Goal: Information Seeking & Learning: Learn about a topic

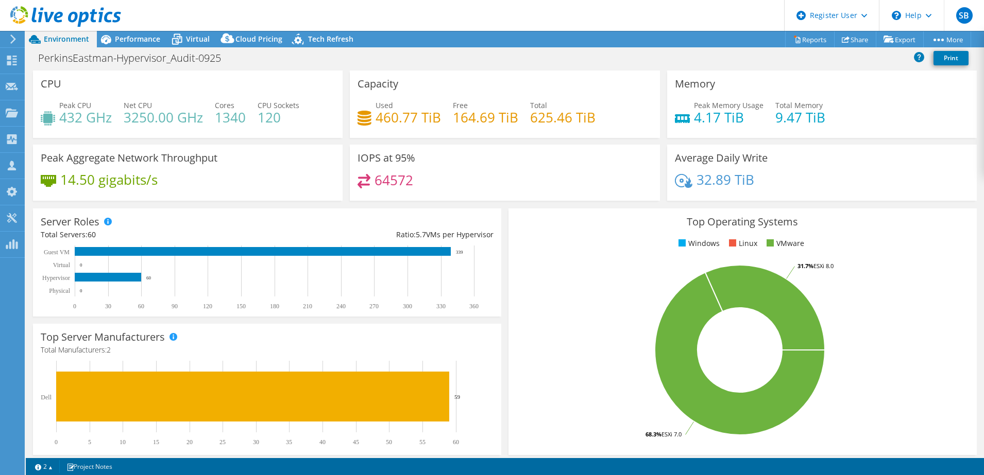
select select "USD"
click at [133, 43] on span "Performance" at bounding box center [137, 39] width 45 height 10
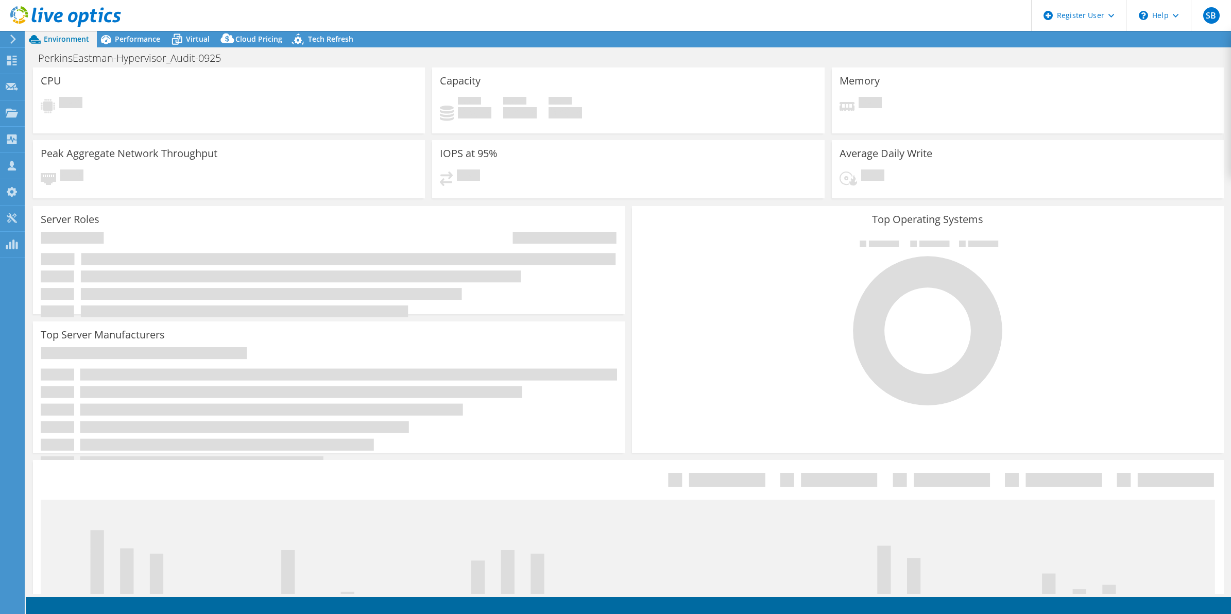
select select "USD"
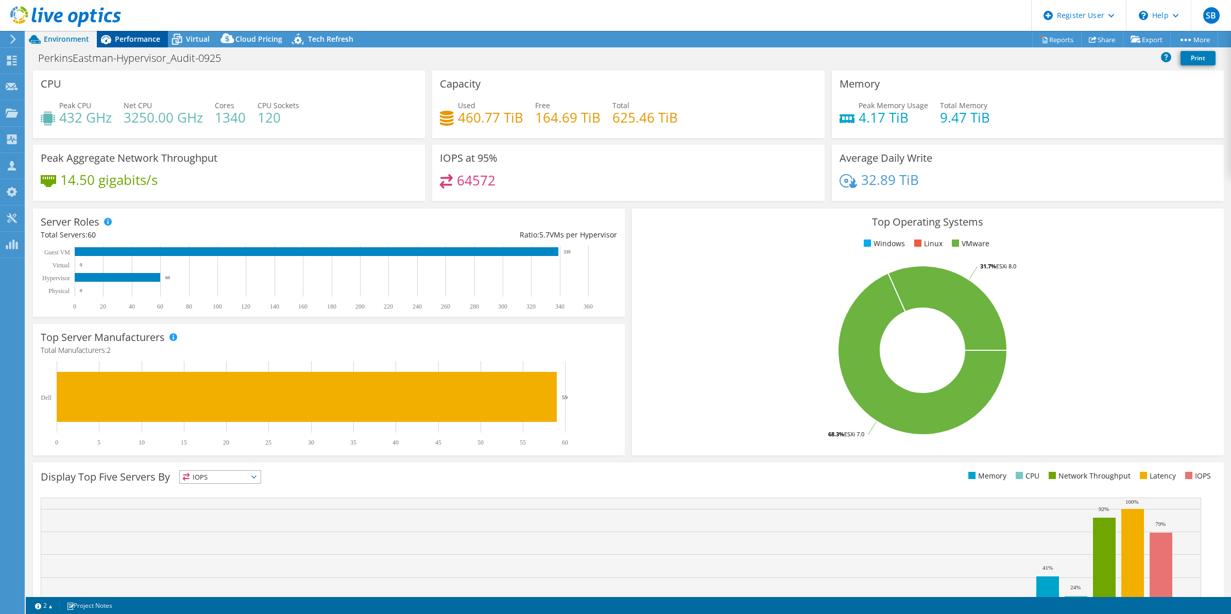
click at [147, 43] on span "Performance" at bounding box center [137, 39] width 45 height 10
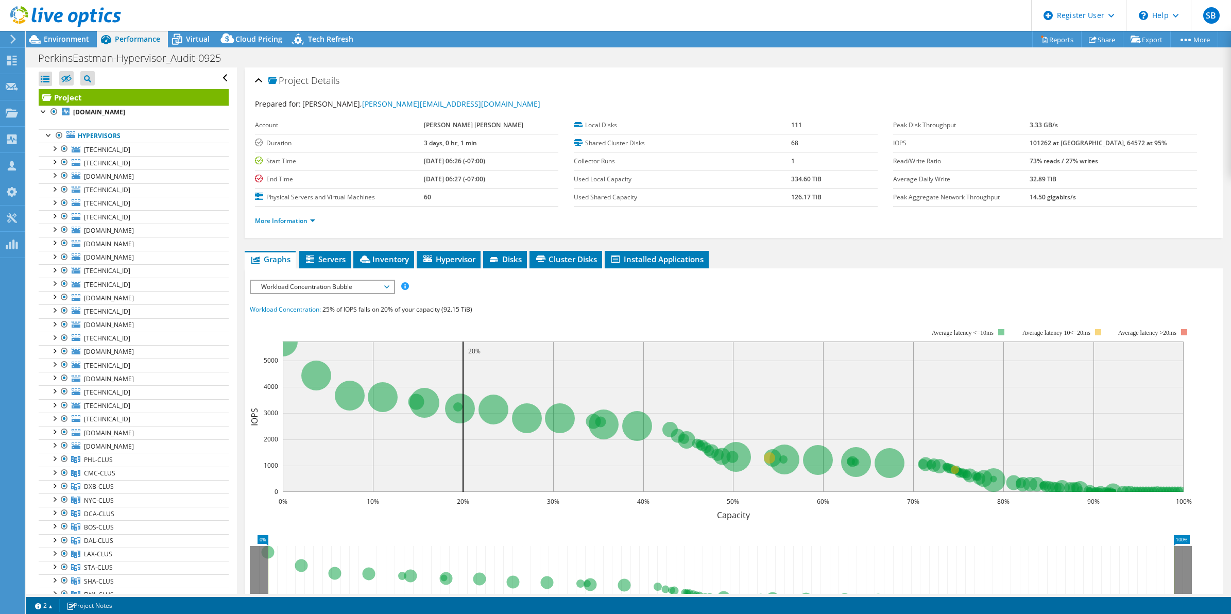
click at [58, 34] on div at bounding box center [60, 17] width 121 height 35
click at [60, 37] on span "Environment" at bounding box center [66, 39] width 45 height 10
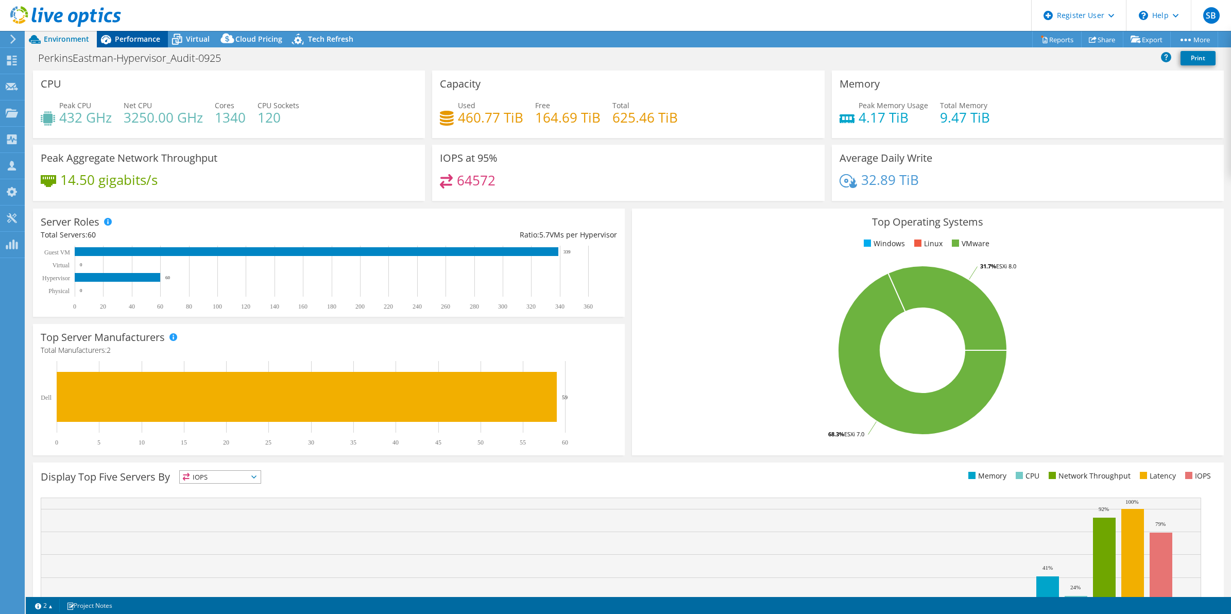
click at [130, 44] on div "Performance" at bounding box center [132, 39] width 71 height 16
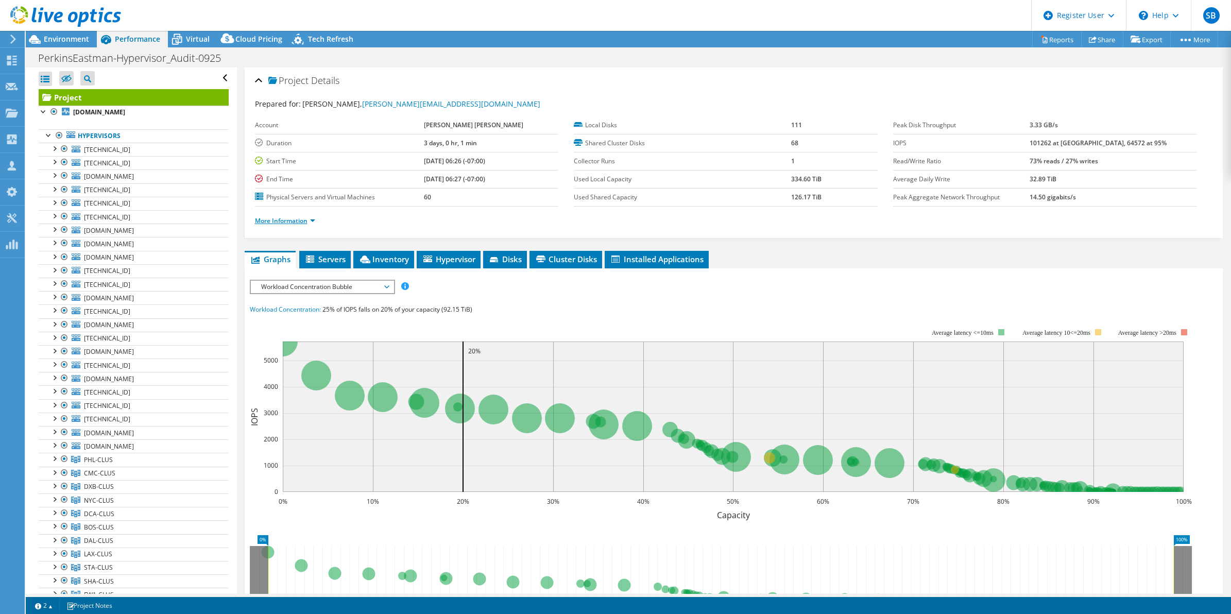
click at [276, 217] on link "More Information" at bounding box center [285, 220] width 60 height 9
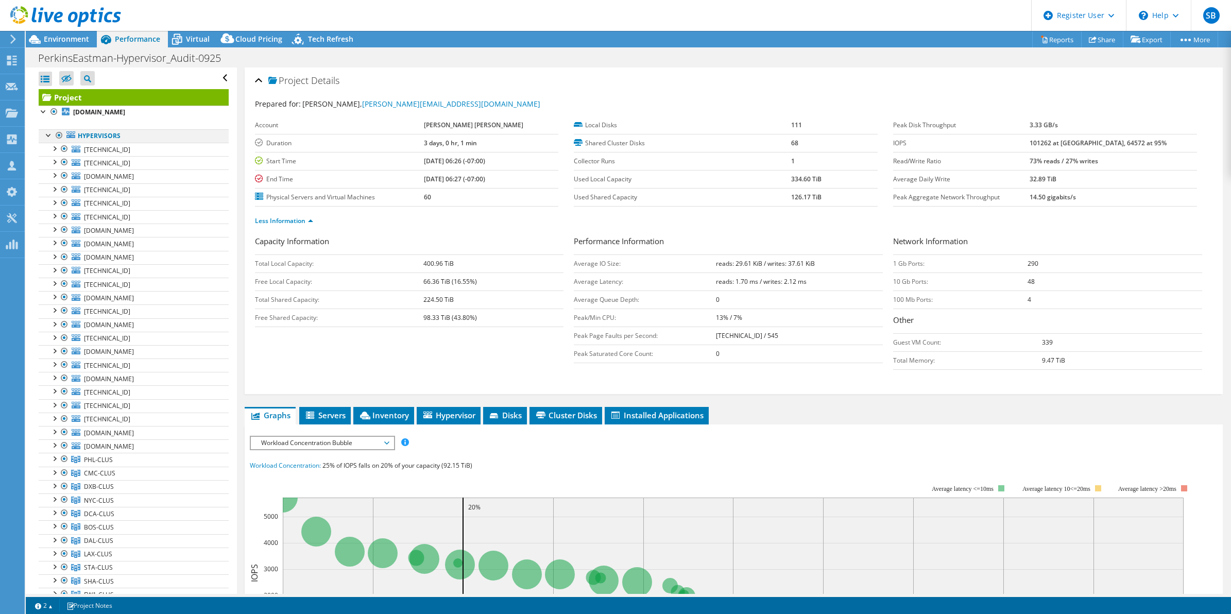
click at [57, 135] on div at bounding box center [59, 135] width 10 height 12
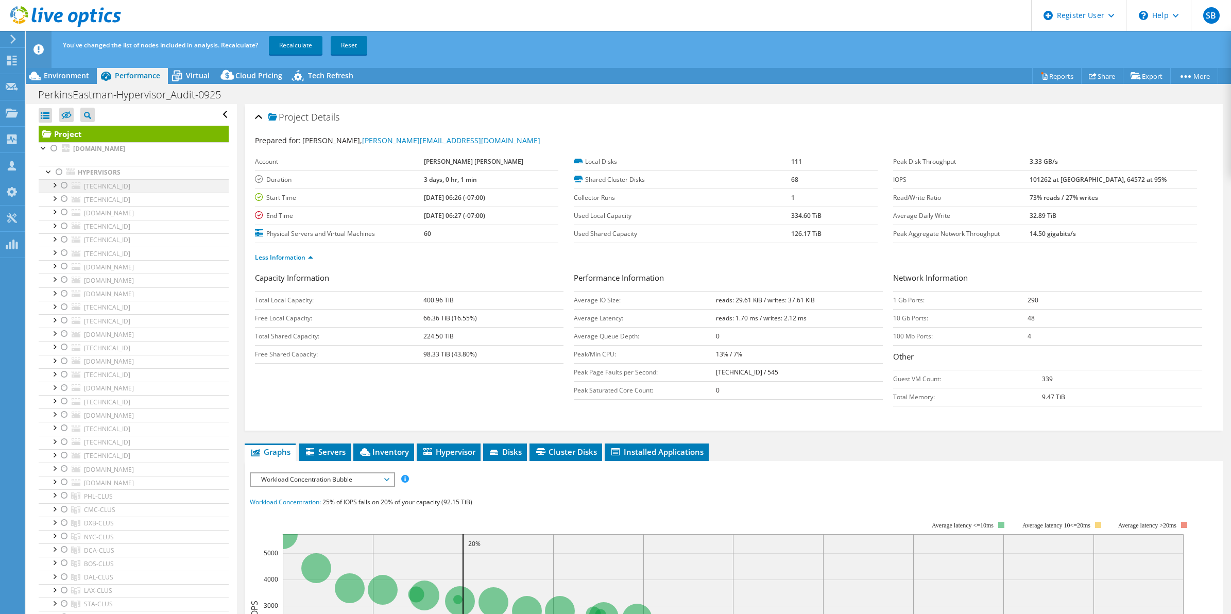
click at [62, 183] on div at bounding box center [64, 185] width 10 height 12
click at [294, 44] on link "Recalculate" at bounding box center [296, 45] width 54 height 19
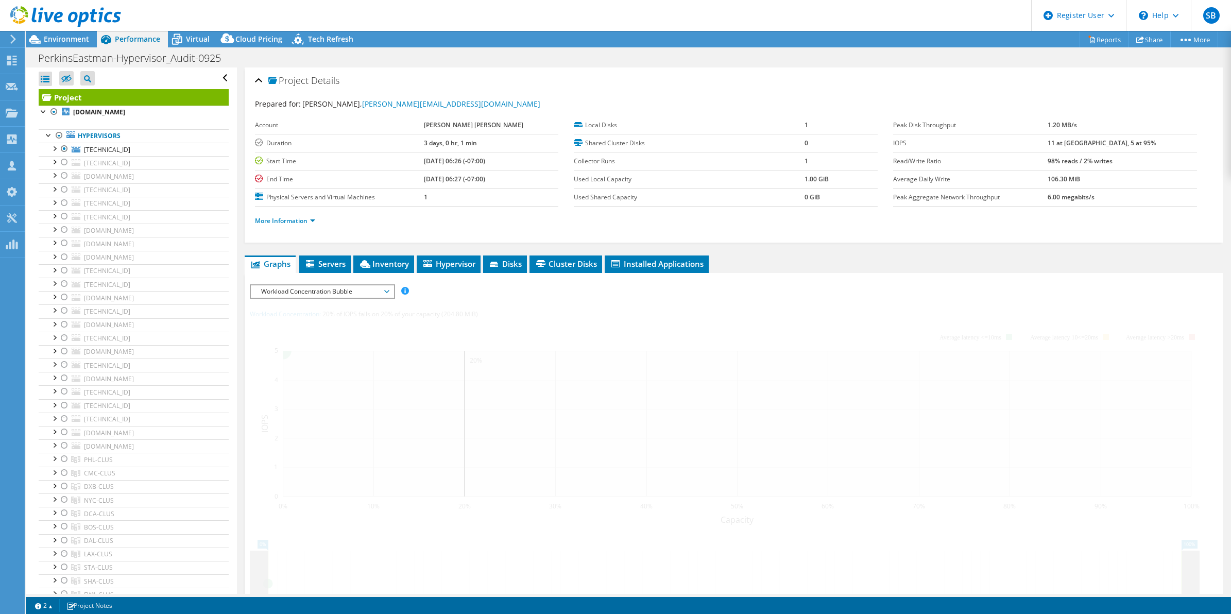
radio input "false"
radio input "true"
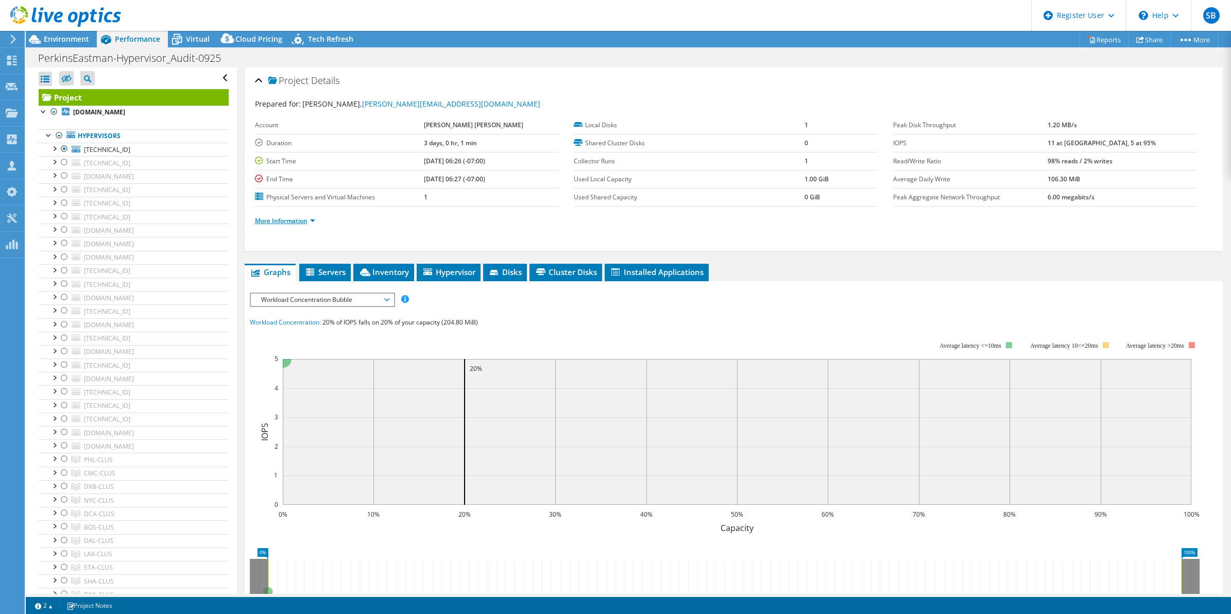
click at [299, 219] on link "More Information" at bounding box center [285, 220] width 60 height 9
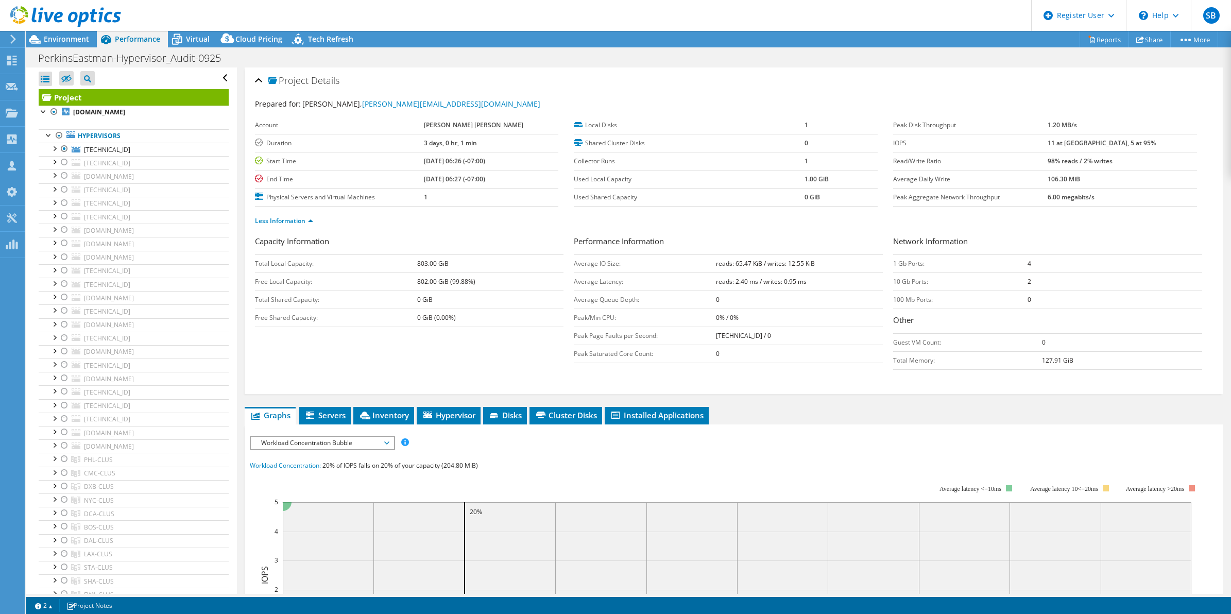
click at [292, 444] on span "Workload Concentration Bubble" at bounding box center [322, 443] width 132 height 12
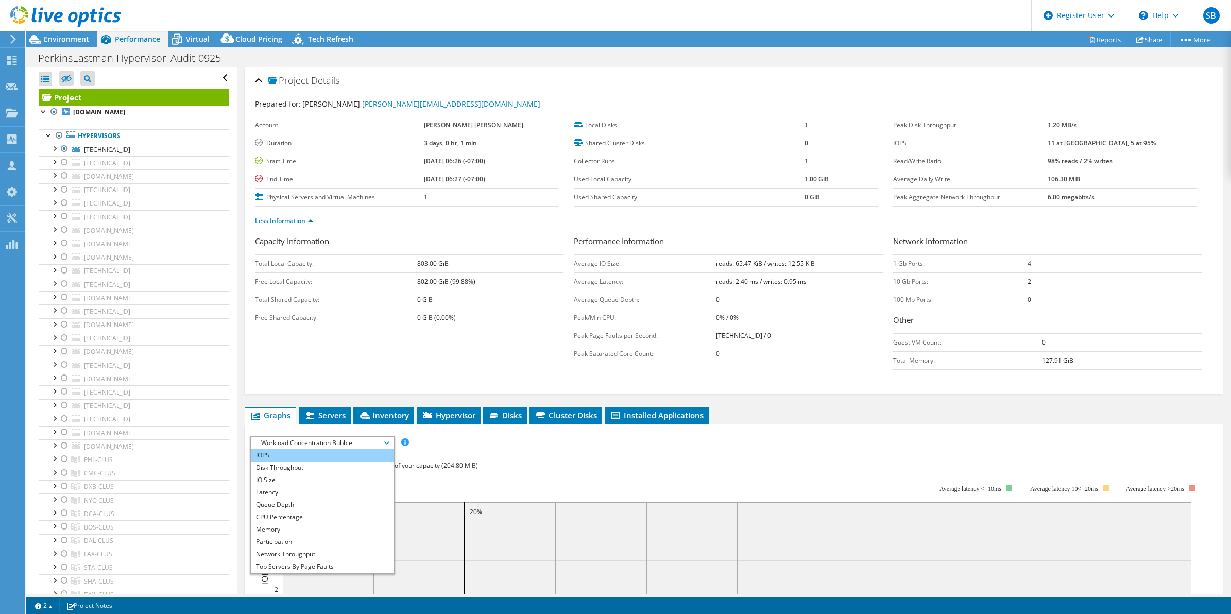
click at [282, 460] on li "IOPS" at bounding box center [322, 455] width 143 height 12
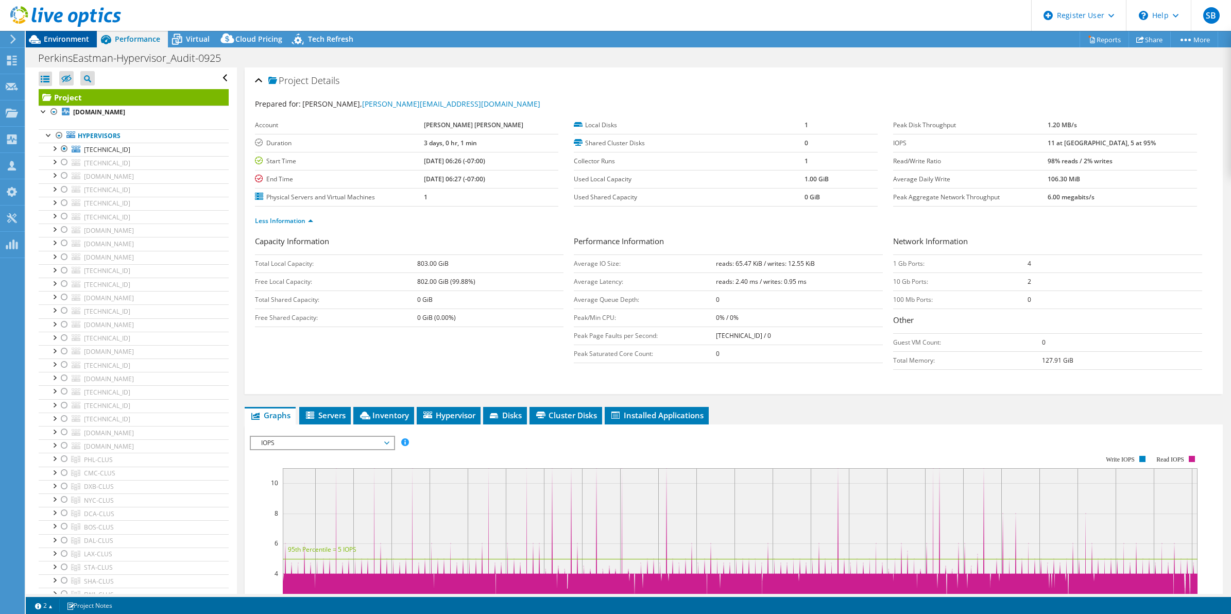
click at [62, 39] on span "Environment" at bounding box center [66, 39] width 45 height 10
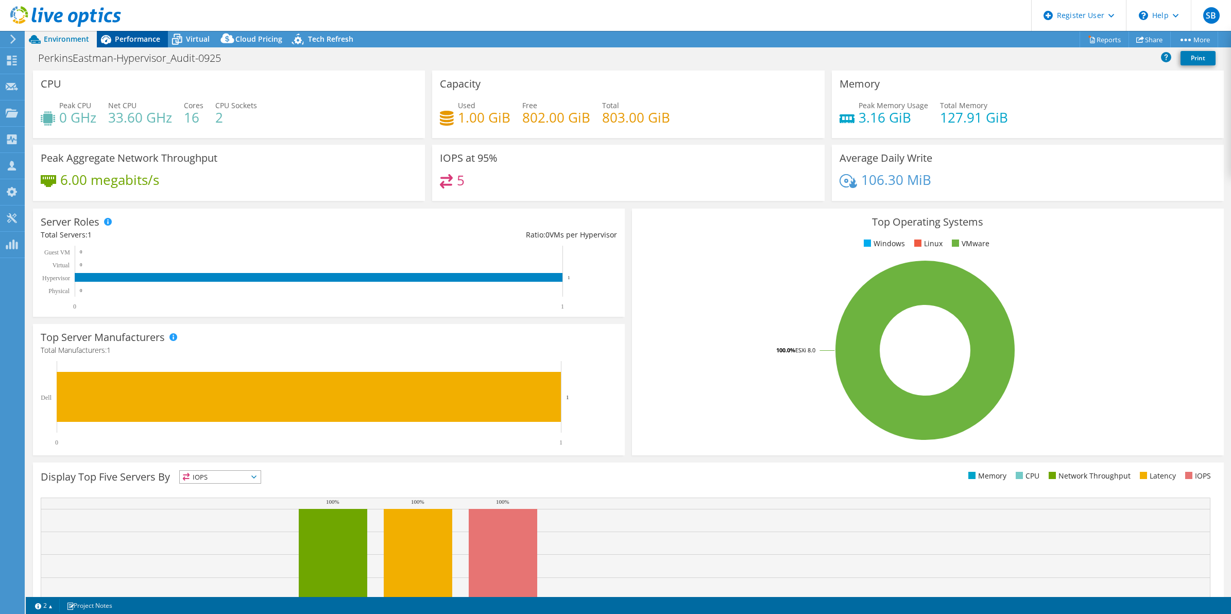
click at [123, 44] on div "Performance" at bounding box center [132, 39] width 71 height 16
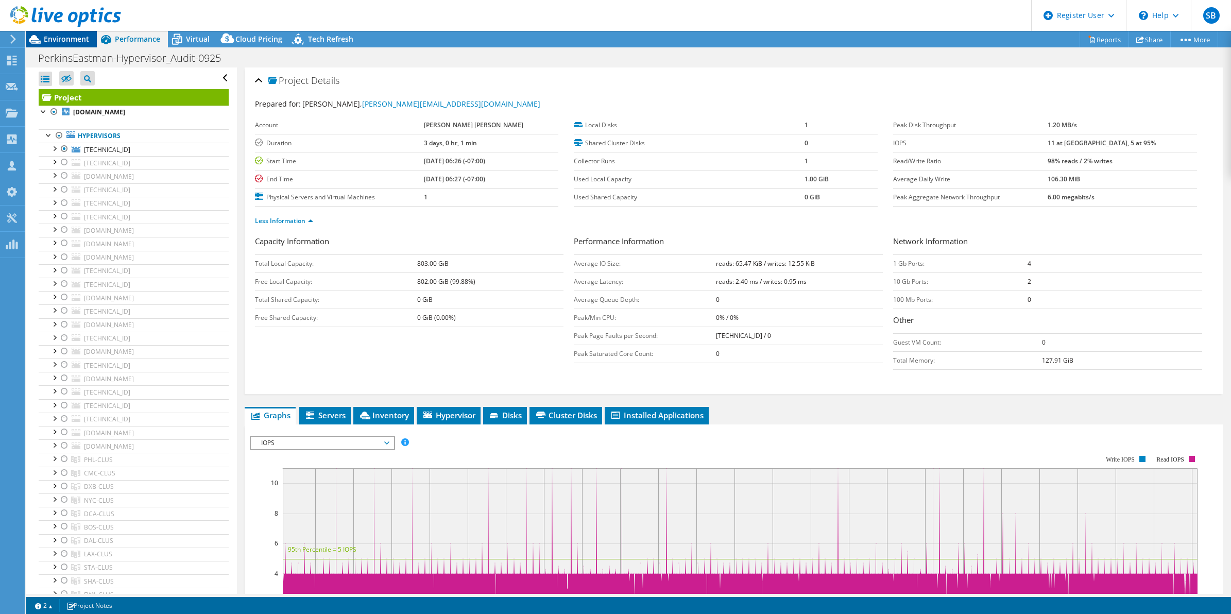
click at [54, 39] on span "Environment" at bounding box center [66, 39] width 45 height 10
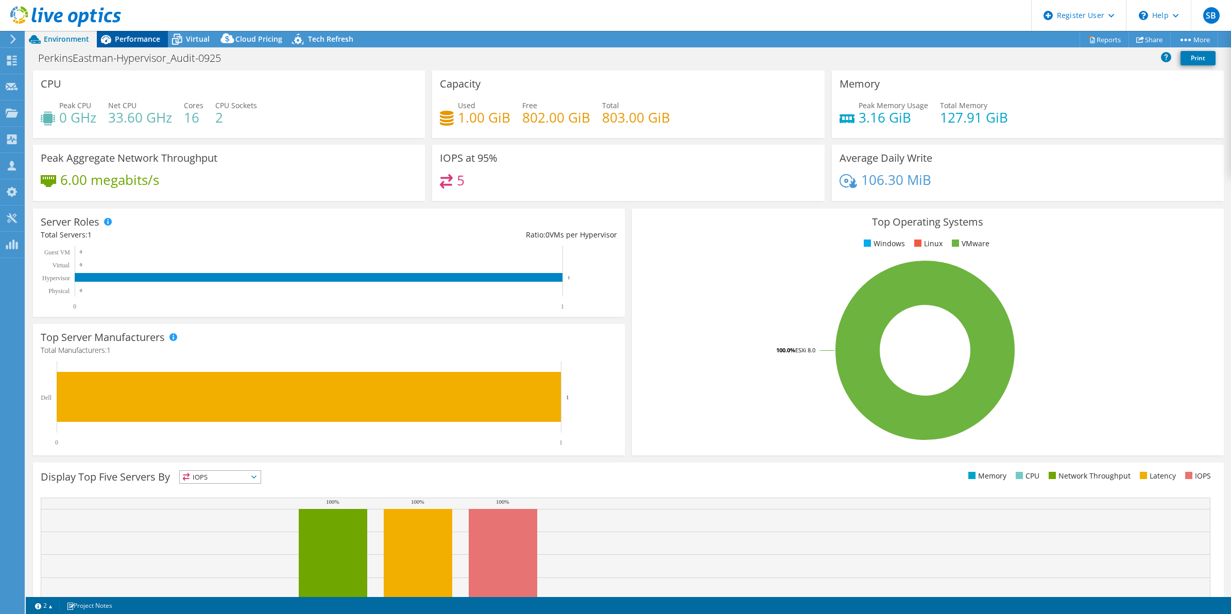
click at [132, 42] on span "Performance" at bounding box center [137, 39] width 45 height 10
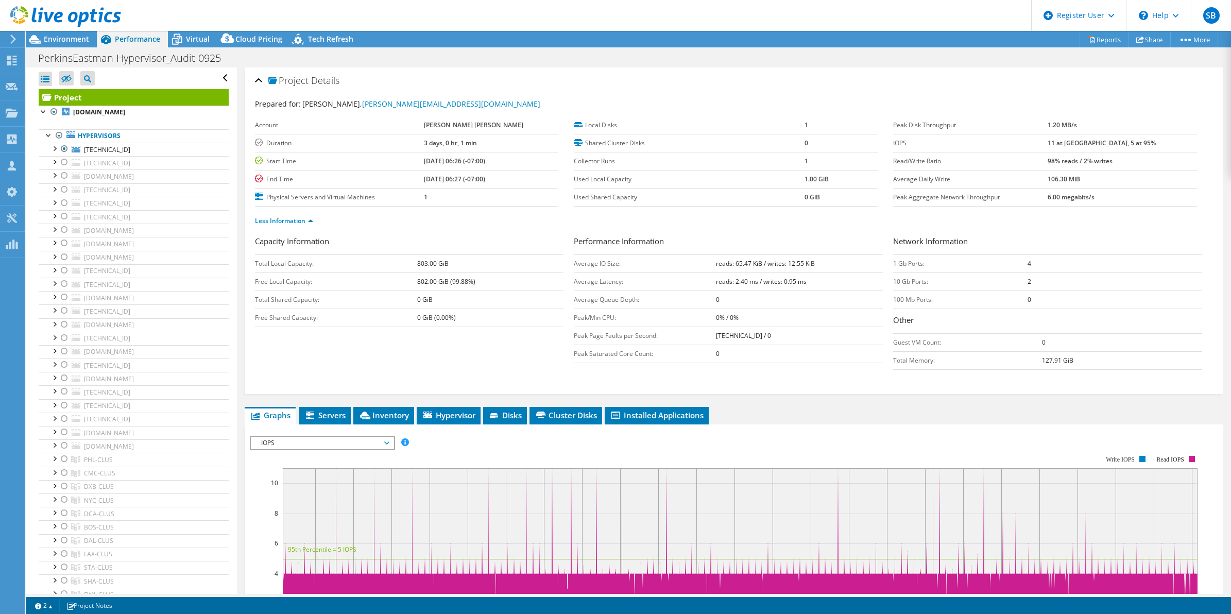
scroll to position [265, 0]
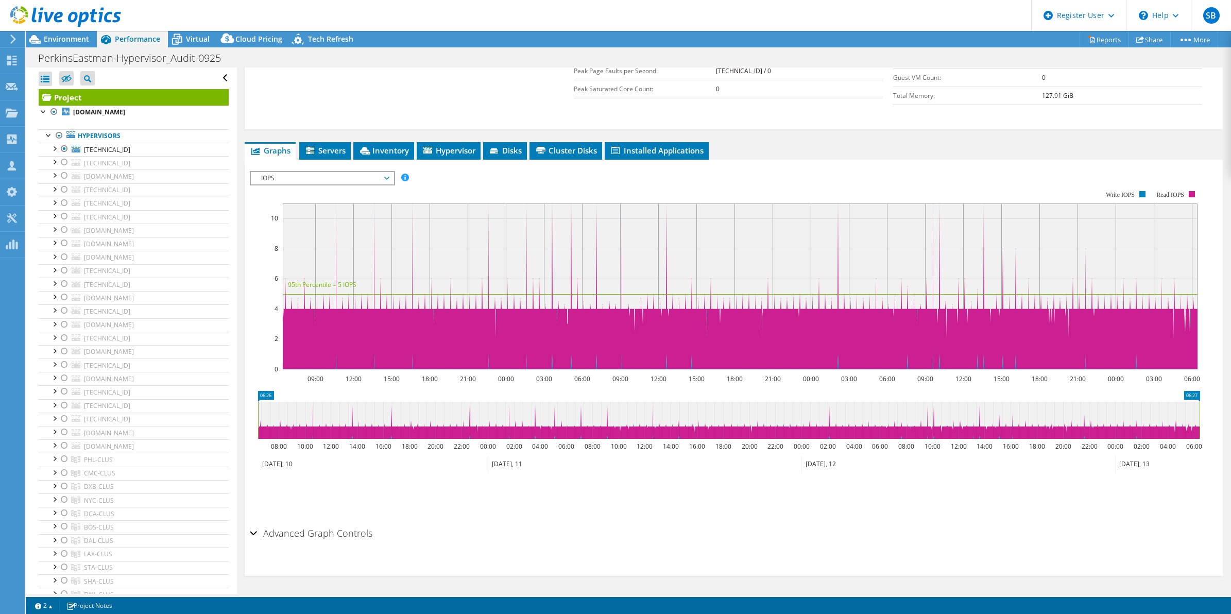
click at [392, 176] on span "IOPS" at bounding box center [322, 178] width 143 height 12
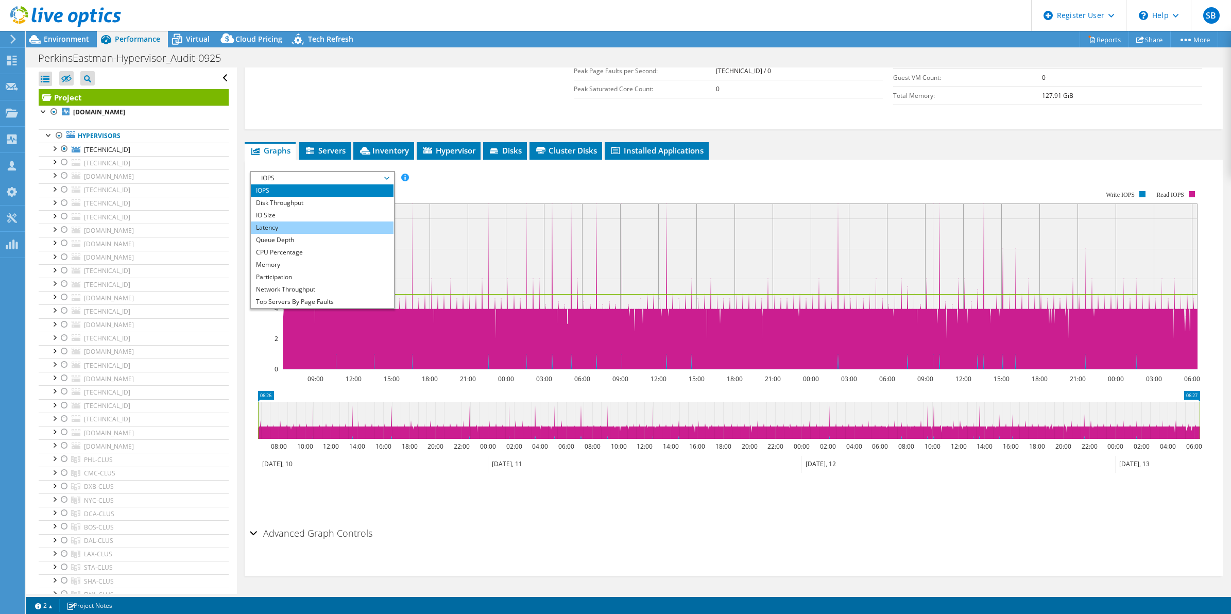
click at [297, 223] on li "Latency" at bounding box center [322, 228] width 143 height 12
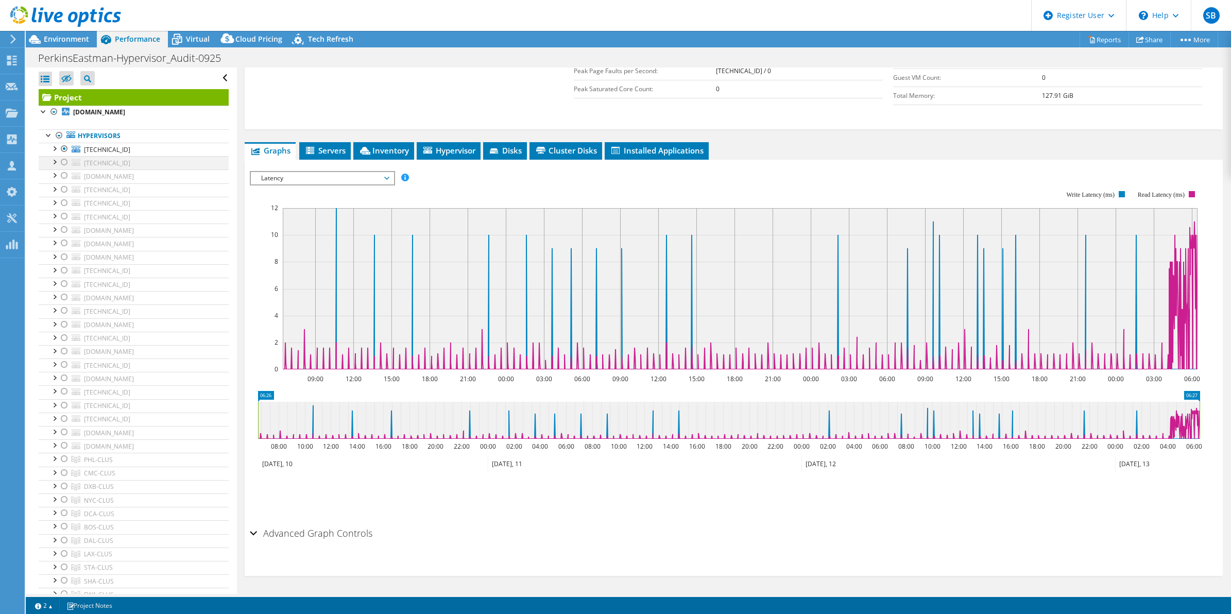
click at [66, 161] on div at bounding box center [64, 162] width 10 height 12
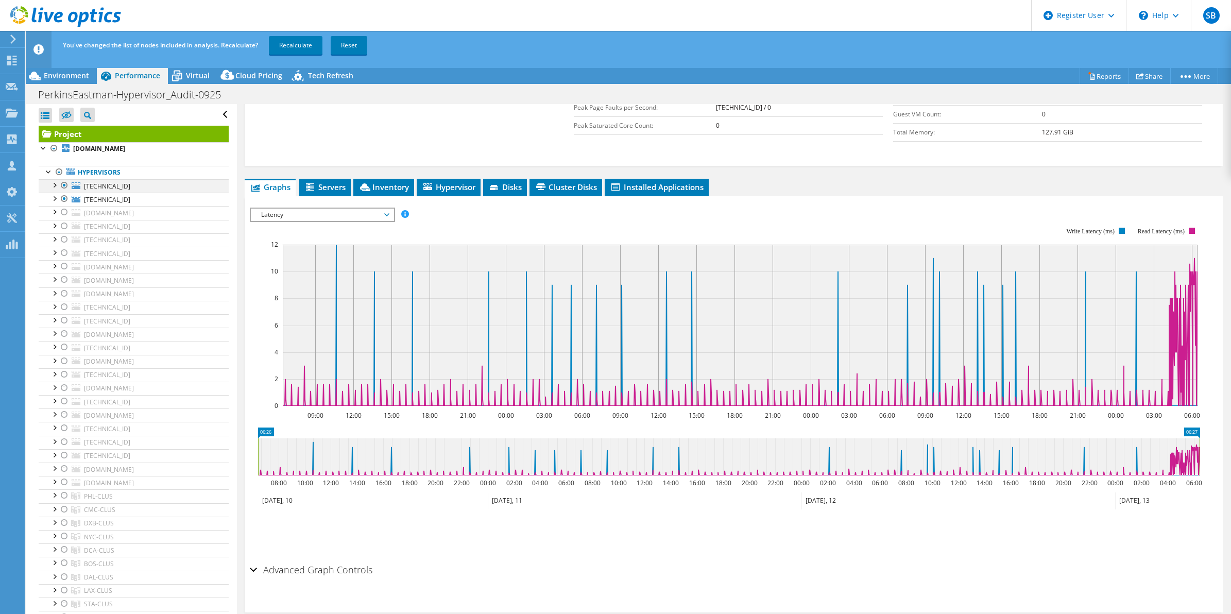
click at [63, 183] on div at bounding box center [64, 185] width 10 height 12
click at [287, 45] on link "Recalculate" at bounding box center [296, 45] width 54 height 19
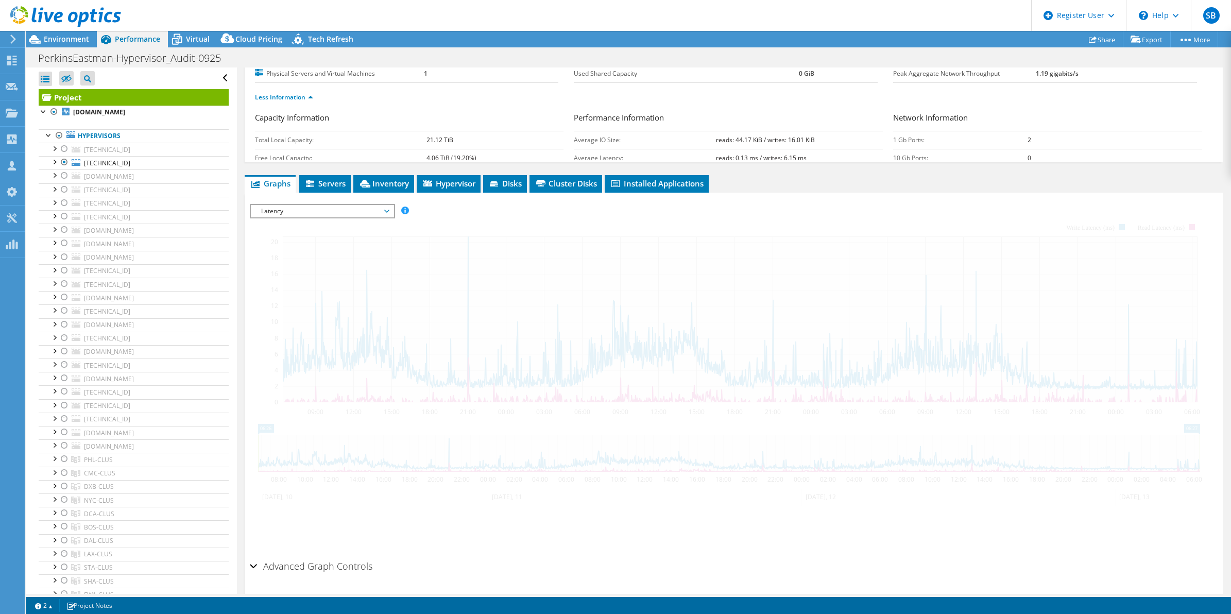
radio input "true"
radio input "false"
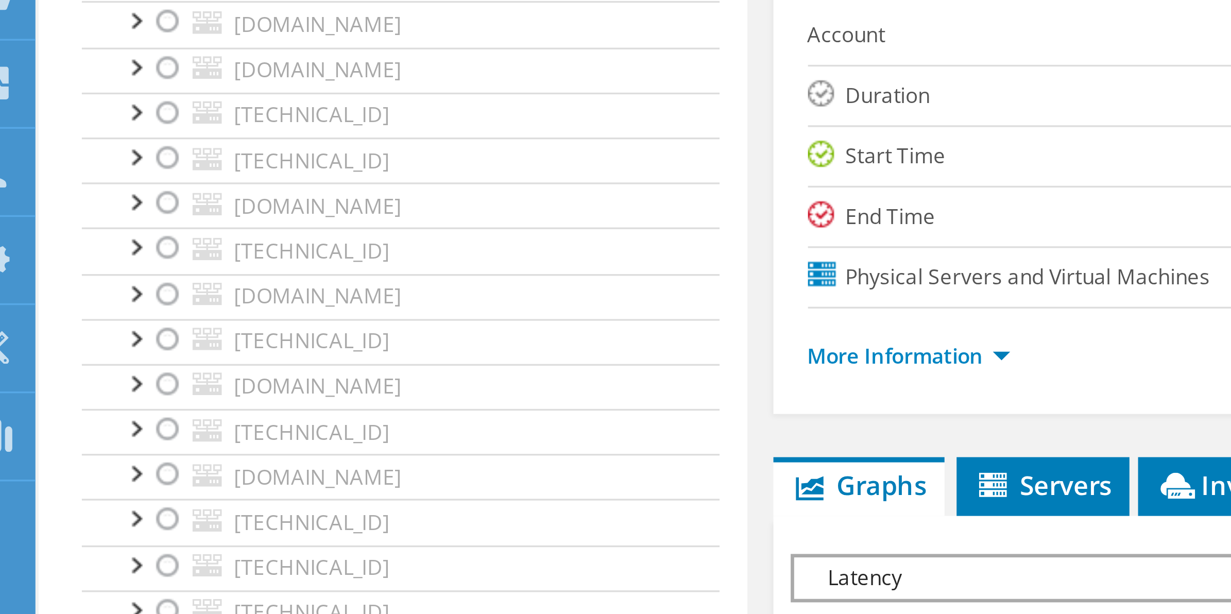
scroll to position [0, 0]
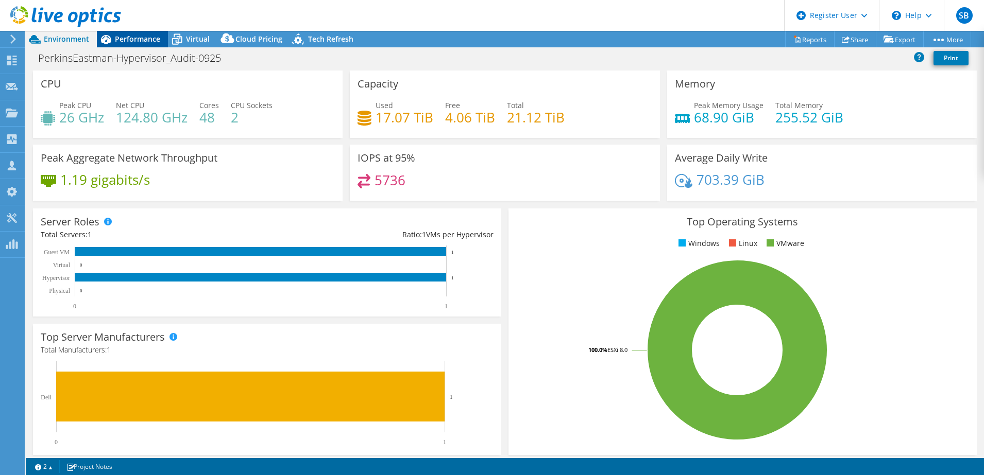
click at [137, 43] on span "Performance" at bounding box center [137, 39] width 45 height 10
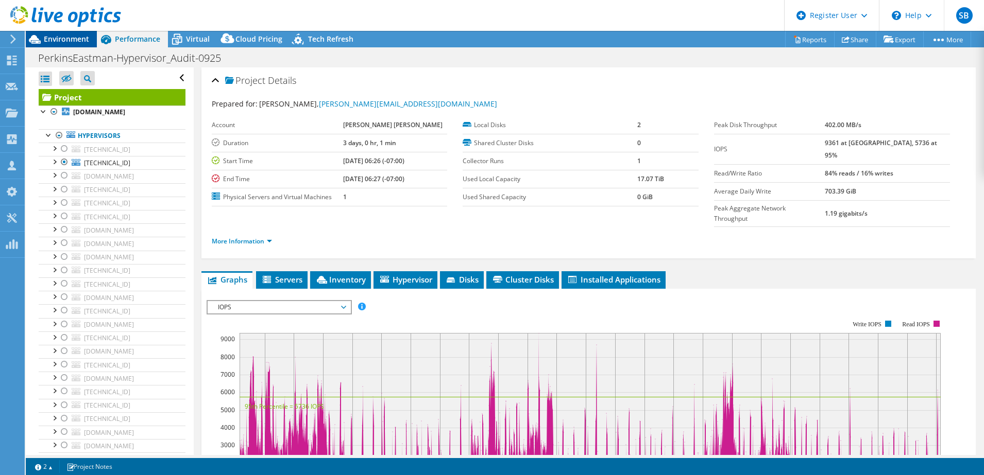
click at [70, 44] on div "Environment" at bounding box center [61, 39] width 71 height 16
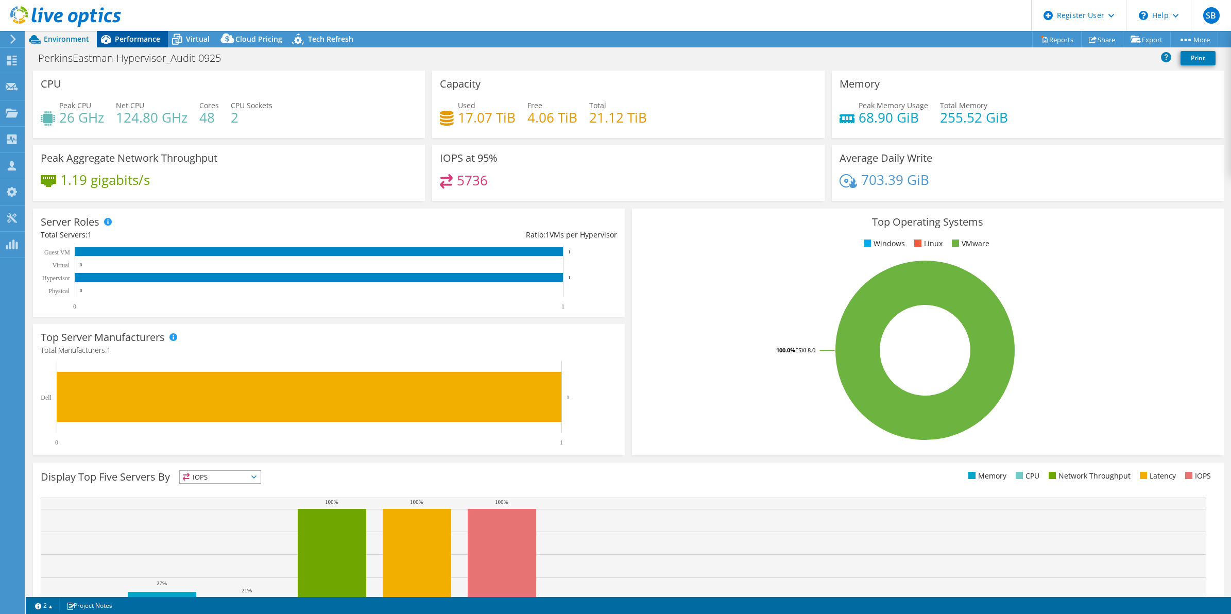
click at [137, 40] on span "Performance" at bounding box center [137, 39] width 45 height 10
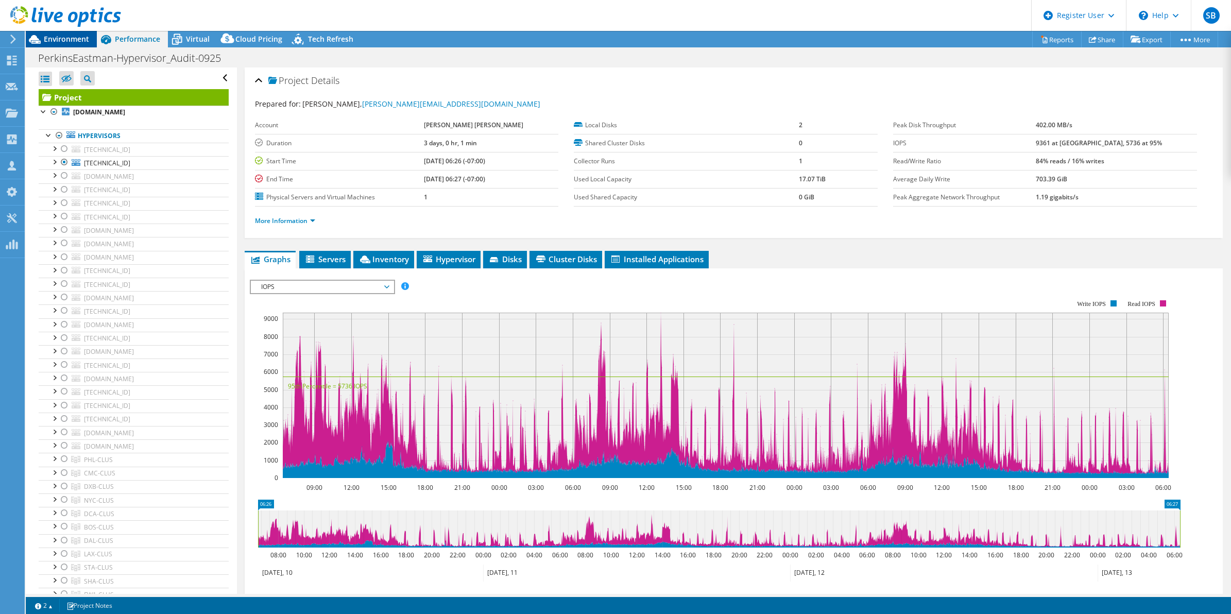
click at [53, 40] on span "Environment" at bounding box center [66, 39] width 45 height 10
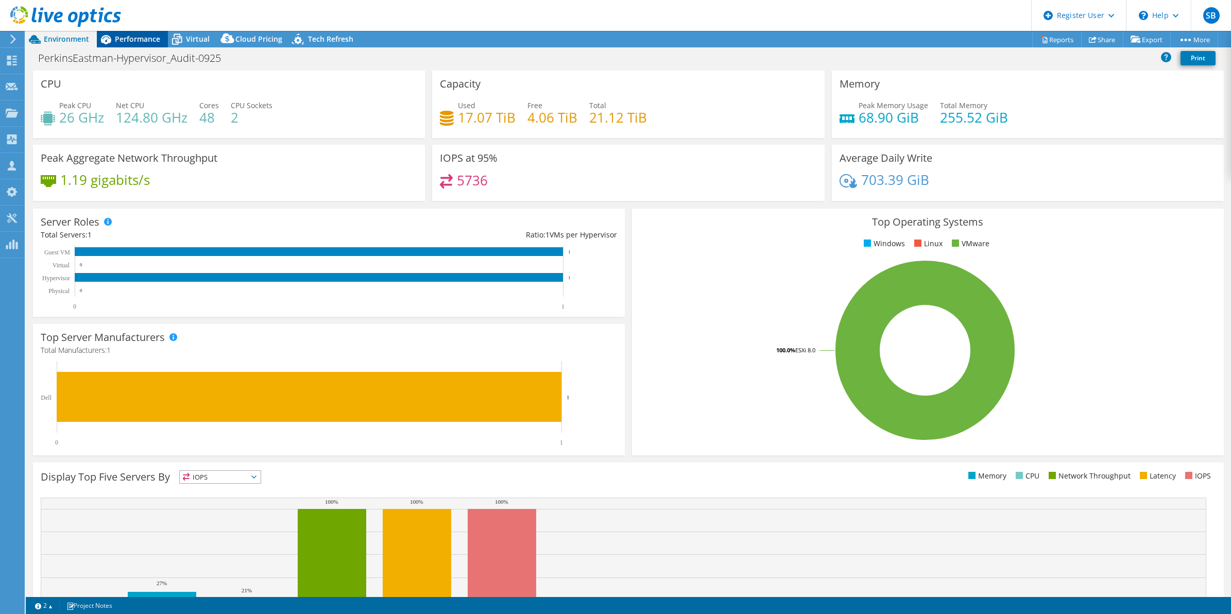
click at [135, 43] on span "Performance" at bounding box center [137, 39] width 45 height 10
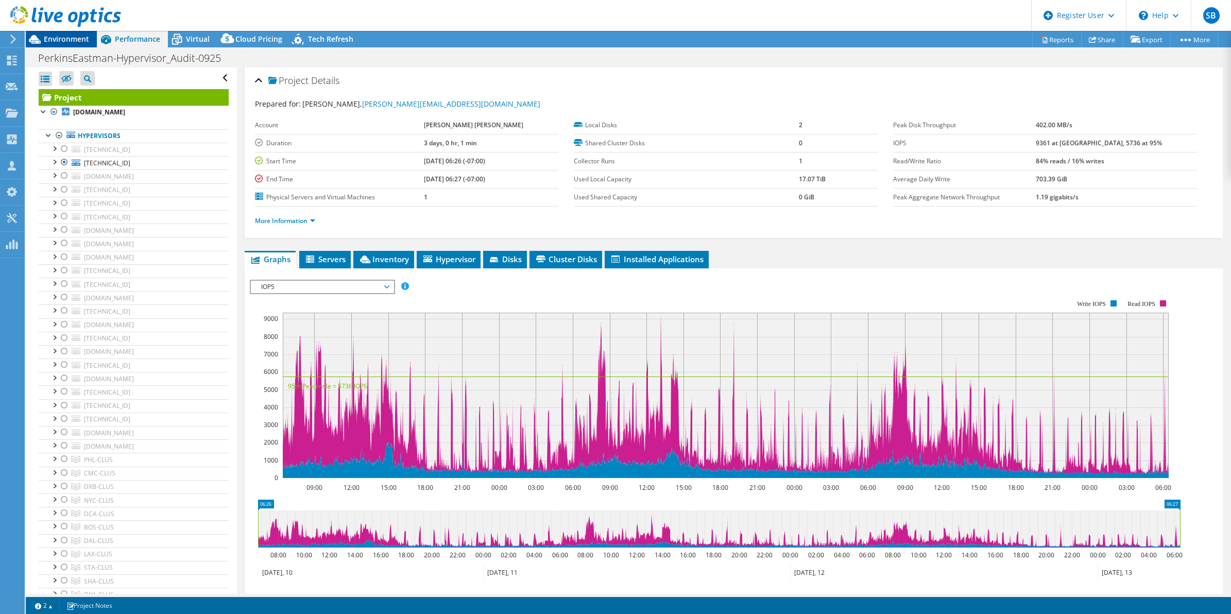
click at [70, 35] on span "Environment" at bounding box center [66, 39] width 45 height 10
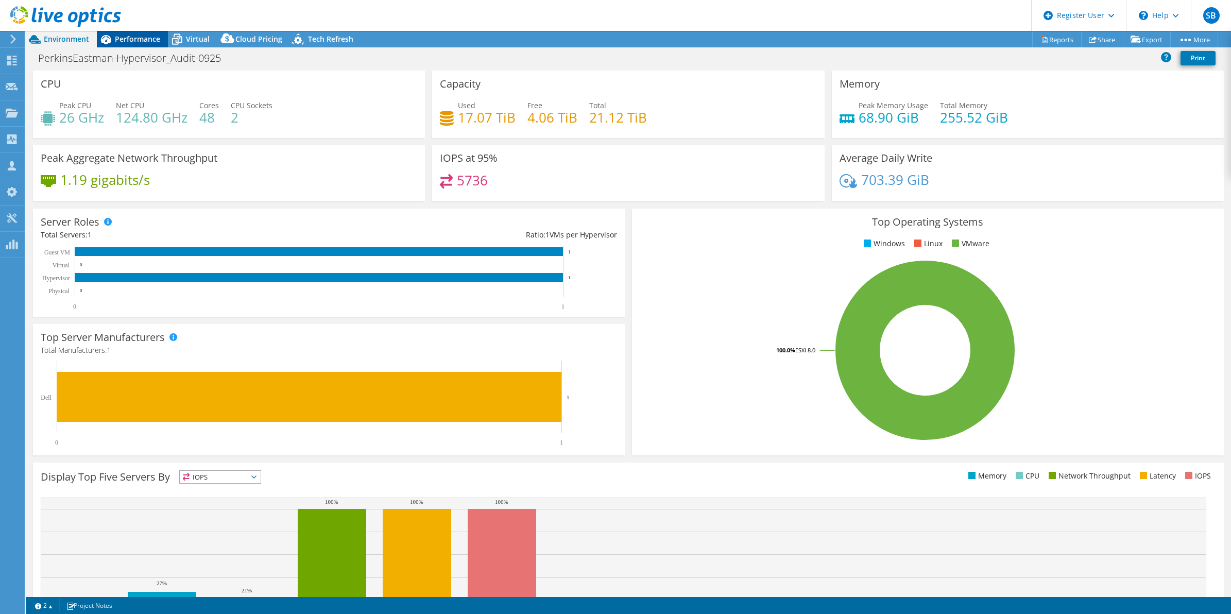
click at [140, 32] on div "Performance" at bounding box center [132, 39] width 71 height 16
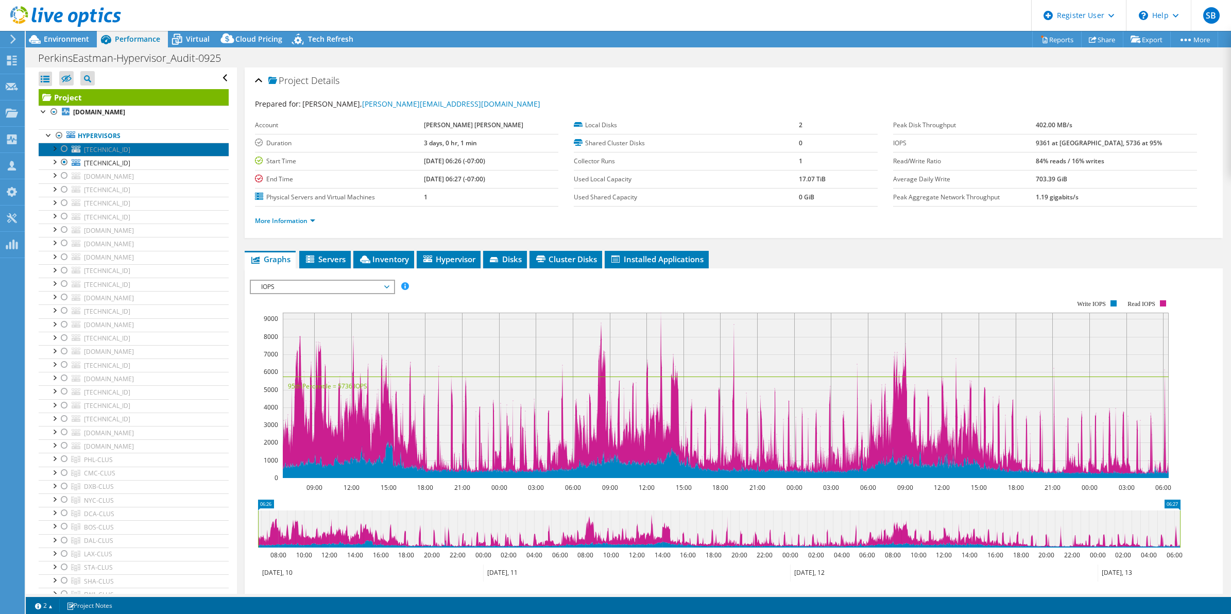
click at [99, 152] on span "[TECHNICAL_ID]" at bounding box center [107, 149] width 46 height 9
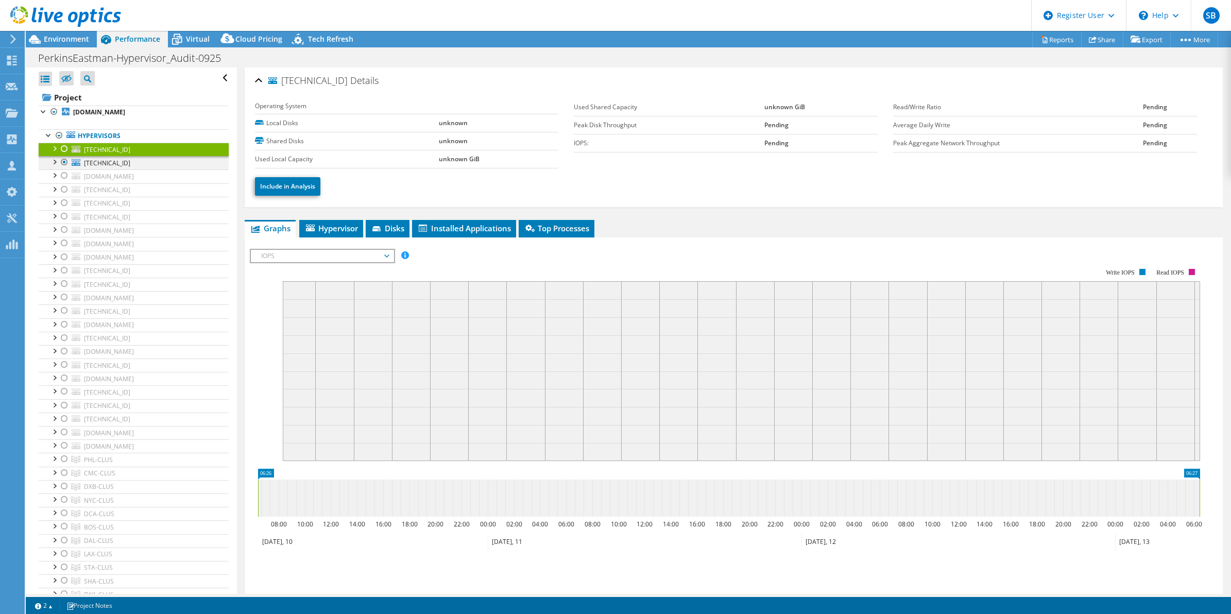
click at [62, 166] on div at bounding box center [64, 162] width 10 height 12
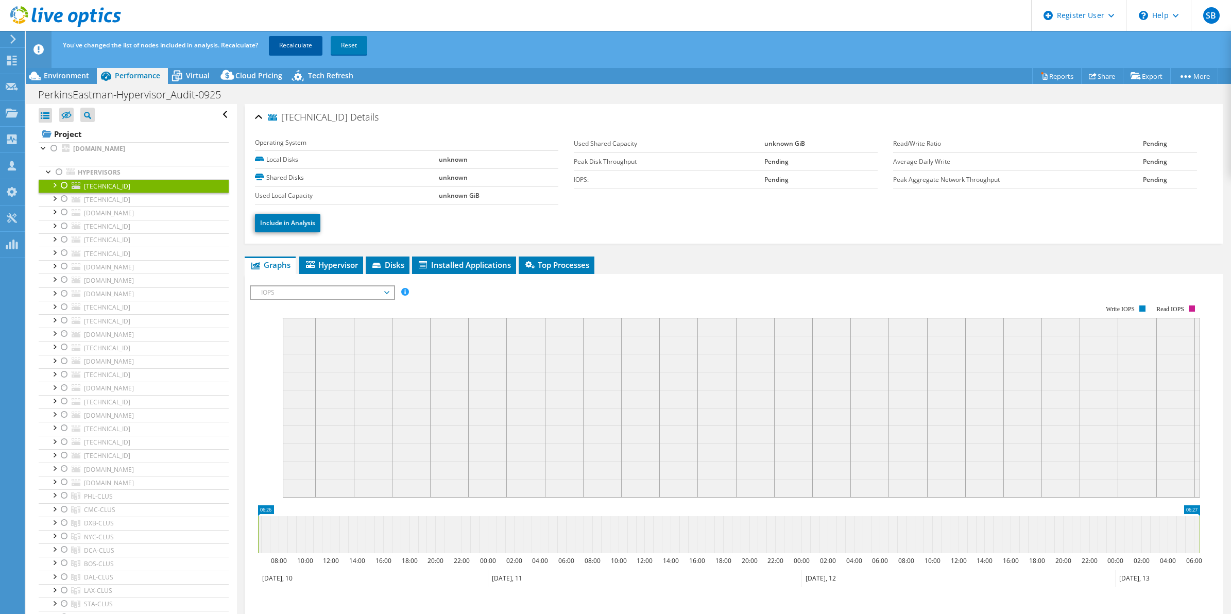
click at [283, 45] on link "Recalculate" at bounding box center [296, 45] width 54 height 19
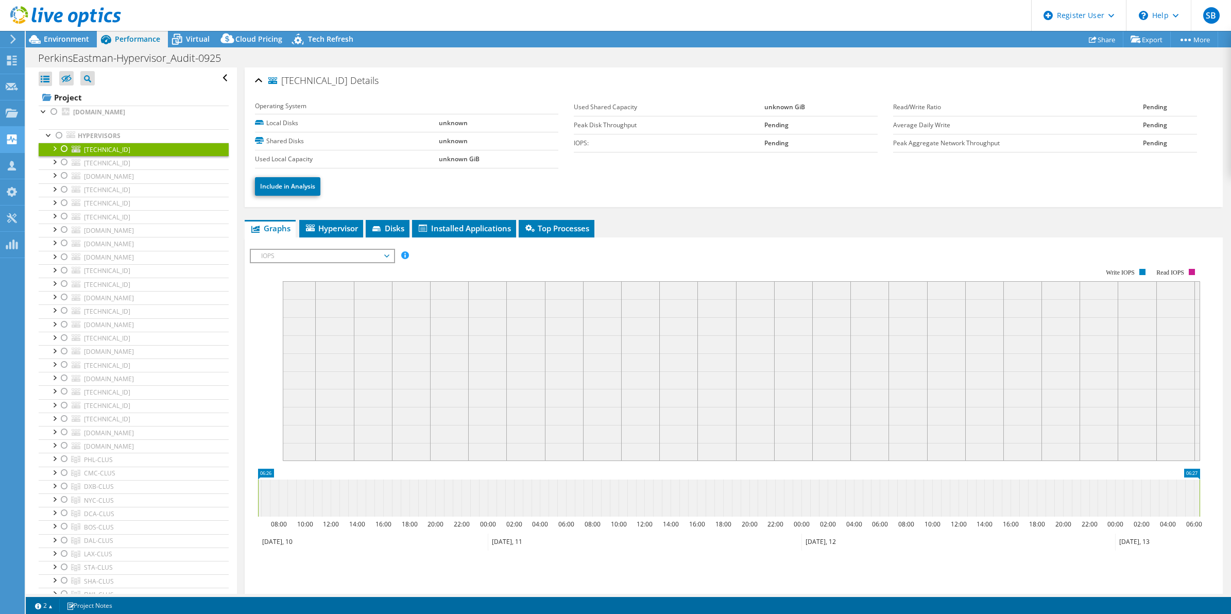
radio input "false"
radio input "true"
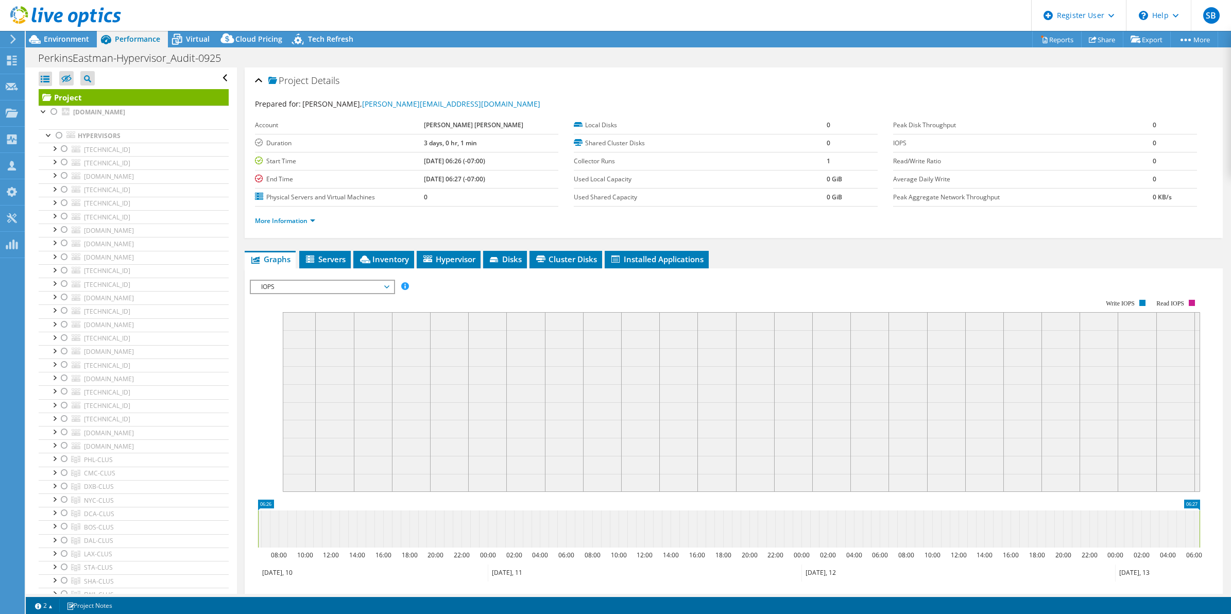
click at [56, 31] on div at bounding box center [60, 17] width 121 height 35
click at [61, 40] on span "Environment" at bounding box center [66, 39] width 45 height 10
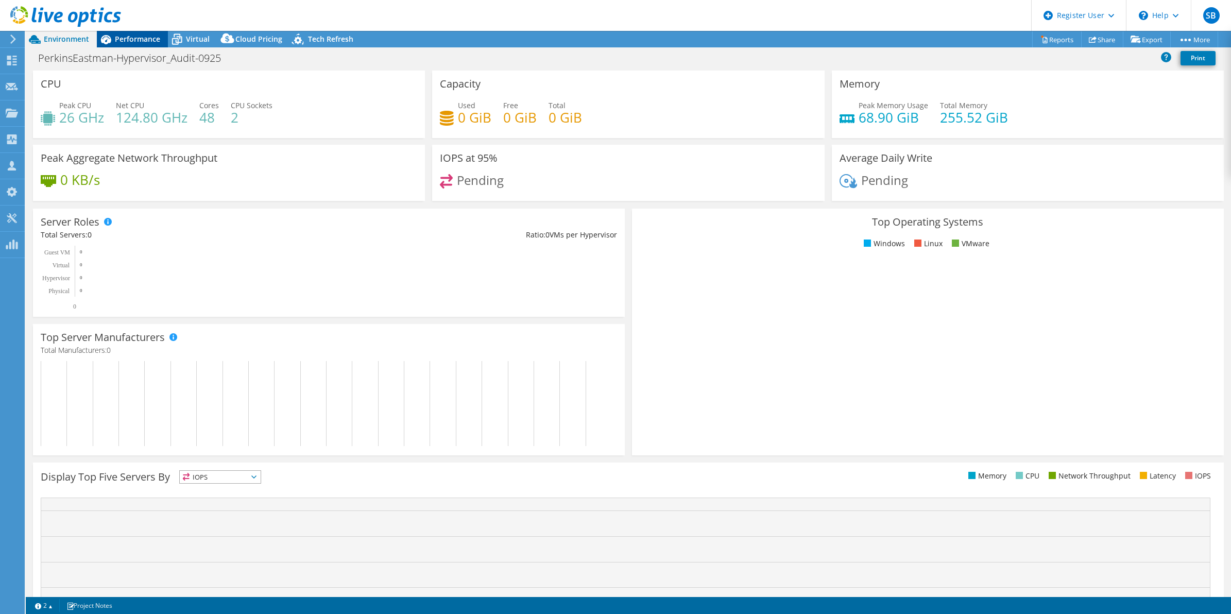
click at [139, 41] on span "Performance" at bounding box center [137, 39] width 45 height 10
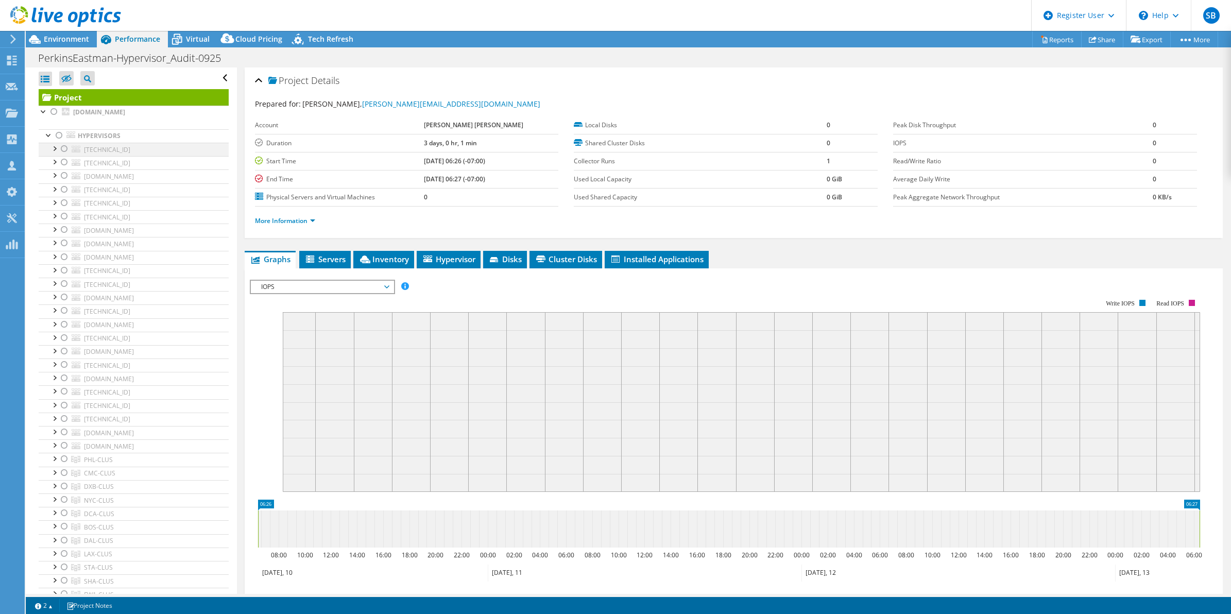
click at [65, 150] on div at bounding box center [64, 149] width 10 height 12
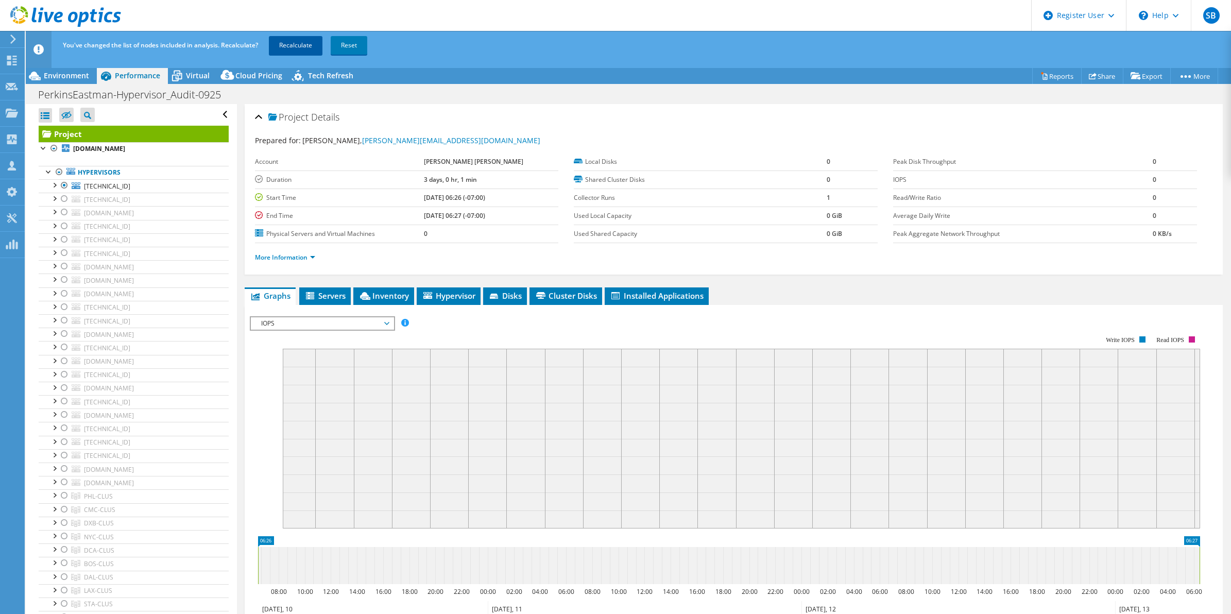
click at [292, 41] on link "Recalculate" at bounding box center [296, 45] width 54 height 19
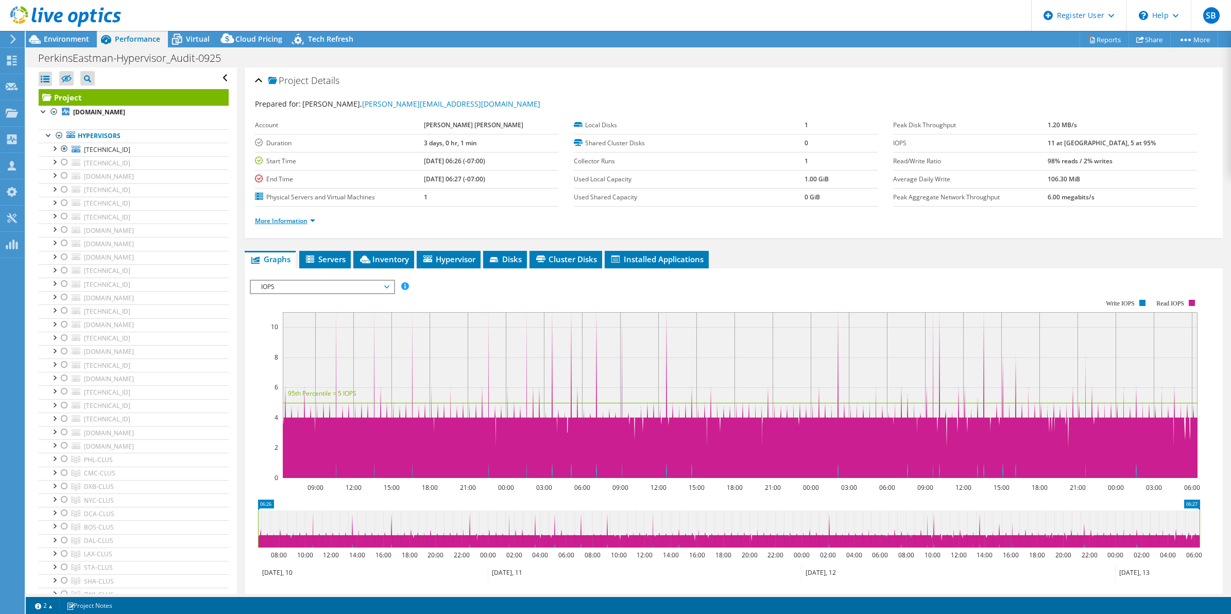
click at [289, 218] on link "More Information" at bounding box center [285, 220] width 60 height 9
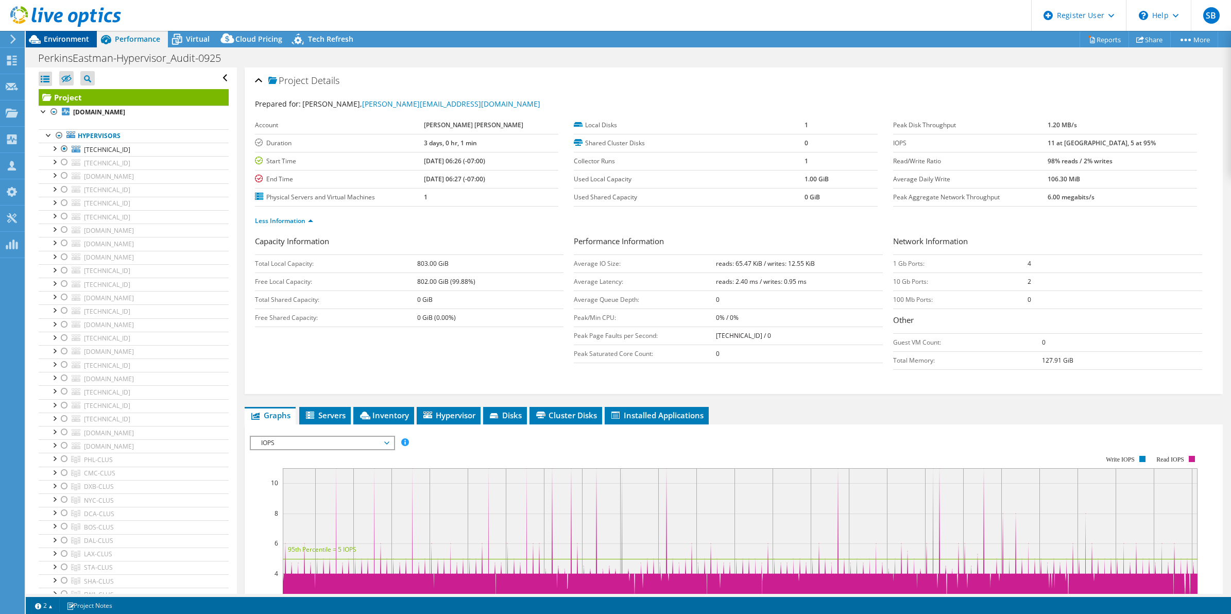
click at [55, 39] on span "Environment" at bounding box center [66, 39] width 45 height 10
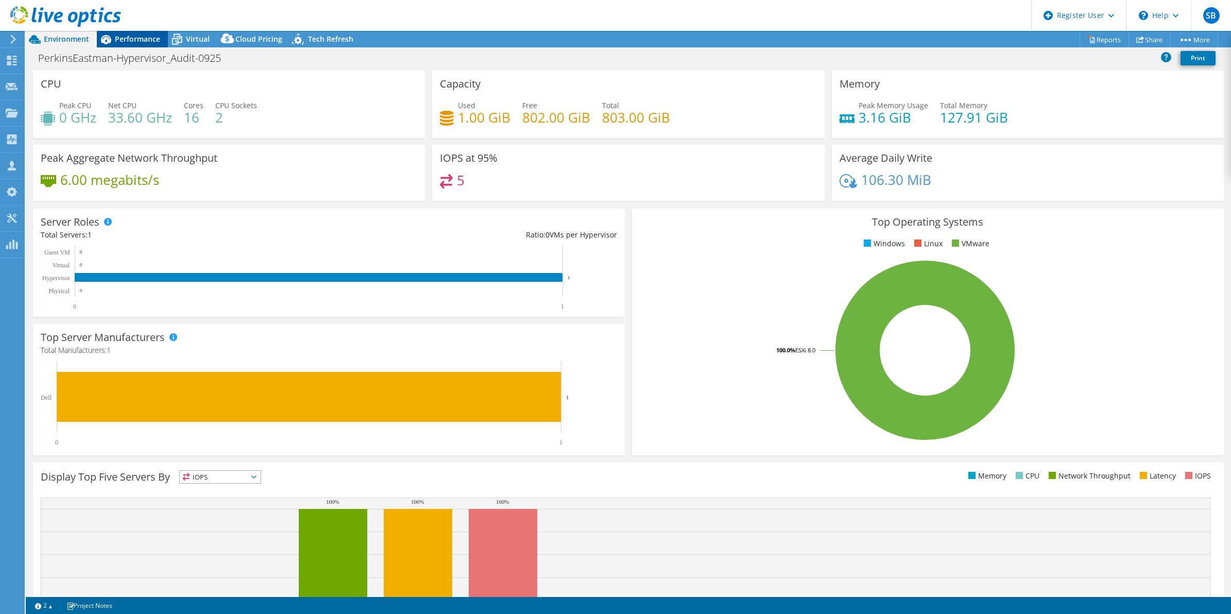
click at [147, 41] on span "Performance" at bounding box center [137, 39] width 45 height 10
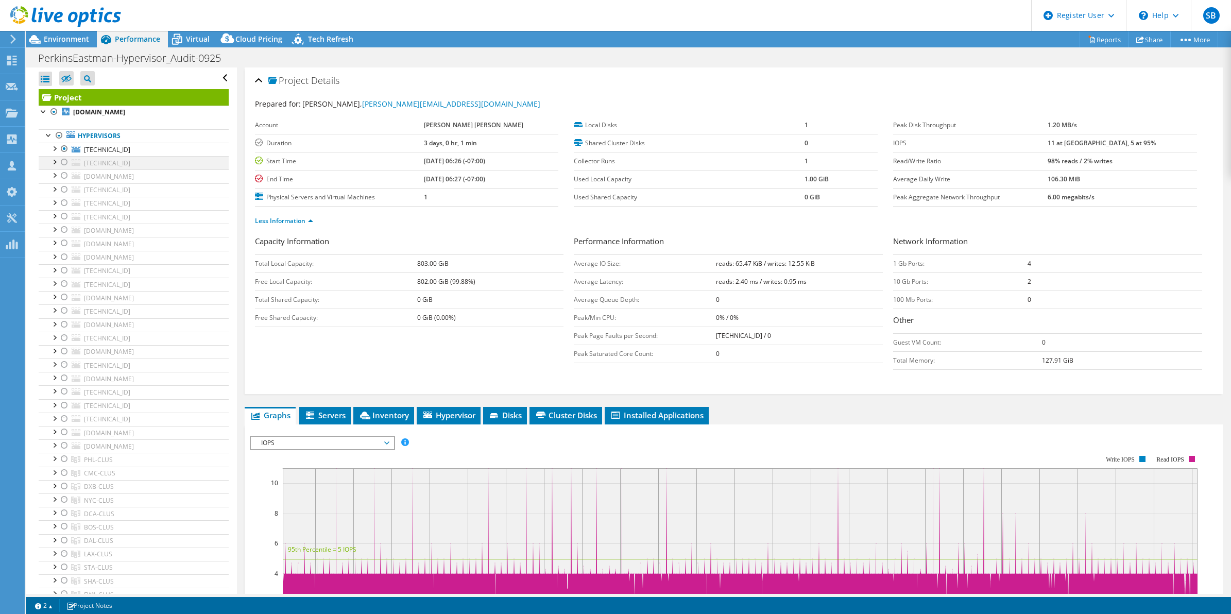
click at [62, 160] on div at bounding box center [64, 162] width 10 height 12
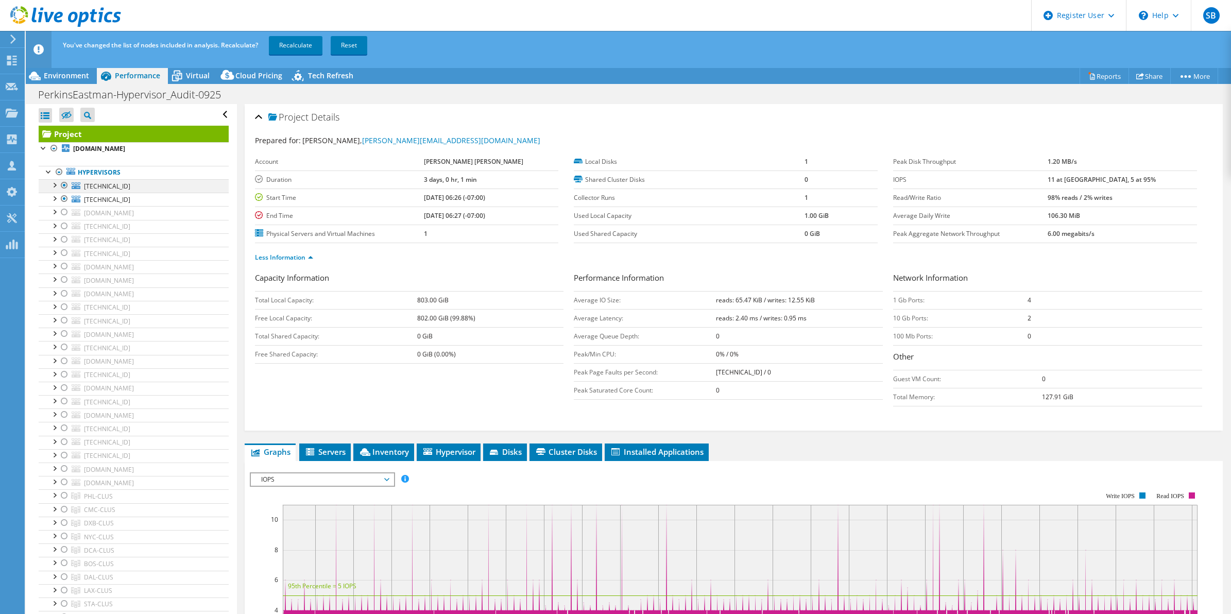
click at [62, 184] on div at bounding box center [64, 185] width 10 height 12
click at [297, 50] on link "Recalculate" at bounding box center [296, 45] width 54 height 19
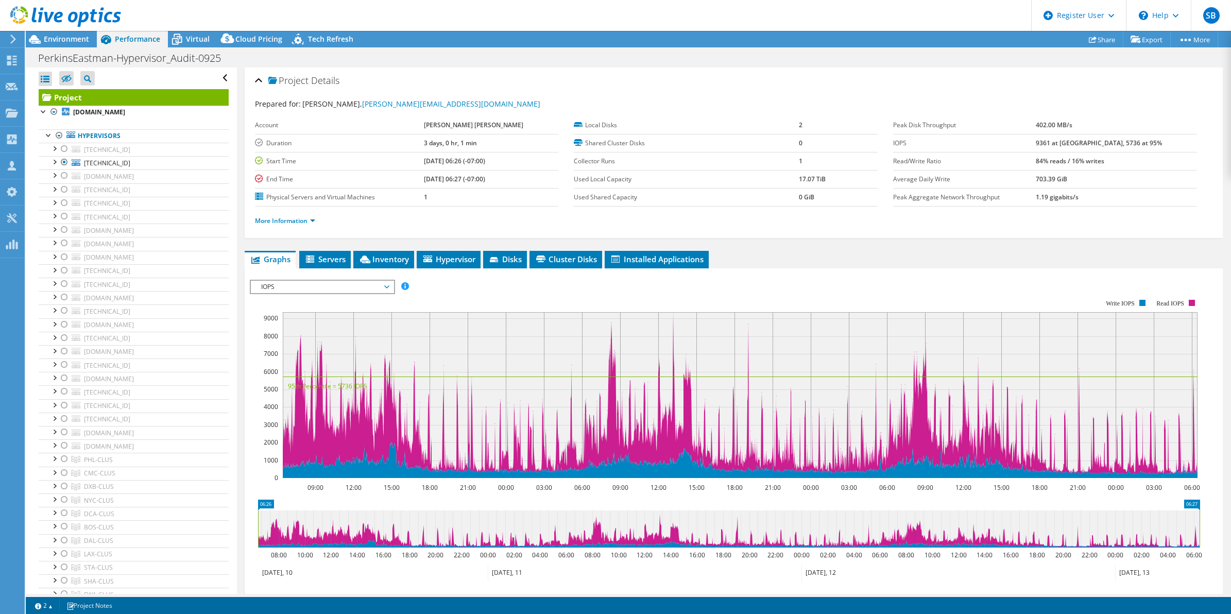
radio input "true"
radio input "false"
click at [276, 226] on li "More Information" at bounding box center [288, 220] width 66 height 11
drag, startPoint x: 281, startPoint y: 214, endPoint x: 286, endPoint y: 225, distance: 12.4
click at [286, 225] on ul "More Information" at bounding box center [734, 220] width 958 height 14
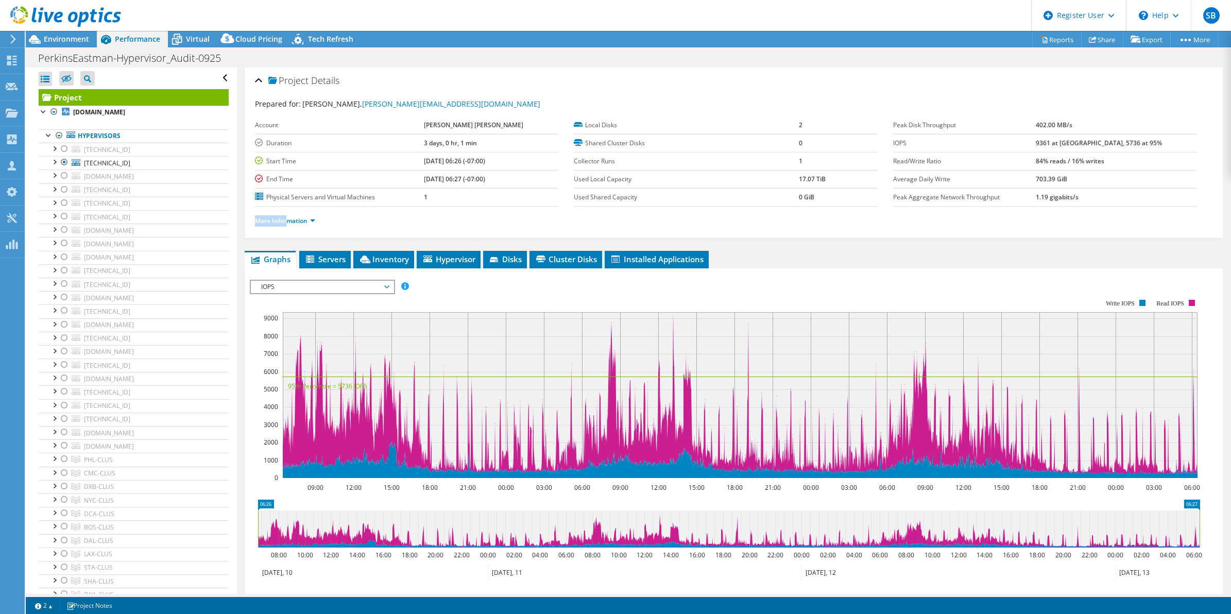
click at [286, 225] on li "More Information" at bounding box center [288, 220] width 66 height 11
click at [299, 219] on link "More Information" at bounding box center [285, 220] width 60 height 9
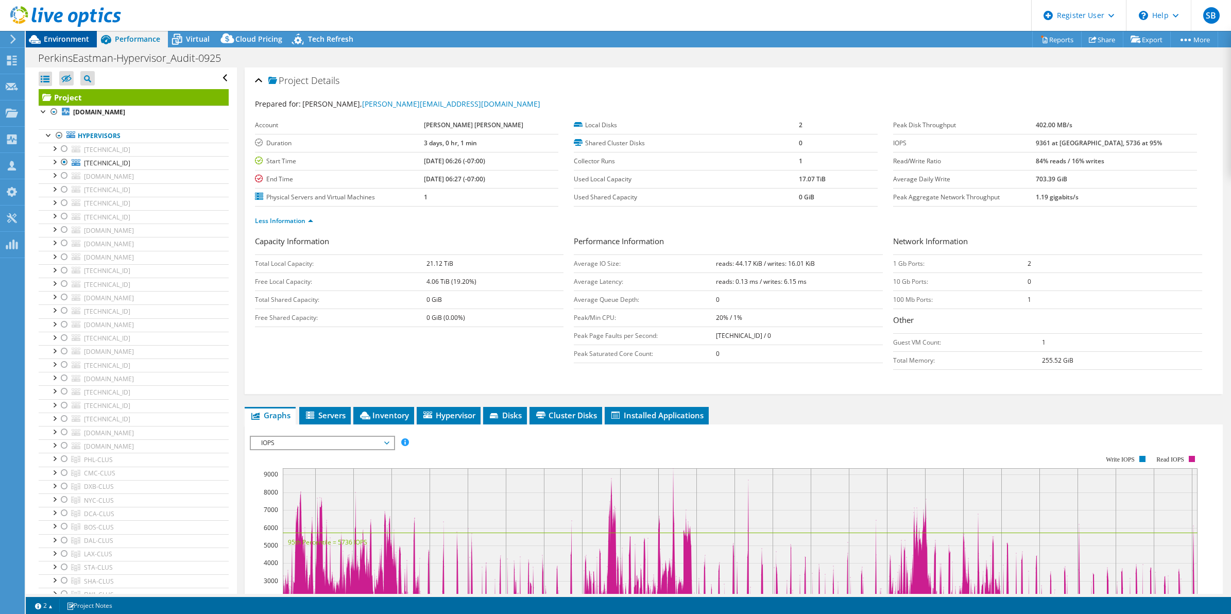
click at [50, 40] on span "Environment" at bounding box center [66, 39] width 45 height 10
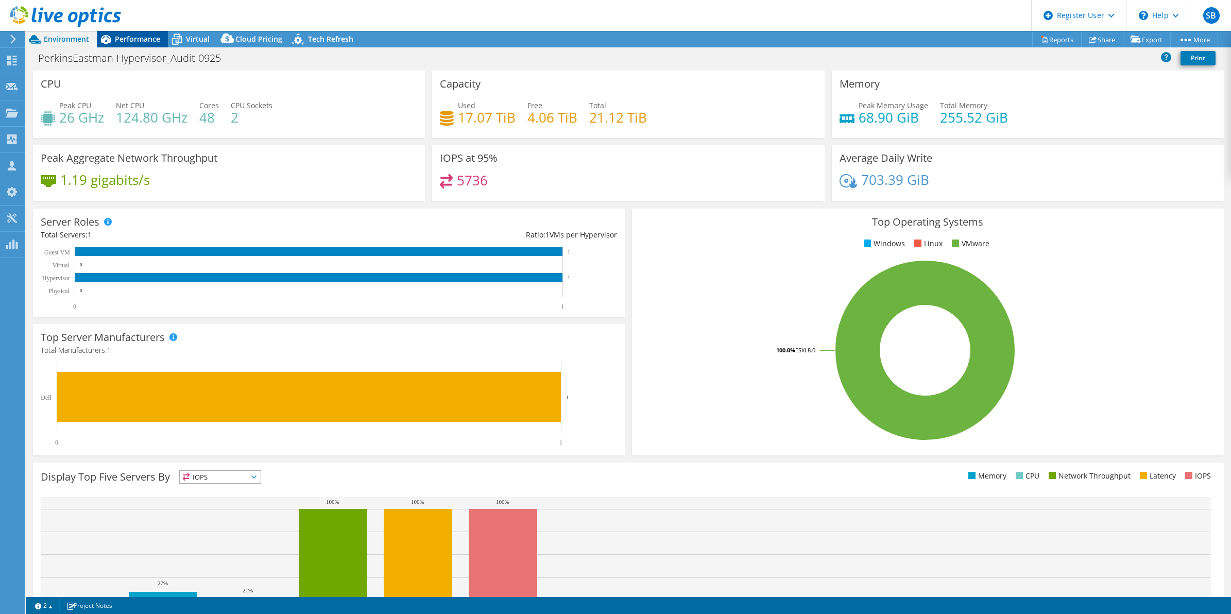
click at [134, 37] on span "Performance" at bounding box center [137, 39] width 45 height 10
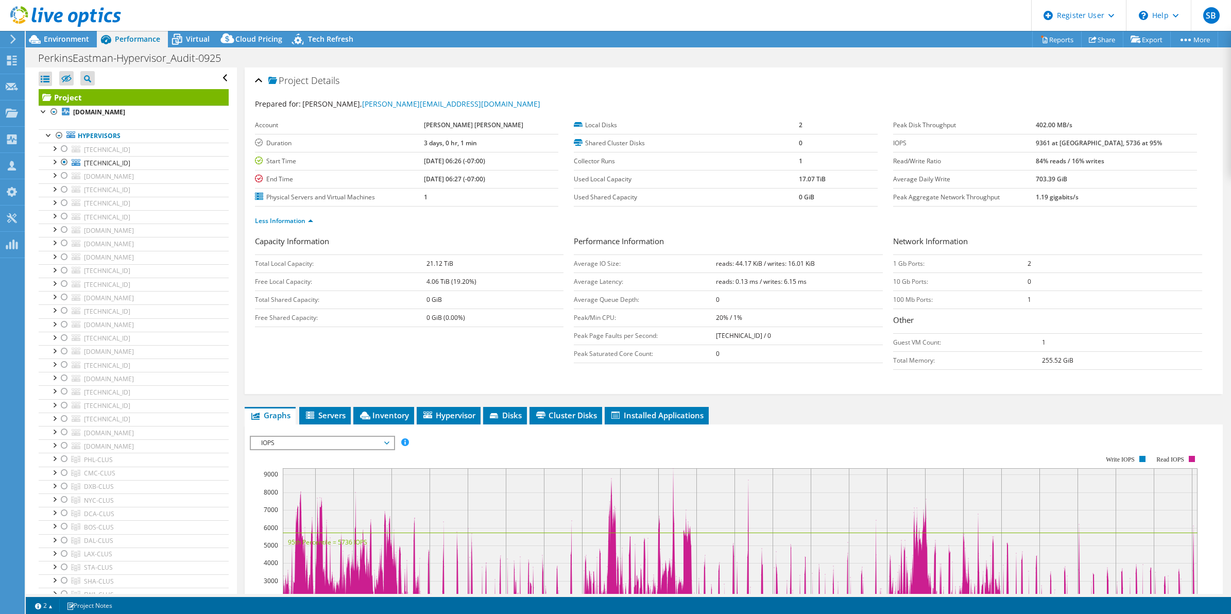
click at [384, 441] on span "IOPS" at bounding box center [322, 443] width 132 height 12
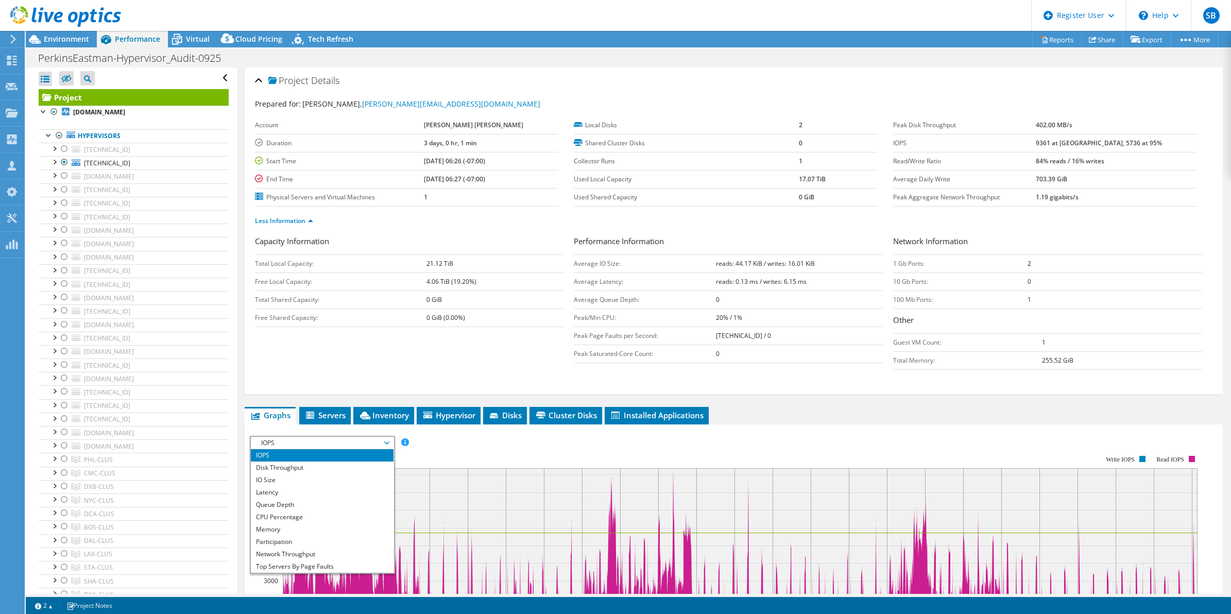
click at [384, 441] on span "IOPS" at bounding box center [322, 443] width 132 height 12
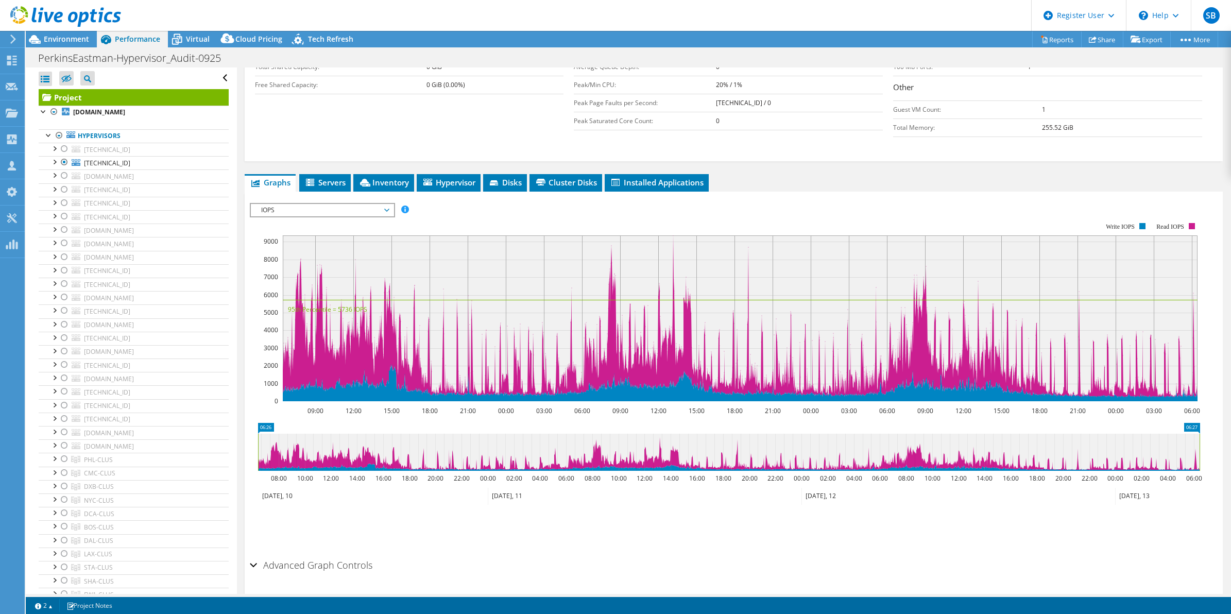
scroll to position [232, 0]
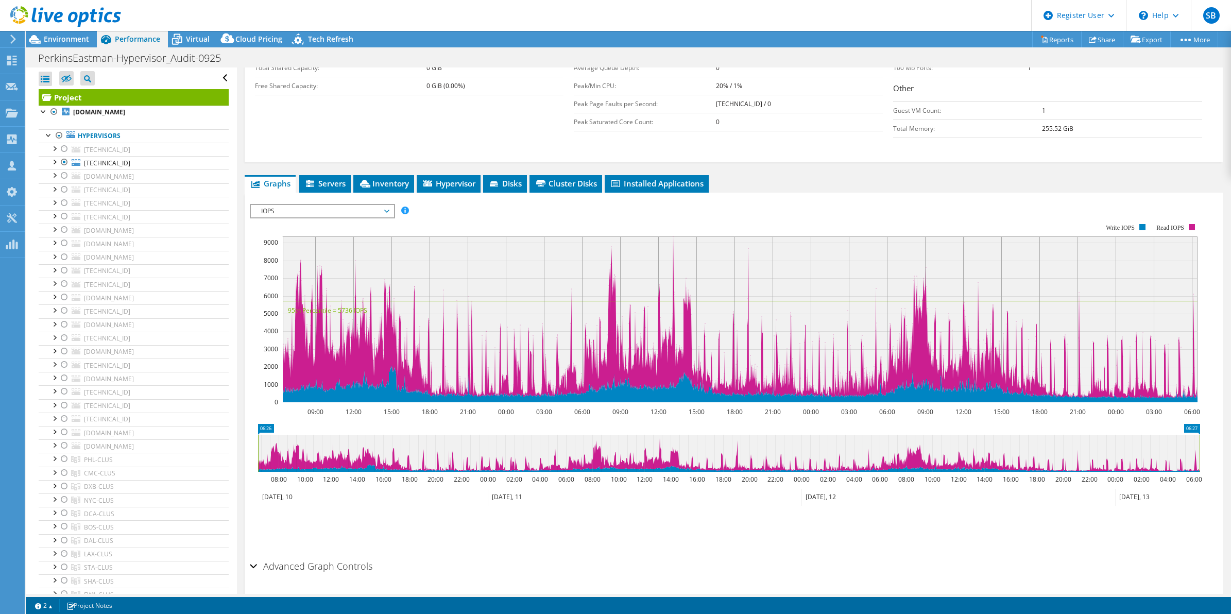
click at [299, 212] on span "IOPS" at bounding box center [322, 211] width 132 height 12
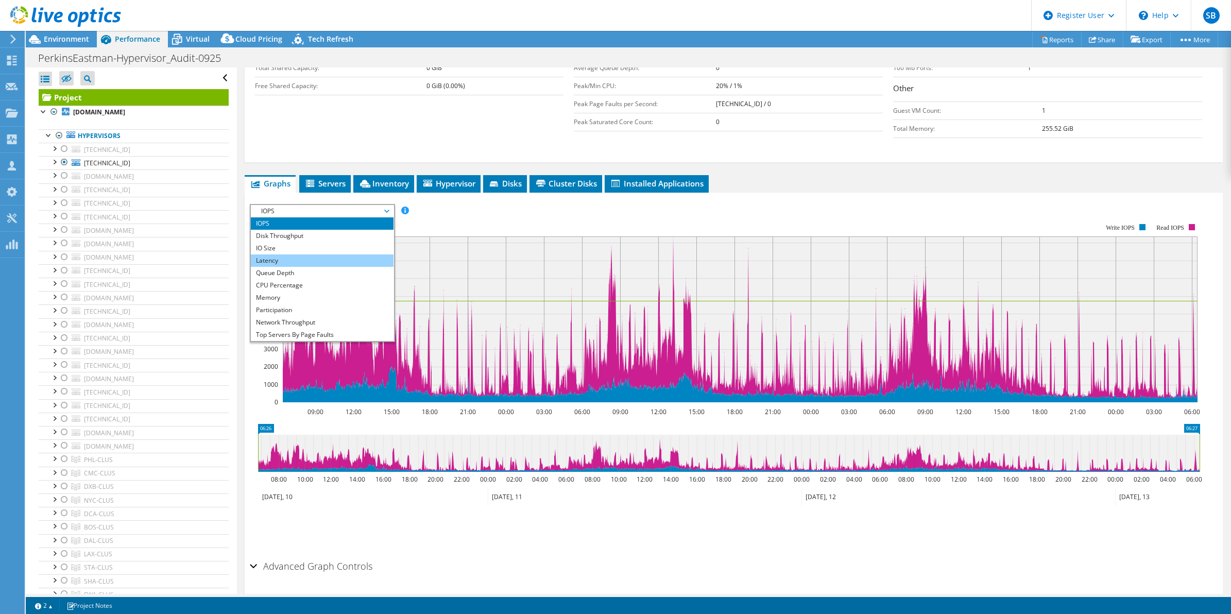
click at [281, 259] on li "Latency" at bounding box center [322, 260] width 143 height 12
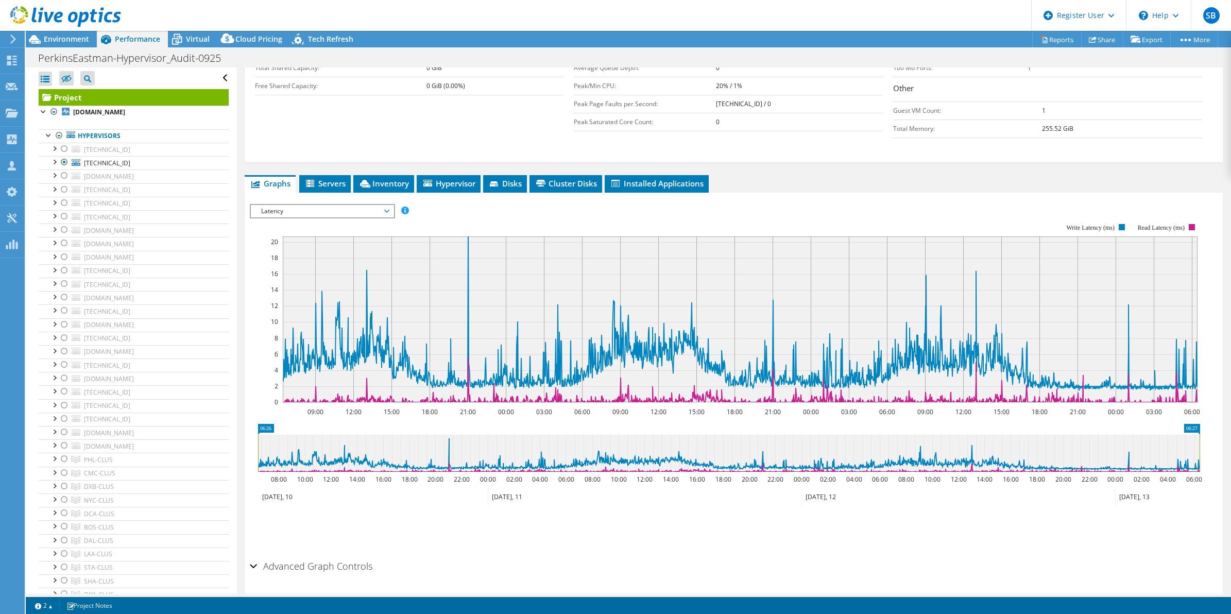
scroll to position [0, 0]
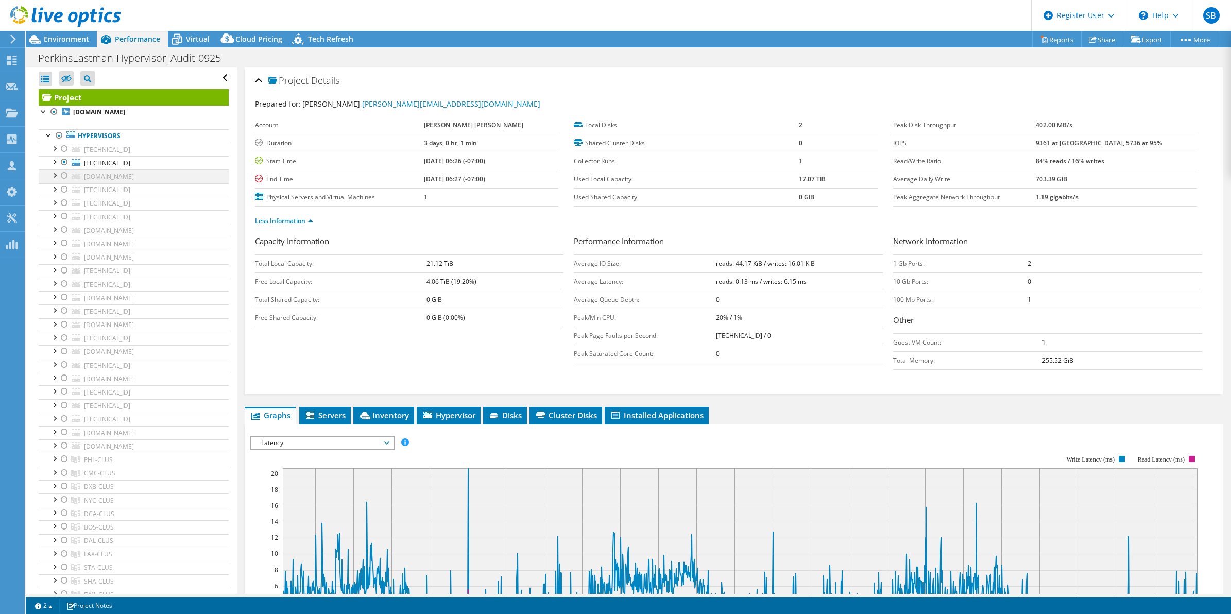
click at [62, 175] on div at bounding box center [64, 175] width 10 height 12
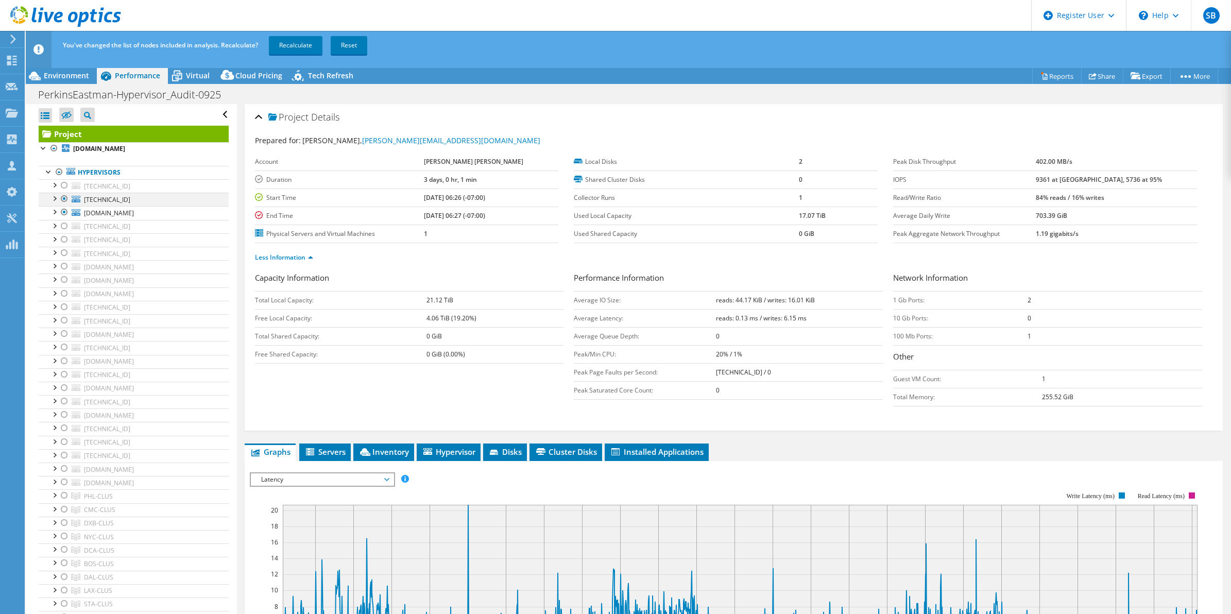
click at [62, 202] on div at bounding box center [64, 199] width 10 height 12
click at [300, 44] on link "Recalculate" at bounding box center [296, 45] width 54 height 19
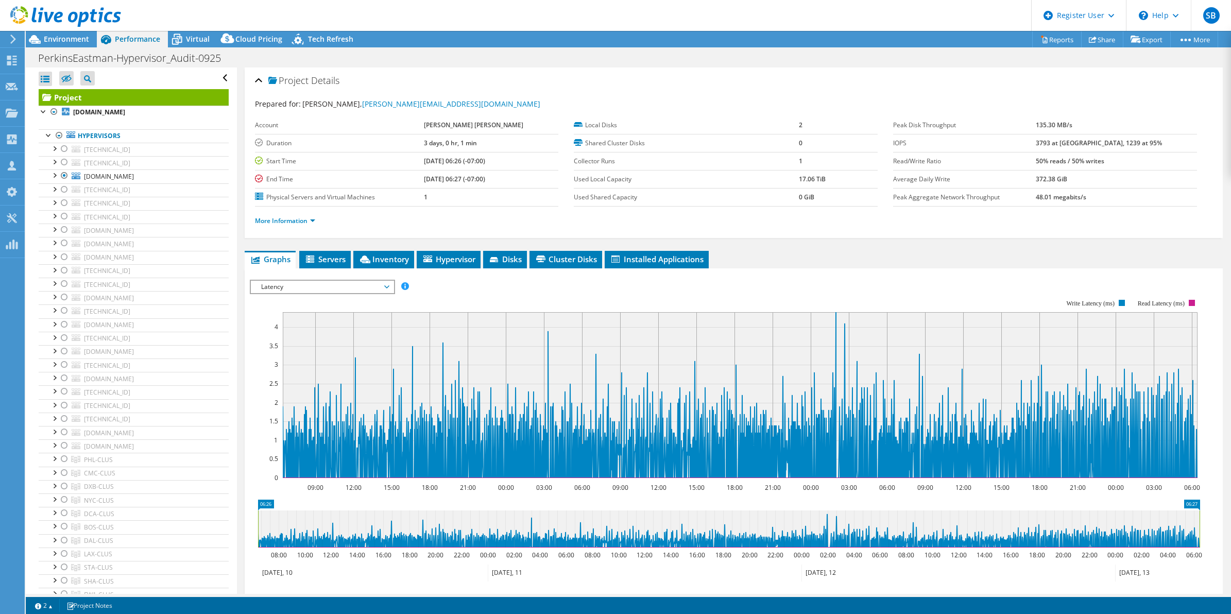
select select "USD"
click at [56, 45] on div "Environment" at bounding box center [61, 39] width 71 height 16
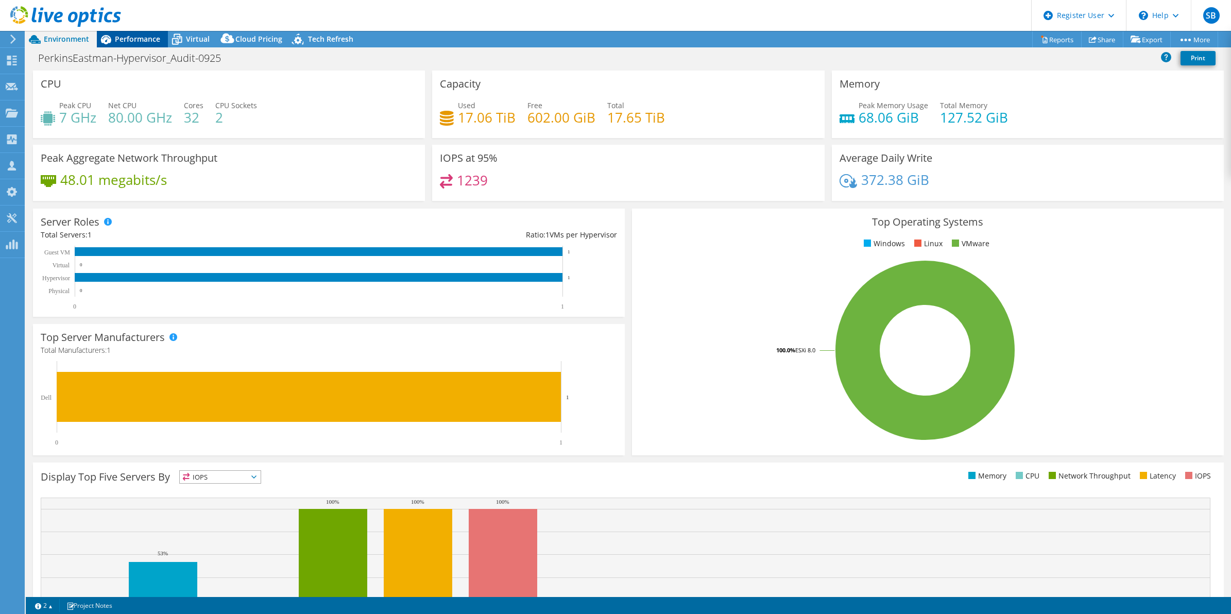
click at [132, 38] on span "Performance" at bounding box center [137, 39] width 45 height 10
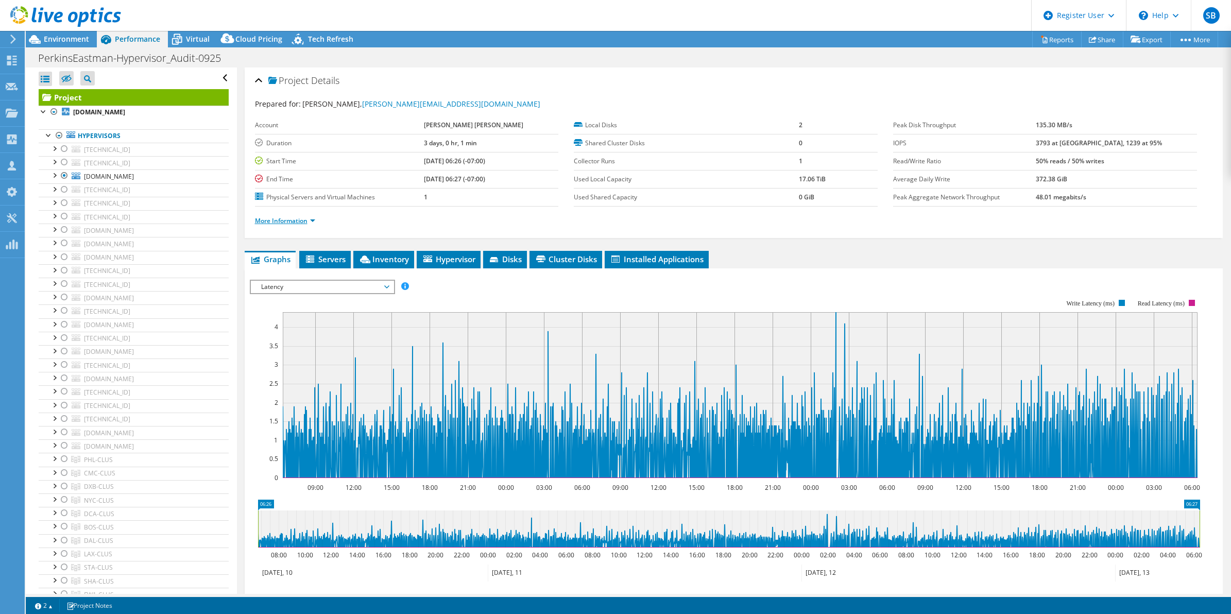
click at [297, 224] on link "More Information" at bounding box center [285, 220] width 60 height 9
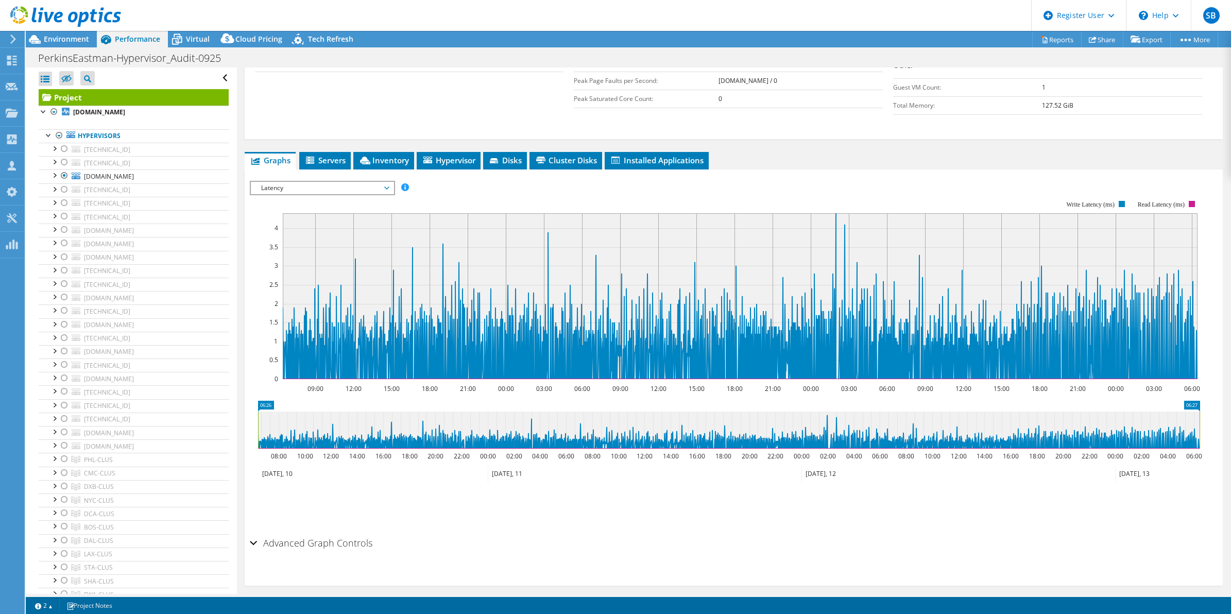
scroll to position [265, 0]
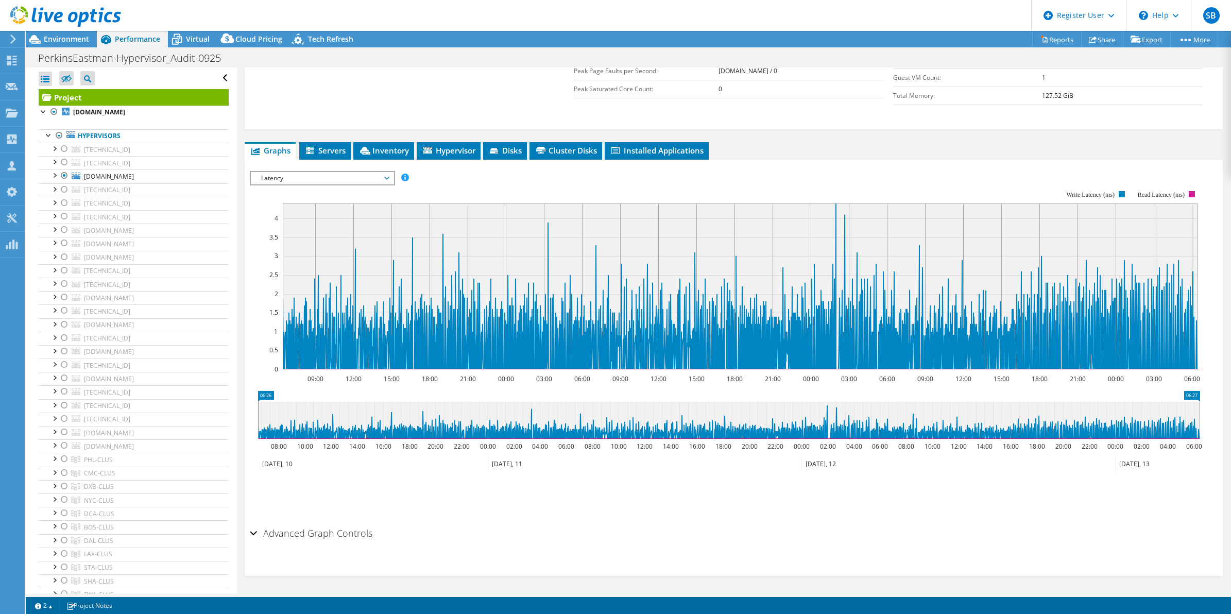
click at [312, 174] on span "Latency" at bounding box center [322, 178] width 132 height 12
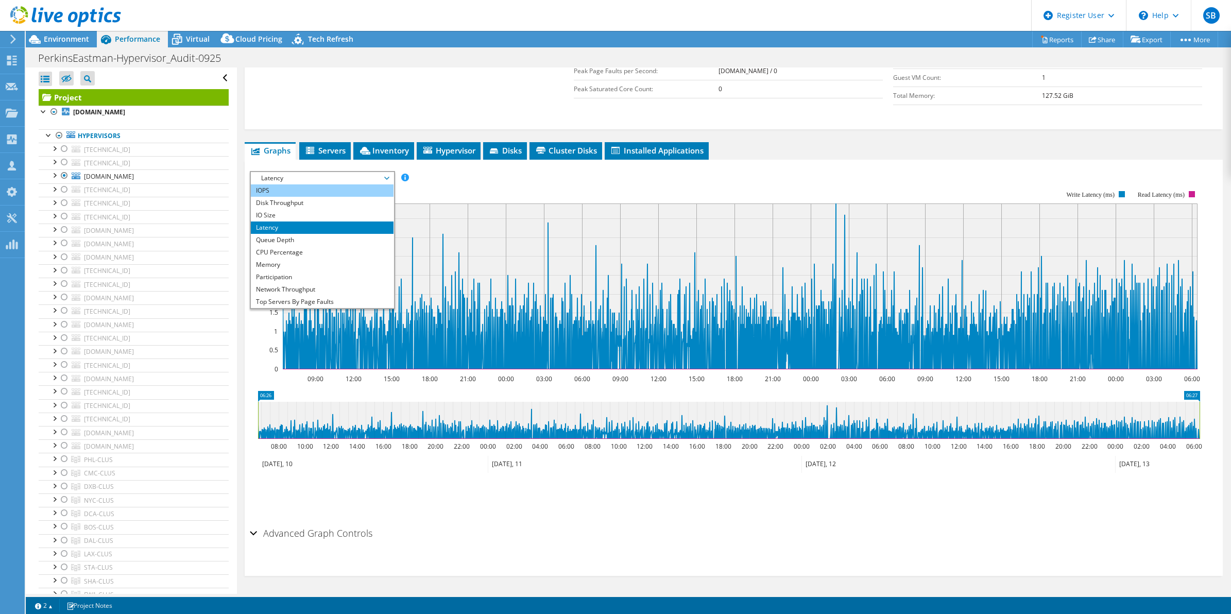
click at [307, 191] on li "IOPS" at bounding box center [322, 190] width 143 height 12
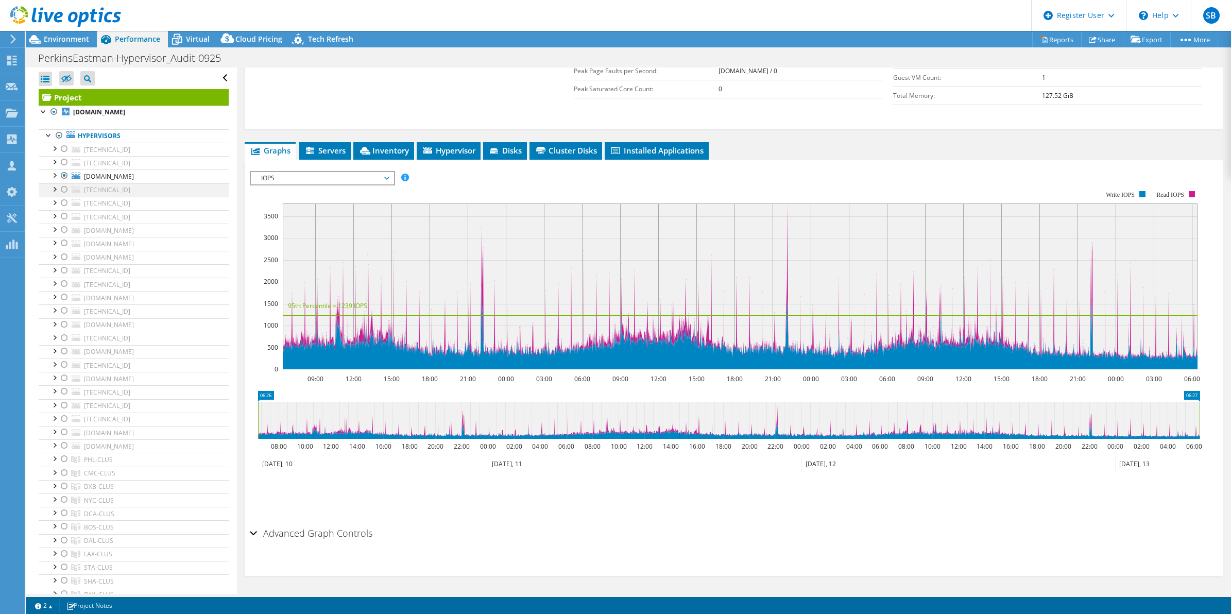
click at [63, 186] on div at bounding box center [64, 189] width 10 height 12
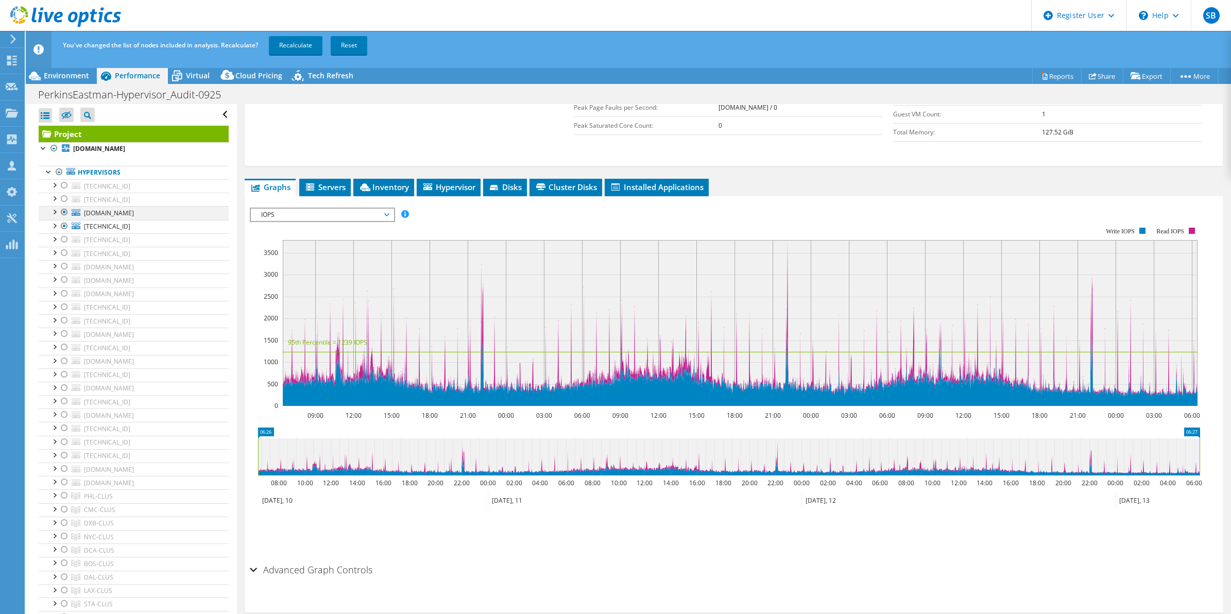
click at [63, 212] on div at bounding box center [64, 212] width 10 height 12
click at [290, 50] on link "Recalculate" at bounding box center [296, 45] width 54 height 19
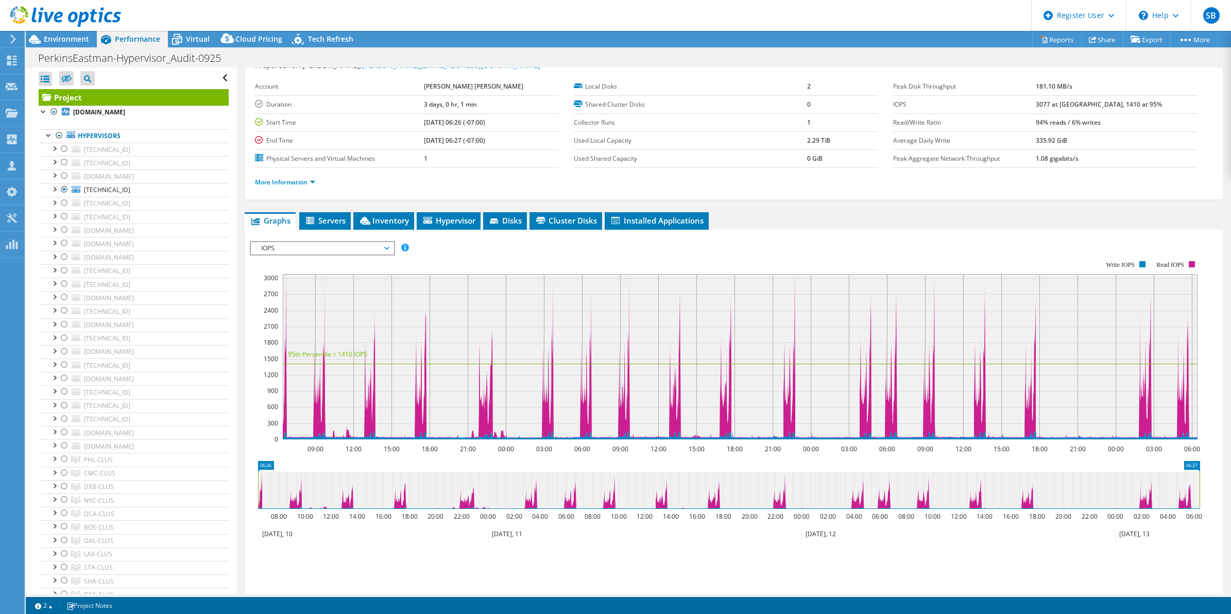
scroll to position [38, 0]
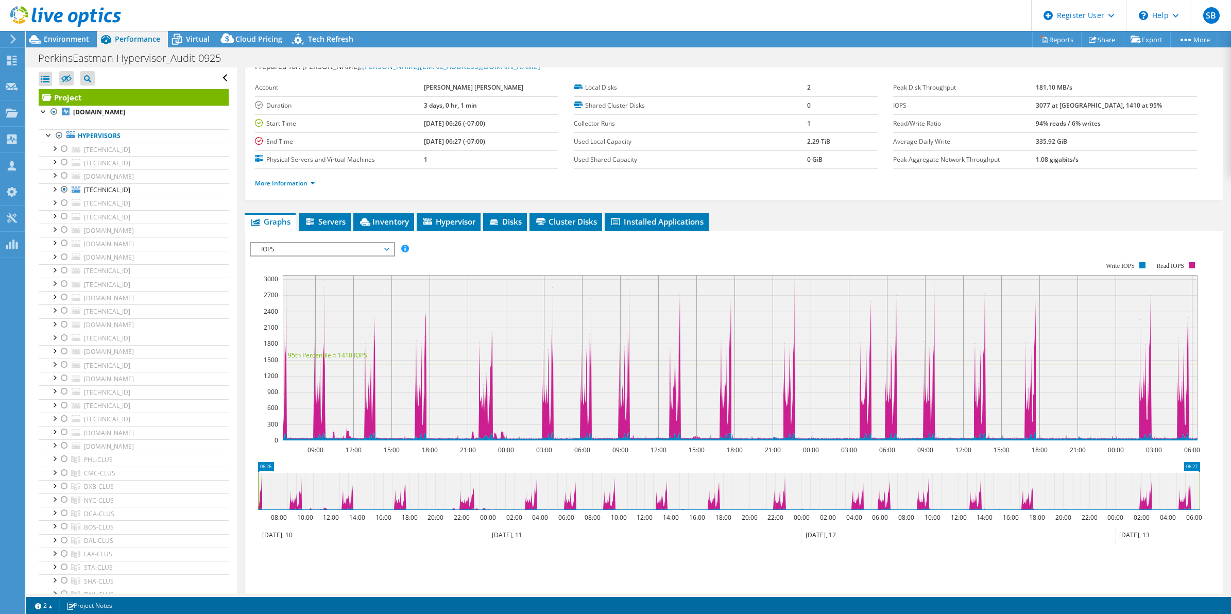
click at [328, 246] on span "IOPS" at bounding box center [322, 249] width 132 height 12
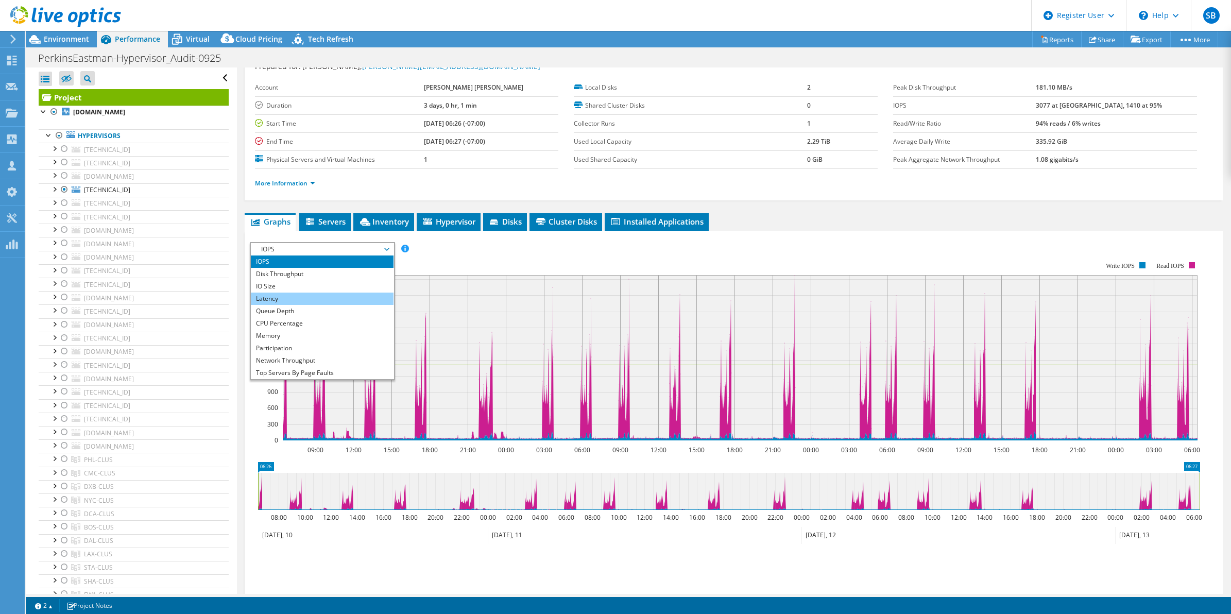
click at [305, 297] on li "Latency" at bounding box center [322, 299] width 143 height 12
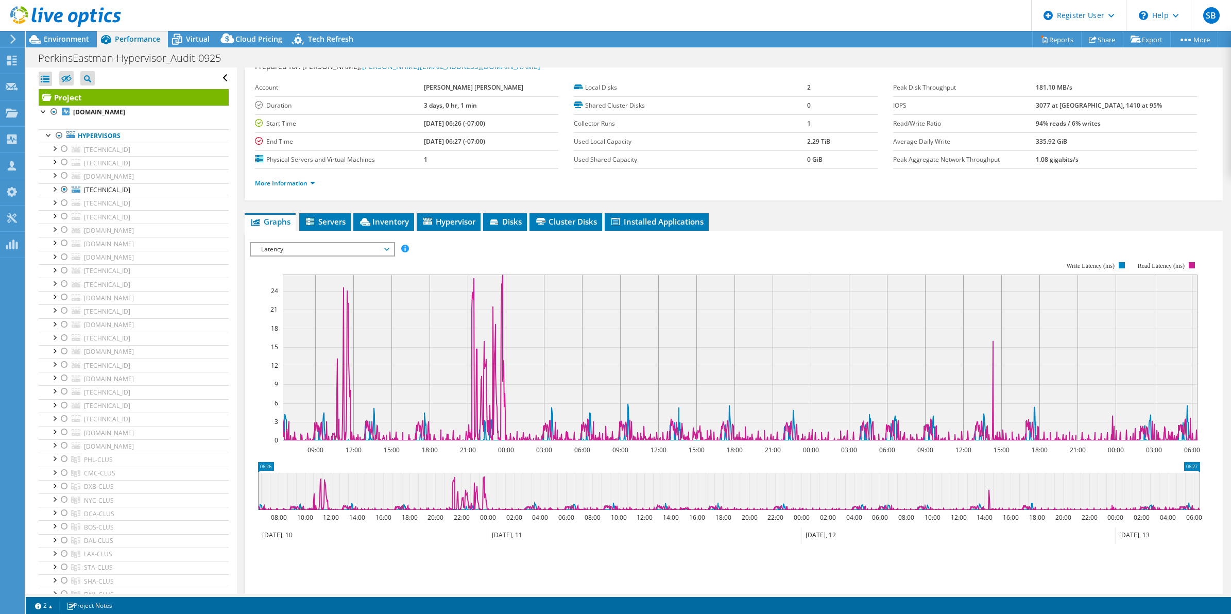
scroll to position [0, 0]
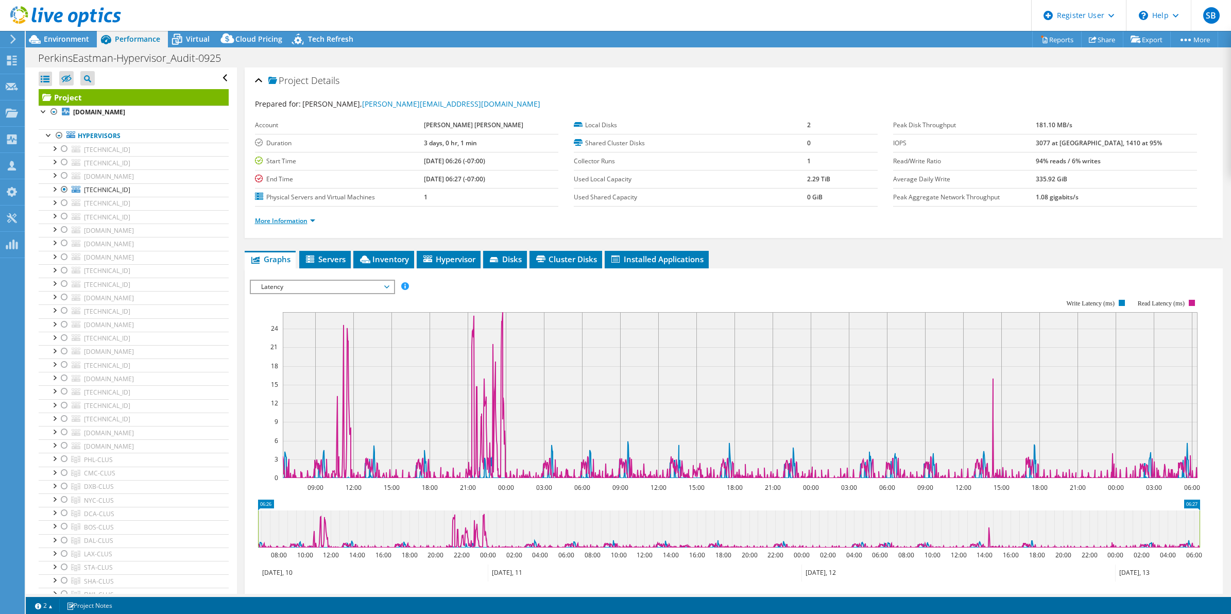
click at [268, 220] on link "More Information" at bounding box center [285, 220] width 60 height 9
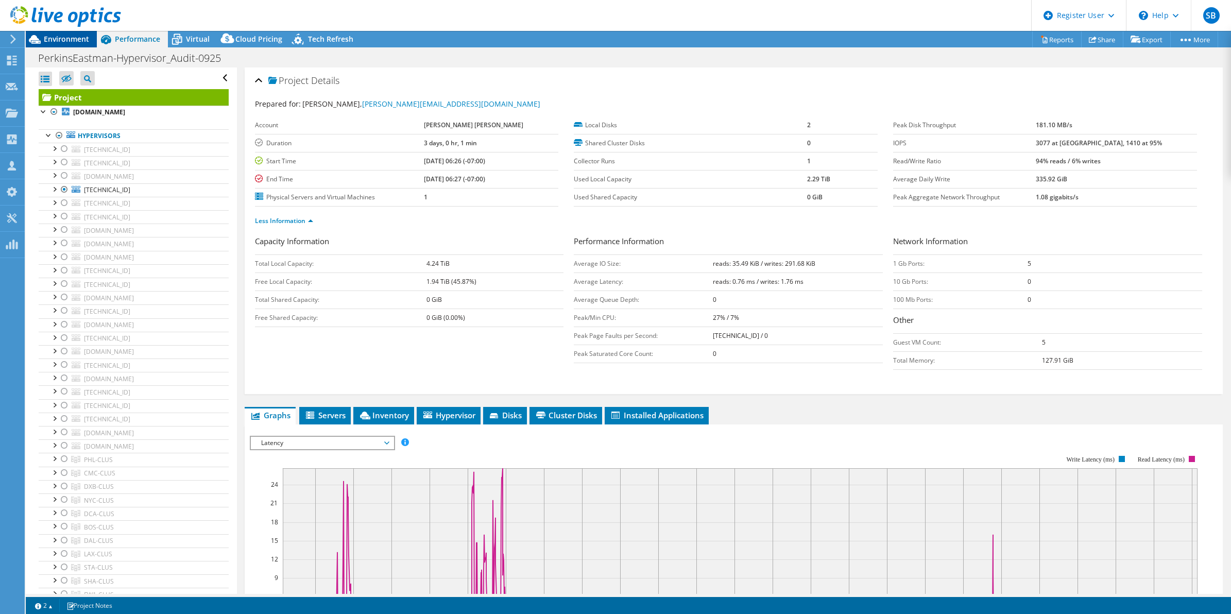
click at [64, 35] on span "Environment" at bounding box center [66, 39] width 45 height 10
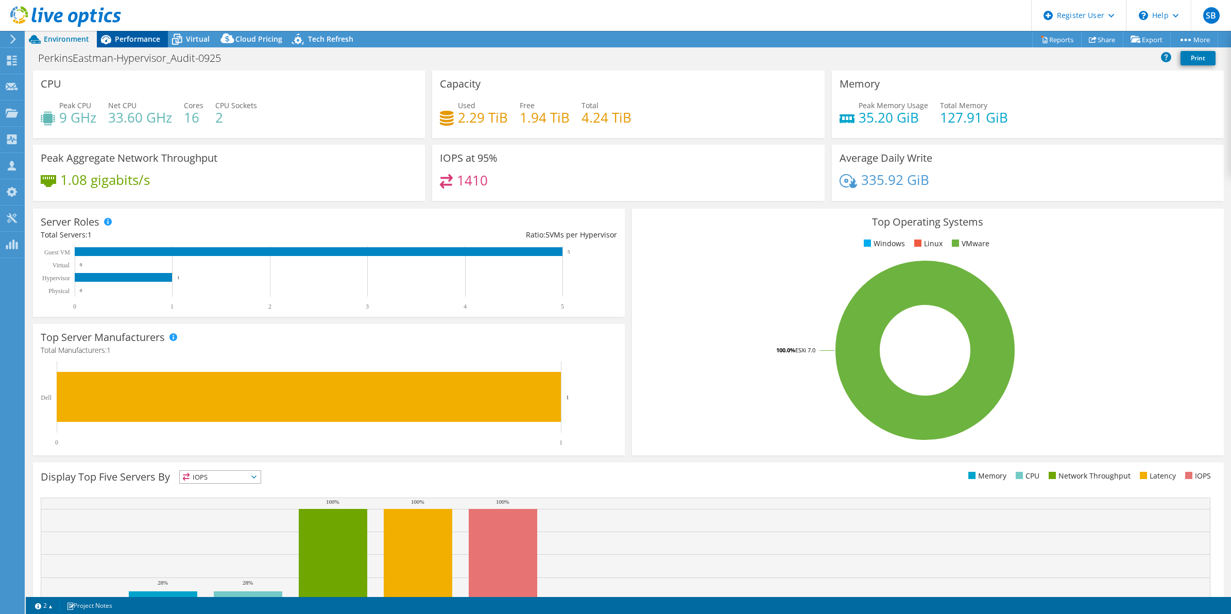
click at [129, 31] on div "Performance" at bounding box center [132, 39] width 71 height 16
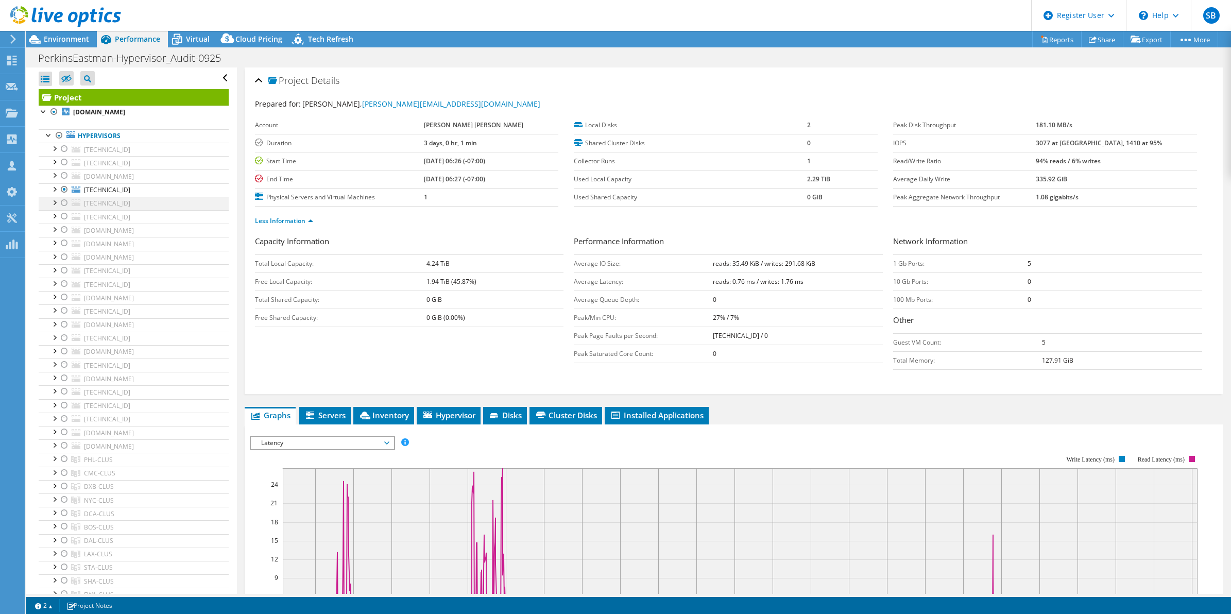
click at [62, 199] on div at bounding box center [64, 203] width 10 height 12
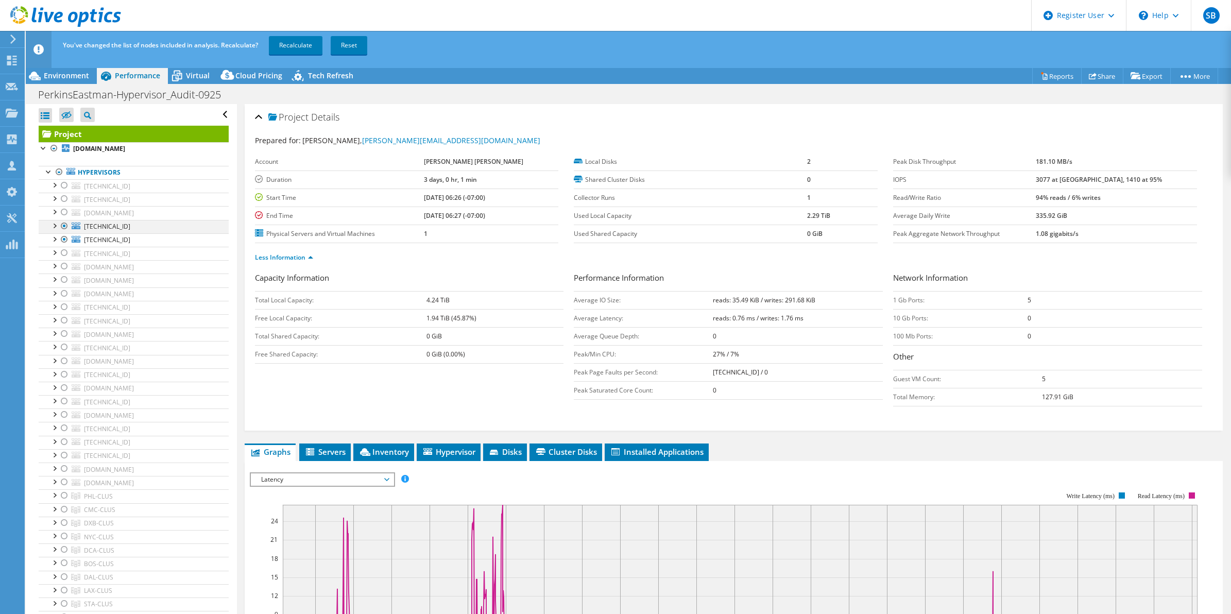
click at [62, 227] on div at bounding box center [64, 226] width 10 height 12
click at [292, 45] on link "Recalculate" at bounding box center [296, 45] width 54 height 19
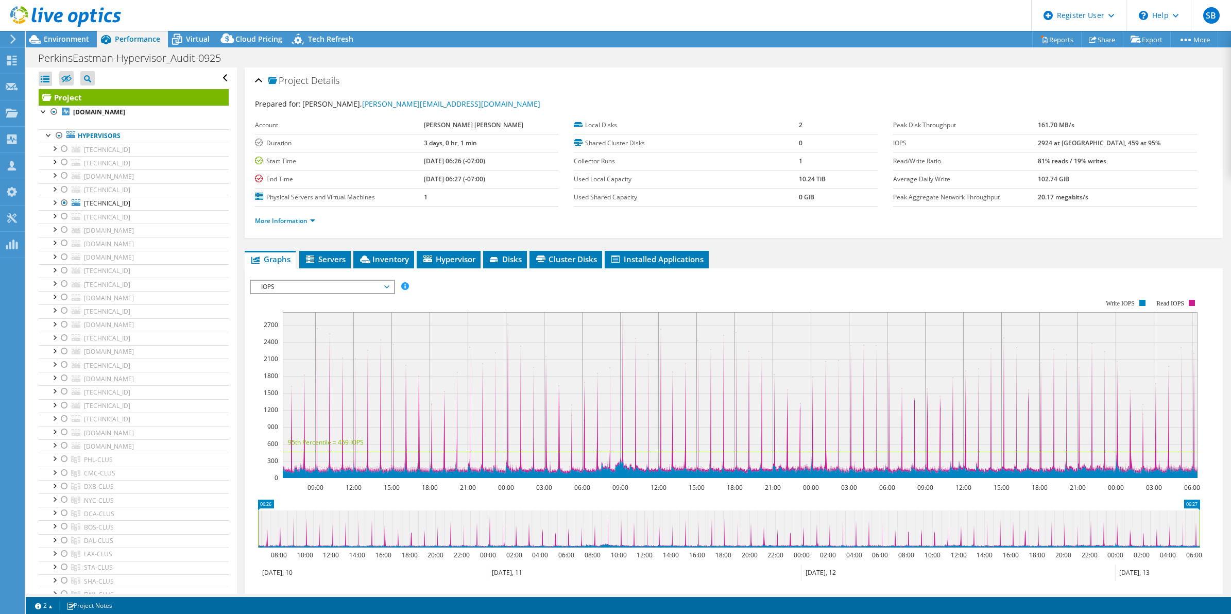
select select "USD"
click at [280, 220] on link "More Information" at bounding box center [285, 220] width 60 height 9
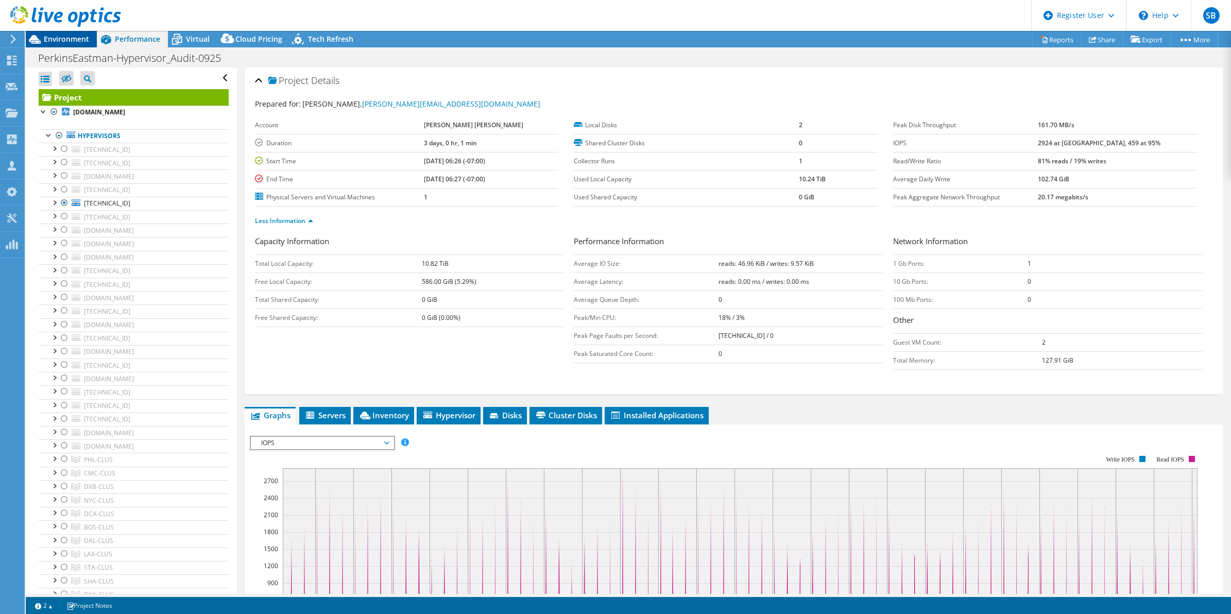
click at [57, 42] on span "Environment" at bounding box center [66, 39] width 45 height 10
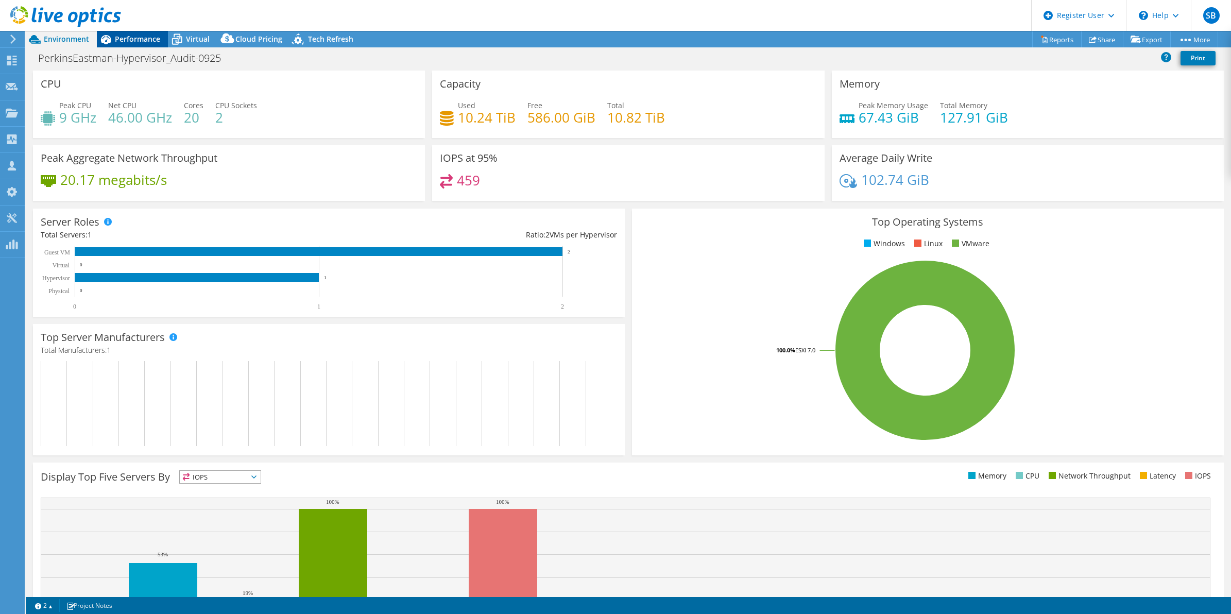
click at [132, 37] on span "Performance" at bounding box center [137, 39] width 45 height 10
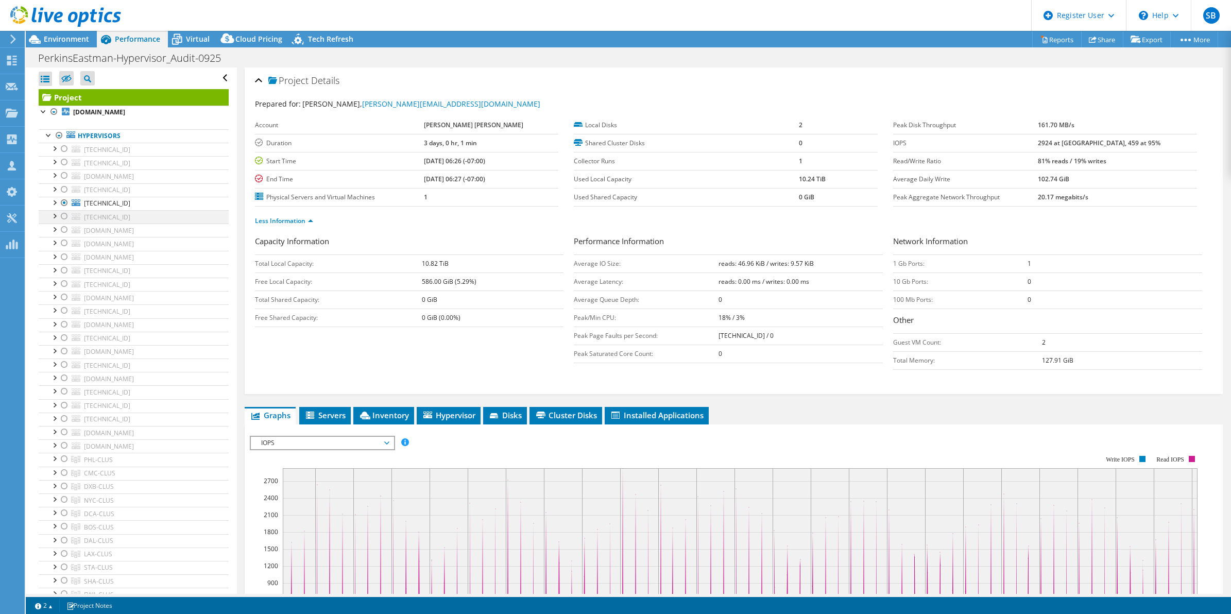
click at [64, 217] on div at bounding box center [64, 216] width 10 height 12
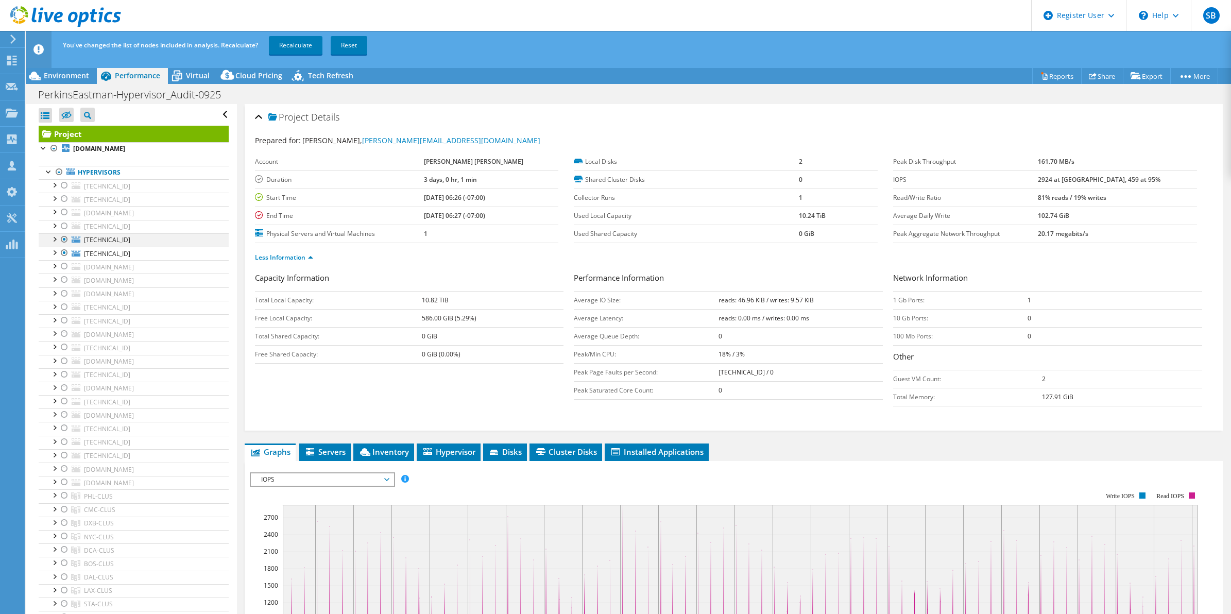
click at [62, 238] on div at bounding box center [64, 239] width 10 height 12
click at [297, 38] on link "Recalculate" at bounding box center [296, 45] width 54 height 19
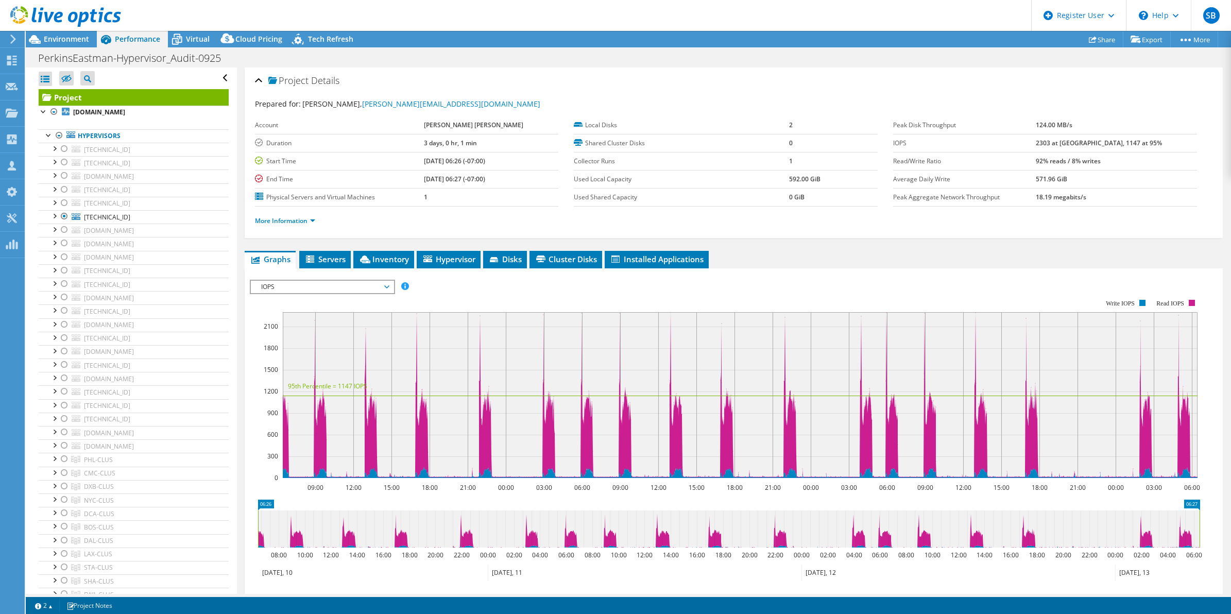
scroll to position [108, 0]
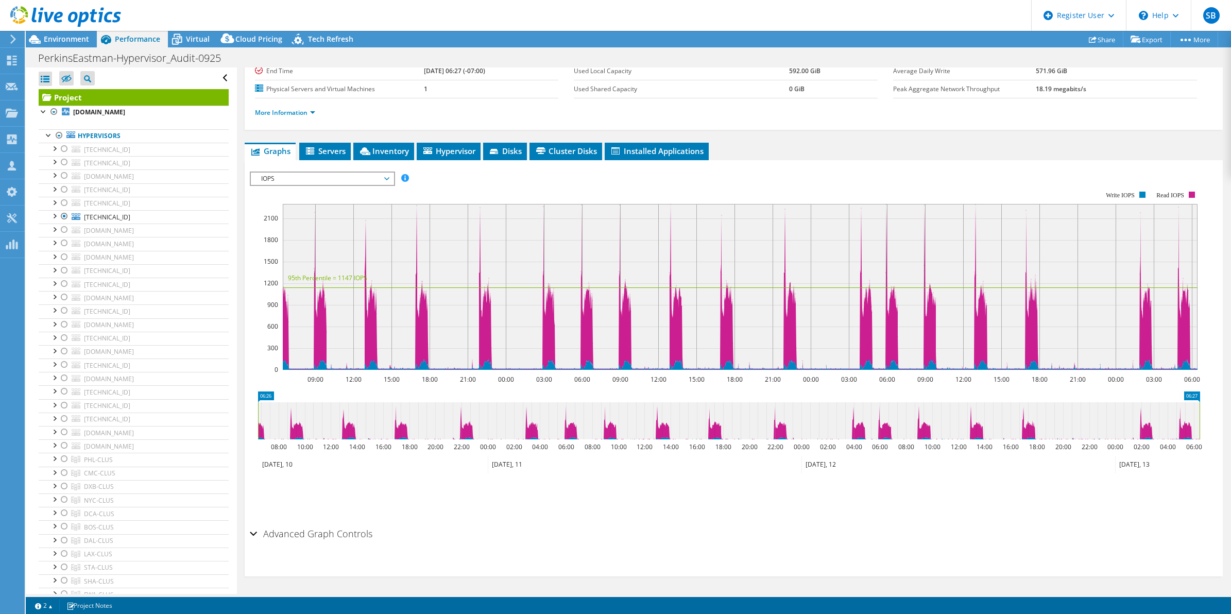
click at [326, 179] on span "IOPS" at bounding box center [322, 179] width 132 height 12
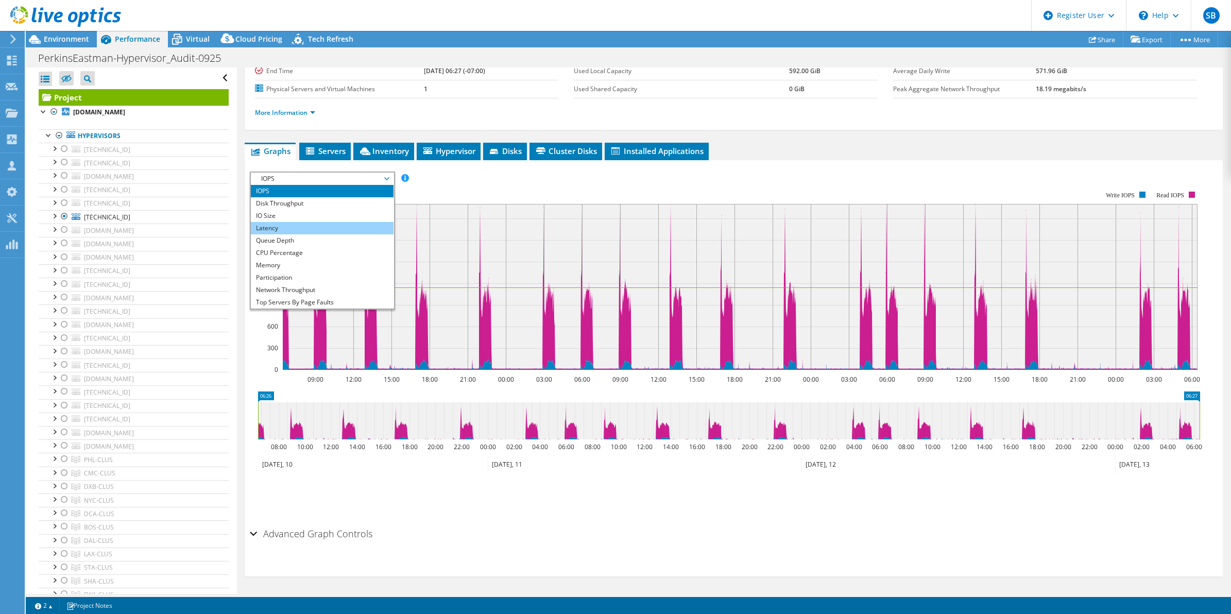
click at [295, 232] on li "Latency" at bounding box center [322, 228] width 143 height 12
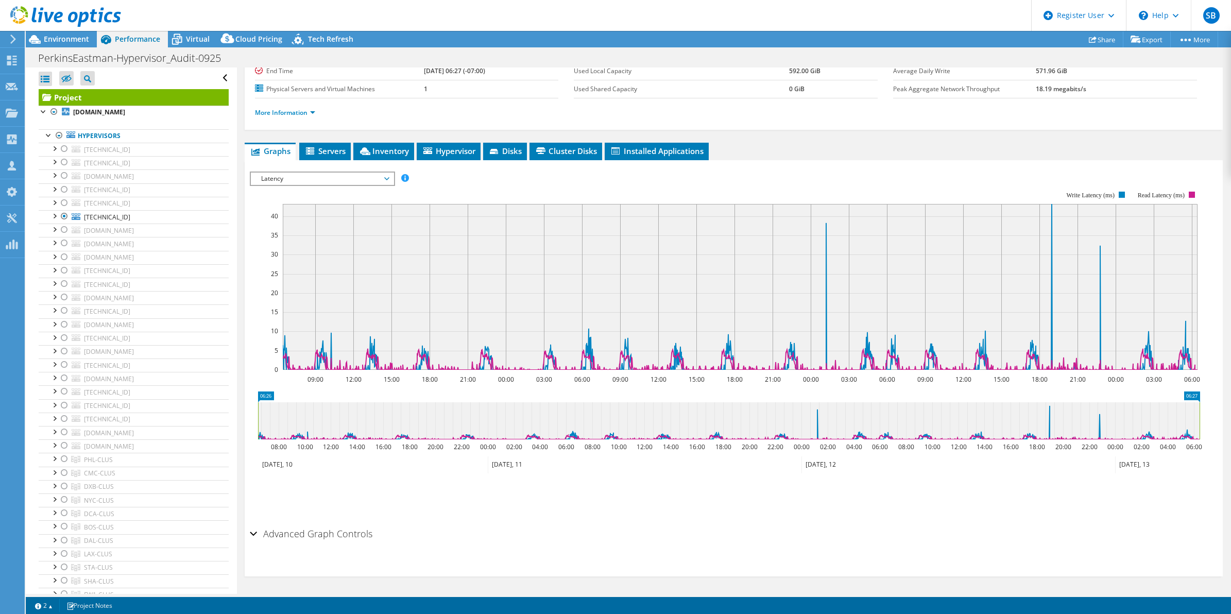
scroll to position [0, 0]
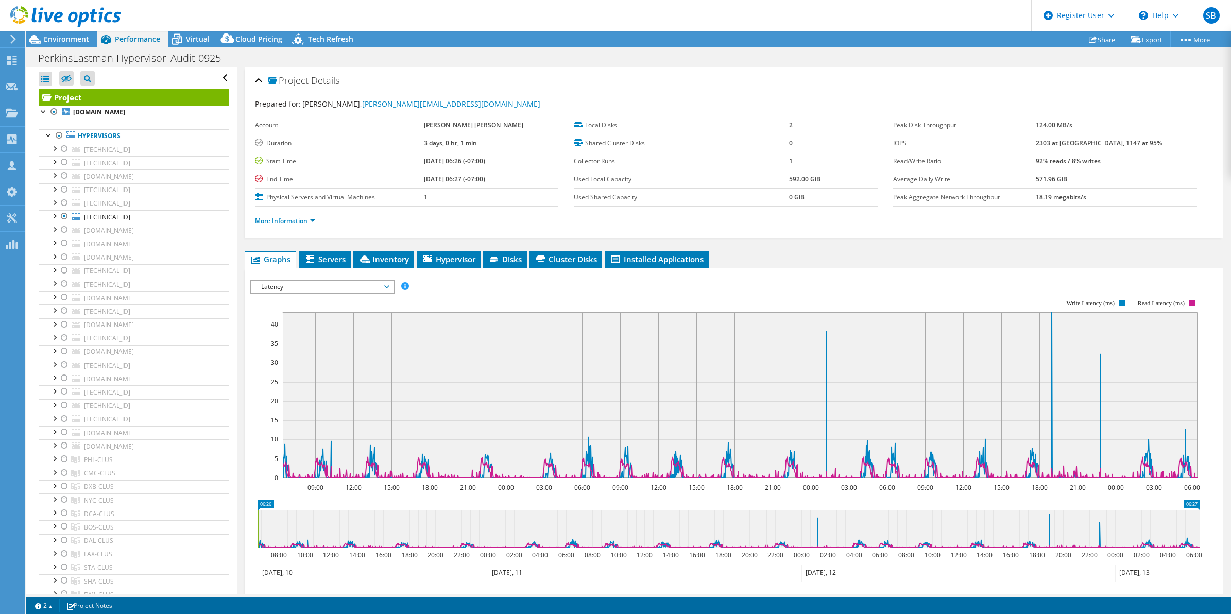
click at [274, 220] on link "More Information" at bounding box center [285, 220] width 60 height 9
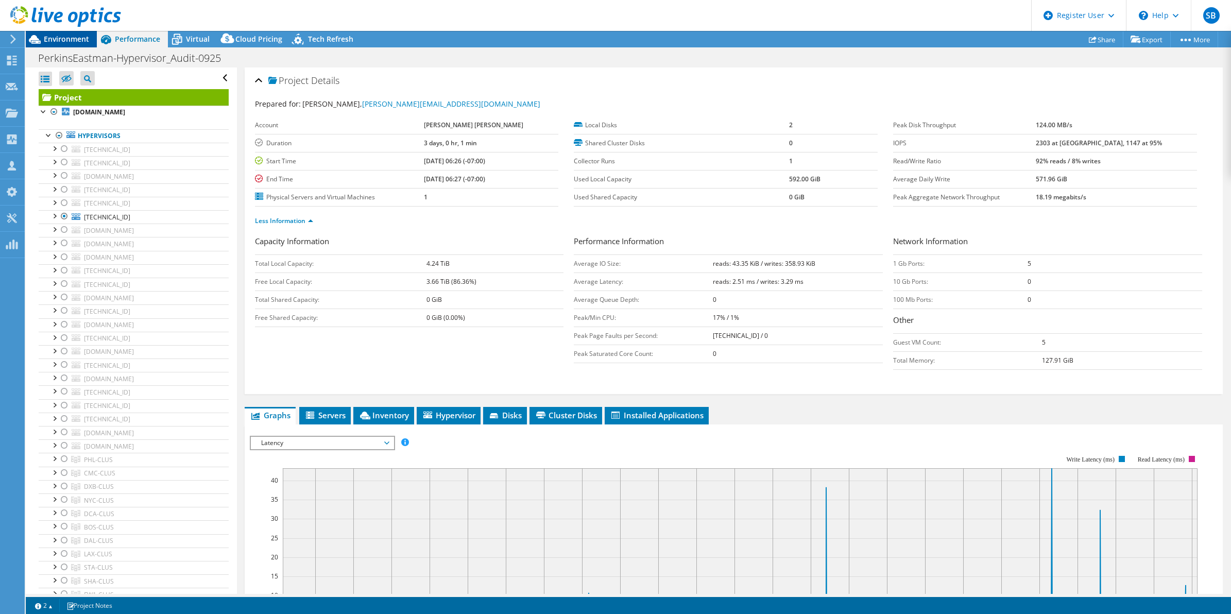
click at [61, 39] on span "Environment" at bounding box center [66, 39] width 45 height 10
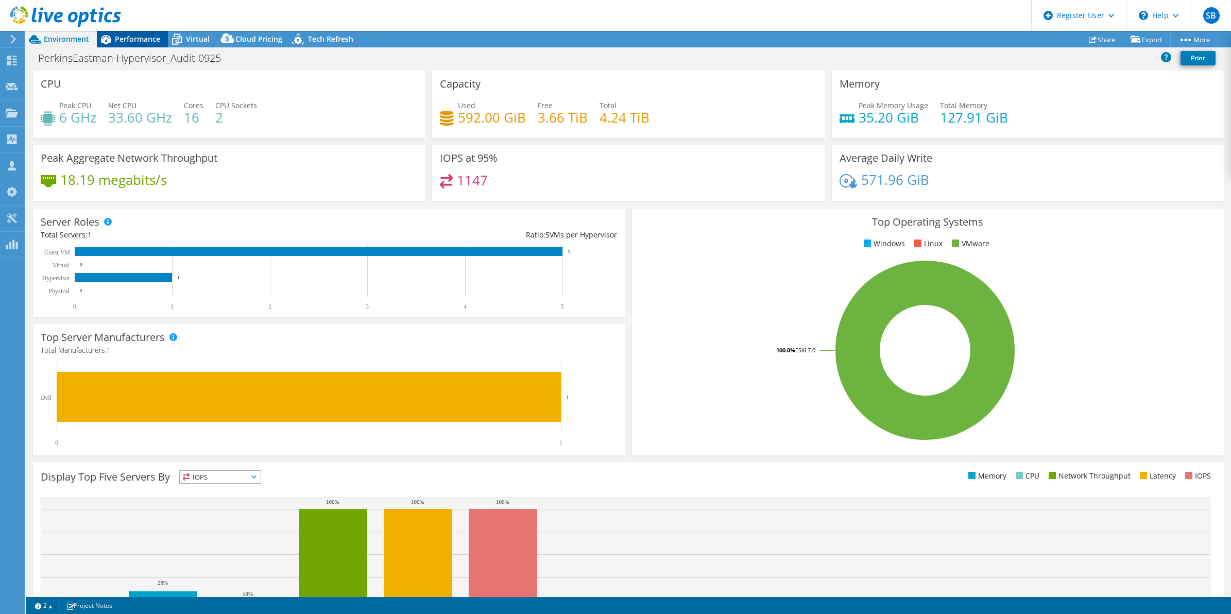
click at [140, 40] on span "Performance" at bounding box center [137, 39] width 45 height 10
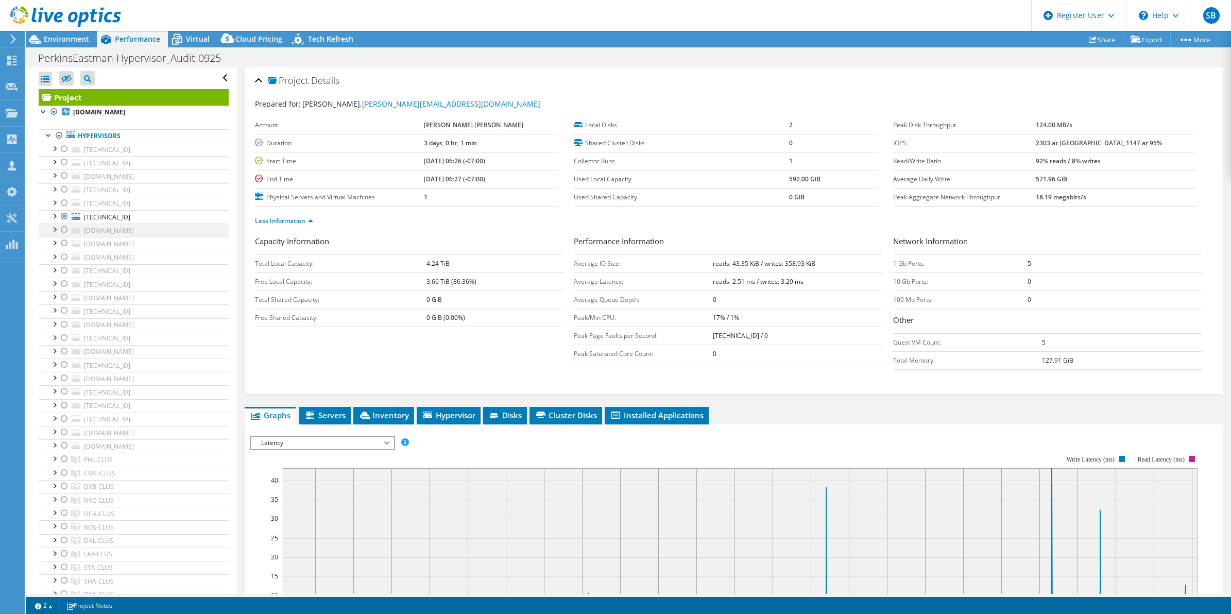
click at [63, 231] on div at bounding box center [64, 230] width 10 height 12
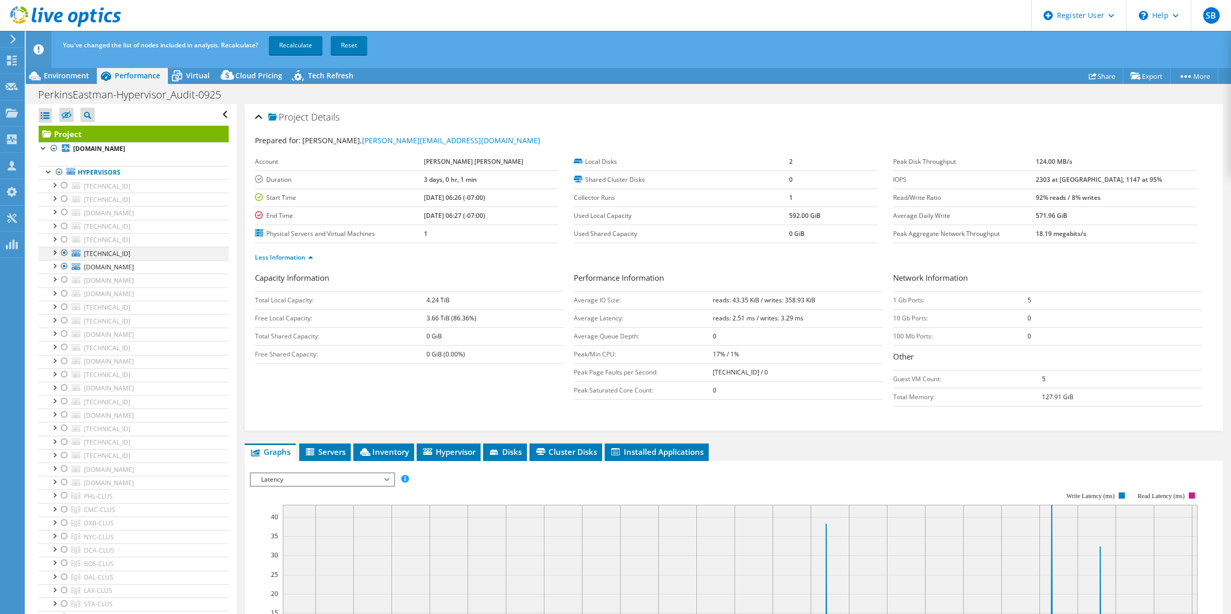
click at [63, 252] on div at bounding box center [64, 253] width 10 height 12
click at [291, 46] on link "Recalculate" at bounding box center [296, 45] width 54 height 19
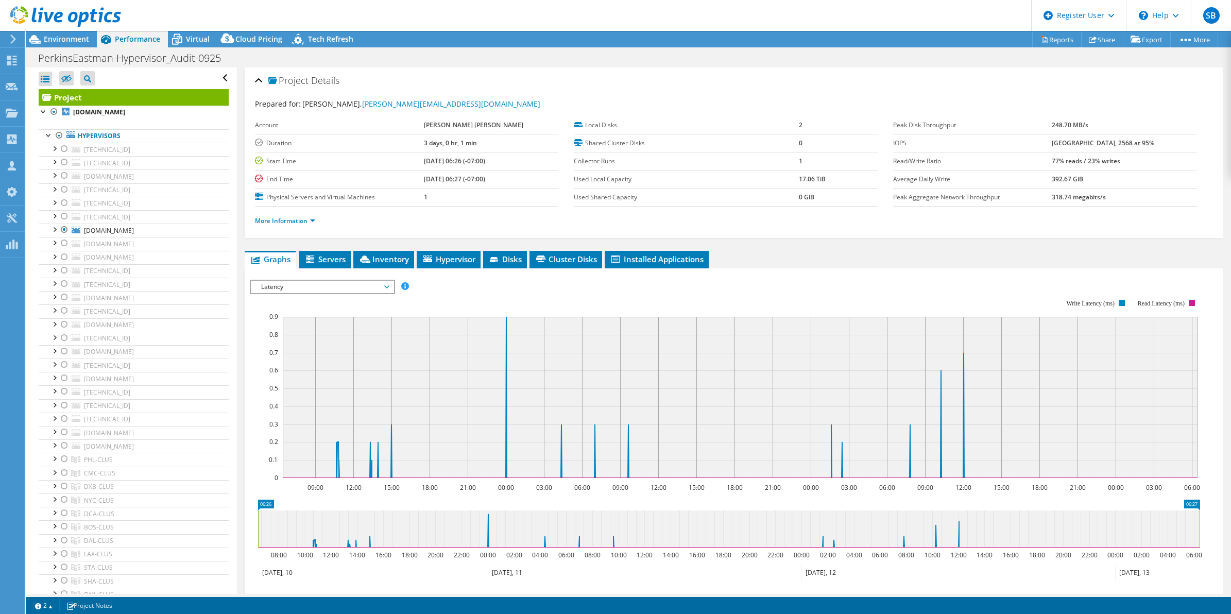
scroll to position [108, 0]
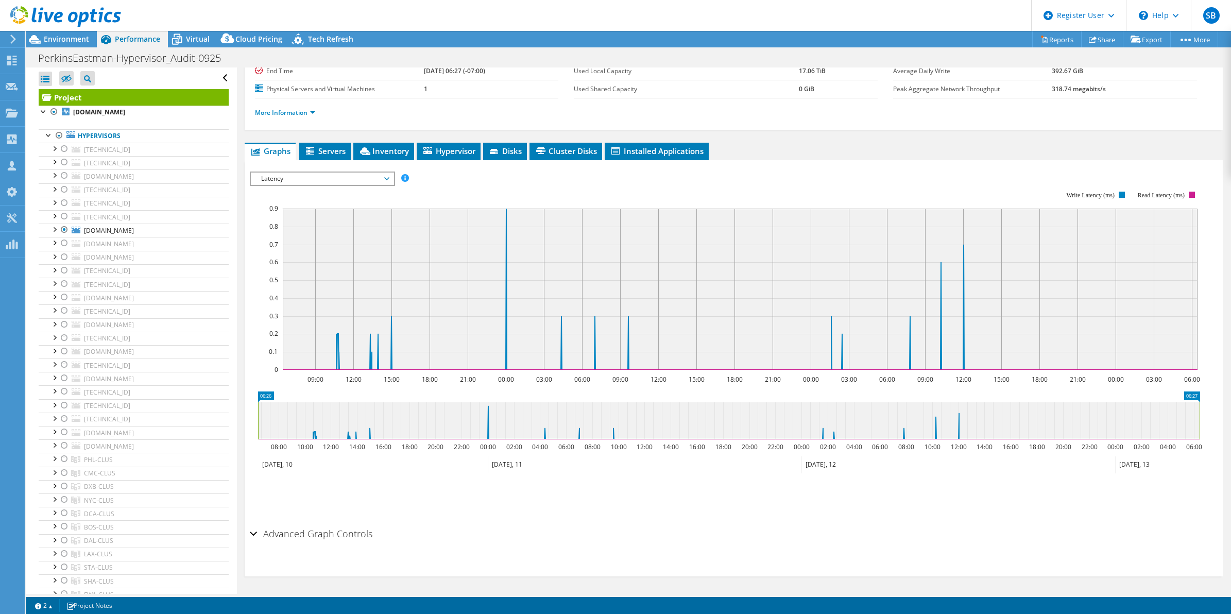
click at [302, 176] on span "Latency" at bounding box center [322, 179] width 132 height 12
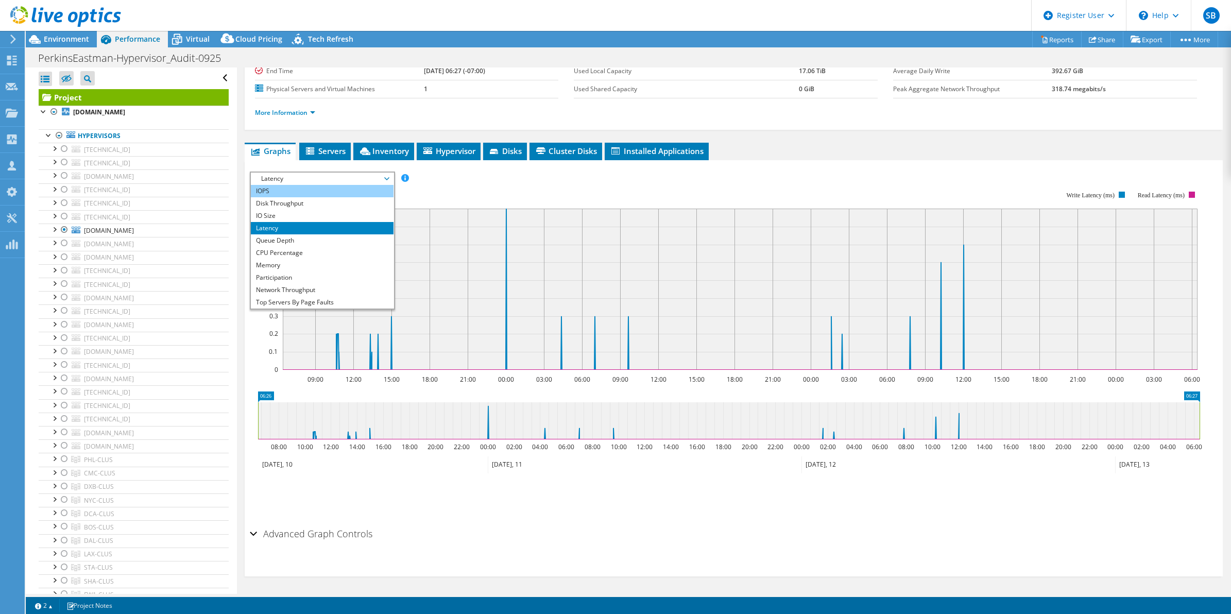
click at [291, 195] on li "IOPS" at bounding box center [322, 191] width 143 height 12
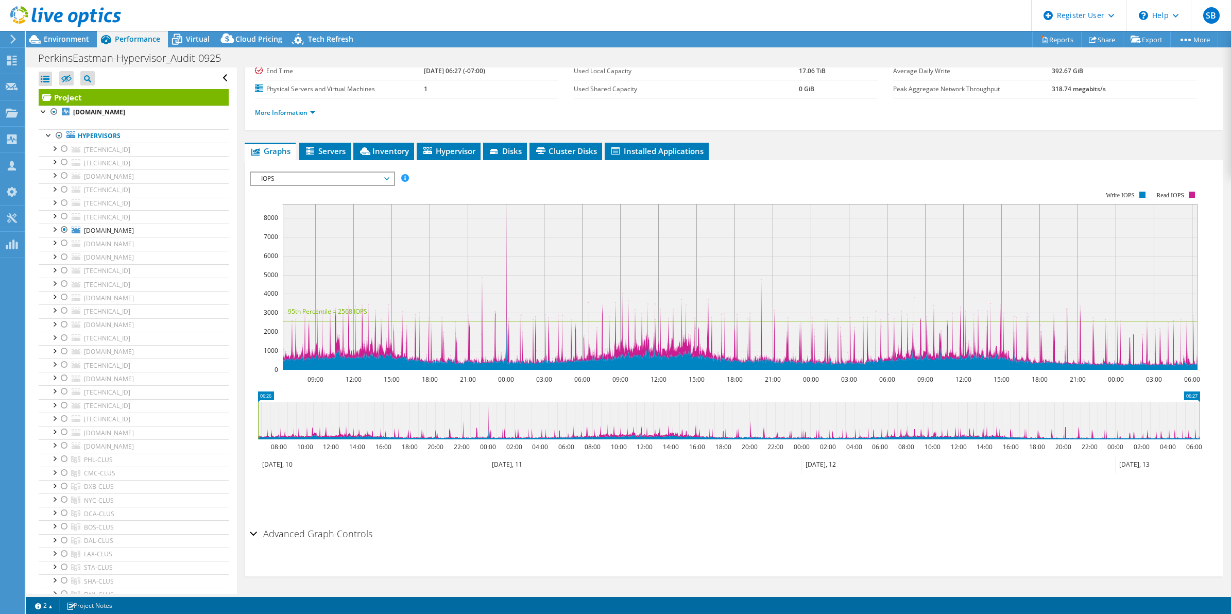
scroll to position [0, 0]
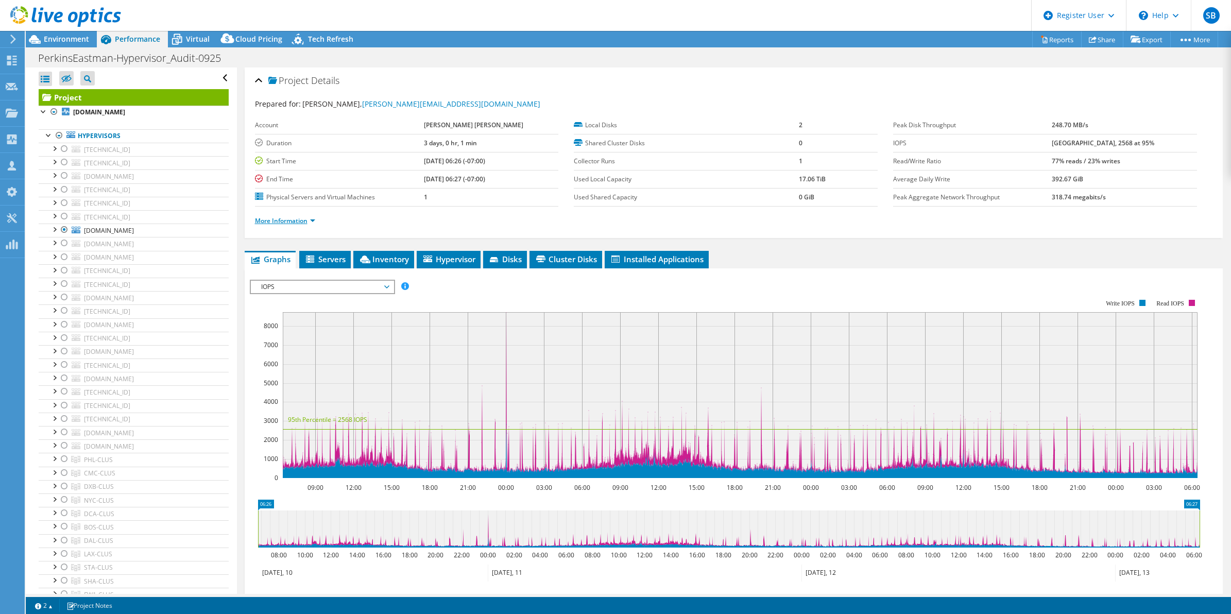
click at [295, 222] on link "More Information" at bounding box center [285, 220] width 60 height 9
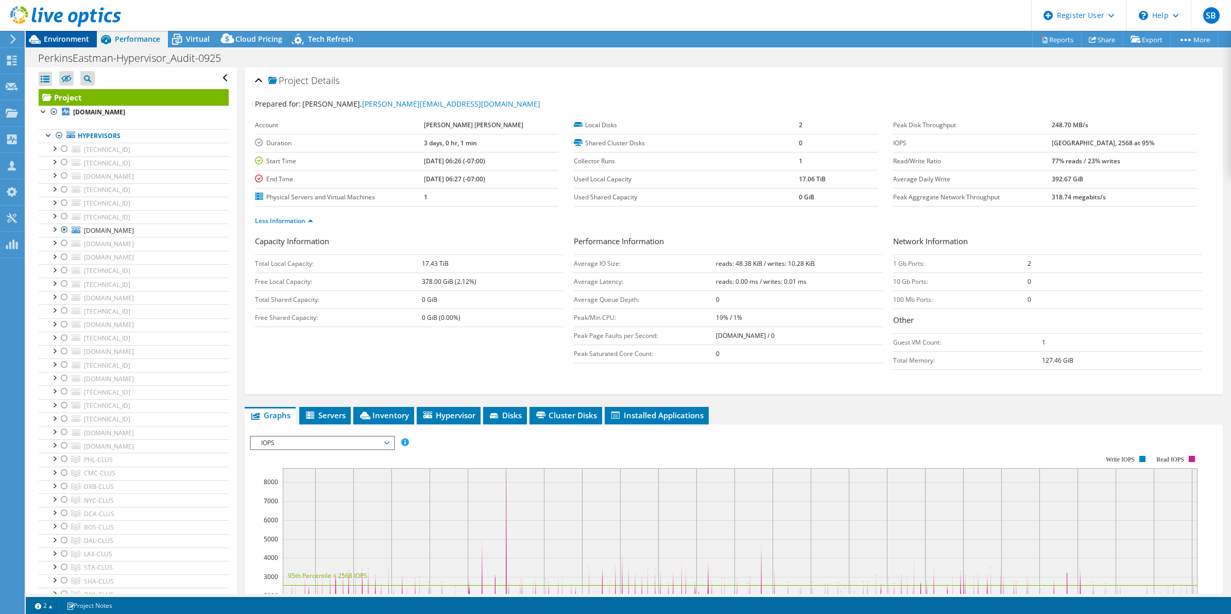
click at [64, 36] on span "Environment" at bounding box center [66, 39] width 45 height 10
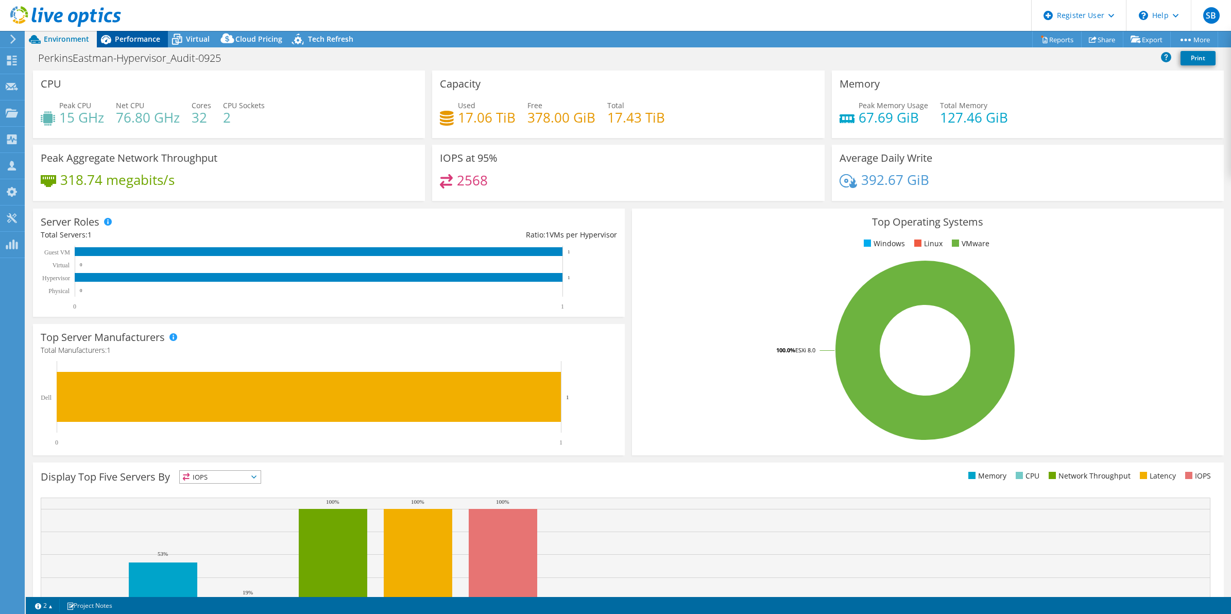
click at [138, 34] on span "Performance" at bounding box center [137, 39] width 45 height 10
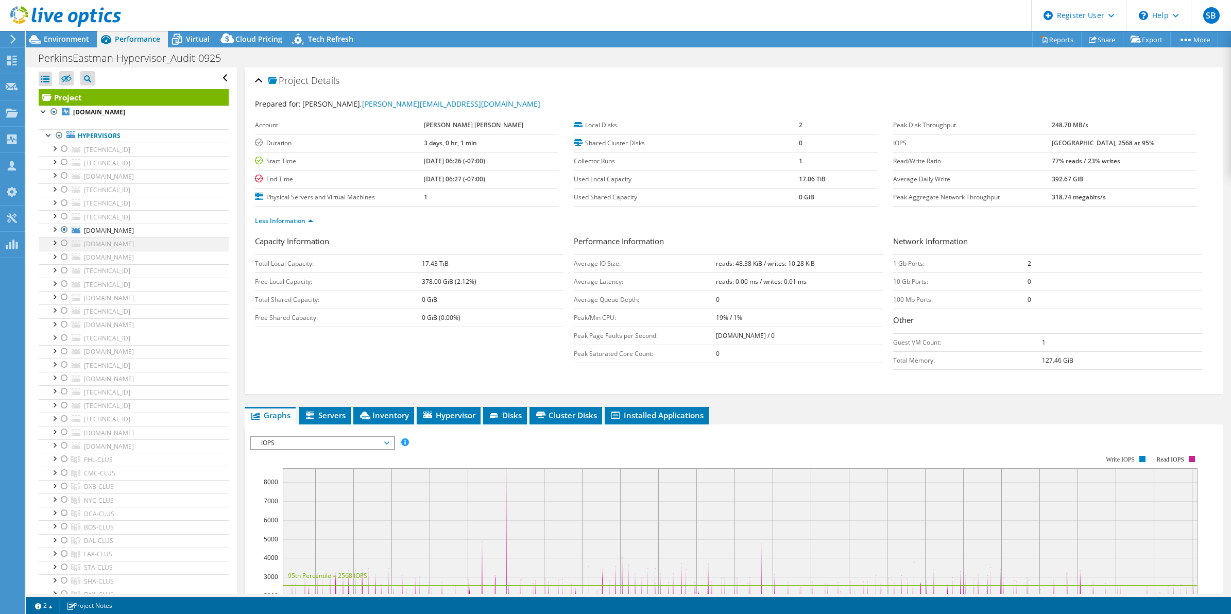
click at [60, 244] on div at bounding box center [64, 243] width 10 height 12
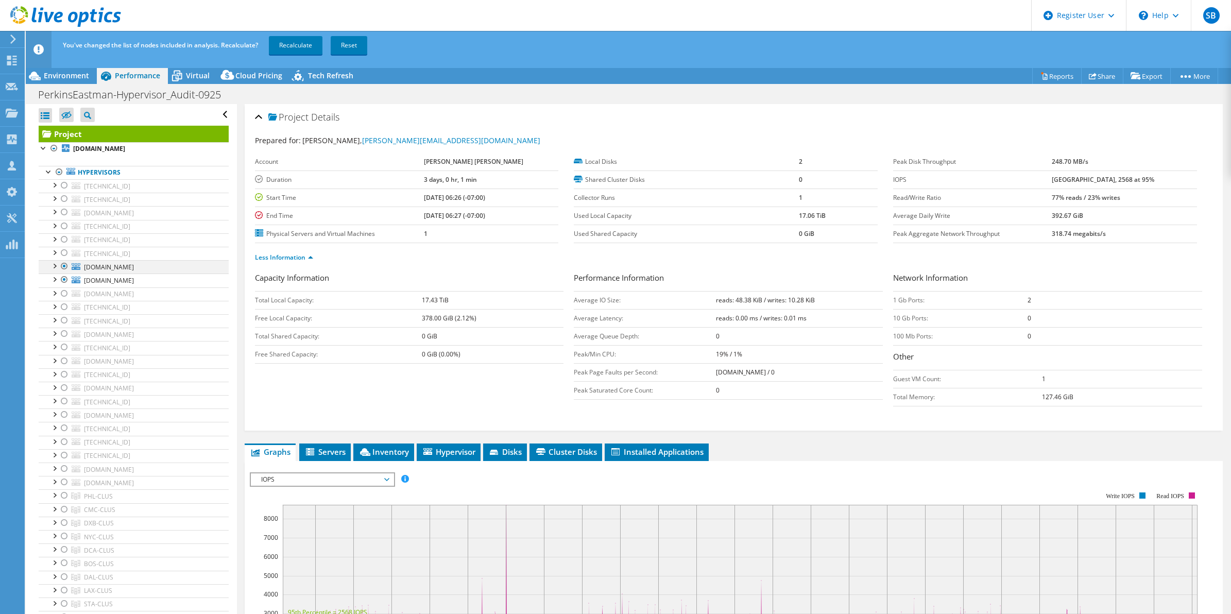
click at [63, 262] on div at bounding box center [64, 266] width 10 height 12
click at [290, 49] on link "Recalculate" at bounding box center [296, 45] width 54 height 19
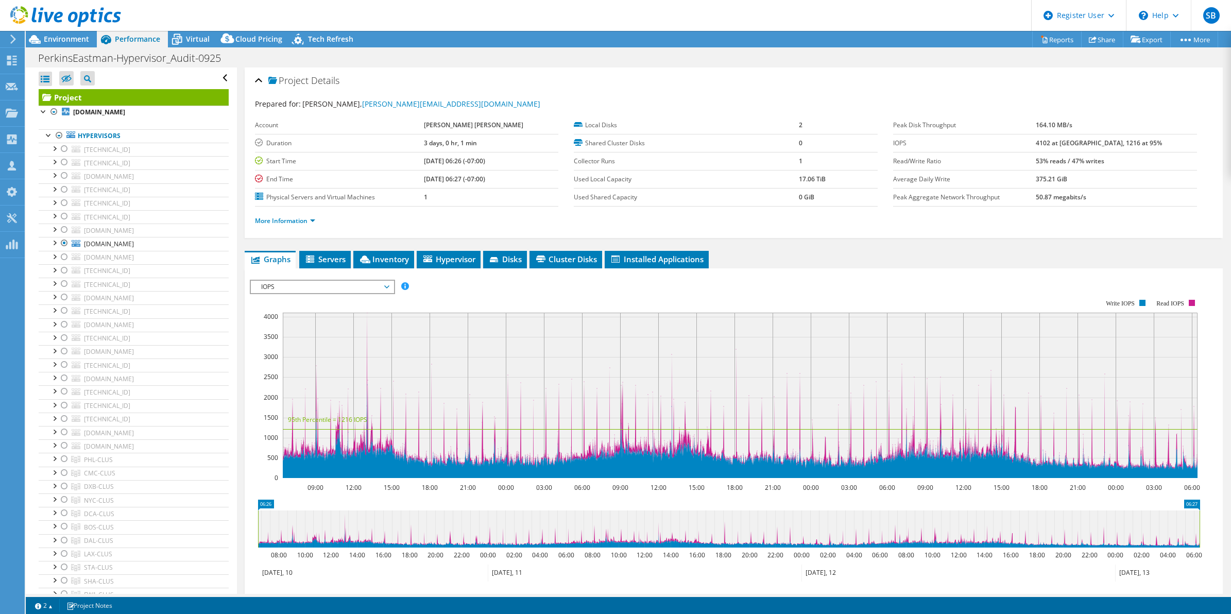
select select "USD"
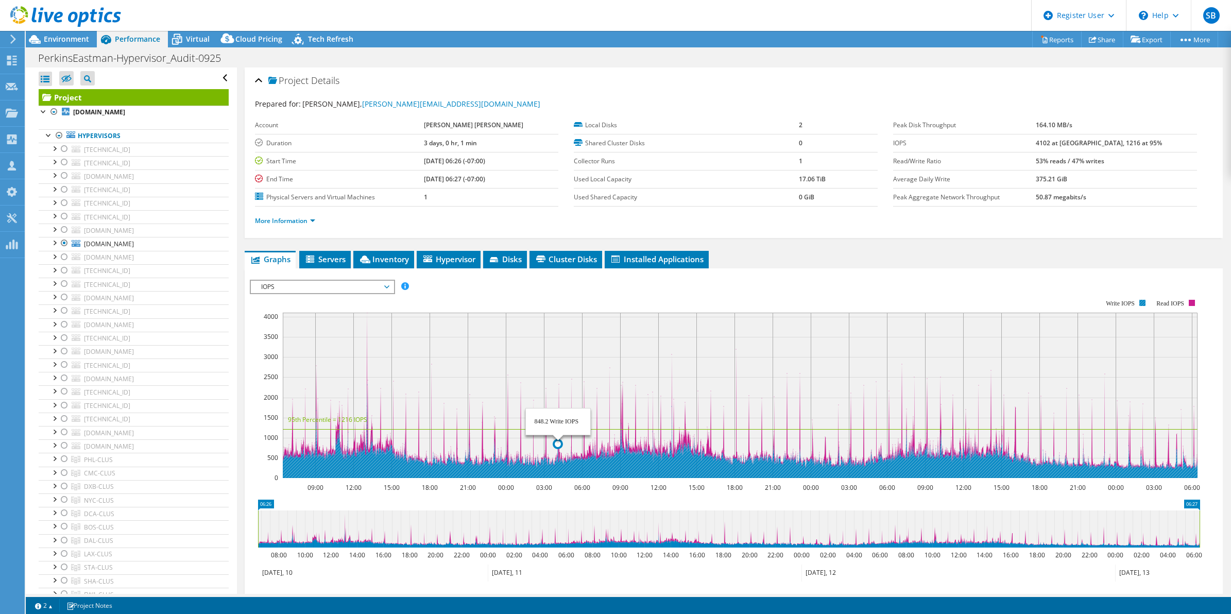
scroll to position [108, 0]
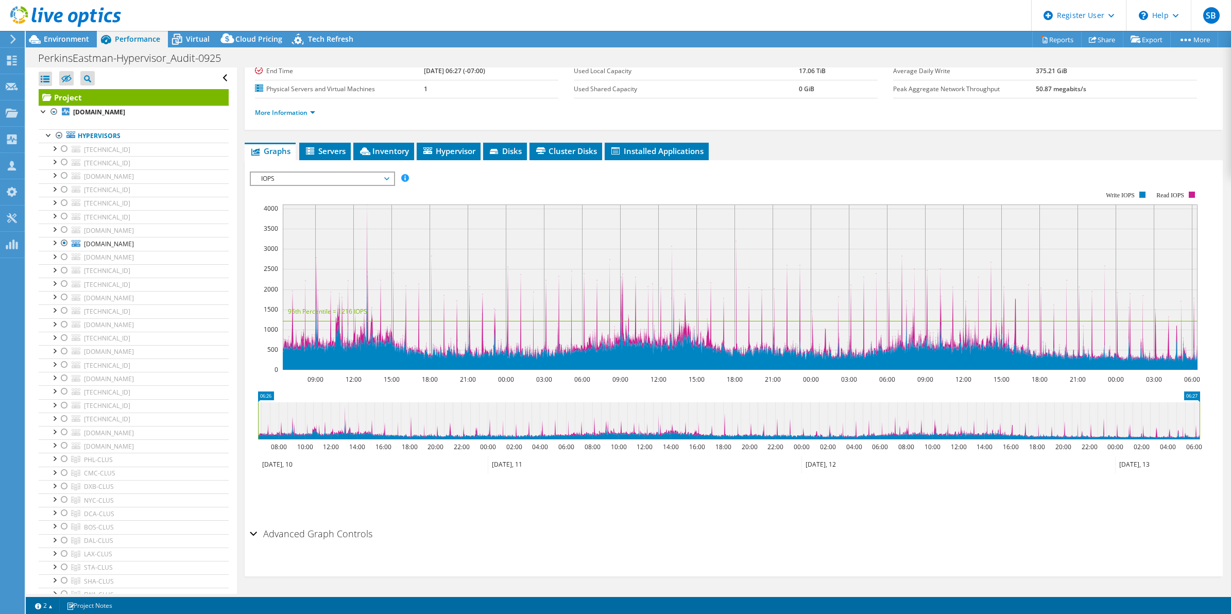
click at [324, 182] on span "IOPS" at bounding box center [322, 179] width 132 height 12
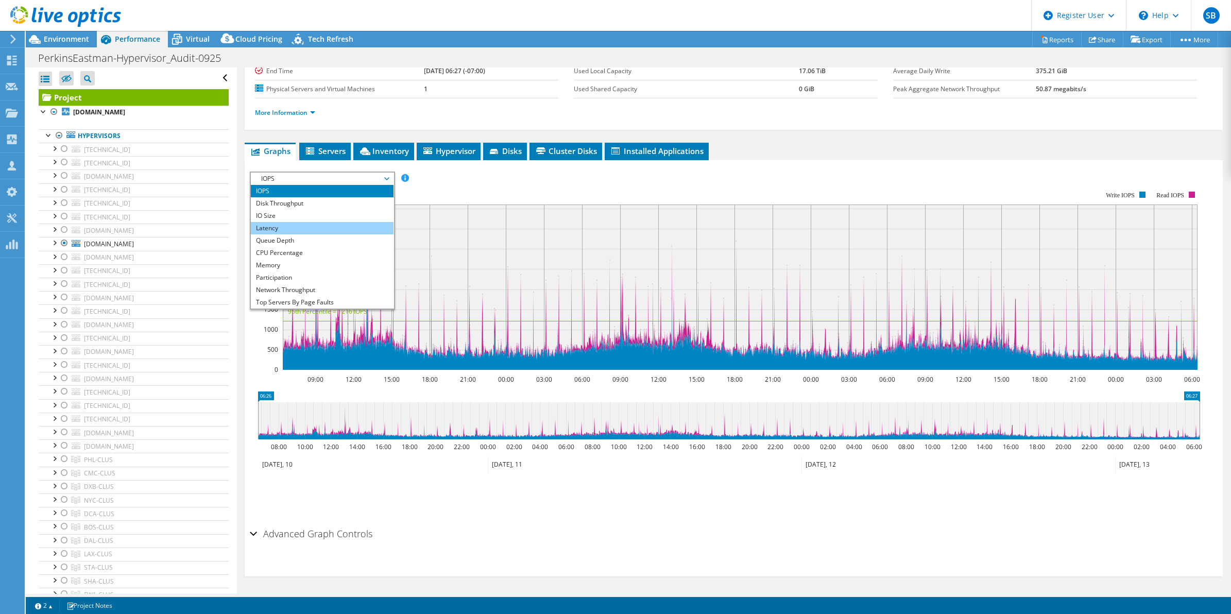
click at [297, 229] on li "Latency" at bounding box center [322, 228] width 143 height 12
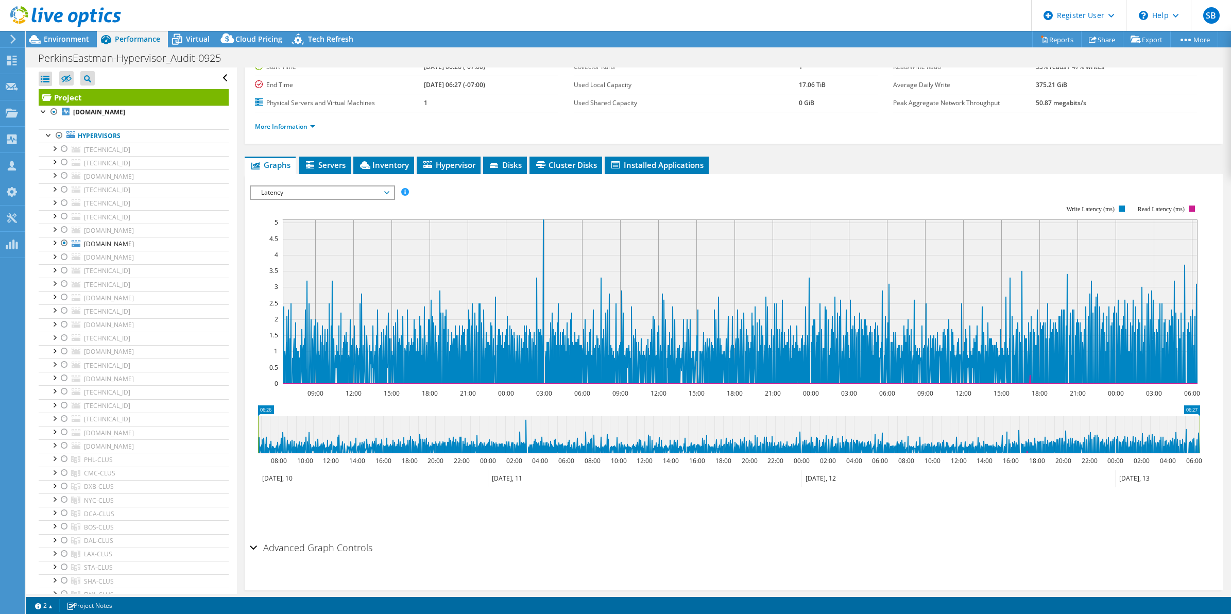
scroll to position [0, 0]
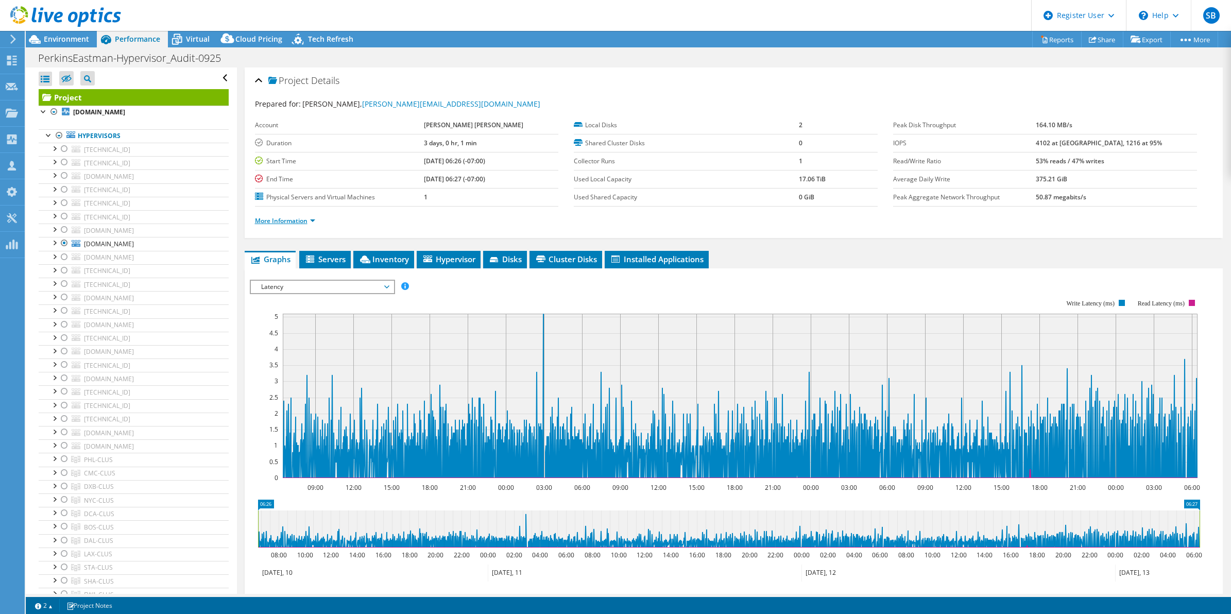
click at [294, 219] on link "More Information" at bounding box center [285, 220] width 60 height 9
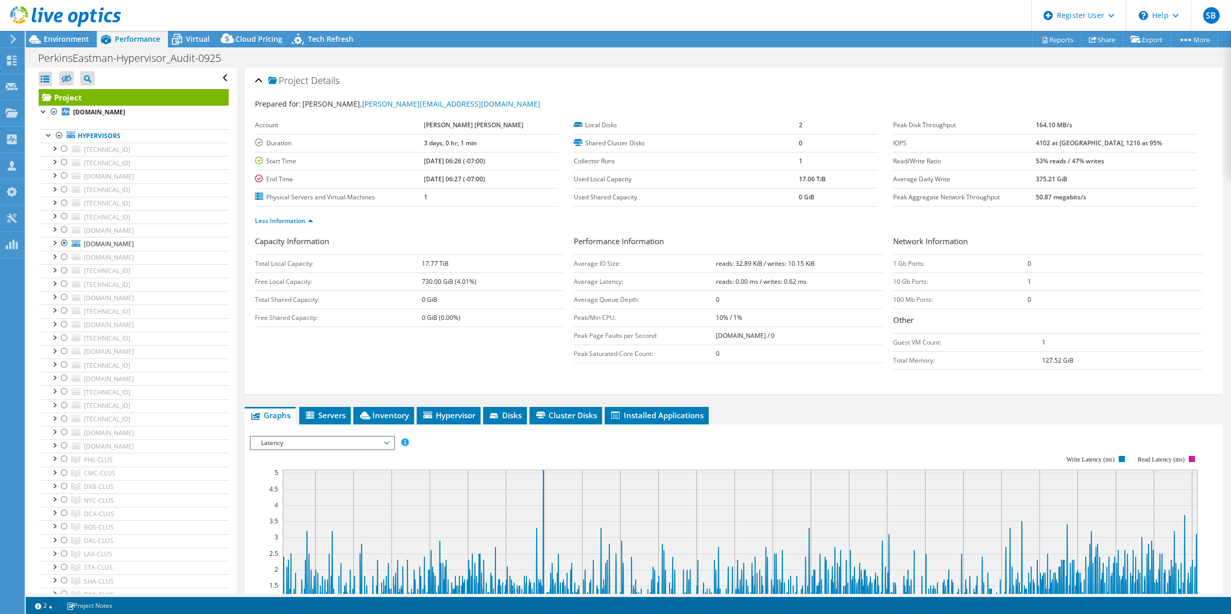
click at [53, 33] on div at bounding box center [60, 17] width 121 height 35
click at [55, 35] on span "Environment" at bounding box center [66, 39] width 45 height 10
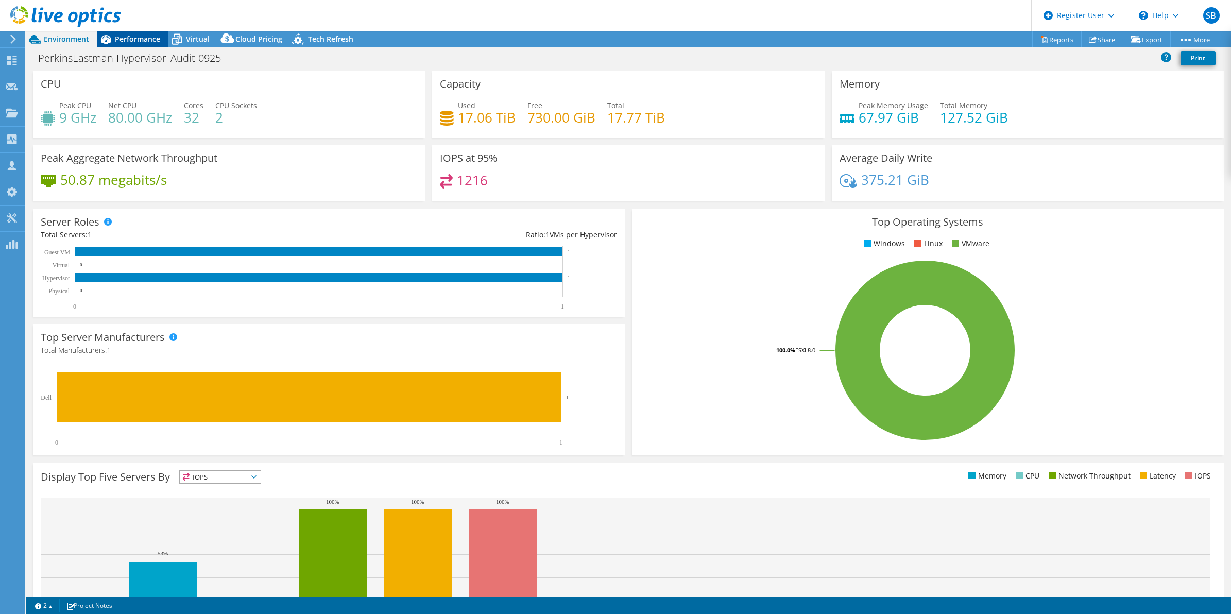
click at [124, 37] on span "Performance" at bounding box center [137, 39] width 45 height 10
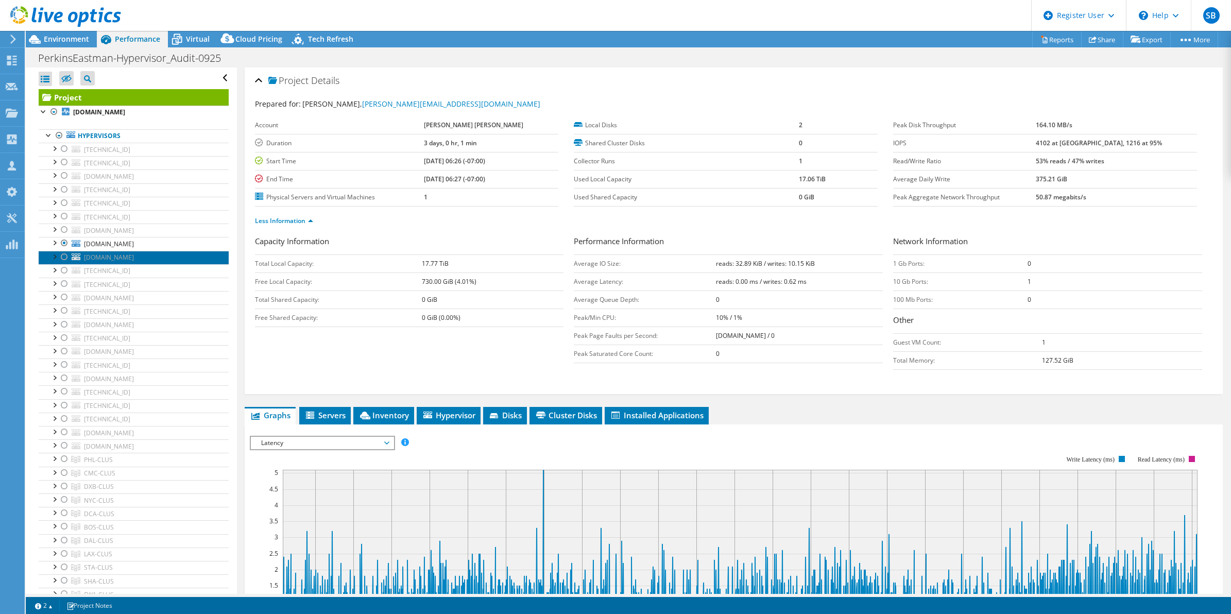
click at [97, 261] on span "[DOMAIN_NAME]" at bounding box center [109, 257] width 50 height 9
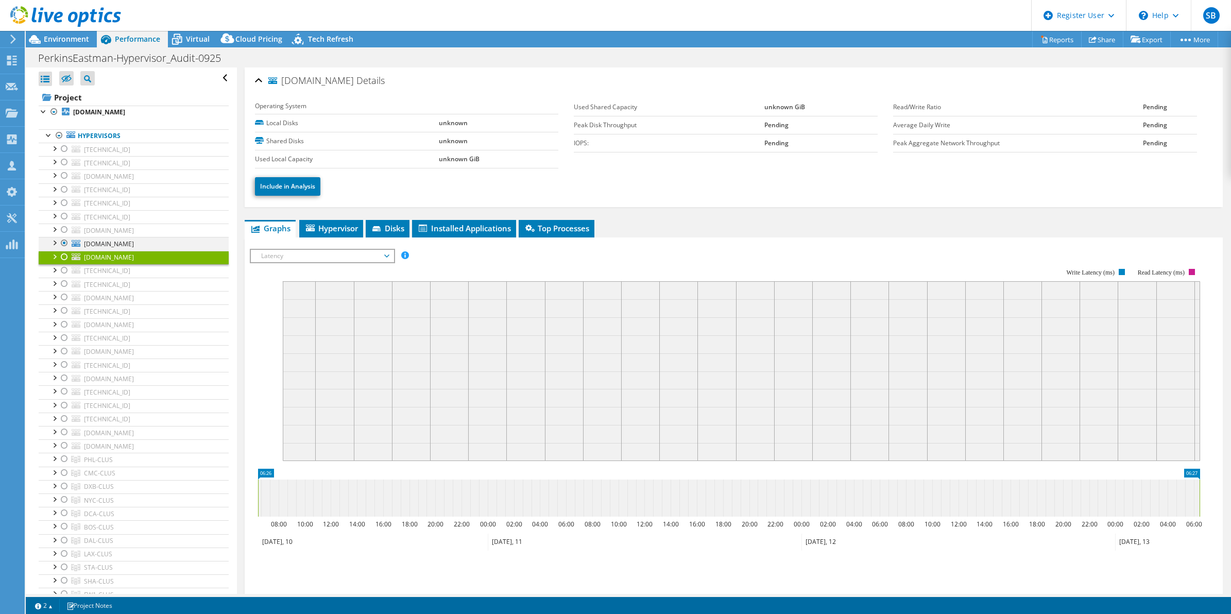
click at [62, 246] on div at bounding box center [64, 243] width 10 height 12
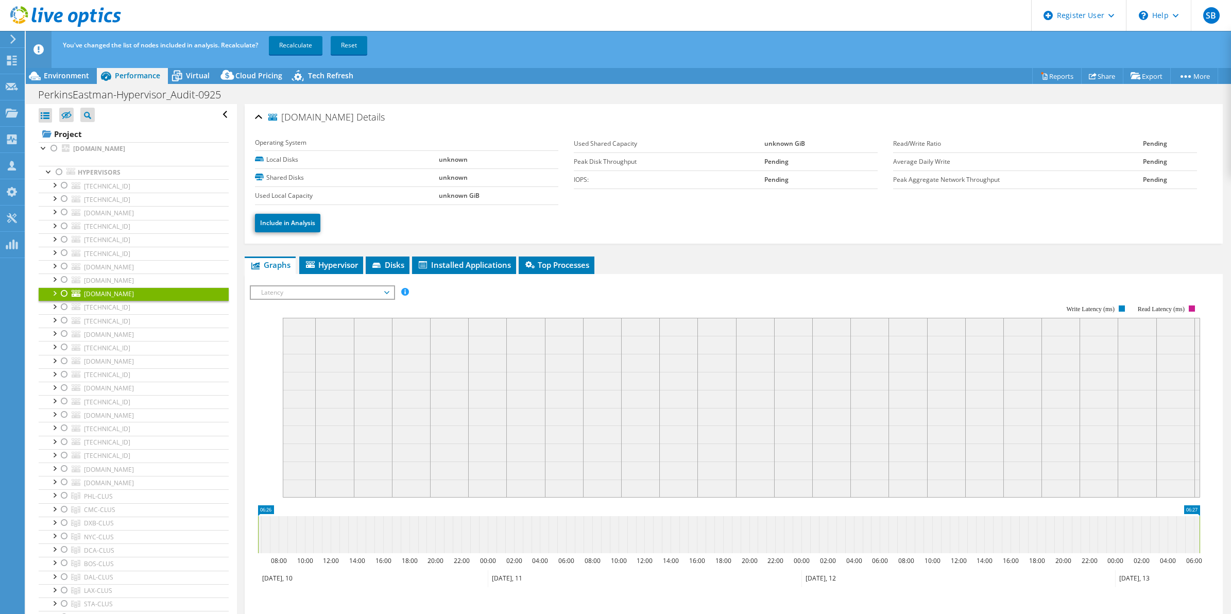
click at [64, 292] on div at bounding box center [64, 293] width 10 height 12
click at [294, 42] on link "Recalculate" at bounding box center [296, 45] width 54 height 19
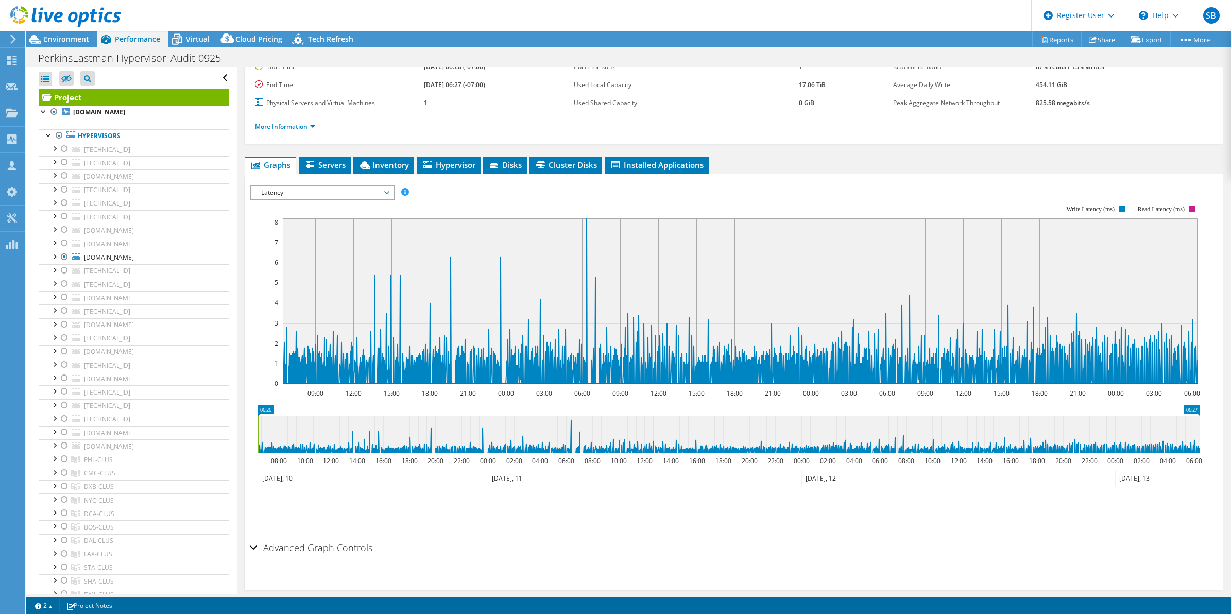
scroll to position [108, 0]
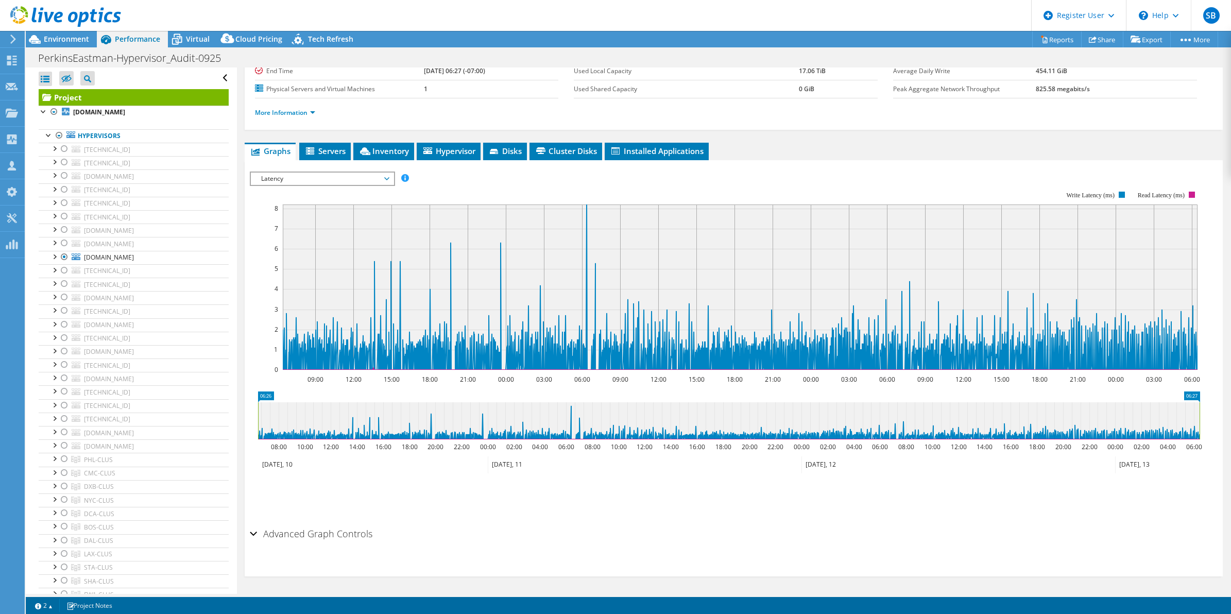
click at [352, 181] on span "Latency" at bounding box center [322, 179] width 132 height 12
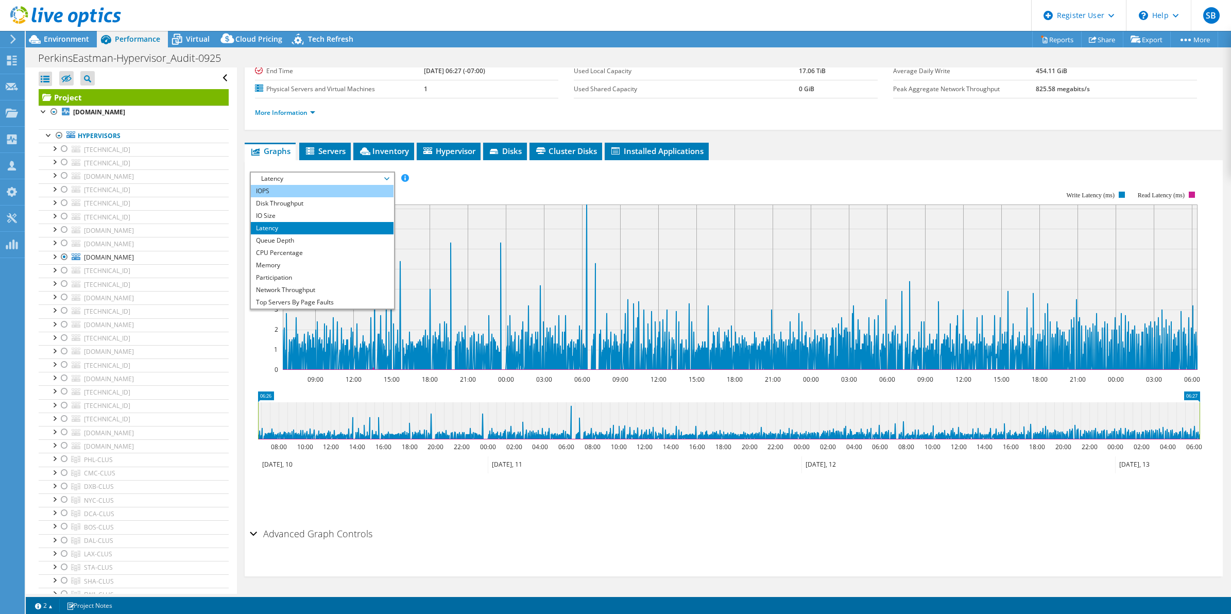
click at [328, 193] on li "IOPS" at bounding box center [322, 191] width 143 height 12
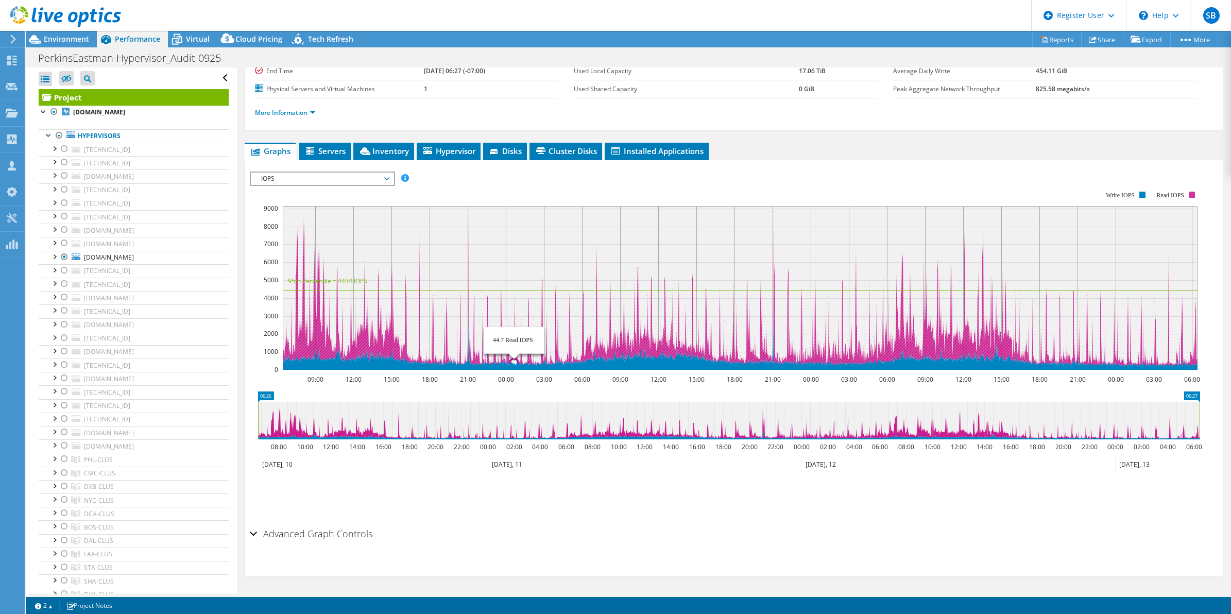
scroll to position [0, 0]
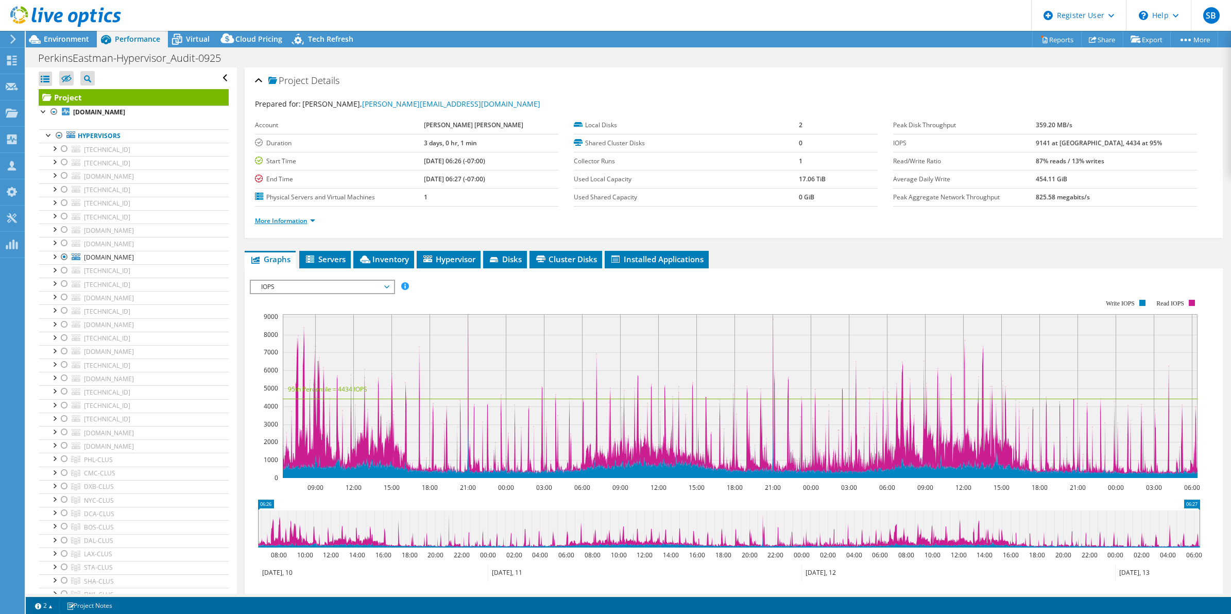
click at [276, 220] on link "More Information" at bounding box center [285, 220] width 60 height 9
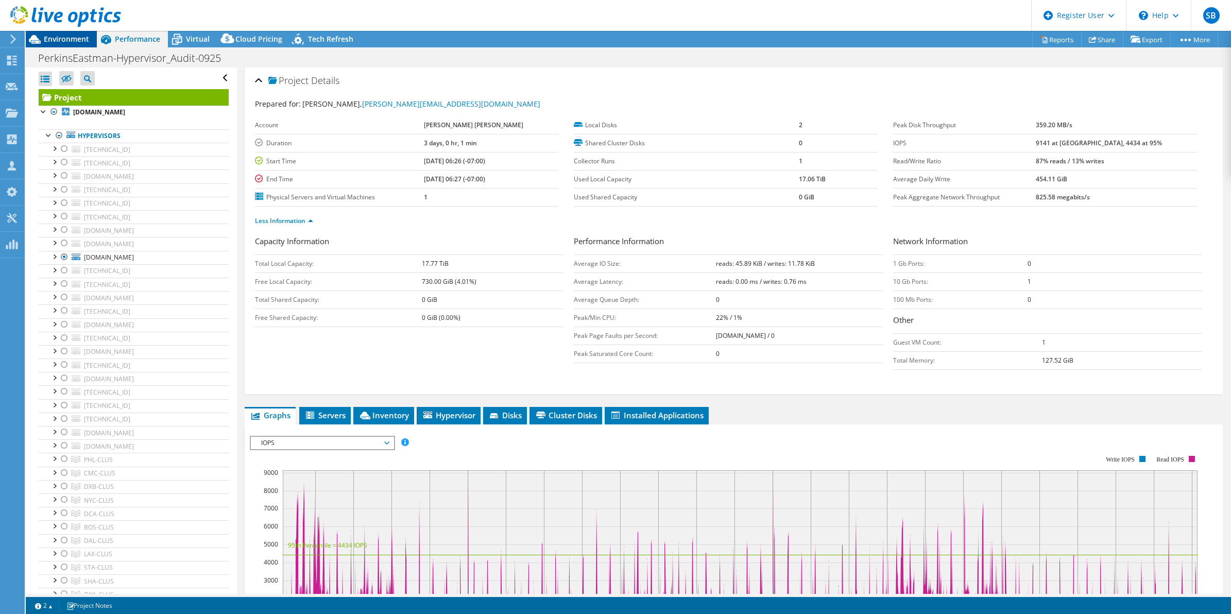
click at [65, 35] on span "Environment" at bounding box center [66, 39] width 45 height 10
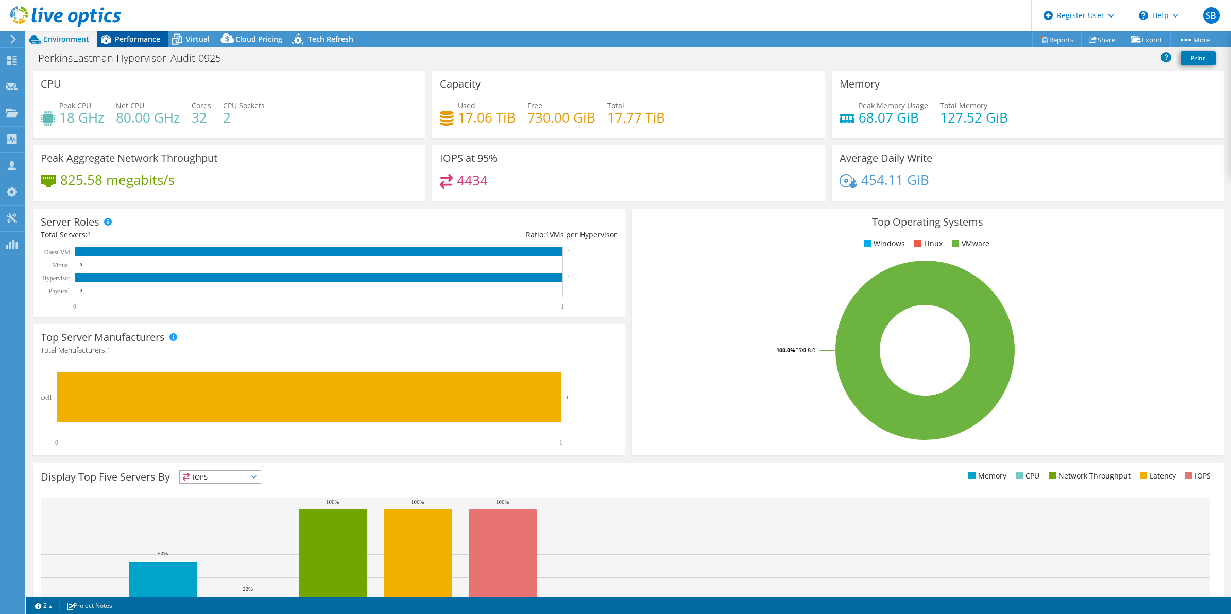
click at [146, 39] on span "Performance" at bounding box center [137, 39] width 45 height 10
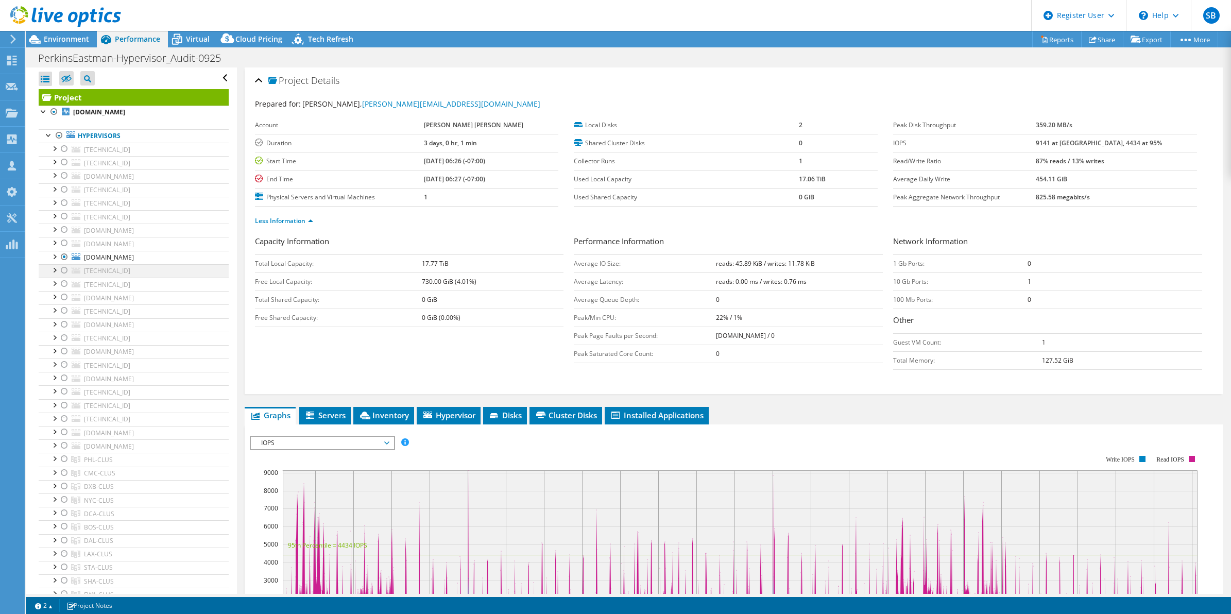
click at [65, 274] on div at bounding box center [64, 270] width 10 height 12
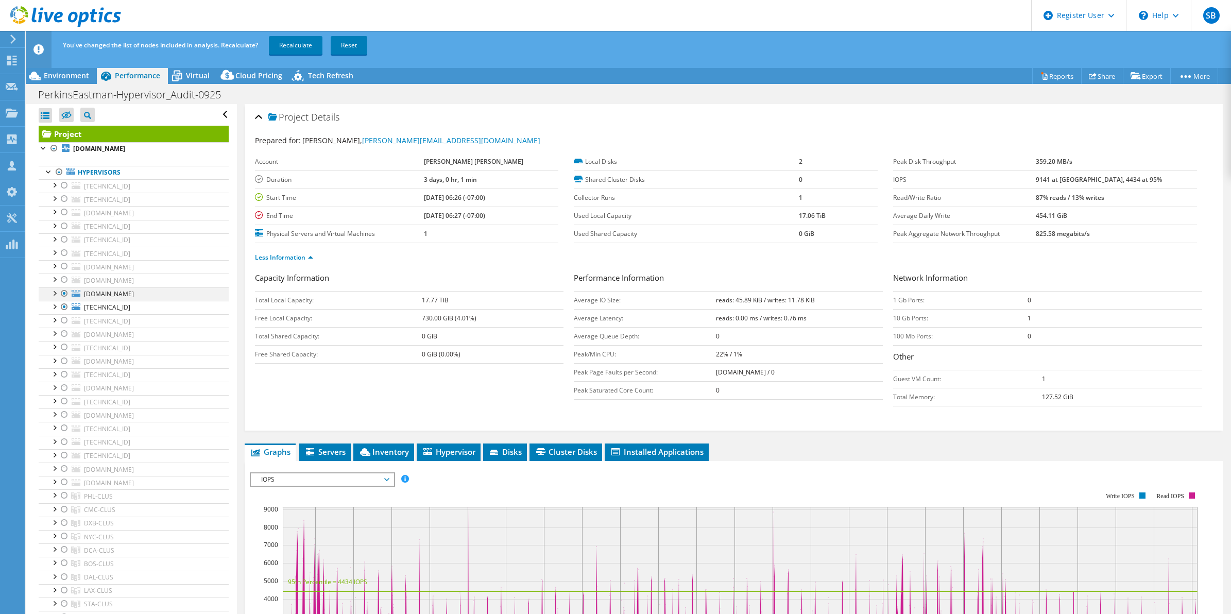
click at [63, 295] on div at bounding box center [64, 293] width 10 height 12
click at [303, 50] on link "Recalculate" at bounding box center [296, 45] width 54 height 19
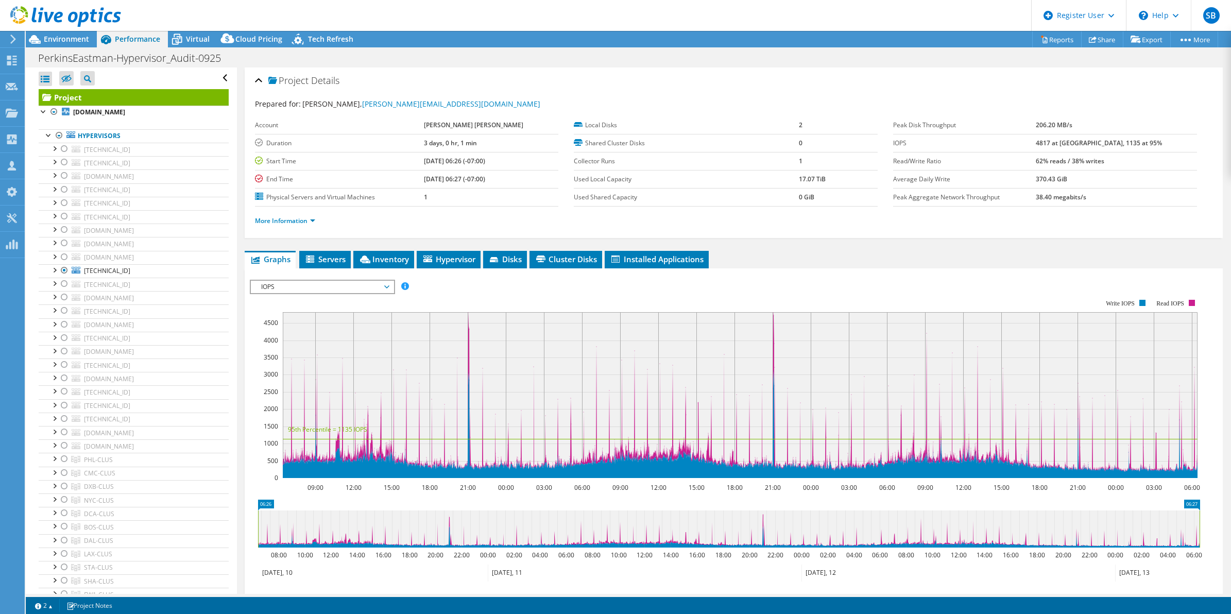
select select "USD"
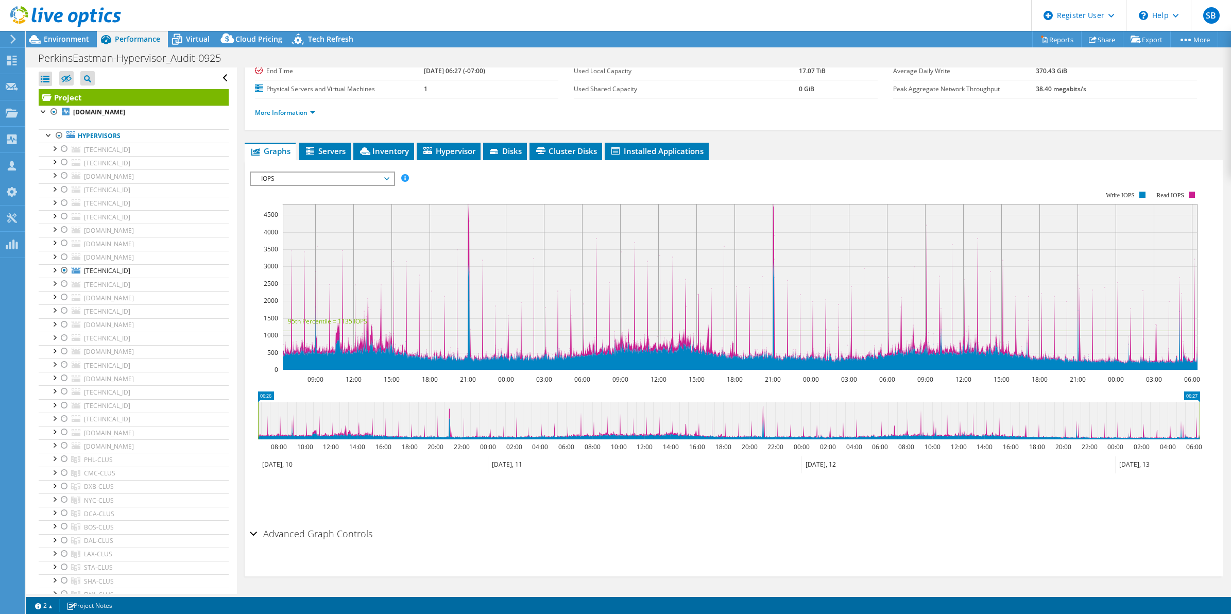
click at [364, 178] on span "IOPS" at bounding box center [322, 179] width 132 height 12
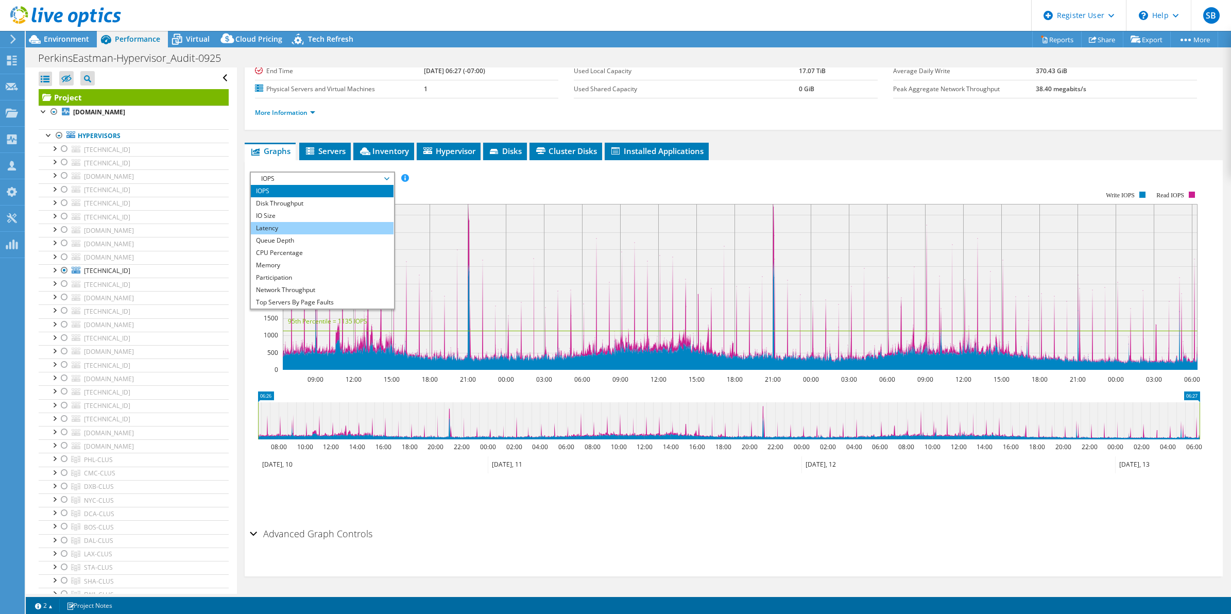
click at [332, 226] on li "Latency" at bounding box center [322, 228] width 143 height 12
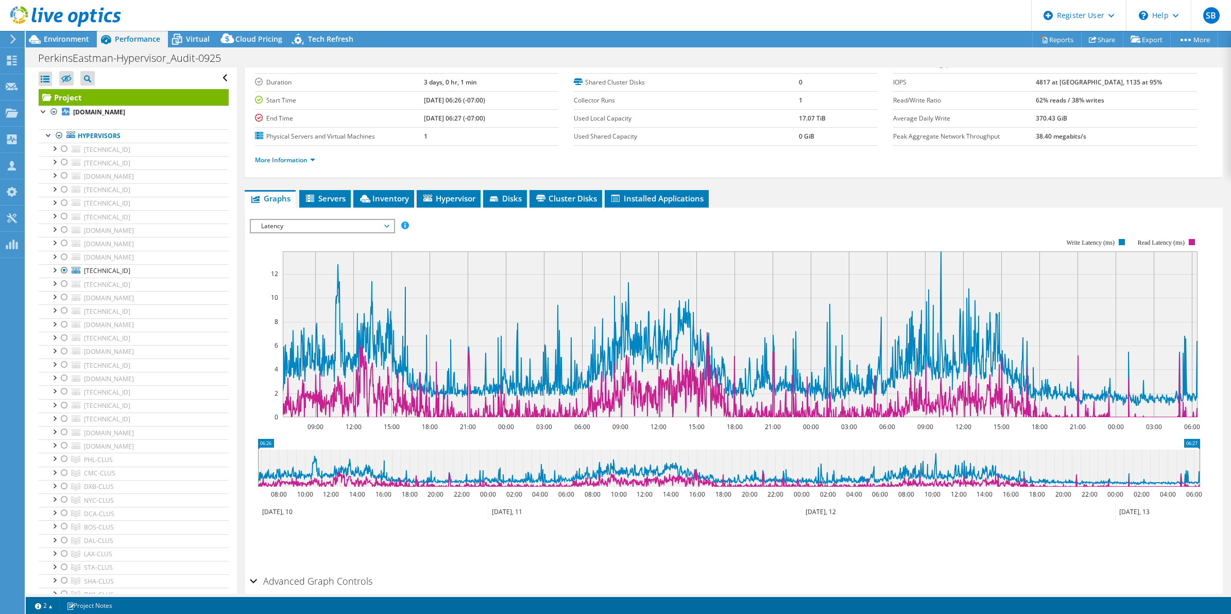
scroll to position [0, 0]
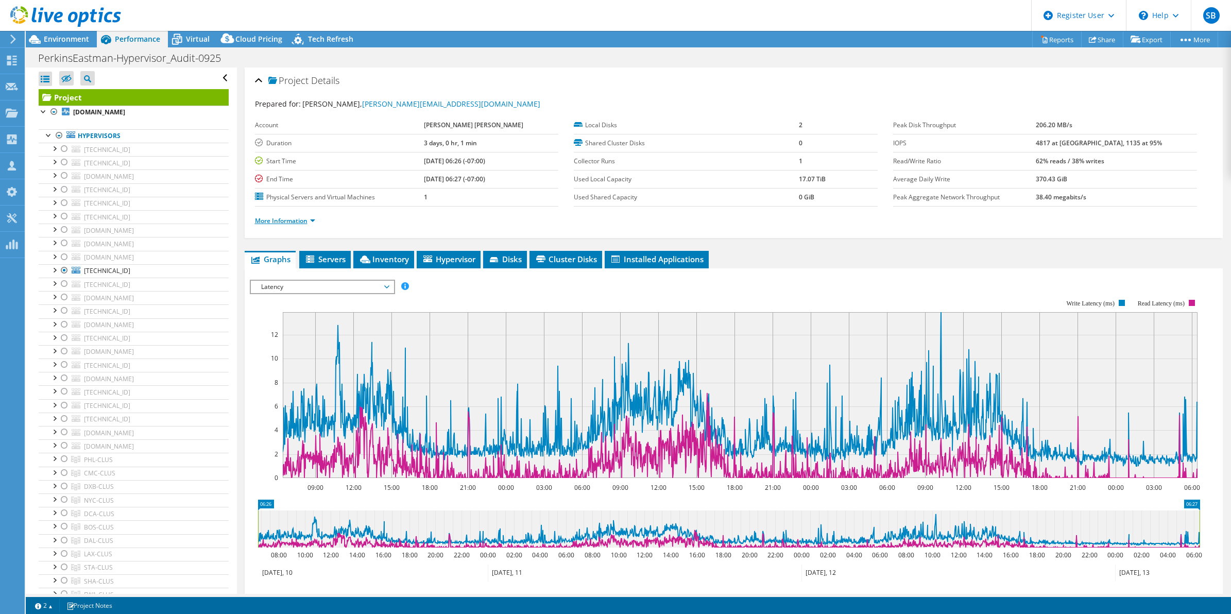
click at [274, 222] on link "More Information" at bounding box center [285, 220] width 60 height 9
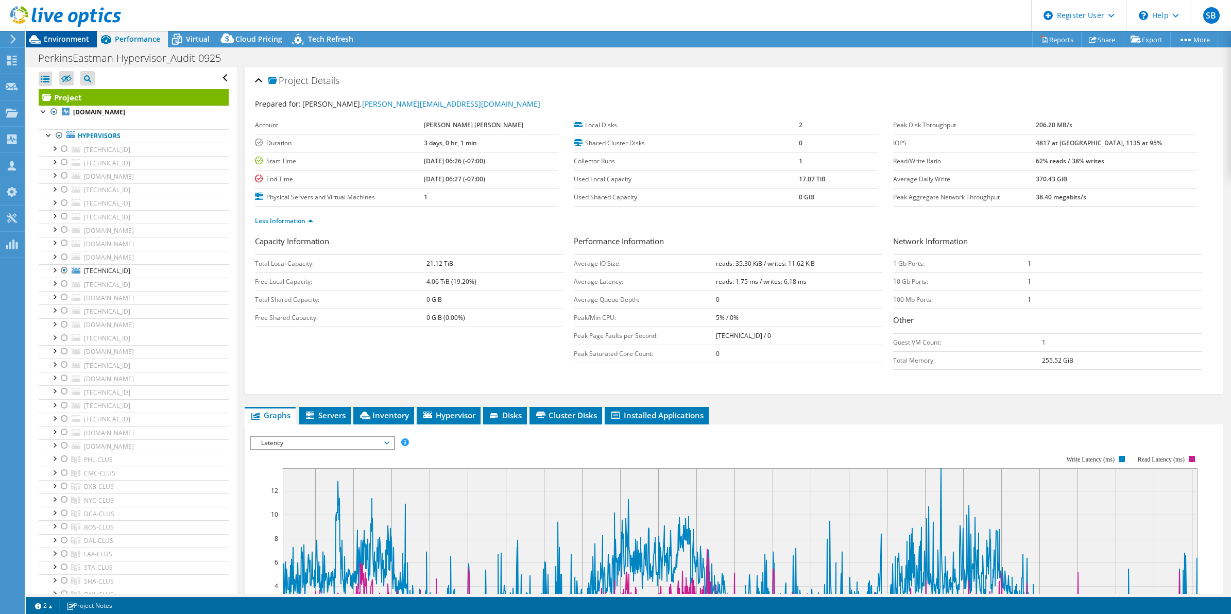
click at [60, 36] on span "Environment" at bounding box center [66, 39] width 45 height 10
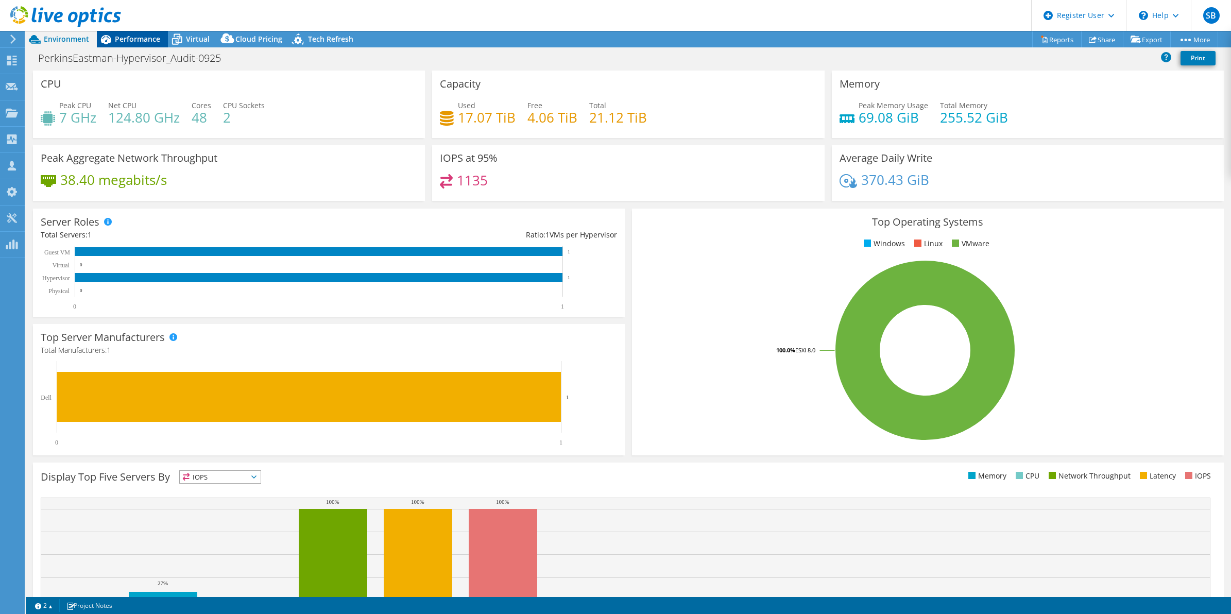
click at [134, 46] on div "Performance" at bounding box center [132, 39] width 71 height 16
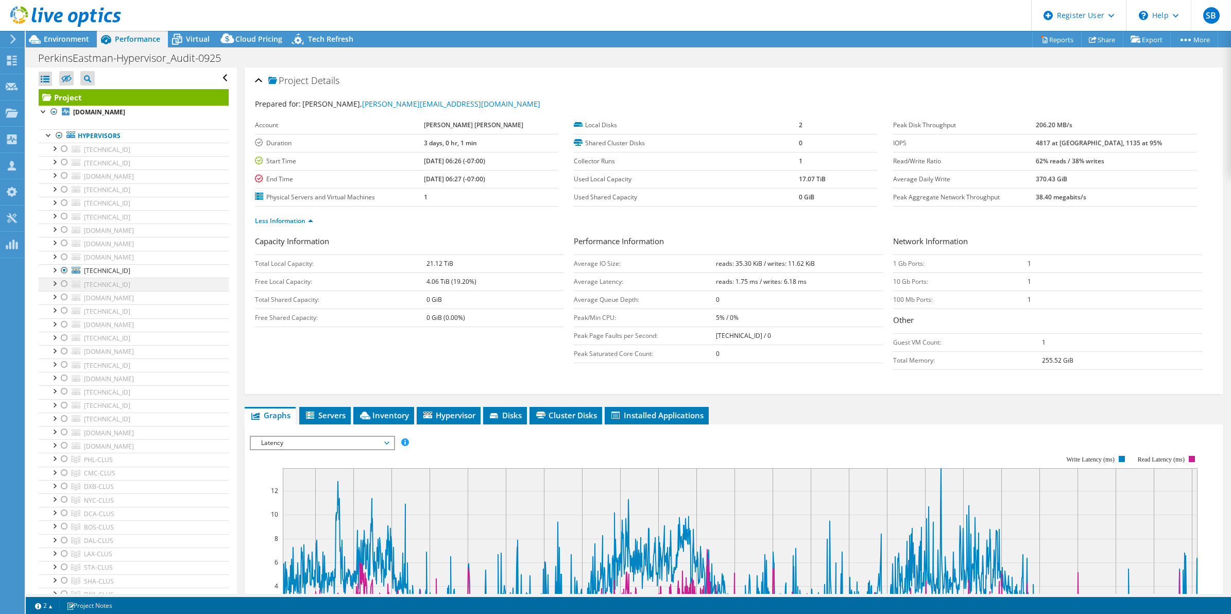
click at [62, 289] on div at bounding box center [64, 284] width 10 height 12
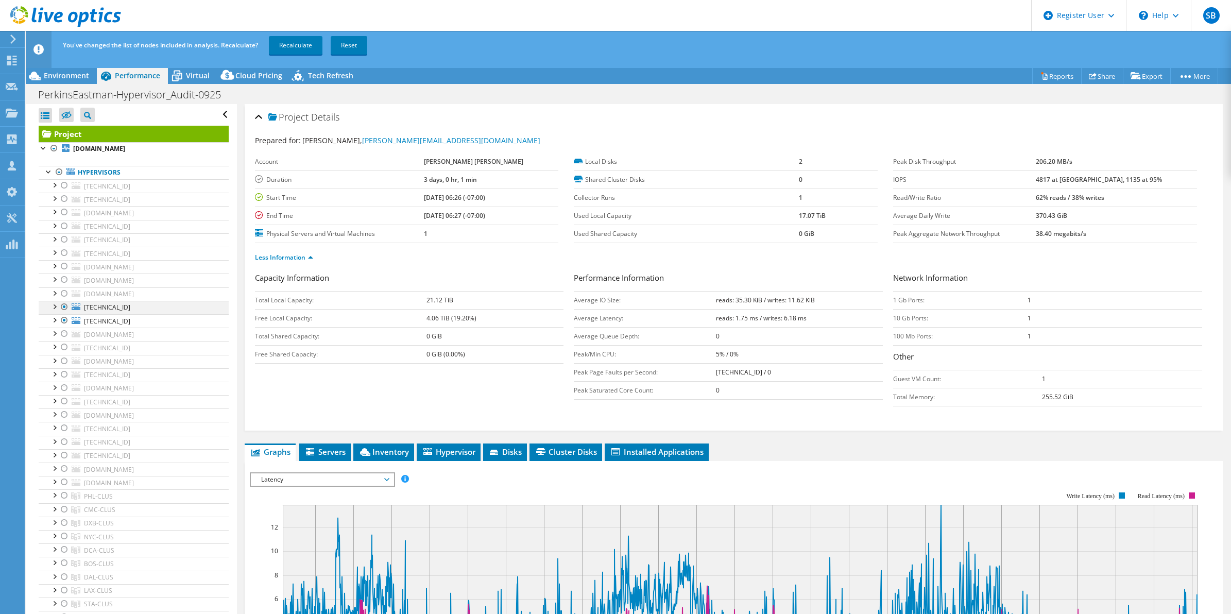
click at [62, 307] on div at bounding box center [64, 307] width 10 height 12
click at [286, 45] on link "Recalculate" at bounding box center [296, 45] width 54 height 19
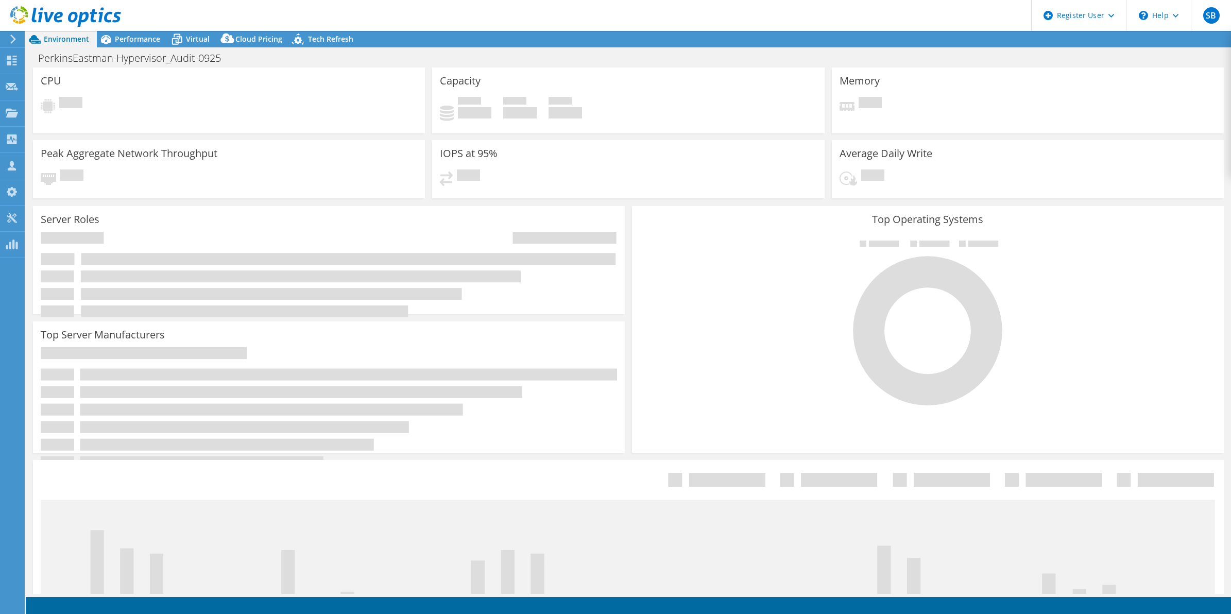
select select "USD"
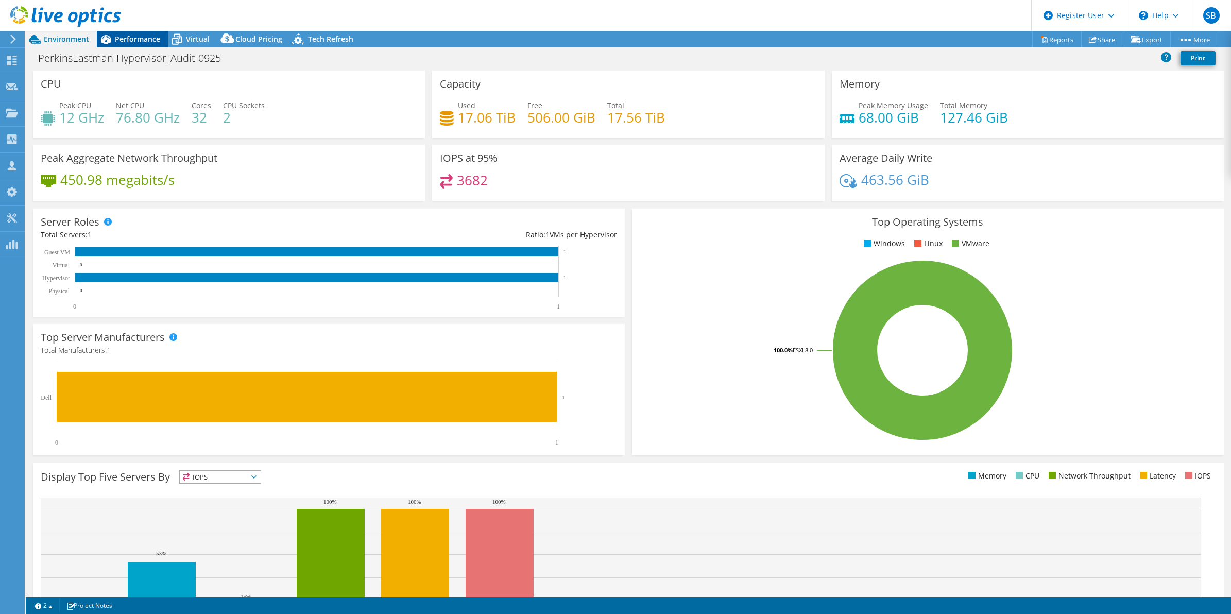
click at [115, 46] on div "Performance" at bounding box center [132, 39] width 71 height 16
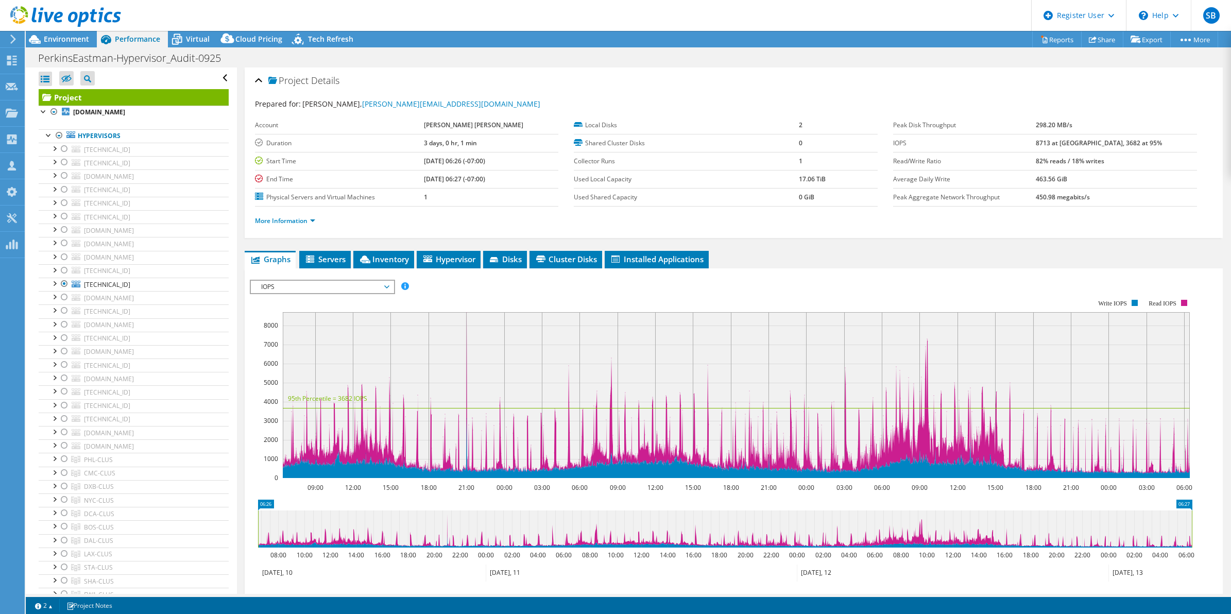
scroll to position [108, 0]
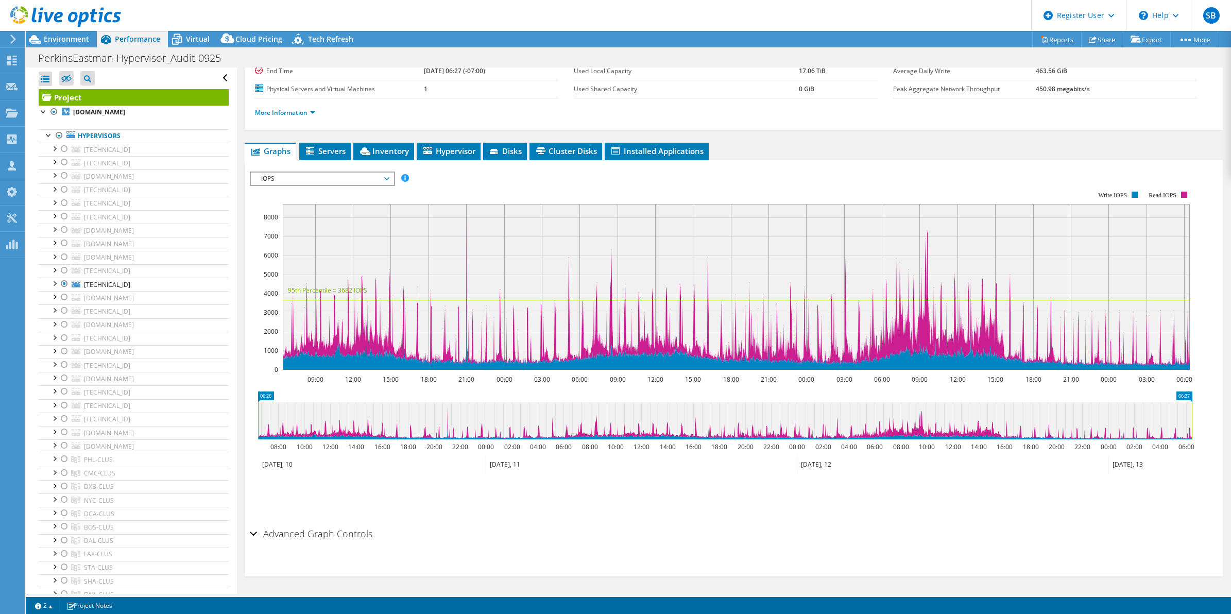
click at [379, 172] on div "IOPS IOPS Disk Throughput IO Size Latency Queue Depth CPU Percentage Memory Pag…" at bounding box center [322, 179] width 145 height 14
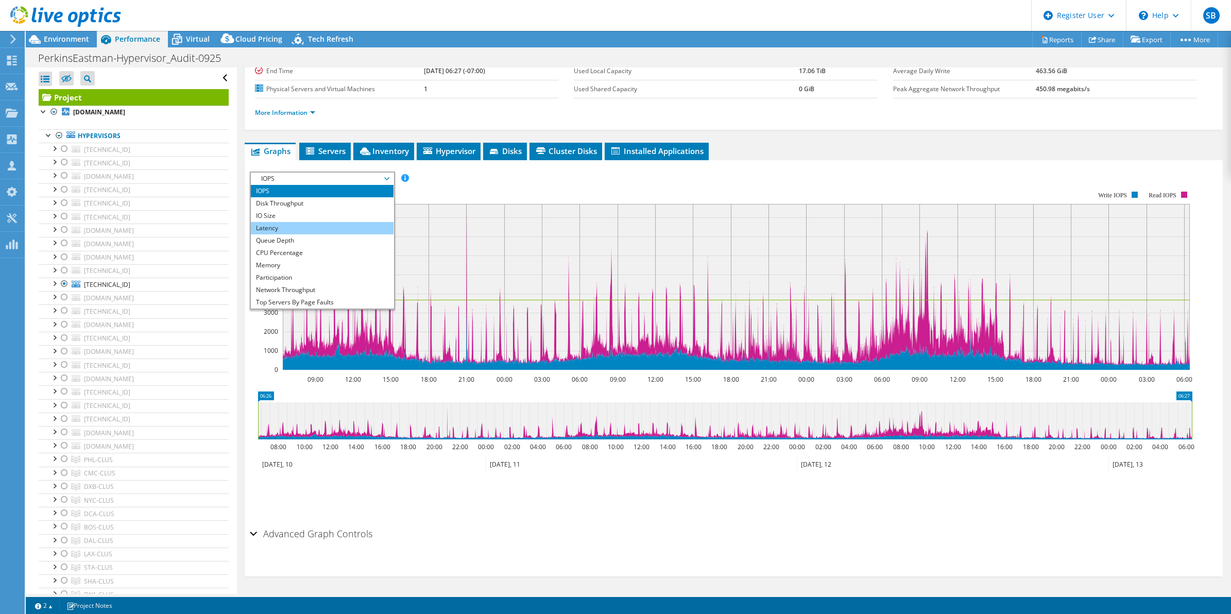
click at [343, 227] on li "Latency" at bounding box center [322, 228] width 143 height 12
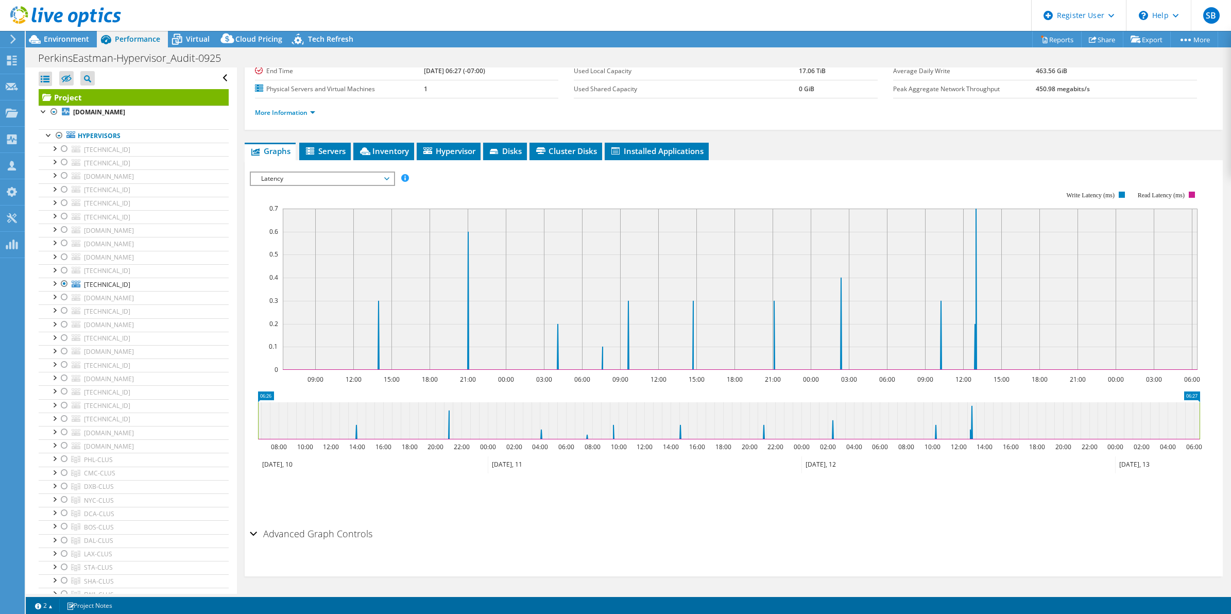
scroll to position [0, 0]
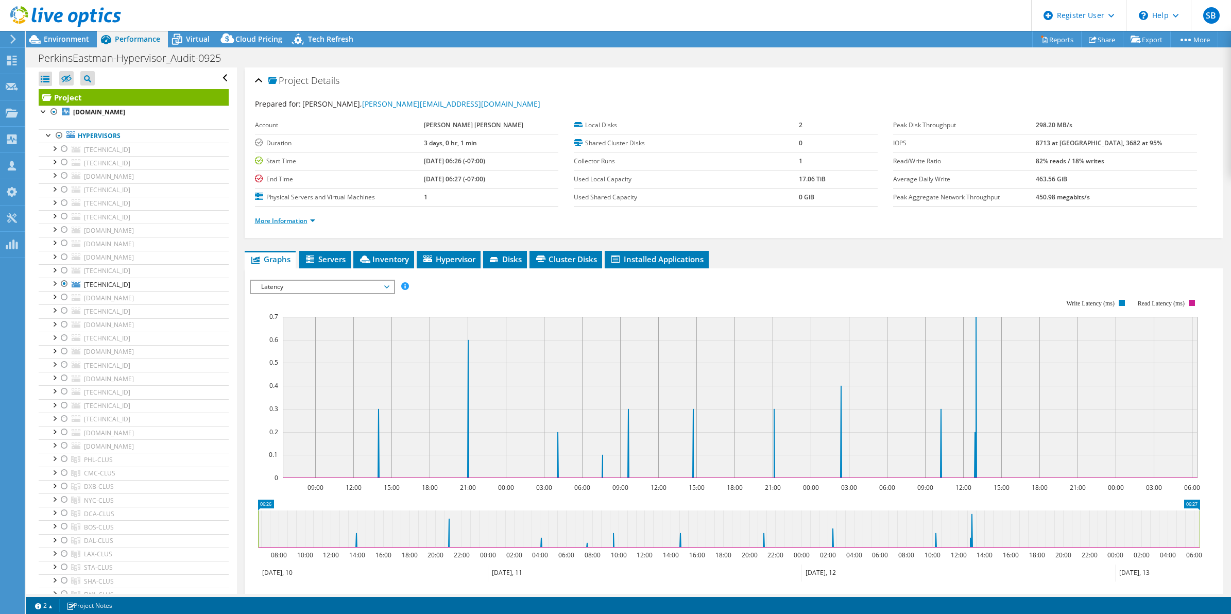
click at [299, 225] on link "More Information" at bounding box center [285, 220] width 60 height 9
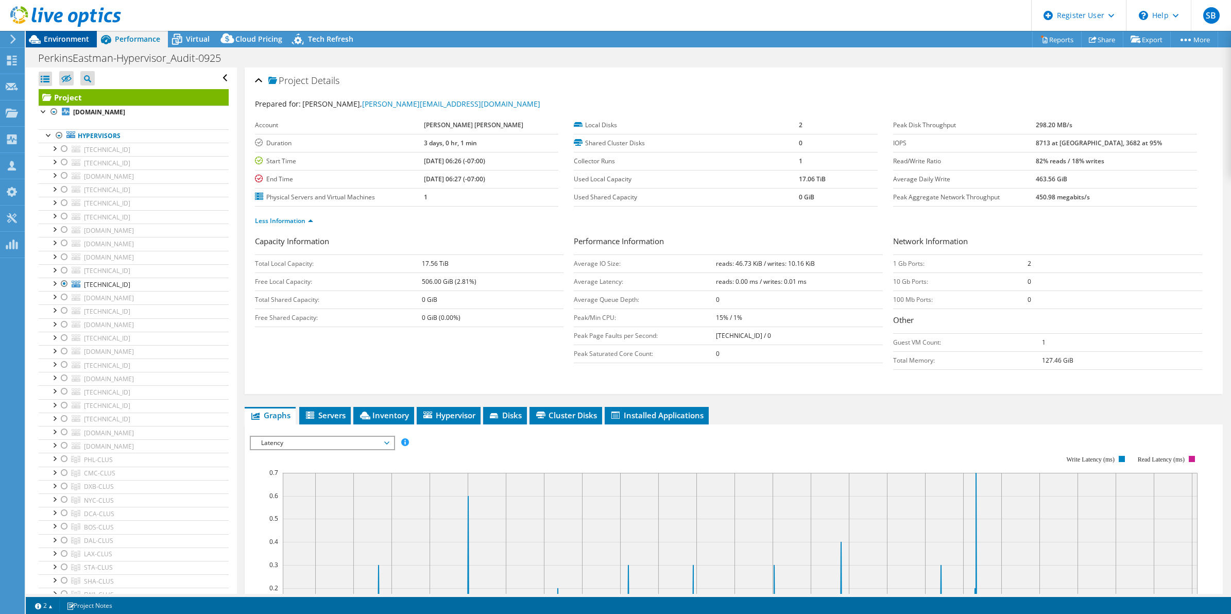
click at [55, 43] on span "Environment" at bounding box center [66, 39] width 45 height 10
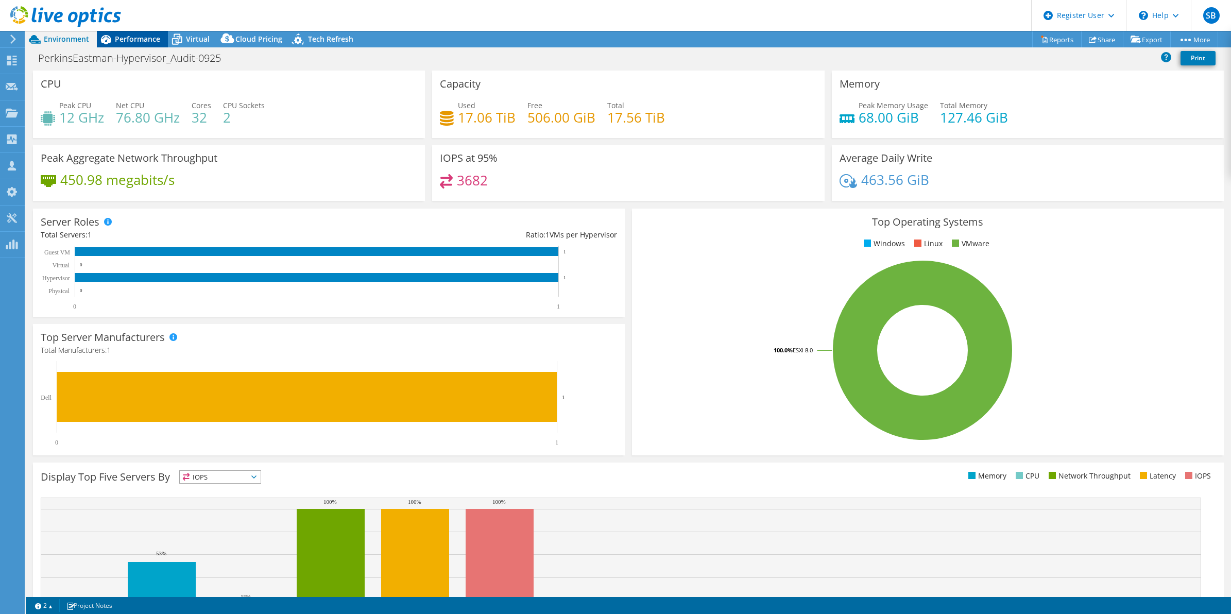
click at [133, 35] on span "Performance" at bounding box center [137, 39] width 45 height 10
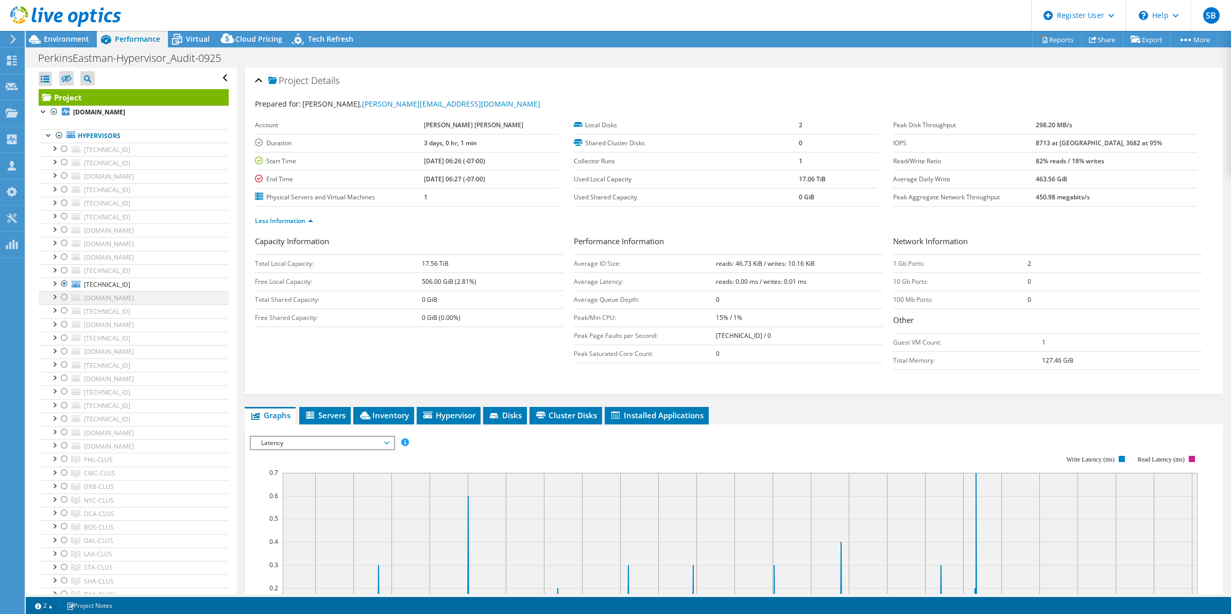
click at [63, 300] on div at bounding box center [64, 297] width 10 height 12
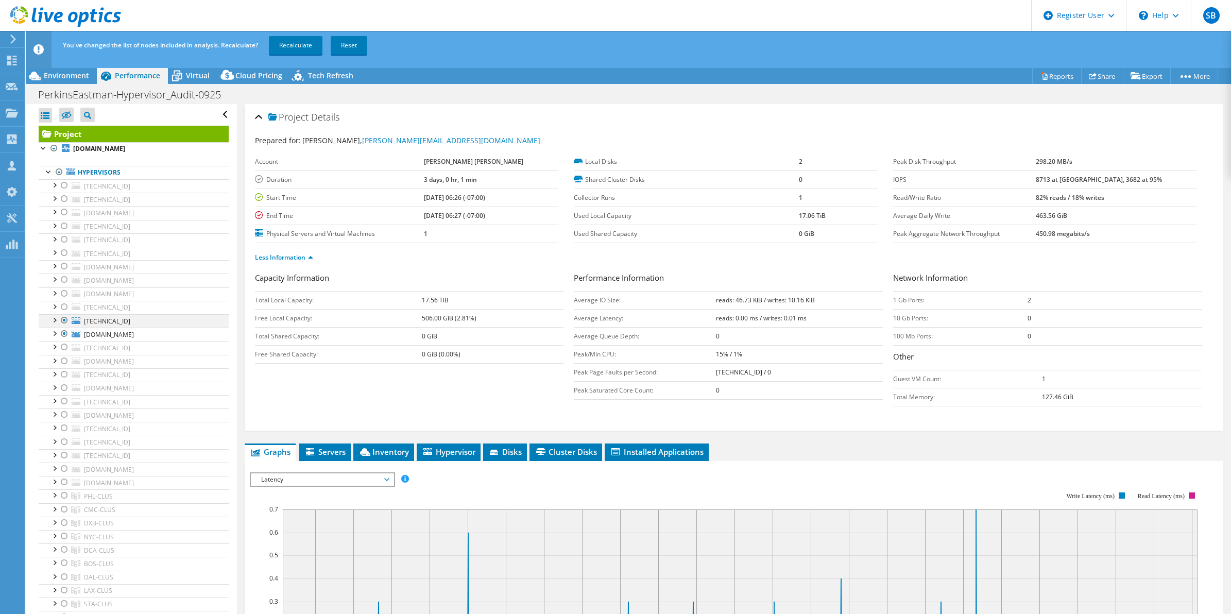
click at [64, 322] on div at bounding box center [64, 320] width 10 height 12
click at [291, 46] on link "Recalculate" at bounding box center [296, 45] width 54 height 19
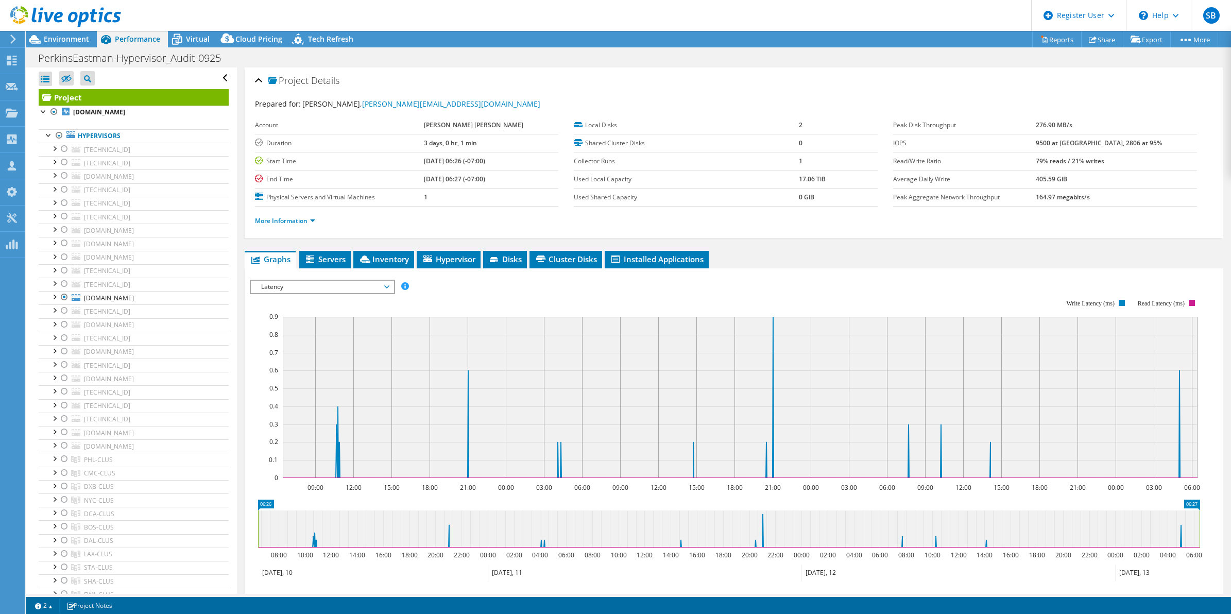
scroll to position [108, 0]
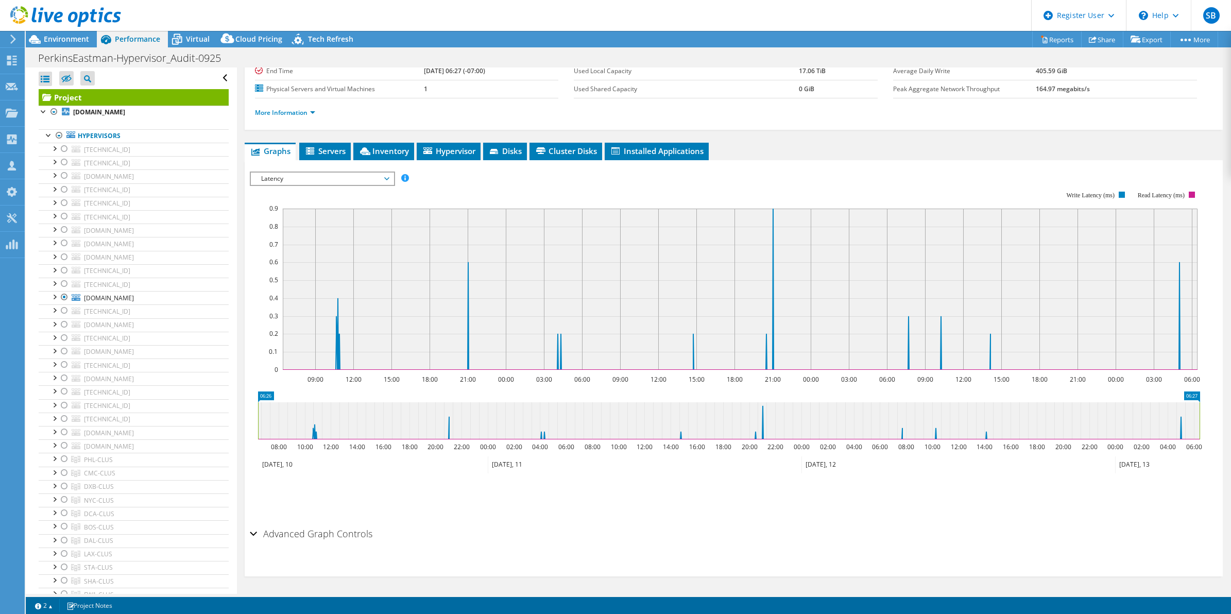
click at [322, 182] on span "Latency" at bounding box center [322, 179] width 132 height 12
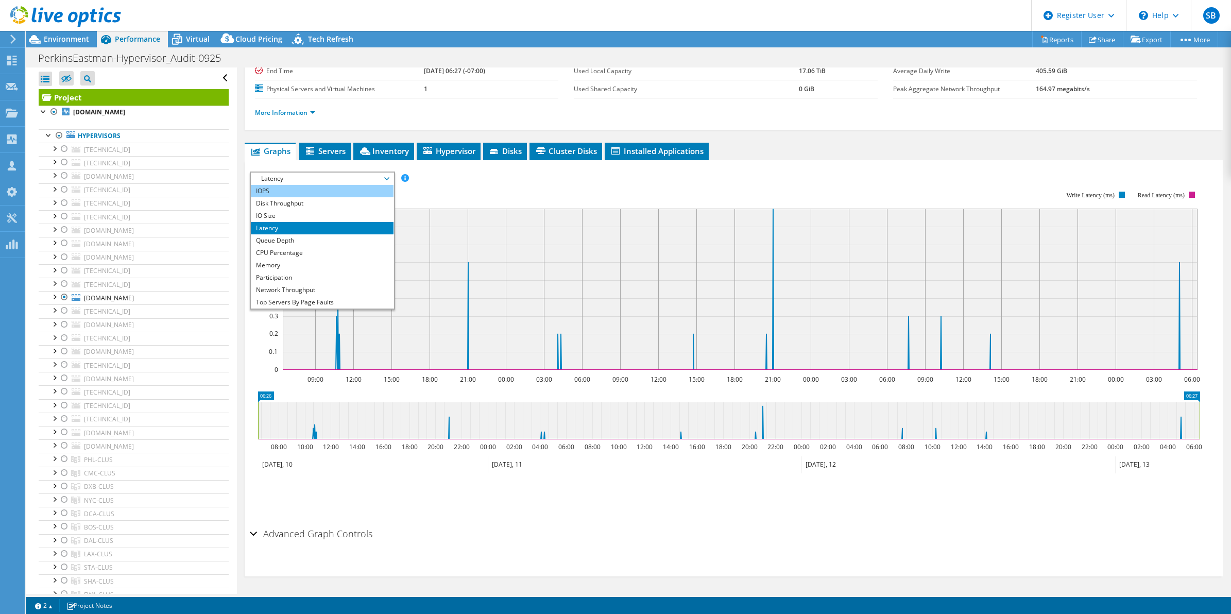
click at [312, 194] on li "IOPS" at bounding box center [322, 191] width 143 height 12
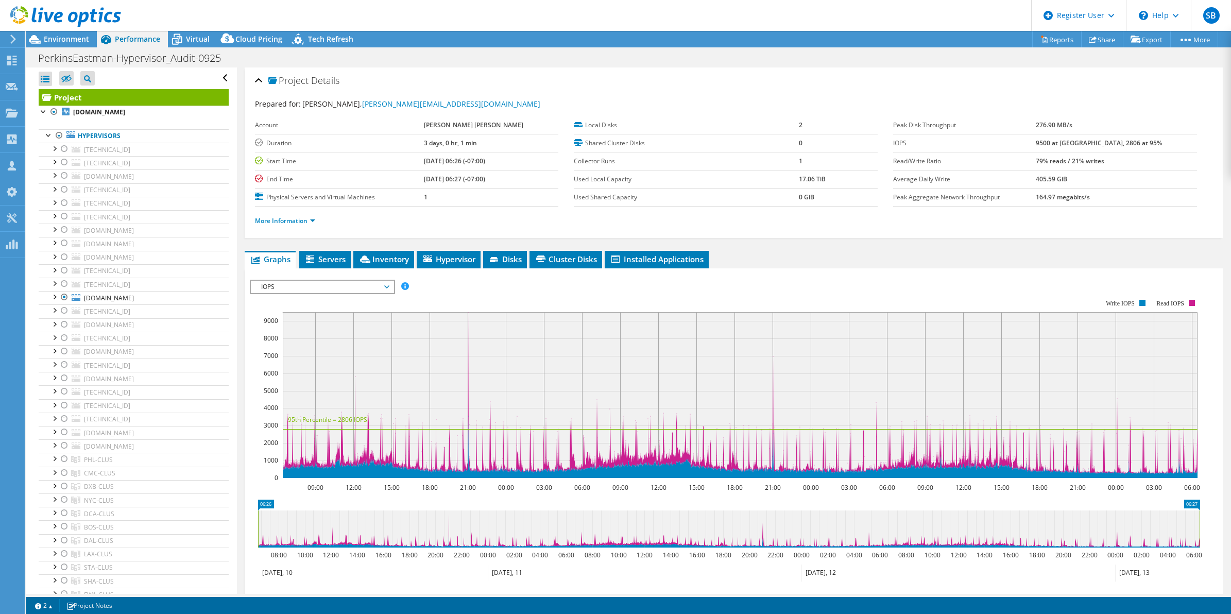
scroll to position [41, 0]
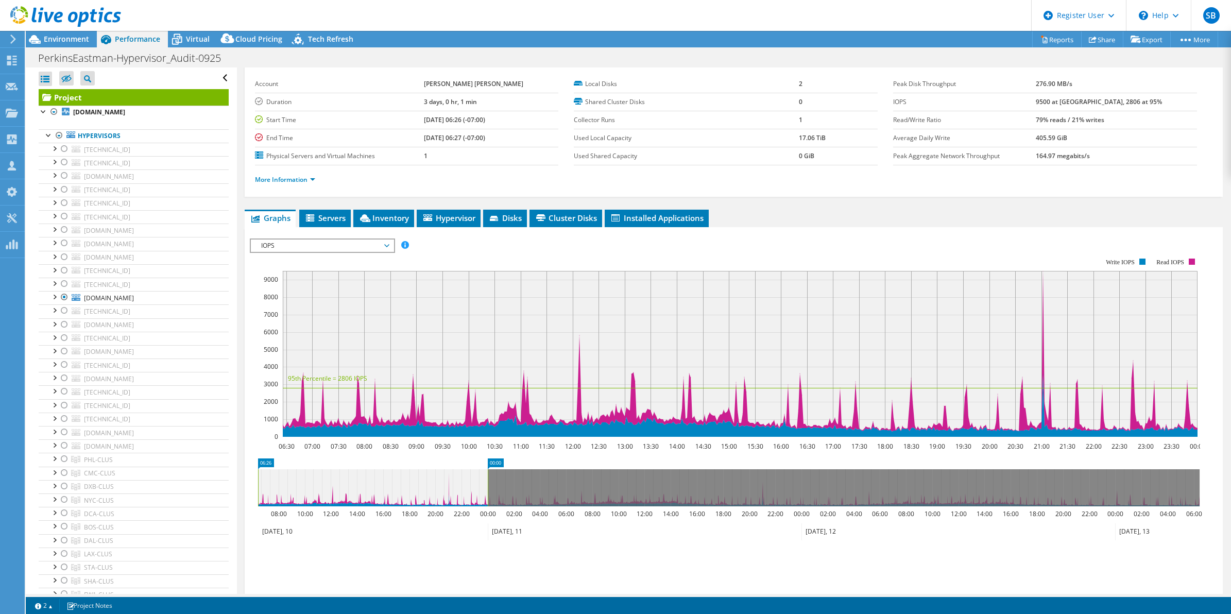
click at [364, 531] on icon at bounding box center [373, 531] width 230 height 17
click at [763, 232] on div "IOPS Disk Throughput IO Size Latency Queue Depth CPU Percentage Memory Page Fau…" at bounding box center [734, 408] width 969 height 363
click at [496, 474] on icon at bounding box center [729, 487] width 942 height 37
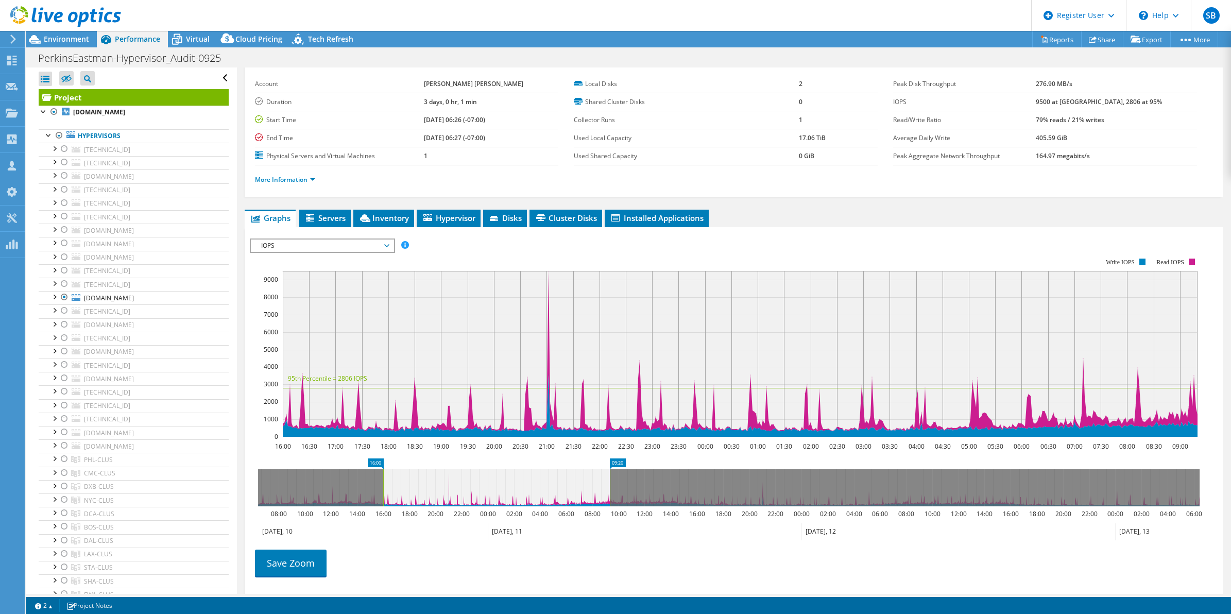
click at [503, 331] on rect at bounding box center [740, 354] width 915 height 166
click at [359, 241] on span "IOPS" at bounding box center [322, 246] width 132 height 12
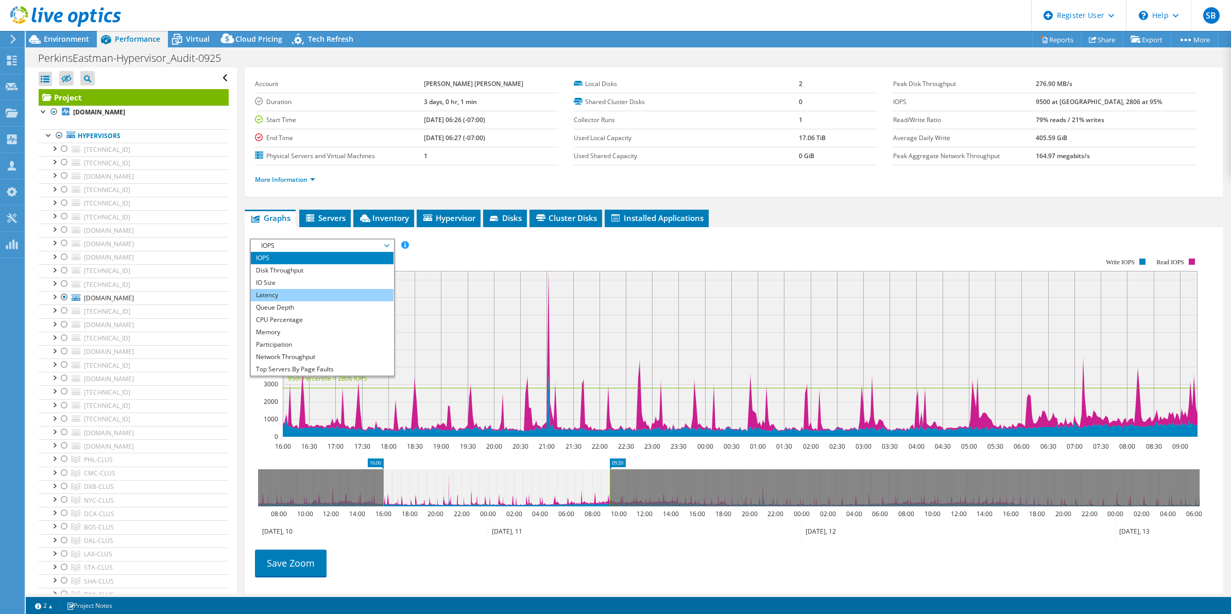
click at [327, 293] on li "Latency" at bounding box center [322, 295] width 143 height 12
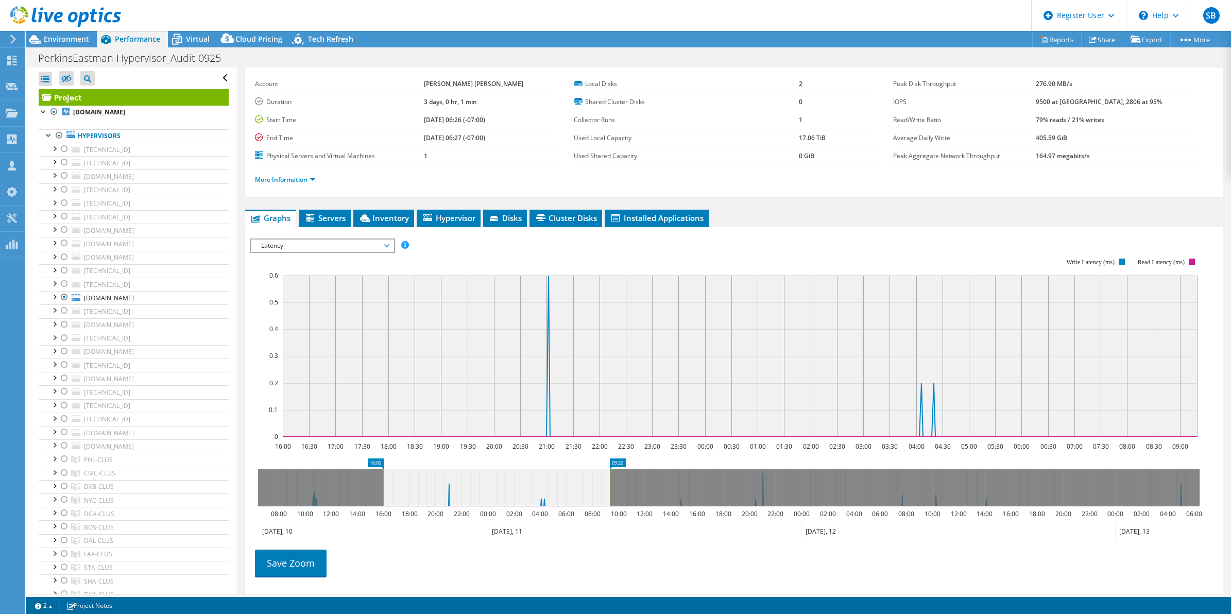
click at [333, 245] on span "Latency" at bounding box center [322, 246] width 132 height 12
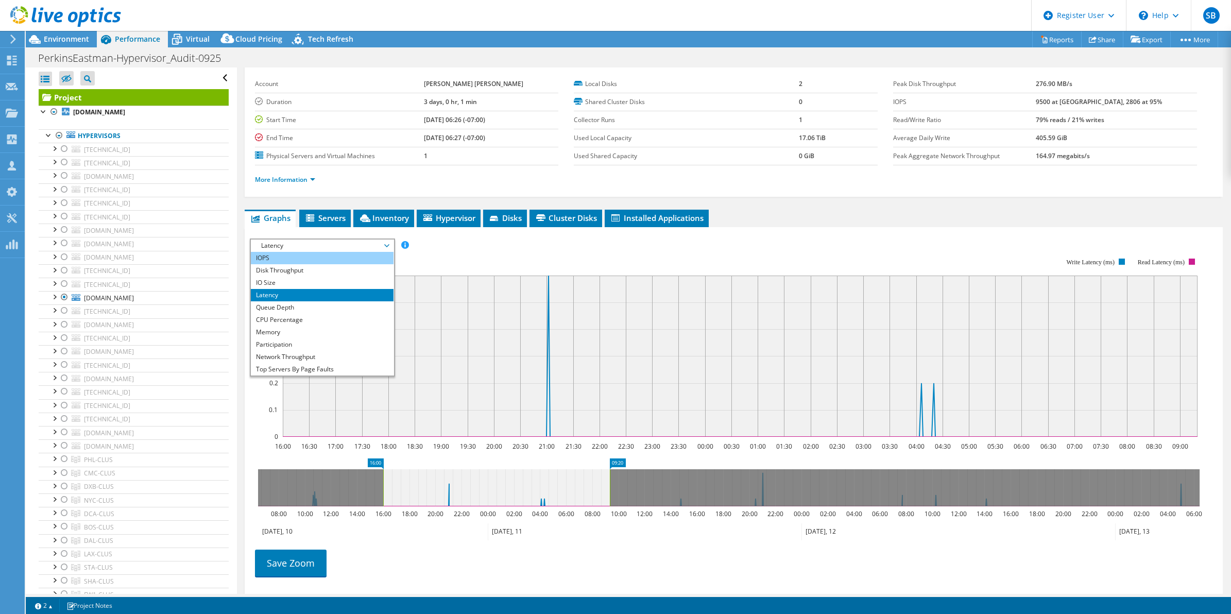
click at [323, 261] on li "IOPS" at bounding box center [322, 258] width 143 height 12
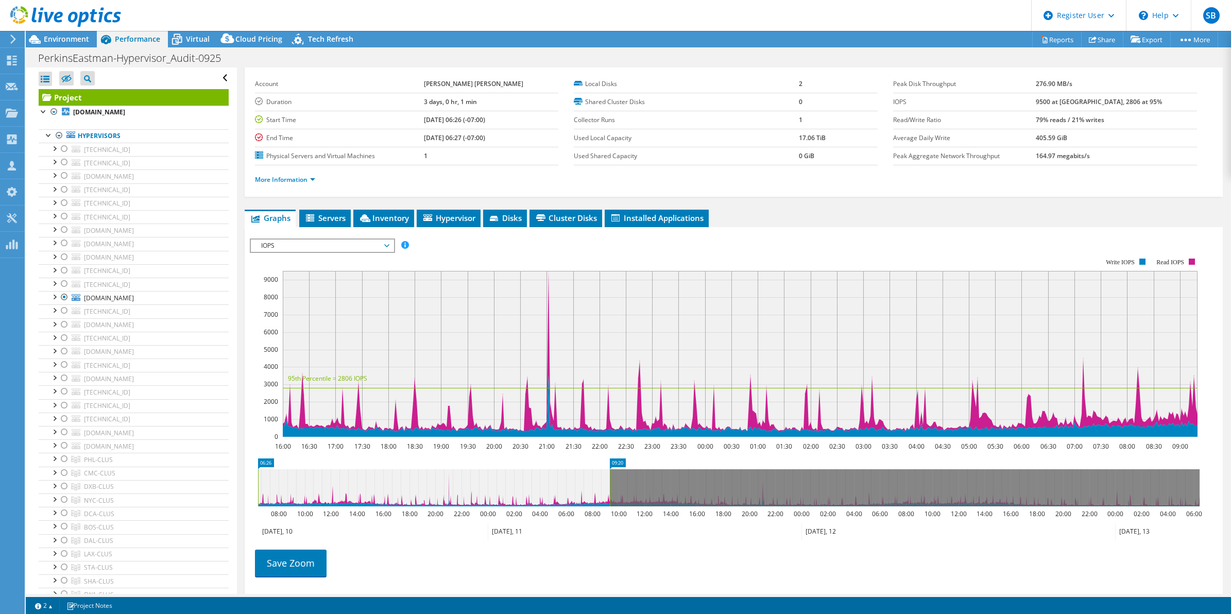
drag, startPoint x: 383, startPoint y: 487, endPoint x: 235, endPoint y: 501, distance: 148.5
click at [235, 501] on div "Open All Close All Hide Excluded Nodes Project Tree Filter" at bounding box center [628, 330] width 1205 height 527
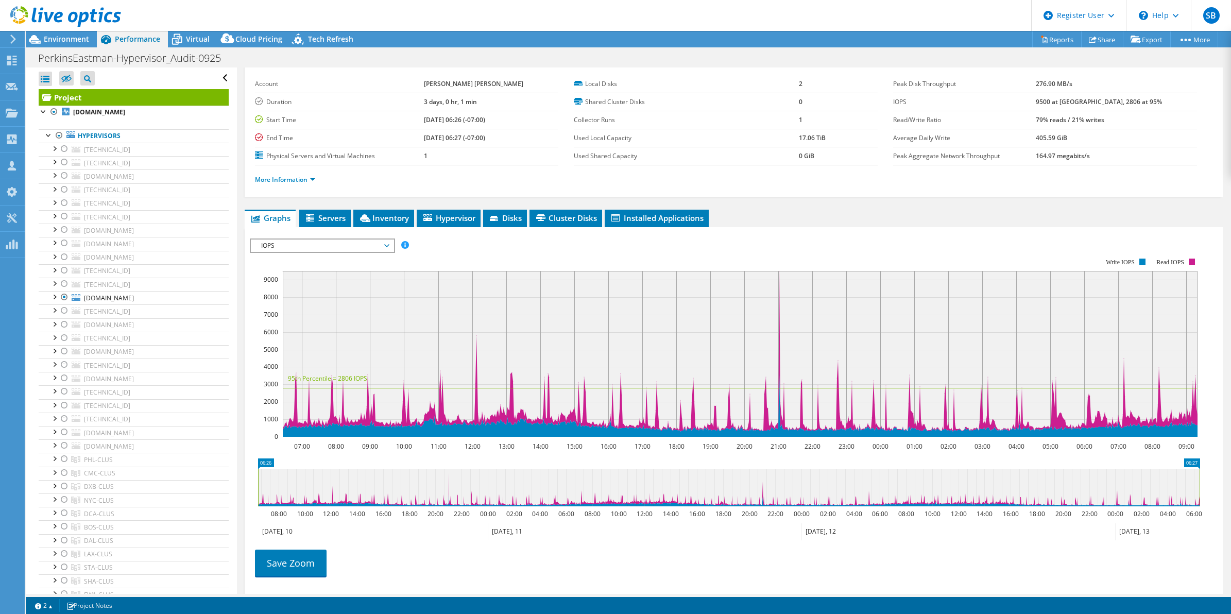
drag, startPoint x: 608, startPoint y: 485, endPoint x: 1233, endPoint y: 464, distance: 624.8
click at [1231, 464] on html "SB Dell User Shambhavi Basarkar Shambhavi.Basarkar@dell.com Dell My Profile Log…" at bounding box center [615, 307] width 1231 height 614
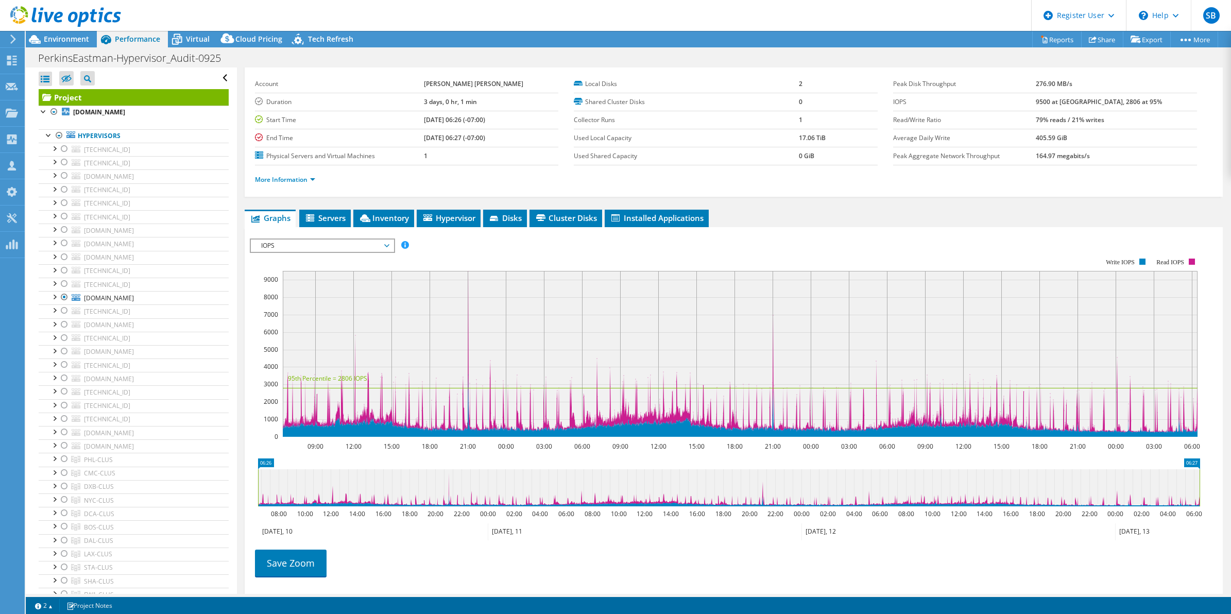
click at [909, 555] on ul "Save Zoom" at bounding box center [731, 561] width 963 height 29
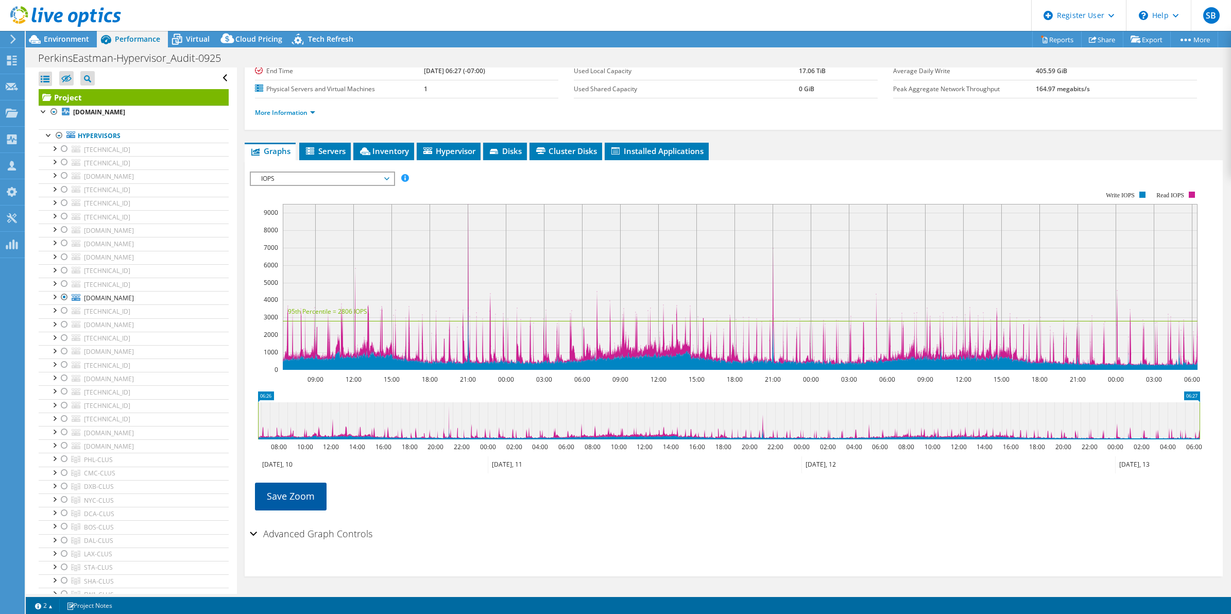
click at [312, 495] on link "Save Zoom" at bounding box center [291, 496] width 72 height 27
click at [348, 173] on span "IOPS" at bounding box center [322, 179] width 132 height 12
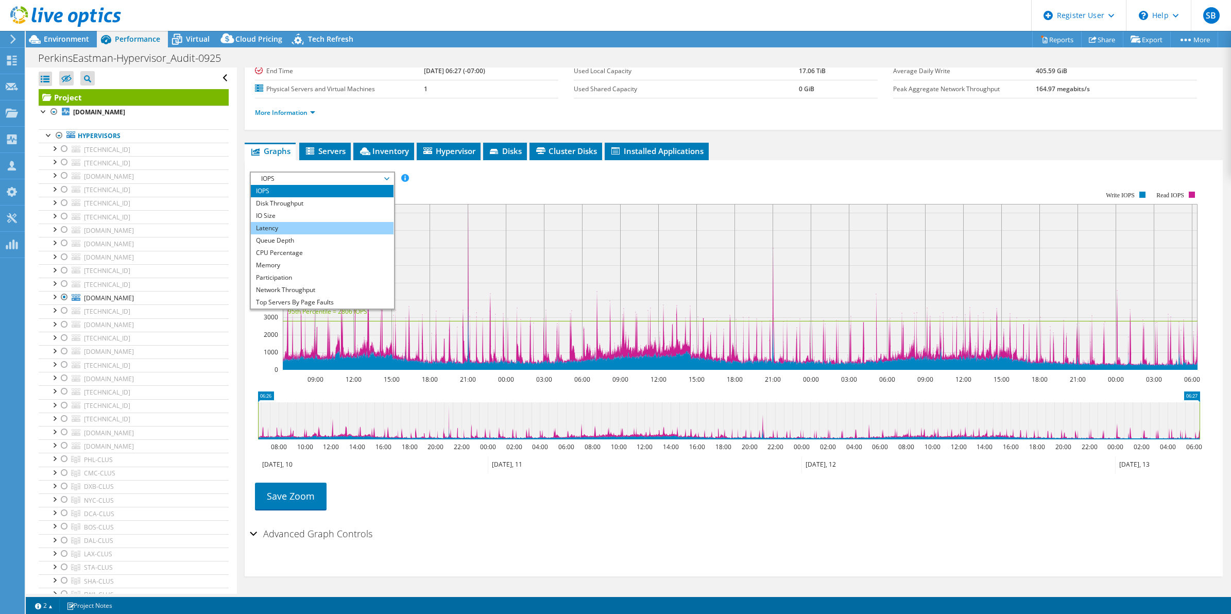
click at [318, 228] on li "Latency" at bounding box center [322, 228] width 143 height 12
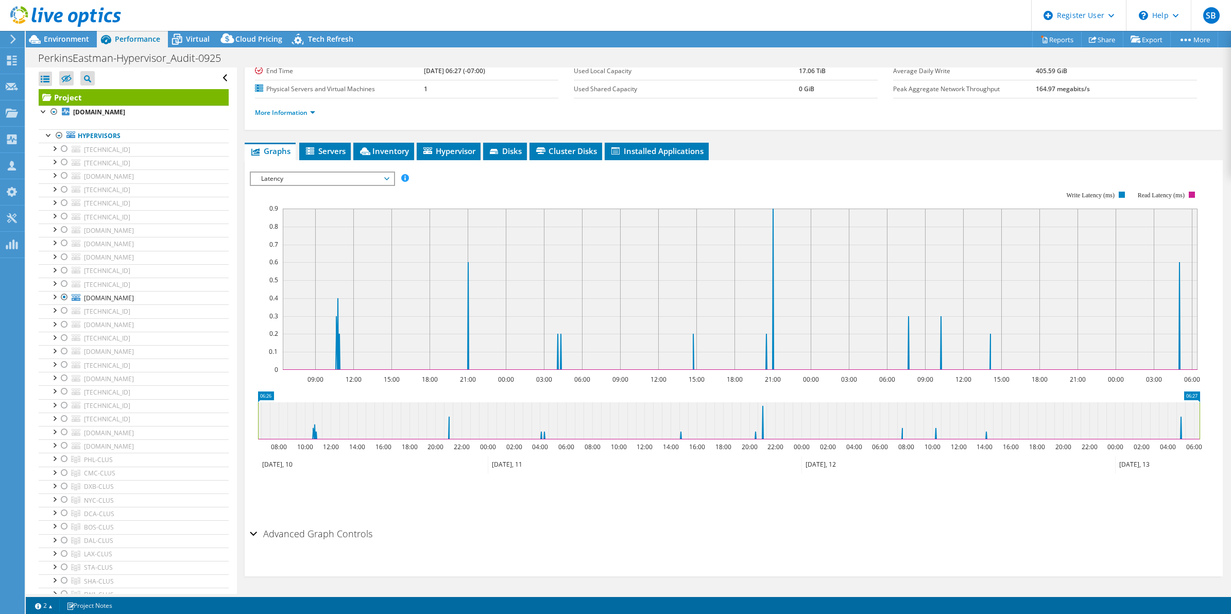
scroll to position [0, 0]
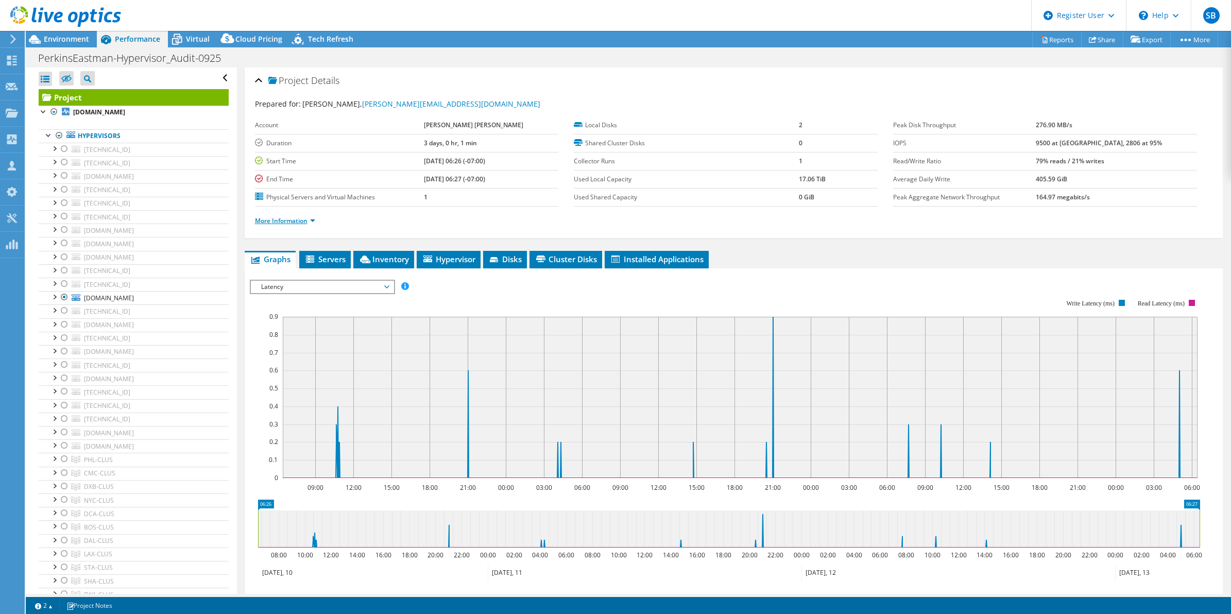
click at [285, 223] on link "More Information" at bounding box center [285, 220] width 60 height 9
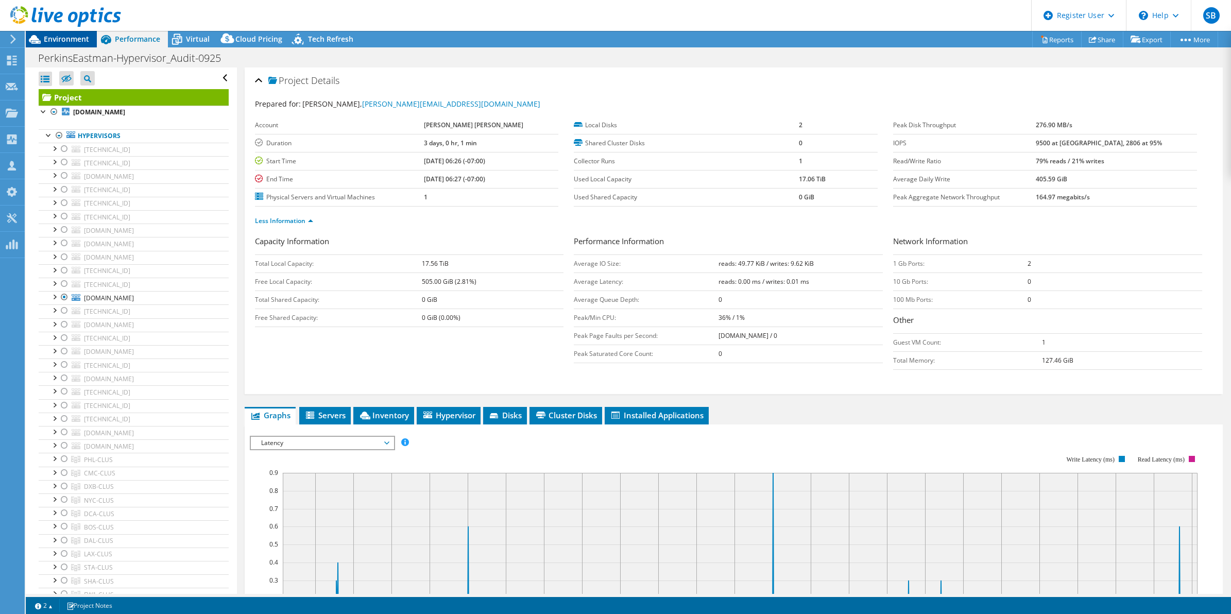
click at [41, 41] on icon at bounding box center [35, 39] width 18 height 18
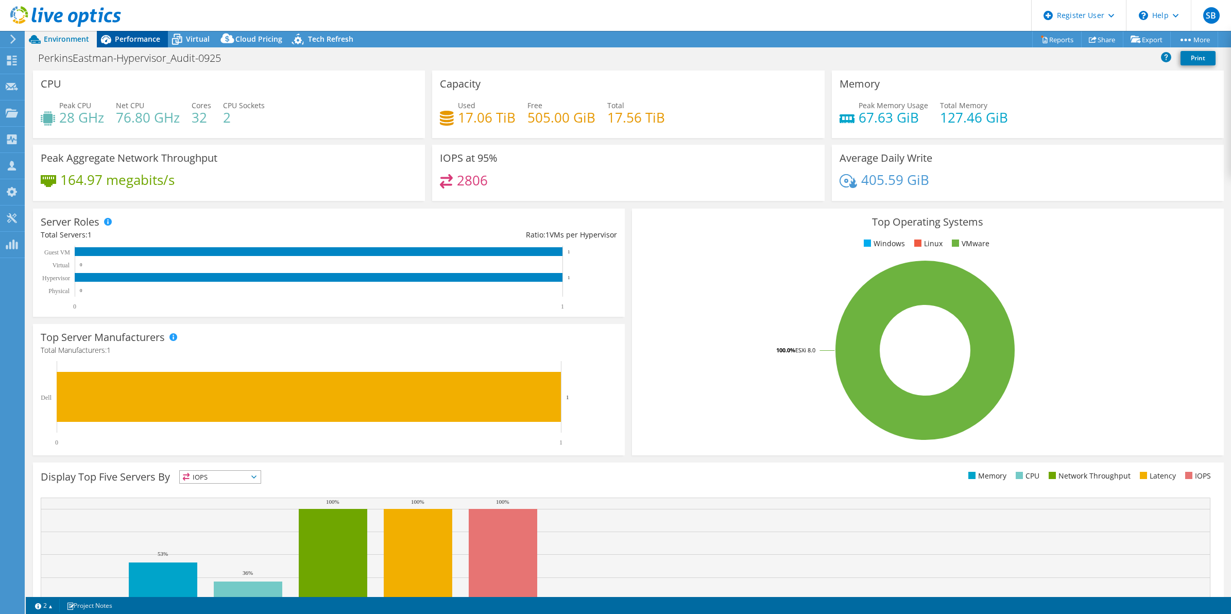
click at [138, 34] on span "Performance" at bounding box center [137, 39] width 45 height 10
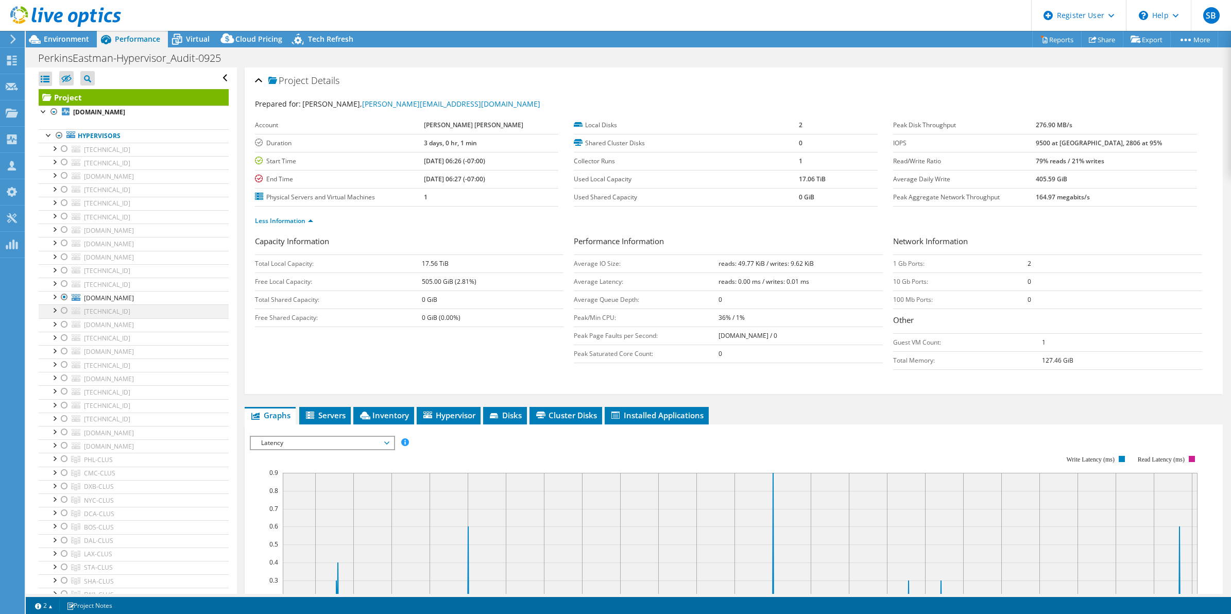
click at [62, 314] on div at bounding box center [64, 310] width 10 height 12
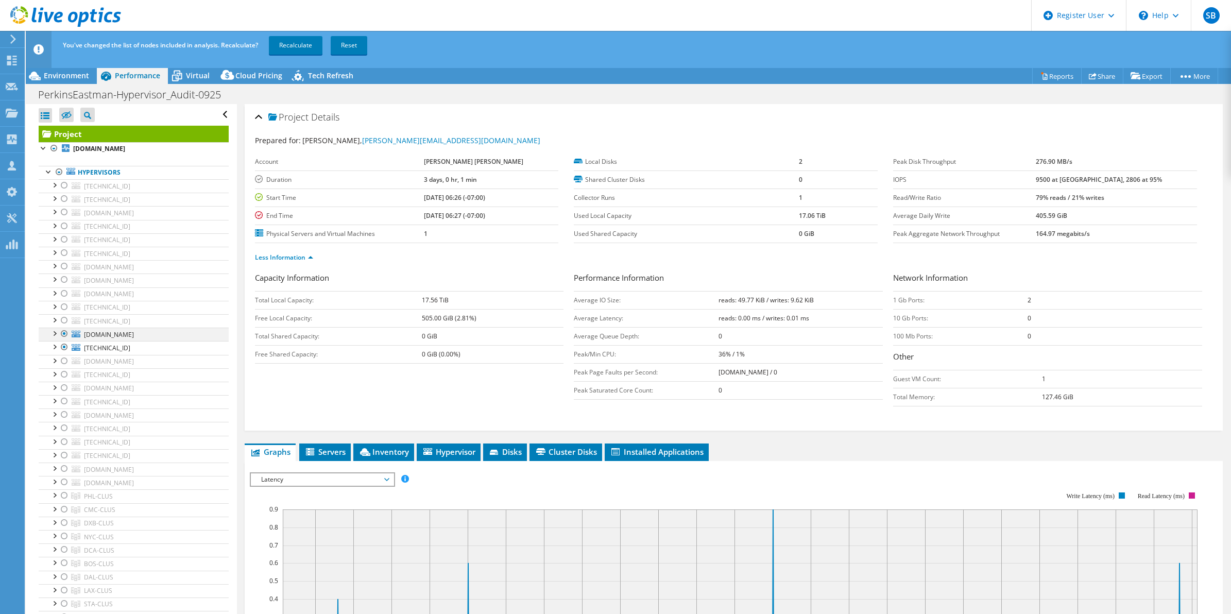
click at [63, 336] on div at bounding box center [64, 334] width 10 height 12
click at [295, 53] on link "Recalculate" at bounding box center [296, 45] width 54 height 19
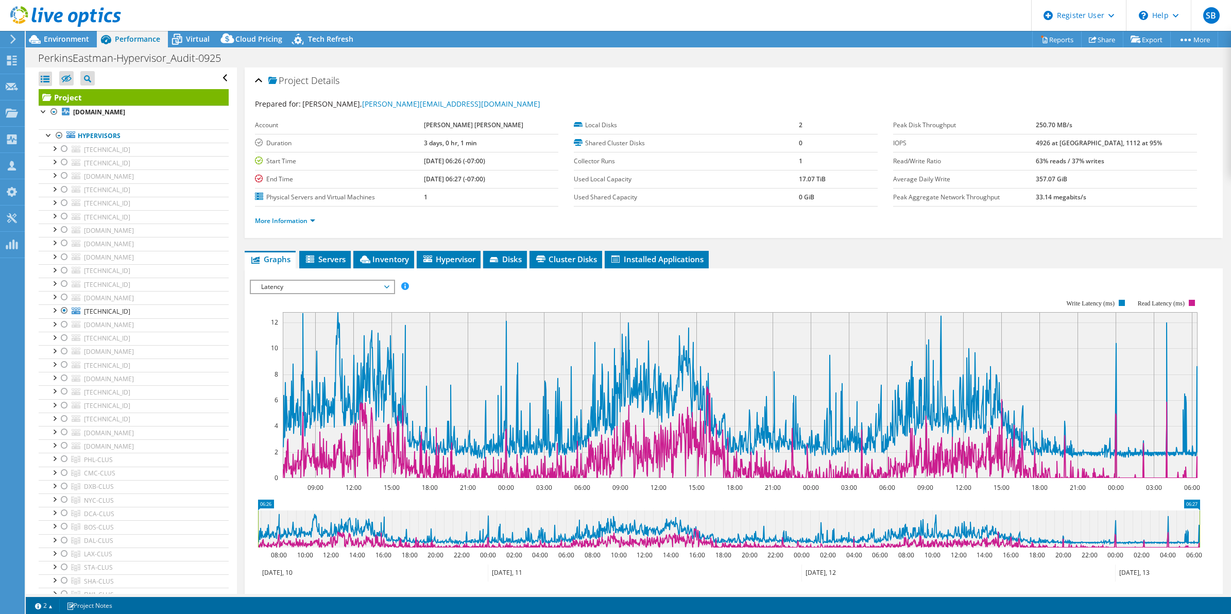
select select "USD"
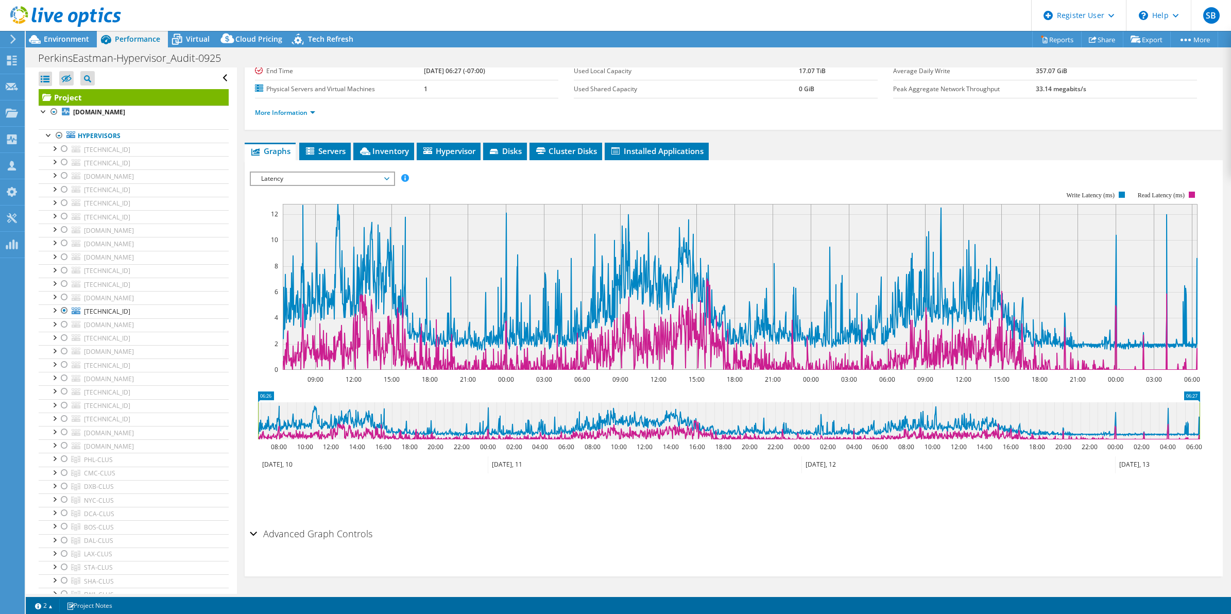
click at [299, 173] on span "Latency" at bounding box center [322, 179] width 132 height 12
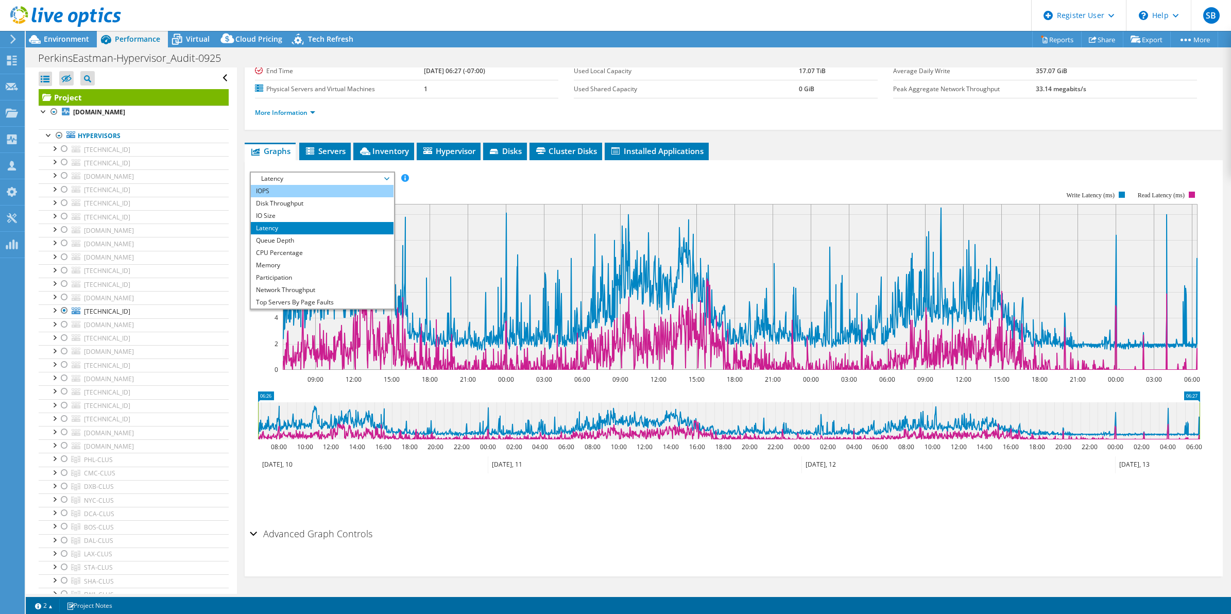
click at [298, 193] on li "IOPS" at bounding box center [322, 191] width 143 height 12
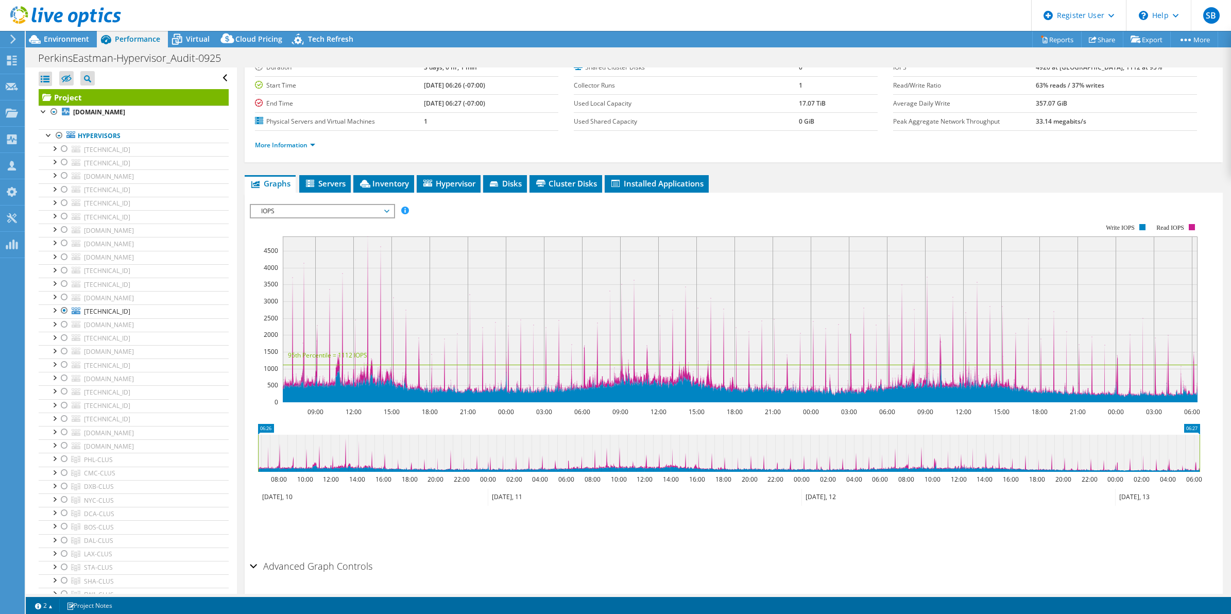
scroll to position [0, 0]
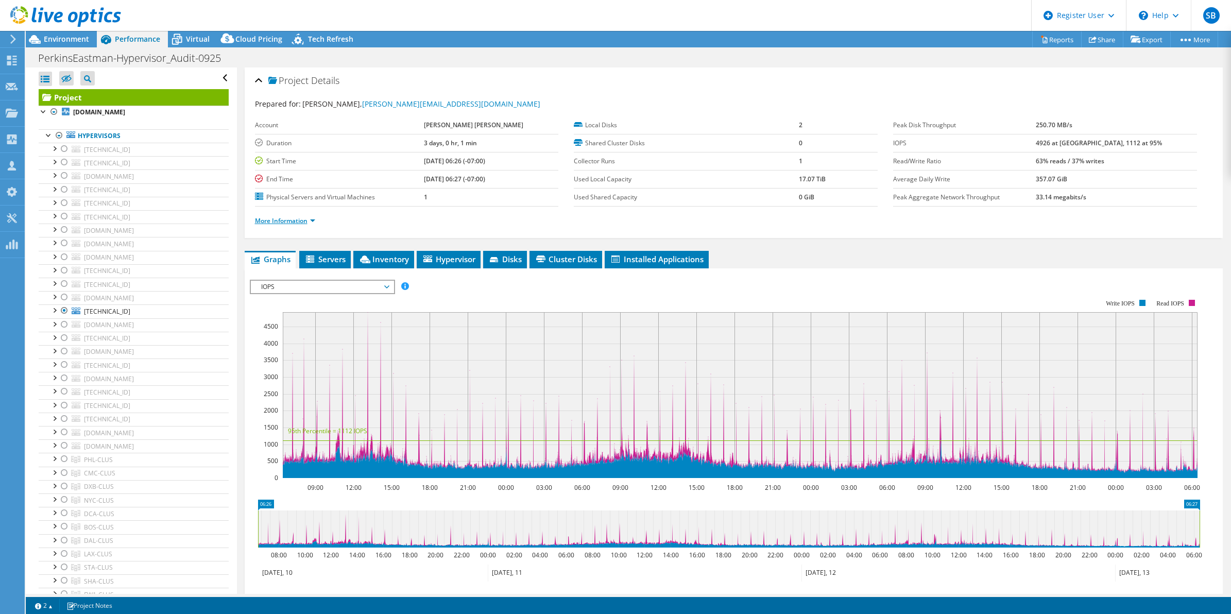
click at [273, 223] on link "More Information" at bounding box center [285, 220] width 60 height 9
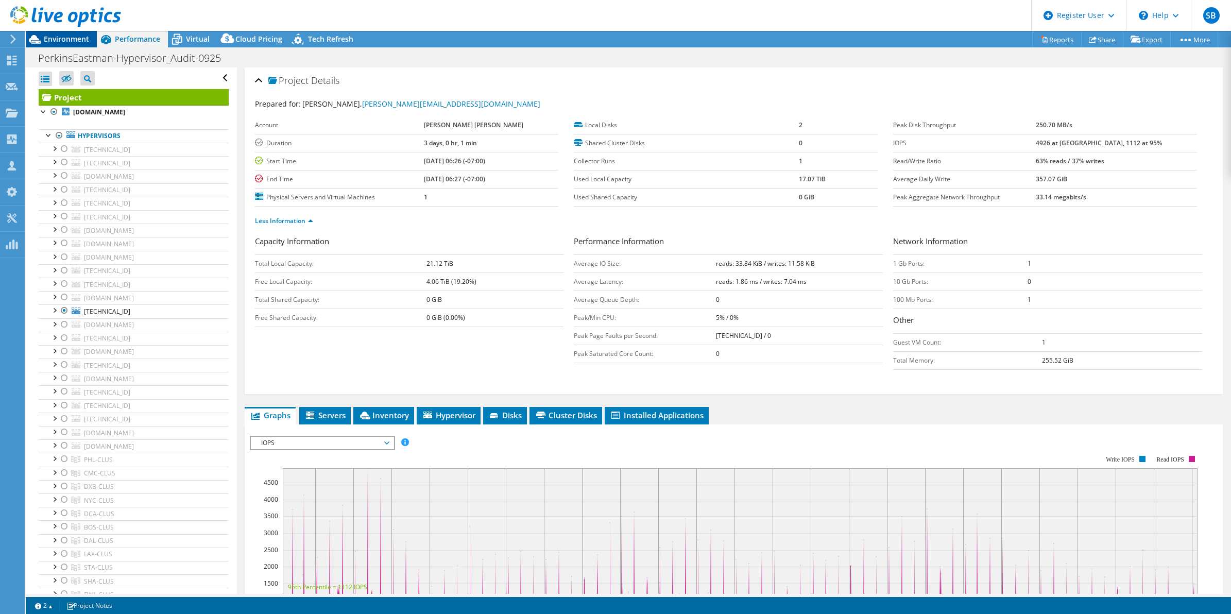
click at [58, 44] on div "Environment" at bounding box center [61, 39] width 71 height 16
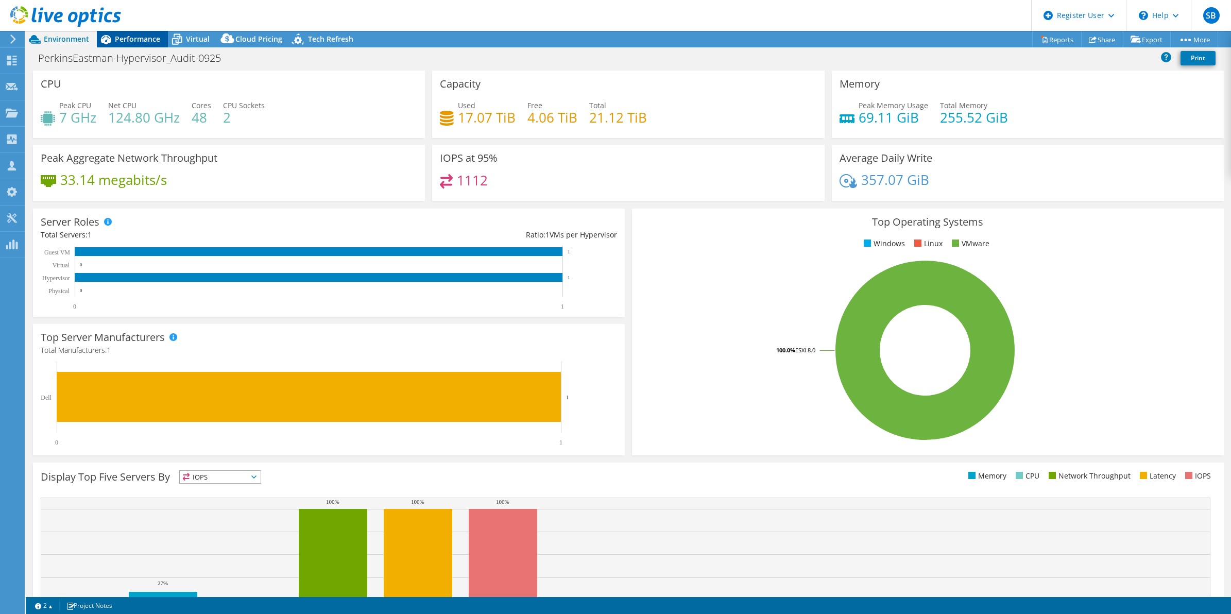
click at [129, 44] on div "Performance" at bounding box center [132, 39] width 71 height 16
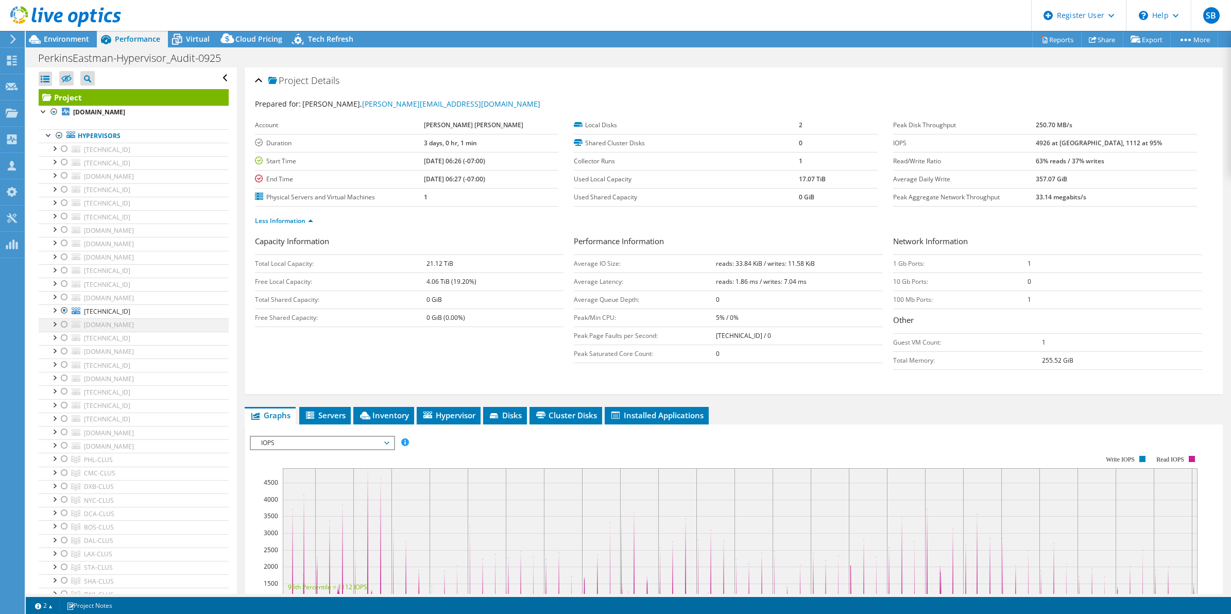
click at [60, 322] on div at bounding box center [64, 324] width 10 height 12
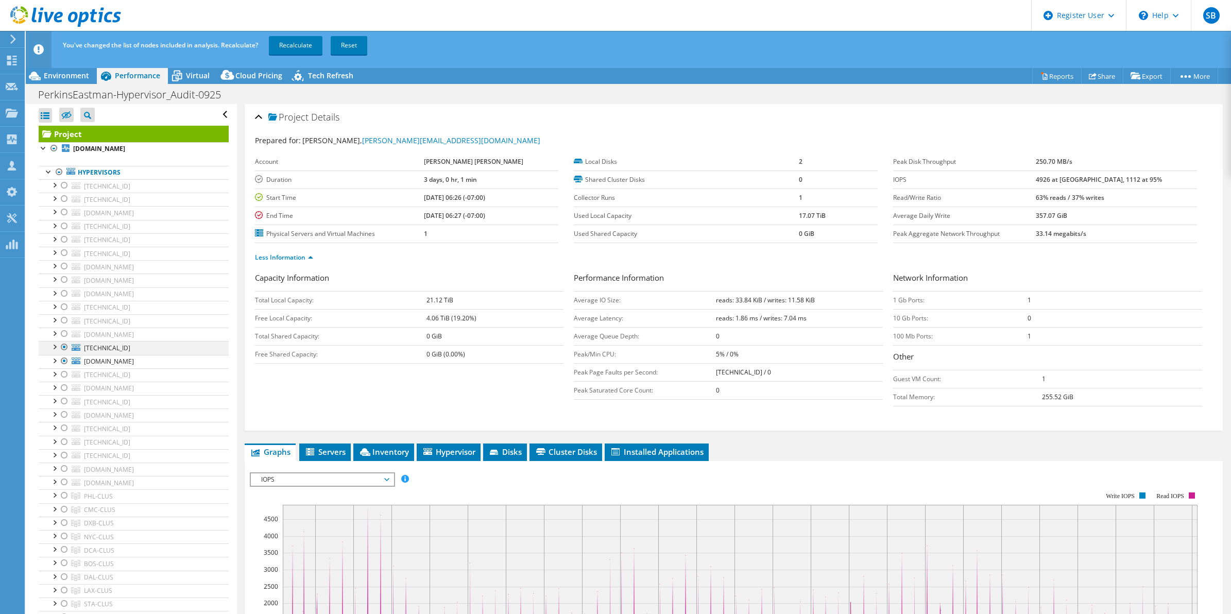
click at [62, 353] on div at bounding box center [64, 347] width 10 height 12
click at [285, 52] on link "Recalculate" at bounding box center [296, 45] width 54 height 19
click at [70, 75] on span "Environment" at bounding box center [66, 76] width 45 height 10
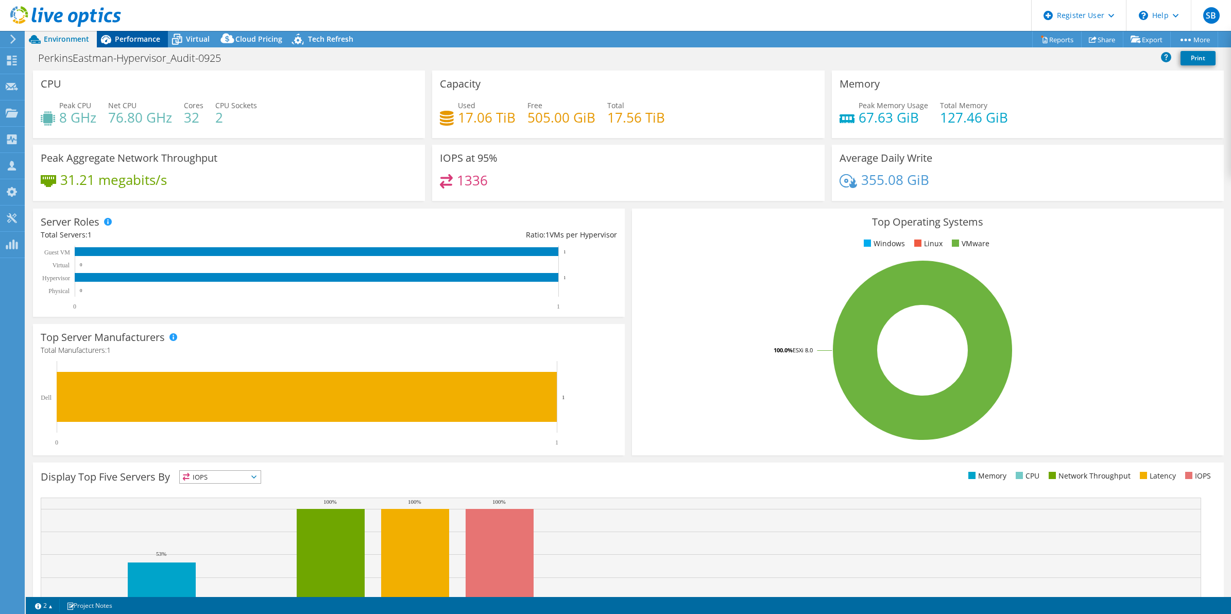
click at [133, 43] on span "Performance" at bounding box center [137, 39] width 45 height 10
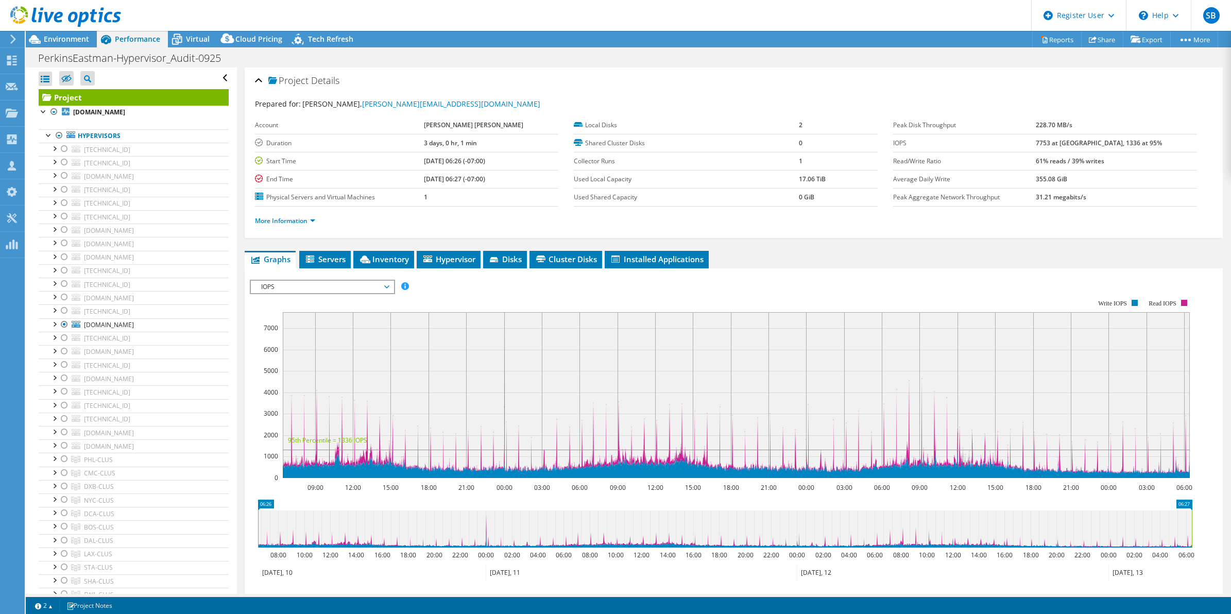
scroll to position [108, 0]
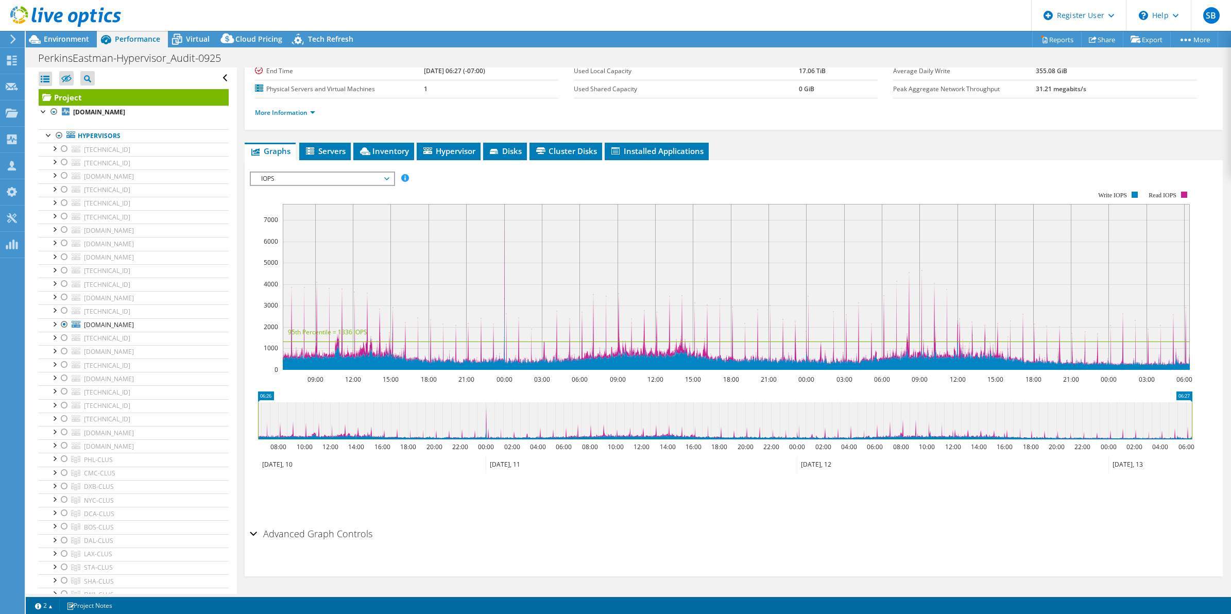
click at [327, 181] on span "IOPS" at bounding box center [322, 179] width 132 height 12
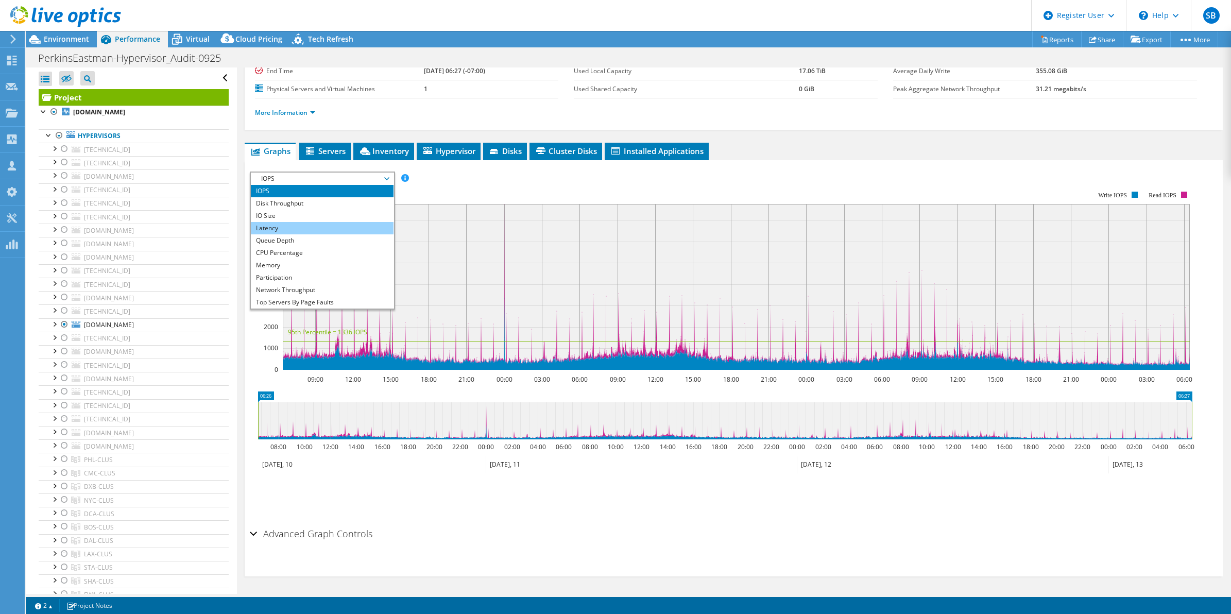
click at [304, 228] on li "Latency" at bounding box center [322, 228] width 143 height 12
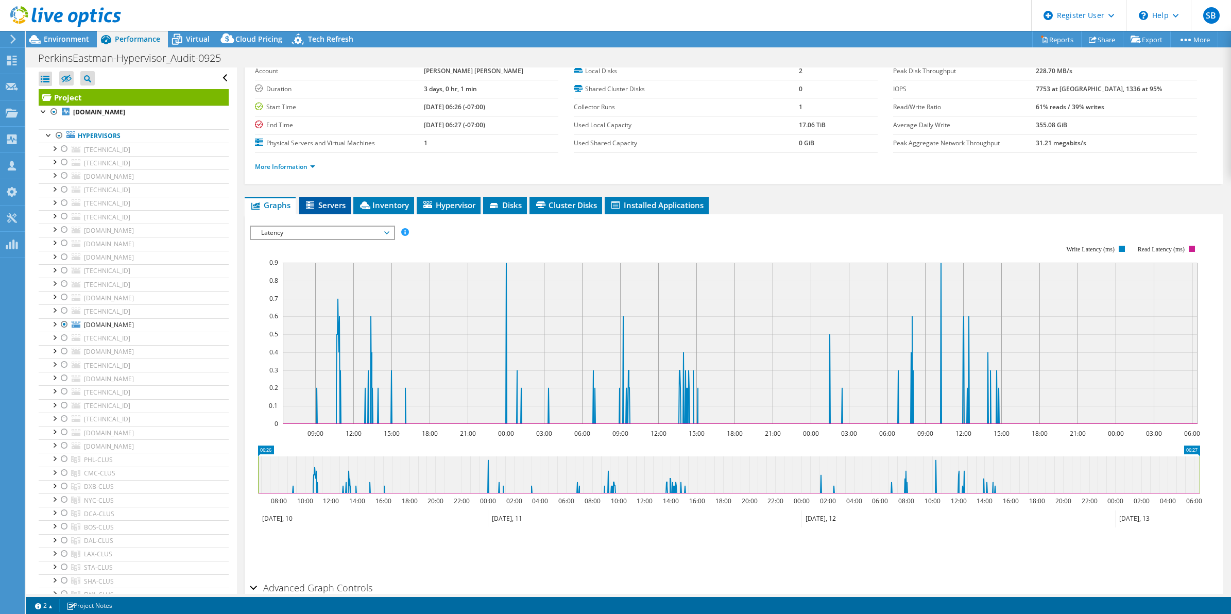
scroll to position [0, 0]
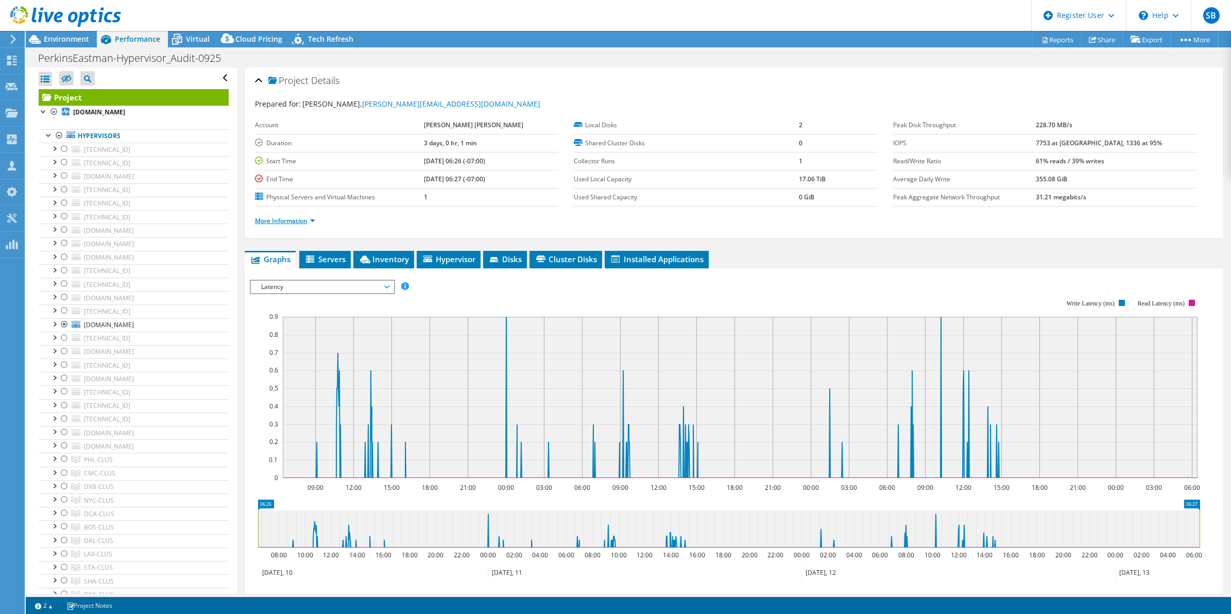
click at [299, 222] on link "More Information" at bounding box center [285, 220] width 60 height 9
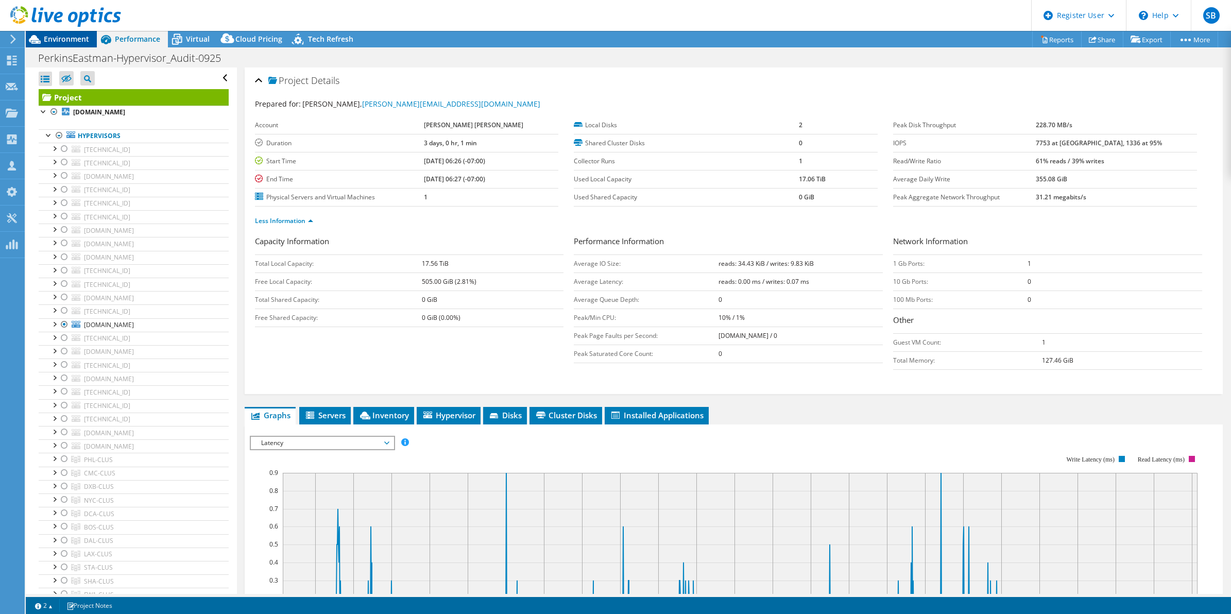
click at [63, 40] on span "Environment" at bounding box center [66, 39] width 45 height 10
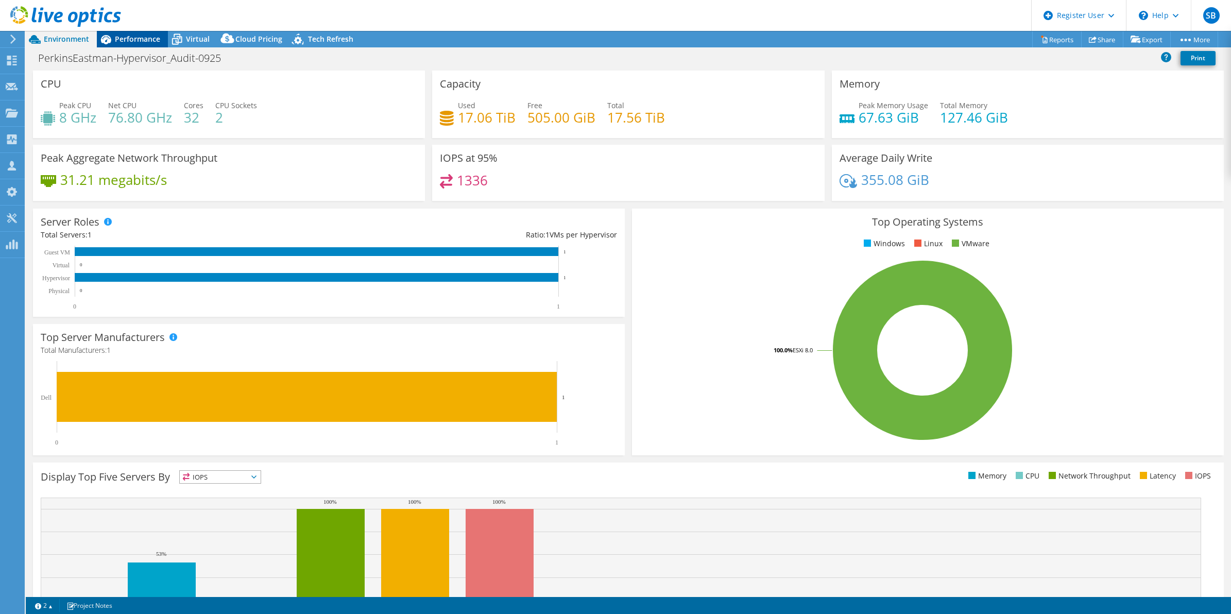
click at [142, 39] on span "Performance" at bounding box center [137, 39] width 45 height 10
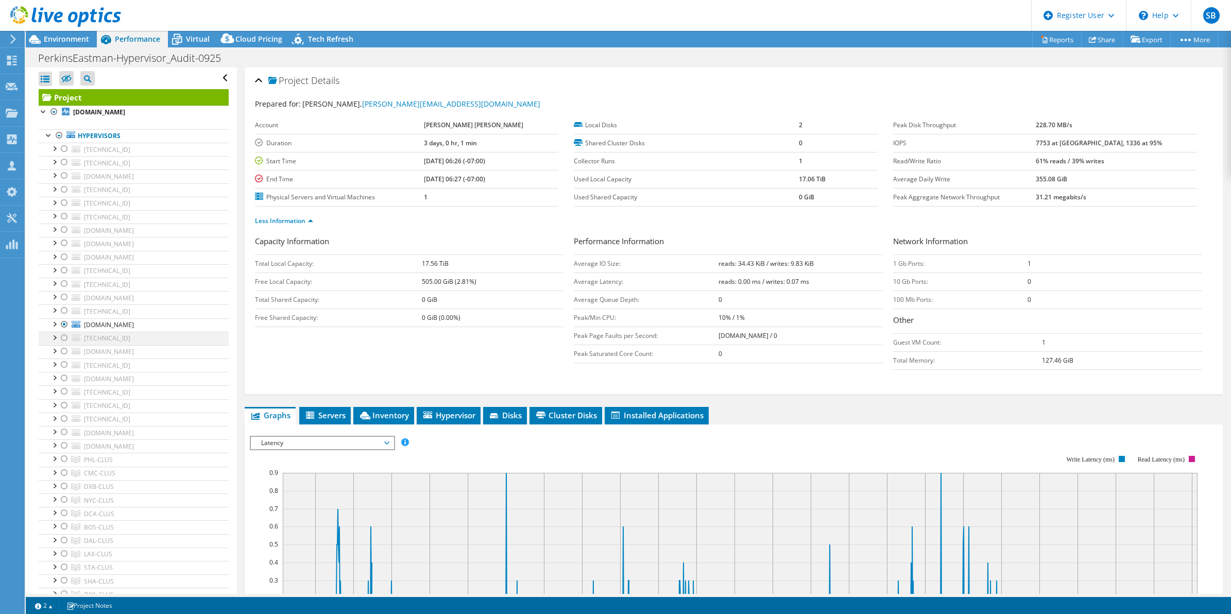
click at [62, 341] on div at bounding box center [64, 338] width 10 height 12
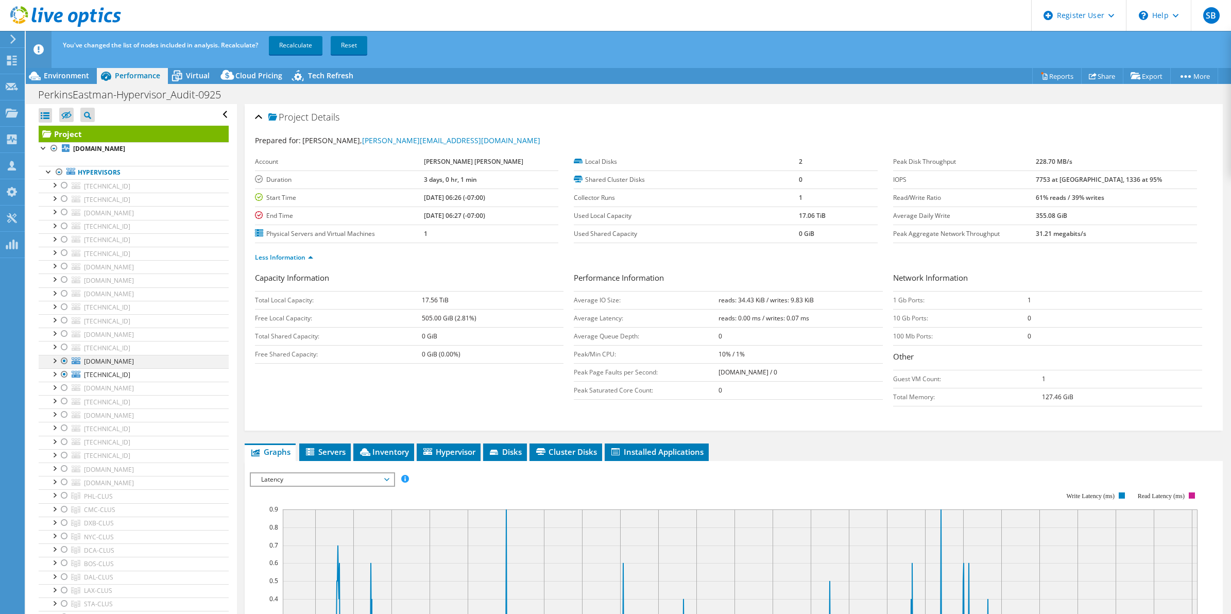
click at [64, 361] on div at bounding box center [64, 361] width 10 height 12
click at [308, 37] on link "Recalculate" at bounding box center [296, 45] width 54 height 19
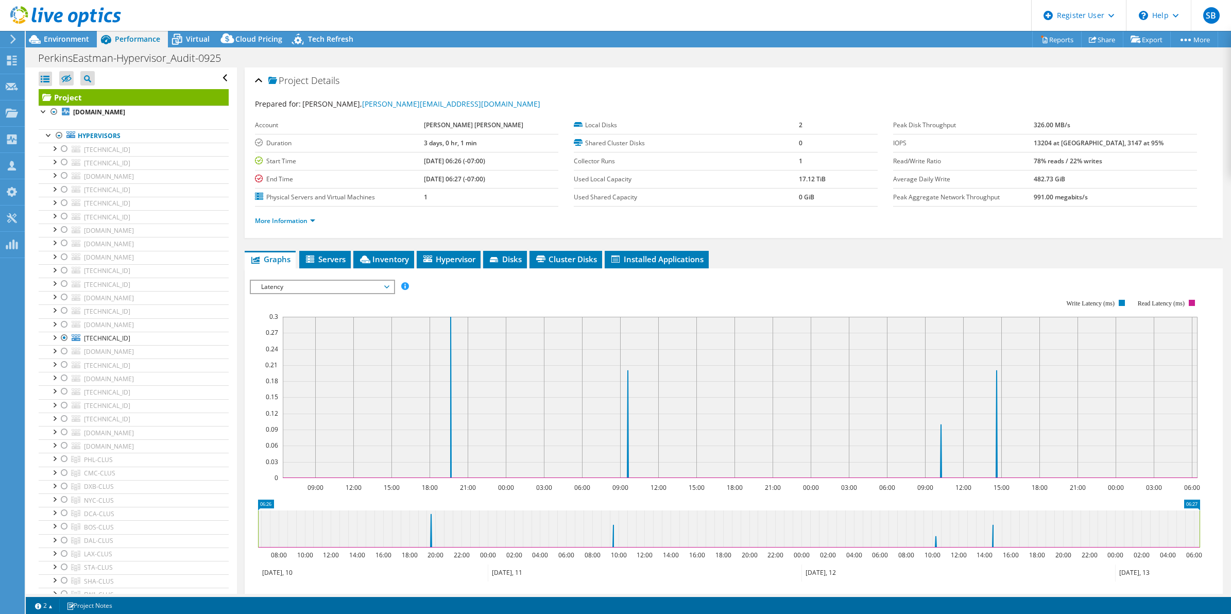
scroll to position [83, 0]
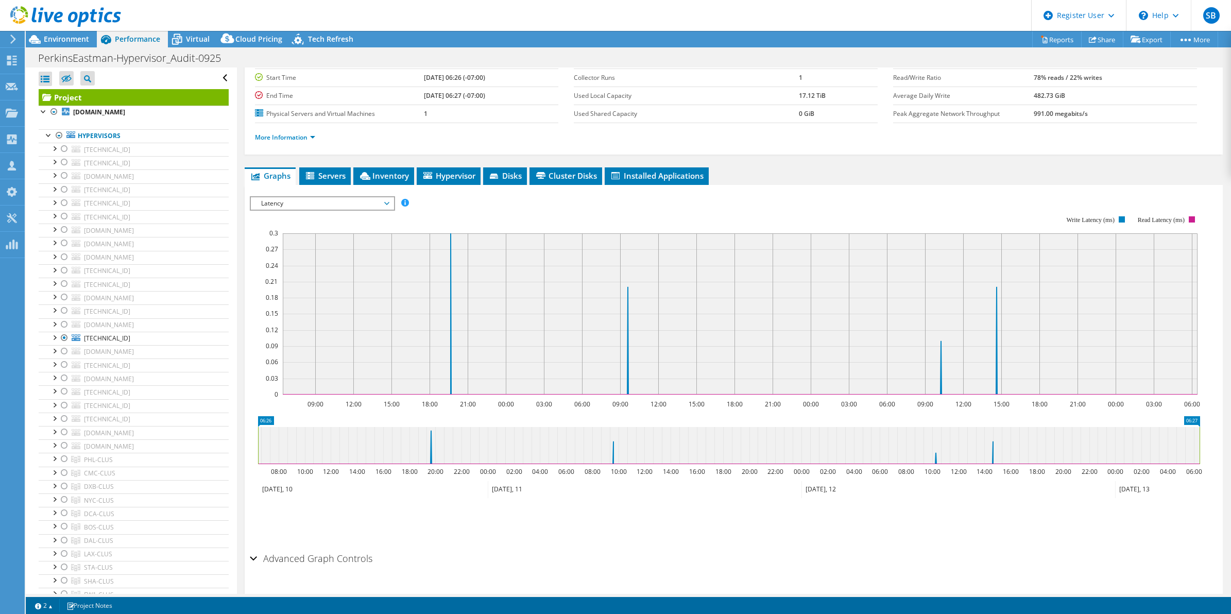
click at [377, 201] on span "Latency" at bounding box center [322, 203] width 132 height 12
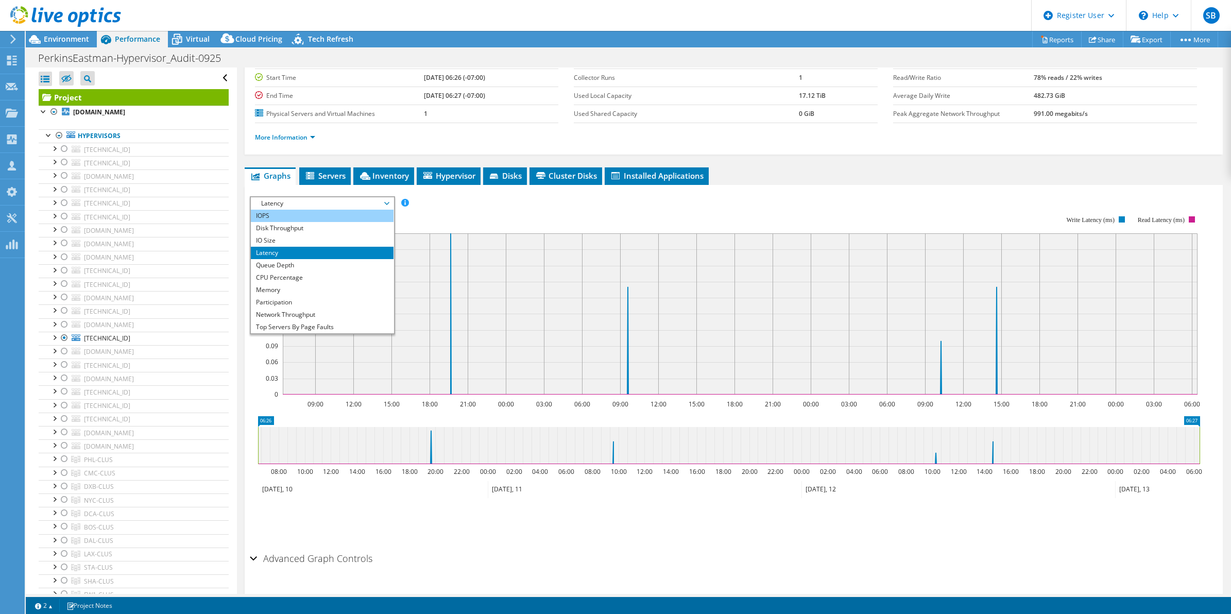
click at [328, 215] on li "IOPS" at bounding box center [322, 216] width 143 height 12
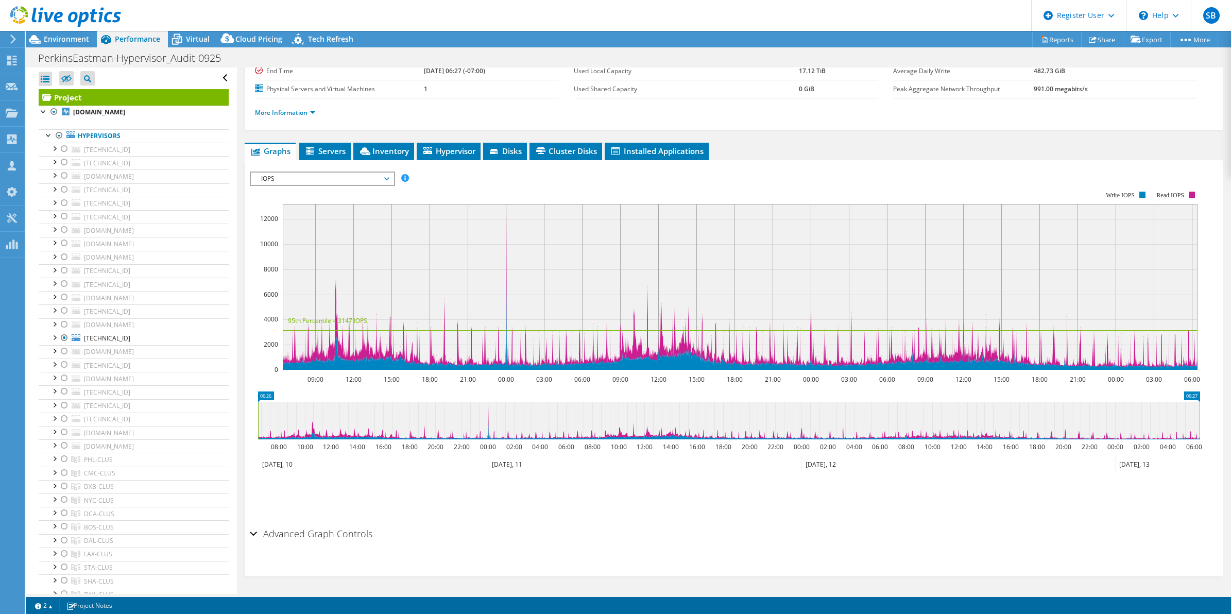
scroll to position [0, 0]
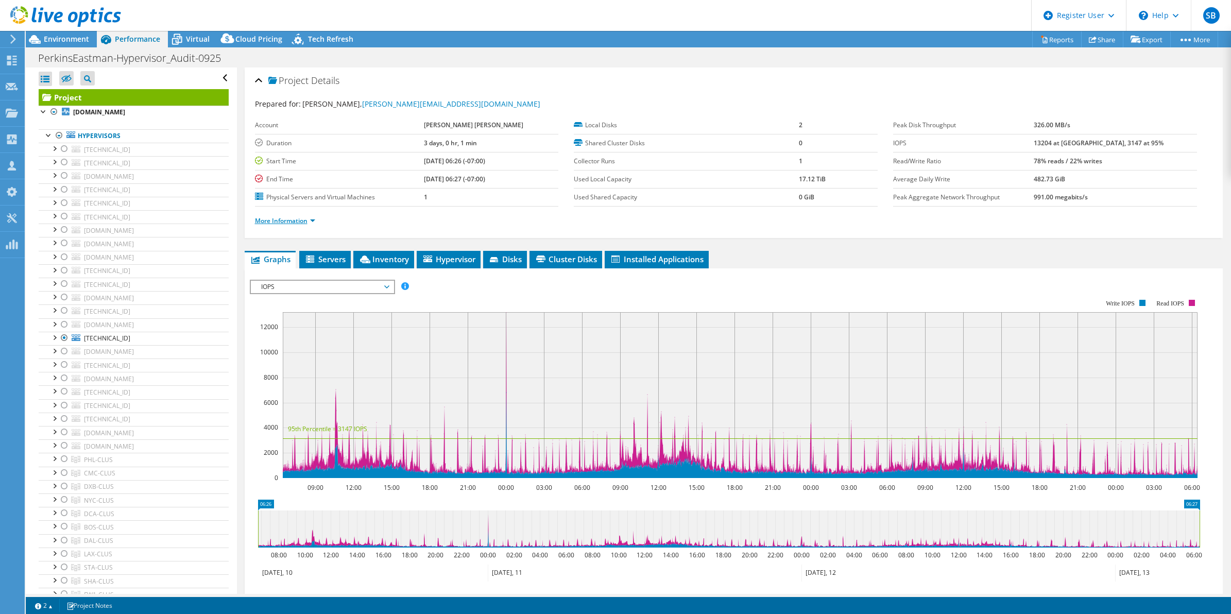
click at [285, 222] on link "More Information" at bounding box center [285, 220] width 60 height 9
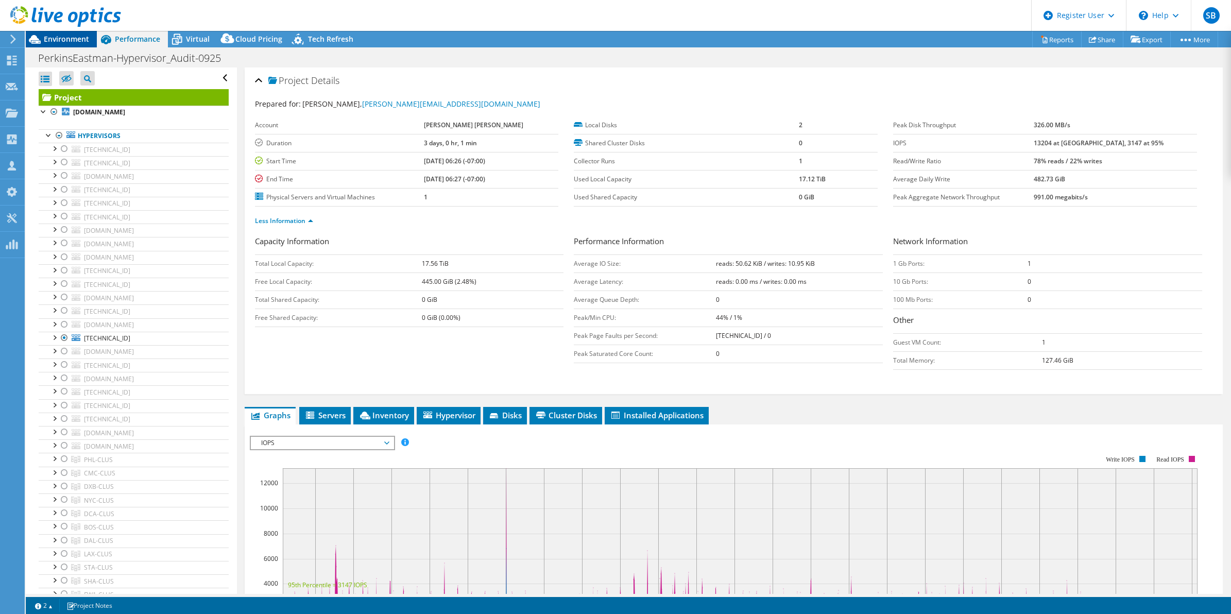
click at [63, 37] on span "Environment" at bounding box center [66, 39] width 45 height 10
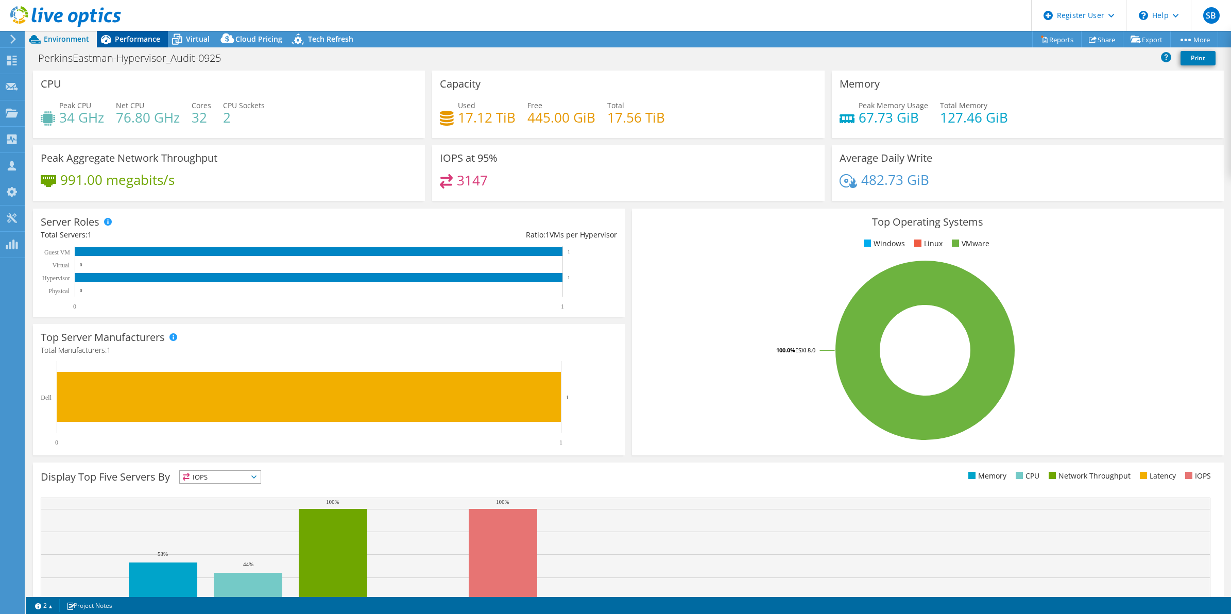
click at [144, 41] on span "Performance" at bounding box center [137, 39] width 45 height 10
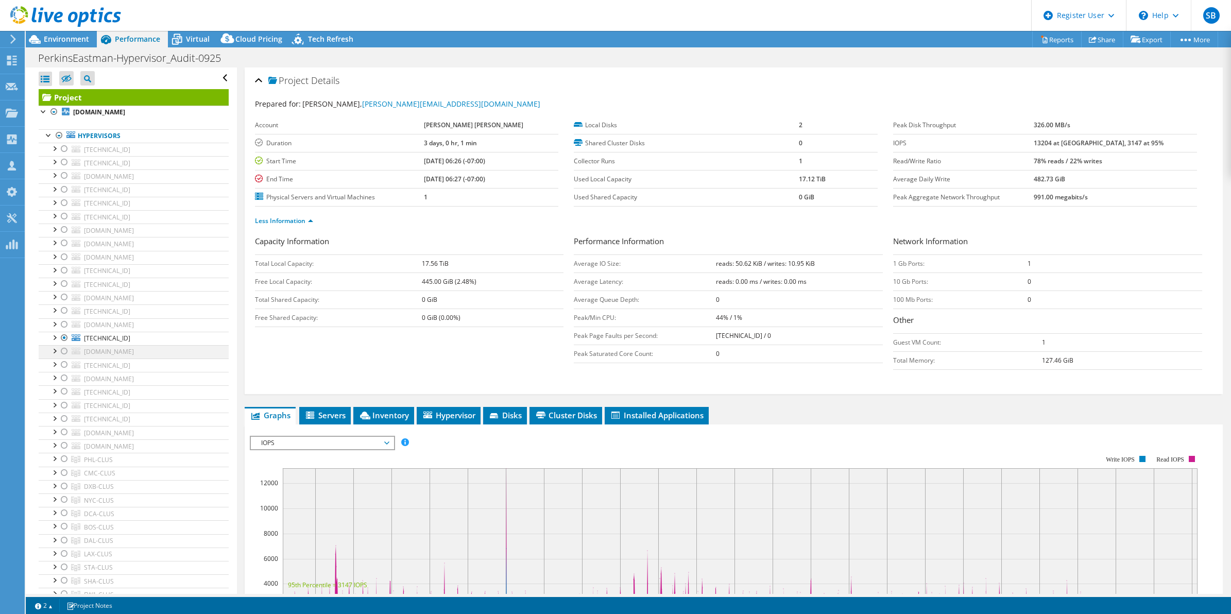
click at [64, 355] on div at bounding box center [64, 351] width 10 height 12
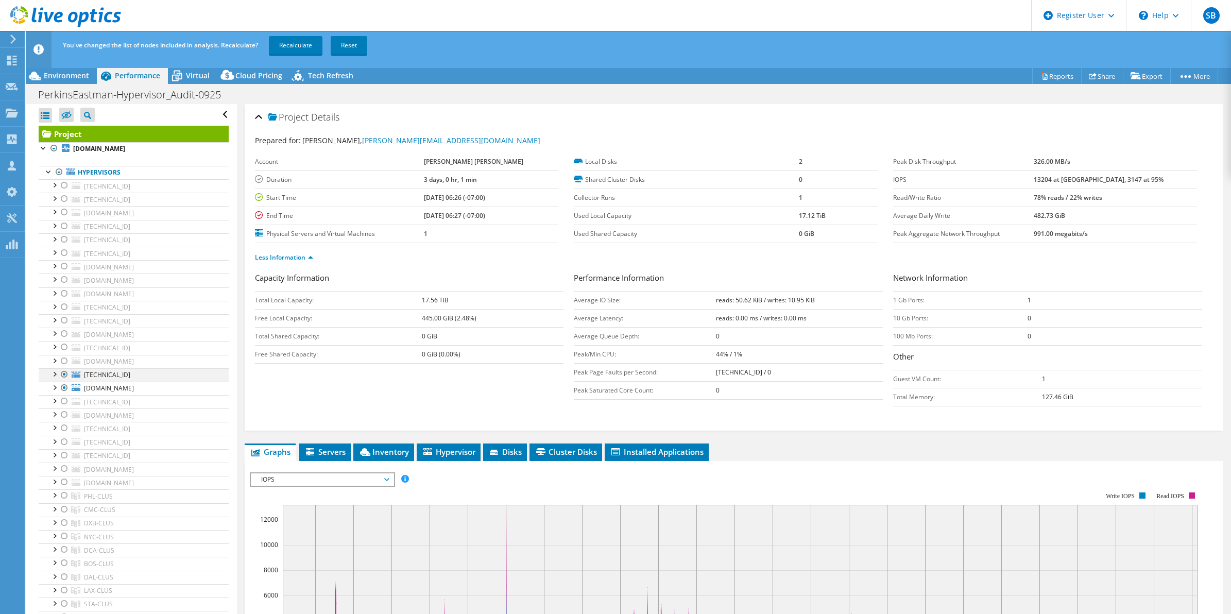
click at [65, 374] on div at bounding box center [64, 374] width 10 height 12
click at [294, 50] on link "Recalculate" at bounding box center [296, 45] width 54 height 19
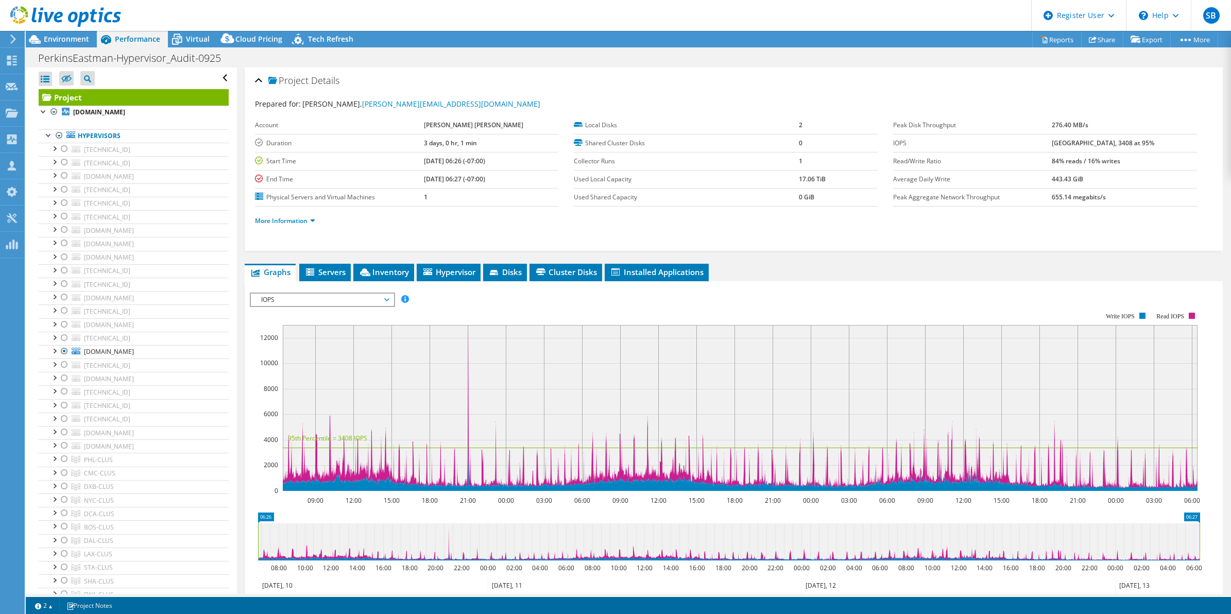
select select "USD"
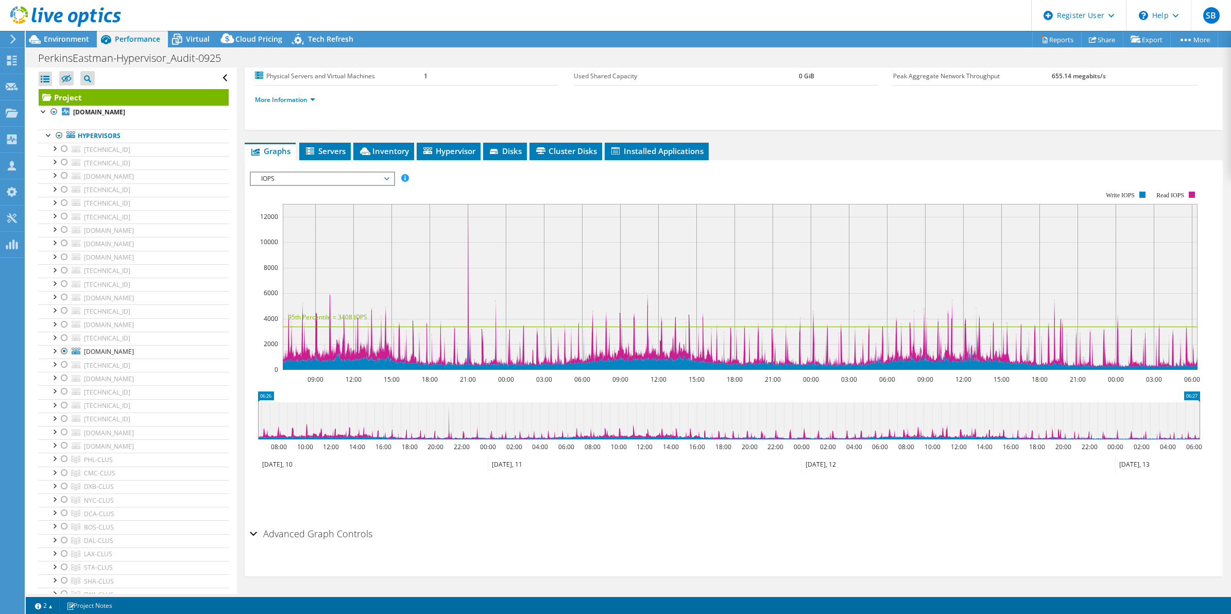
click at [356, 184] on span "IOPS" at bounding box center [322, 179] width 132 height 12
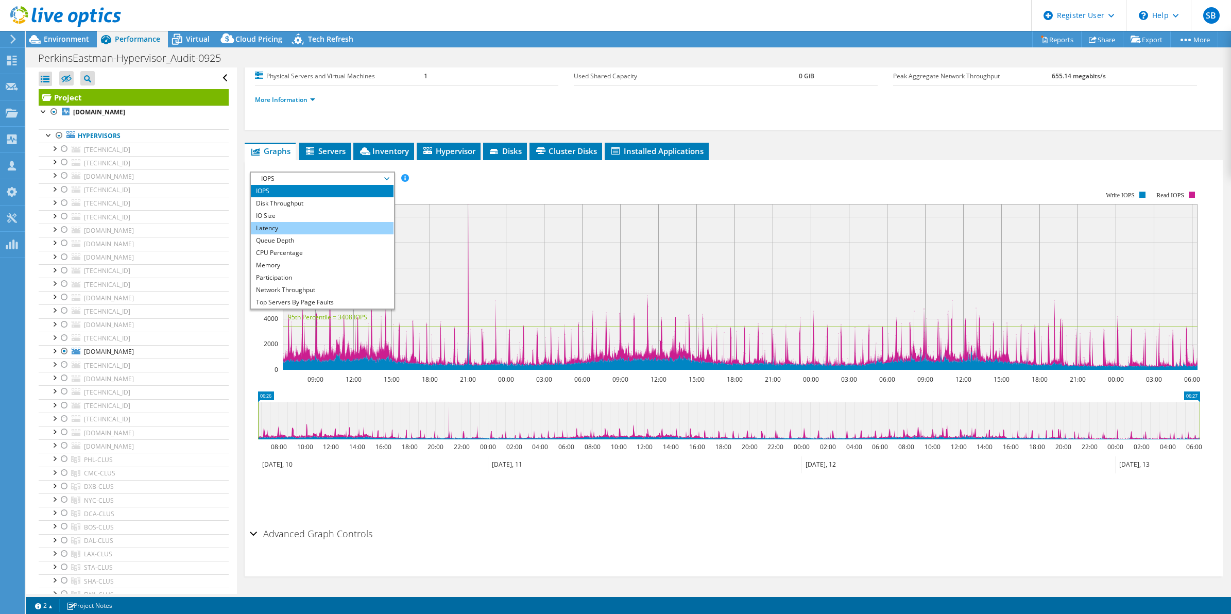
click at [323, 225] on li "Latency" at bounding box center [322, 228] width 143 height 12
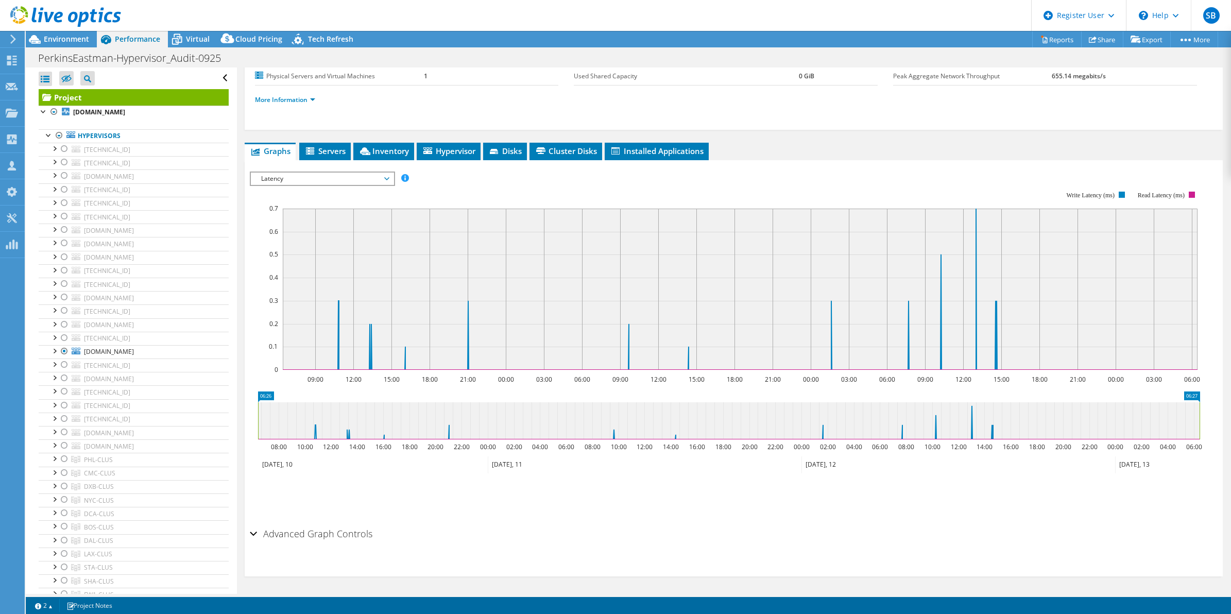
scroll to position [0, 0]
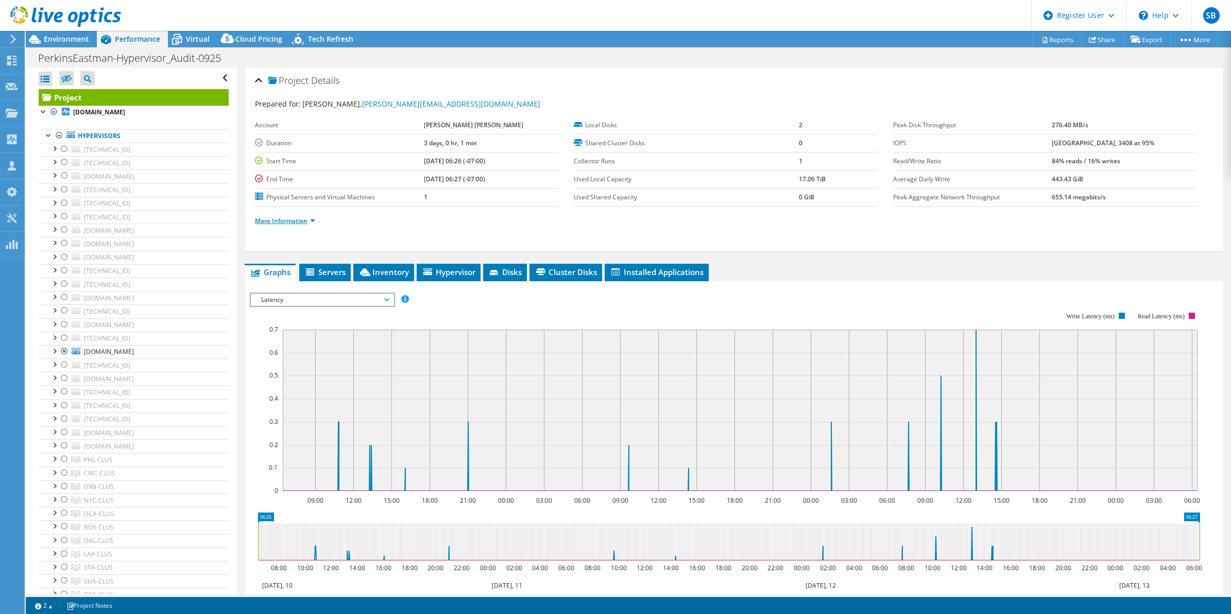
click at [308, 220] on link "More Information" at bounding box center [285, 220] width 60 height 9
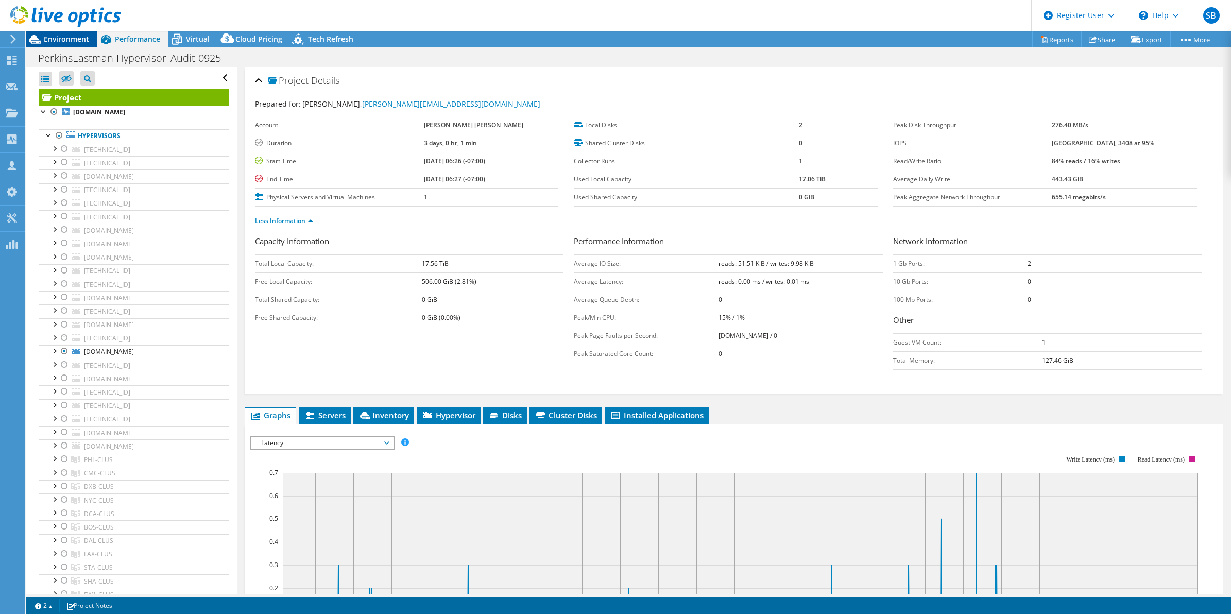
click at [65, 43] on span "Environment" at bounding box center [66, 39] width 45 height 10
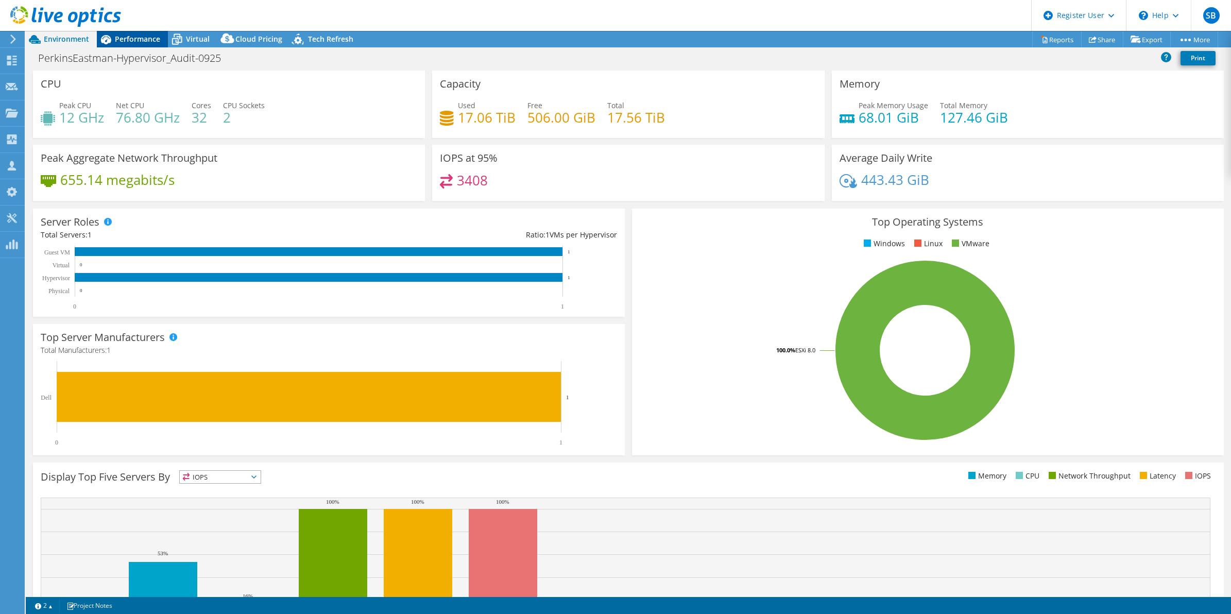
click at [142, 35] on span "Performance" at bounding box center [137, 39] width 45 height 10
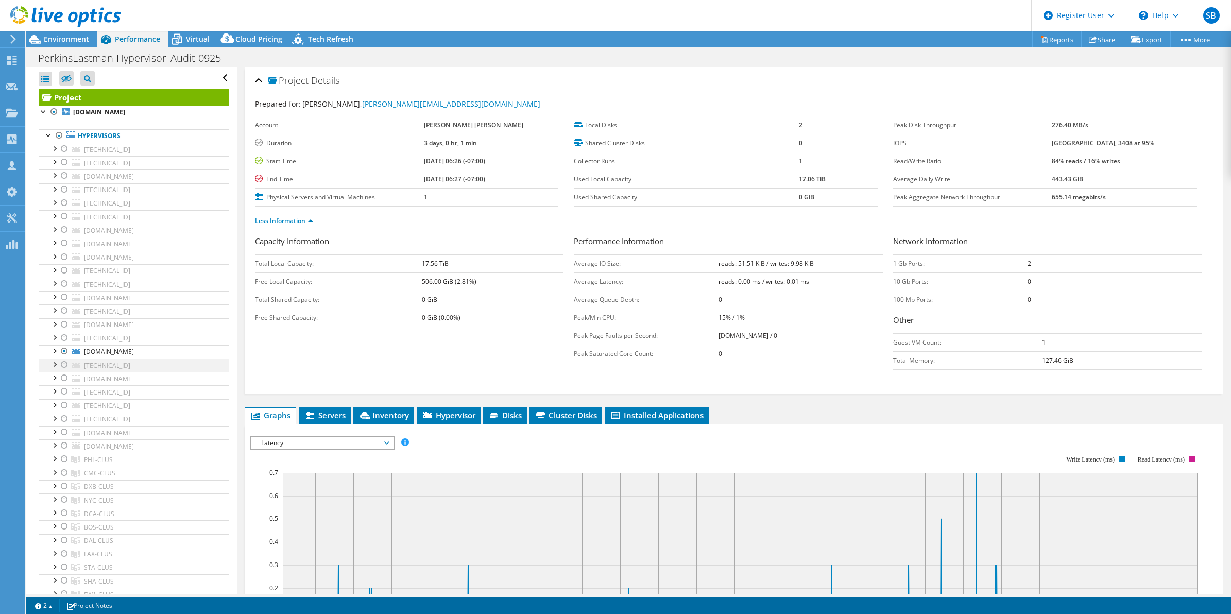
click at [64, 366] on div at bounding box center [64, 365] width 10 height 12
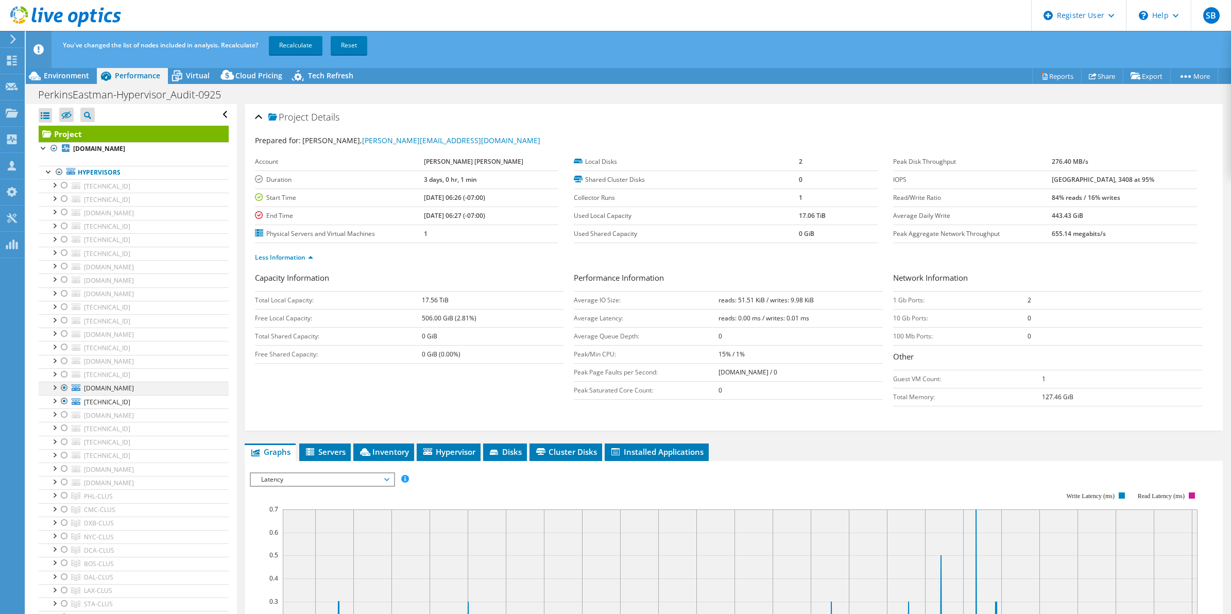
click at [63, 387] on div at bounding box center [64, 388] width 10 height 12
click at [286, 39] on link "Recalculate" at bounding box center [296, 45] width 54 height 19
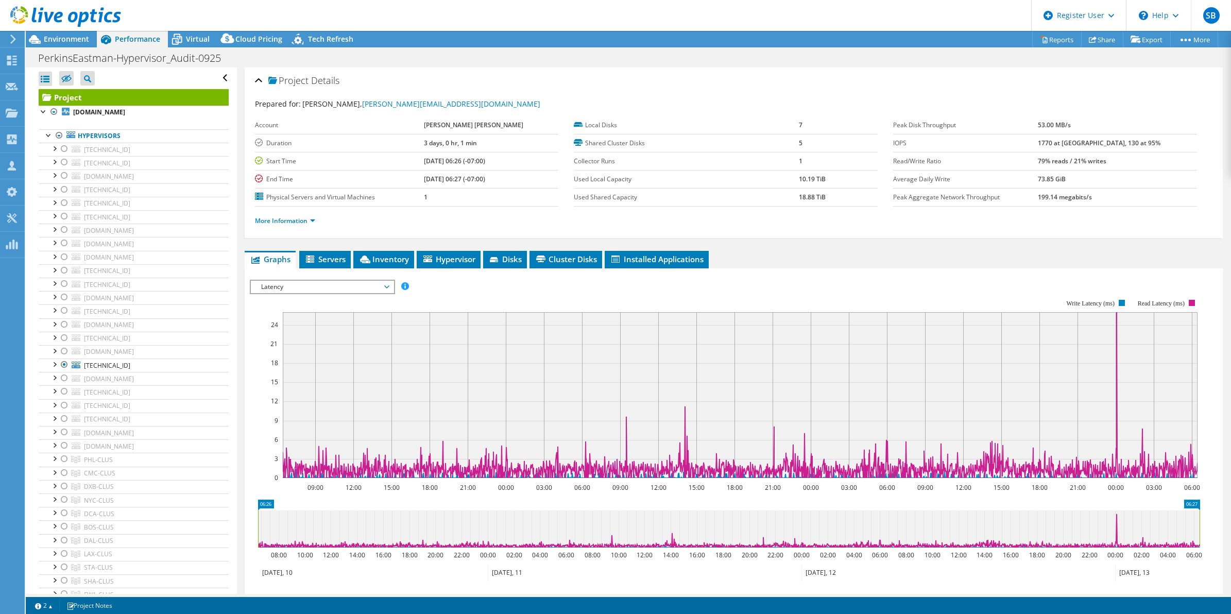
scroll to position [108, 0]
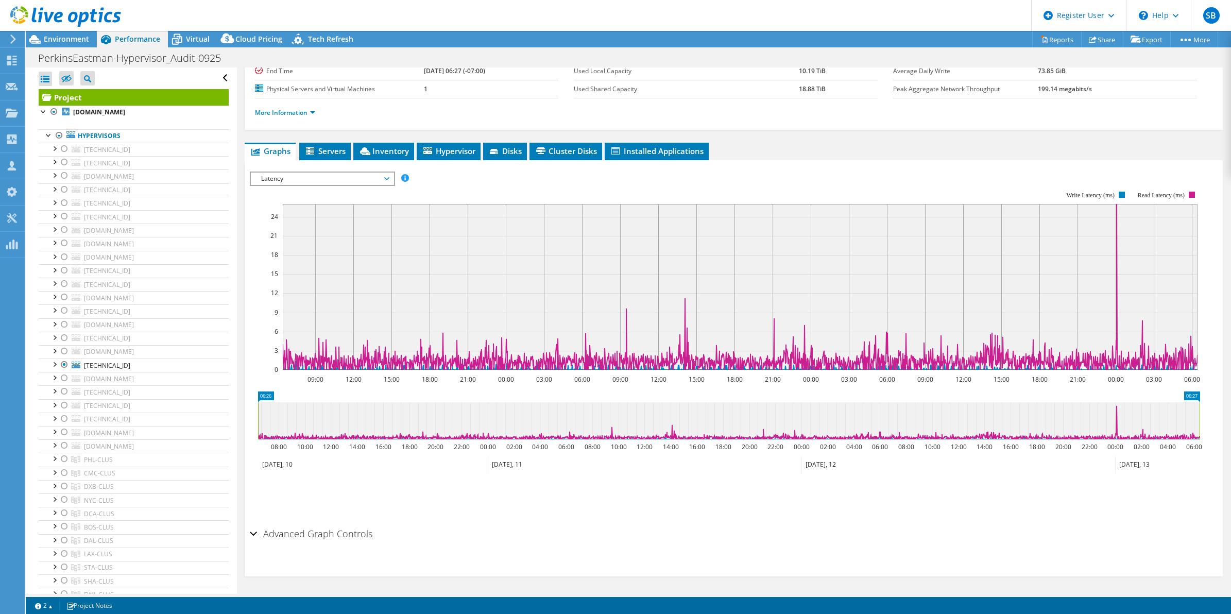
click at [358, 181] on span "Latency" at bounding box center [322, 179] width 132 height 12
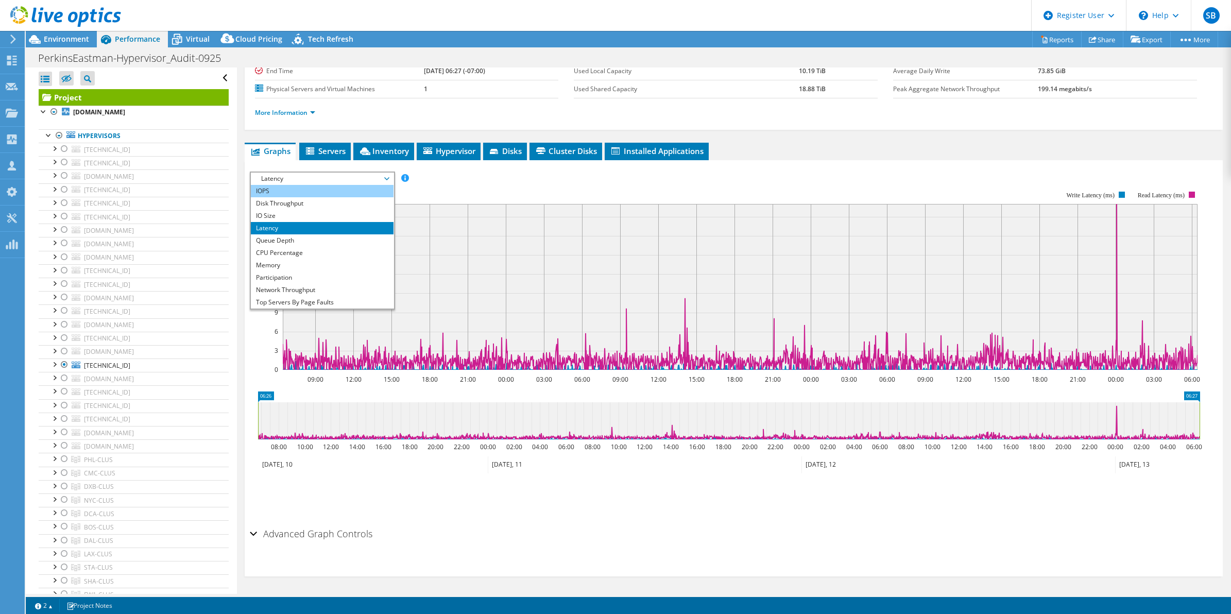
click at [318, 190] on li "IOPS" at bounding box center [322, 191] width 143 height 12
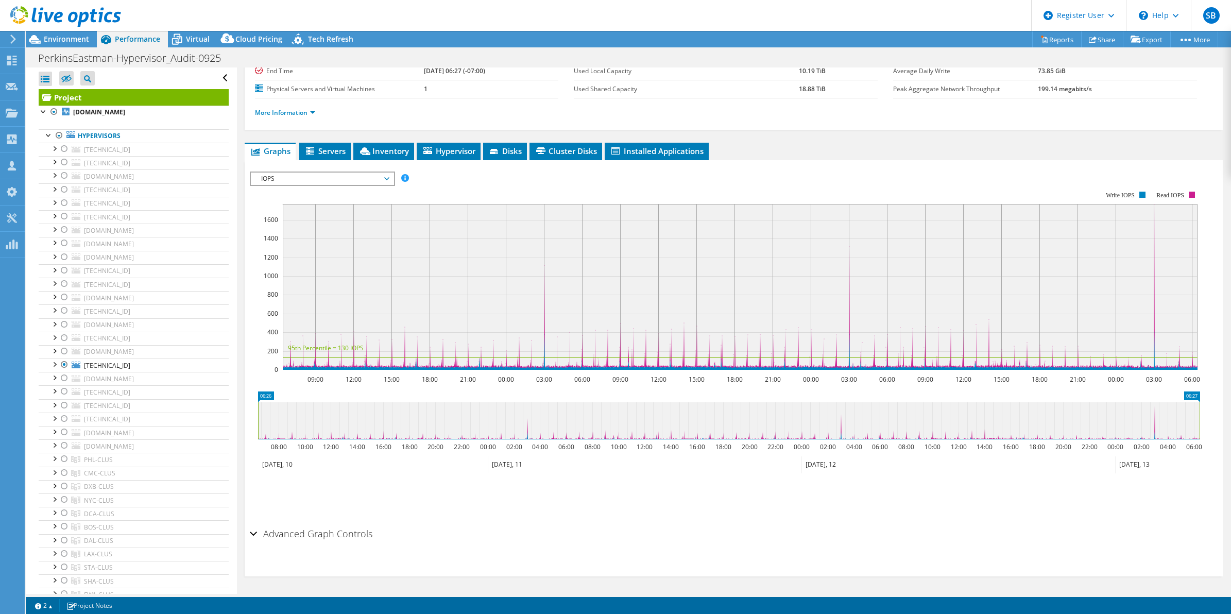
scroll to position [53, 0]
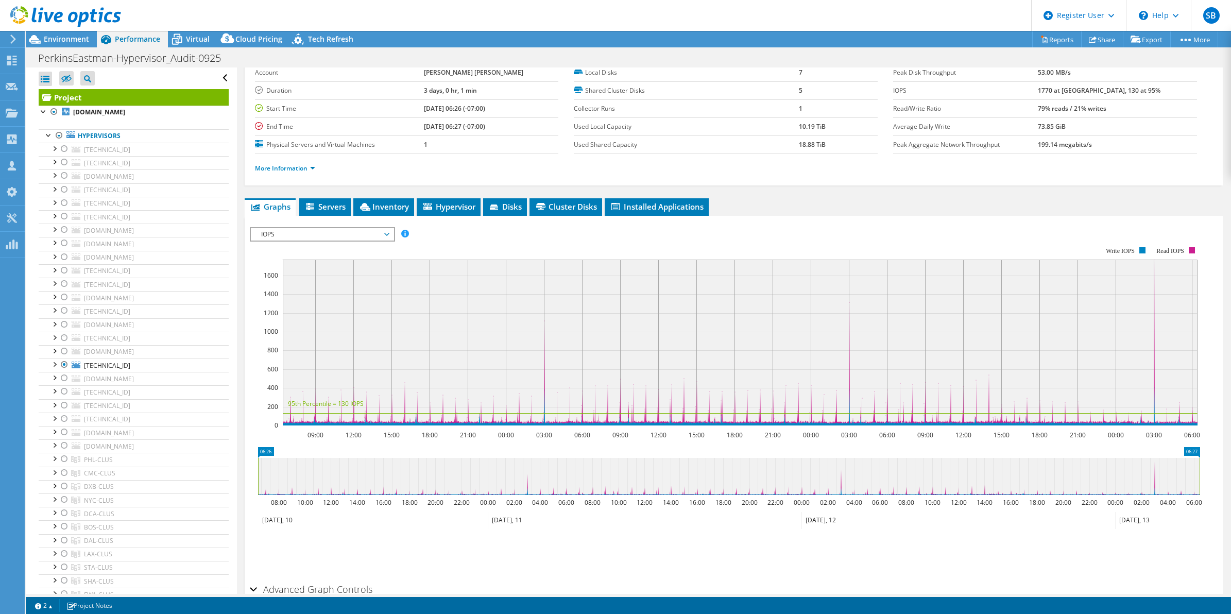
click at [302, 163] on li "More Information" at bounding box center [288, 168] width 66 height 11
click at [302, 168] on link "More Information" at bounding box center [285, 168] width 60 height 9
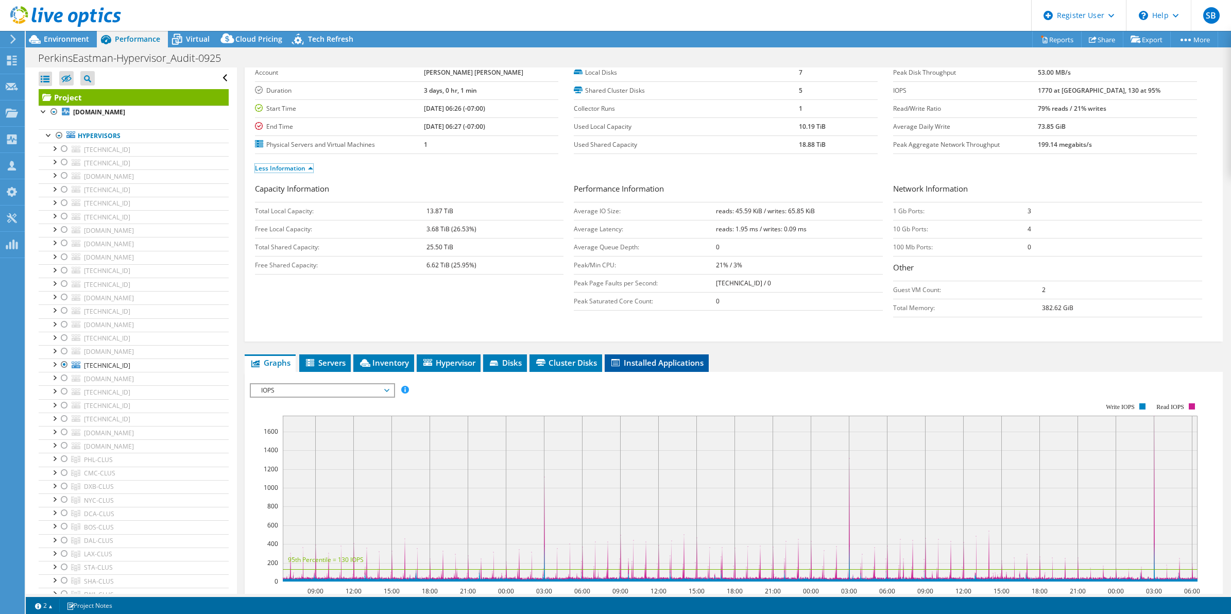
scroll to position [0, 0]
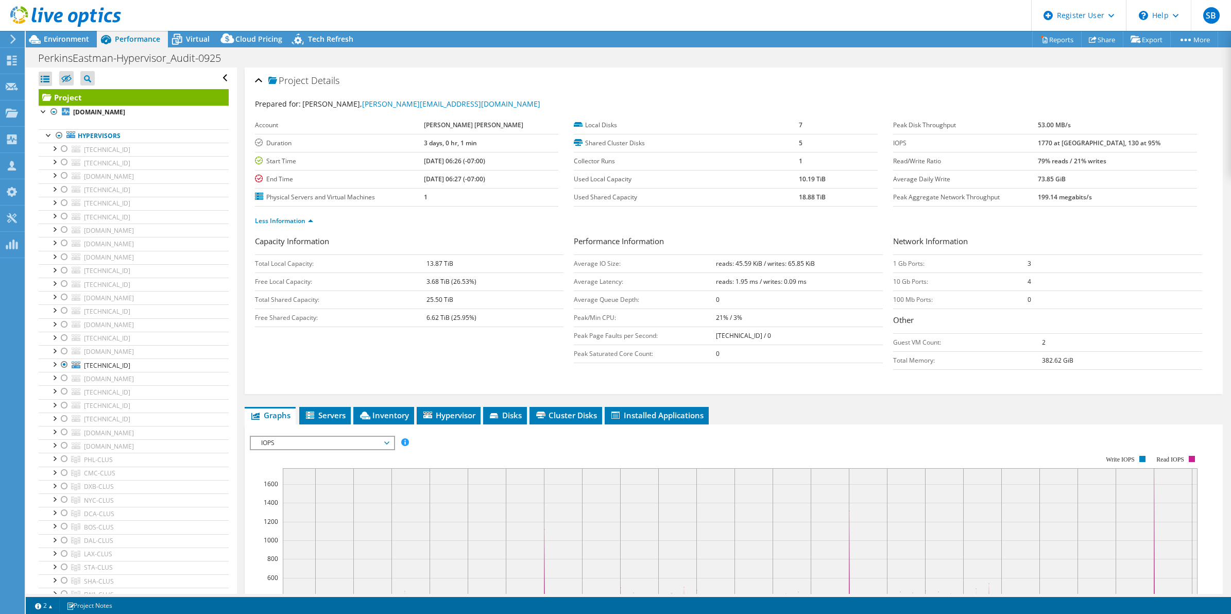
click at [57, 34] on div at bounding box center [60, 17] width 121 height 35
click at [67, 40] on span "Environment" at bounding box center [66, 39] width 45 height 10
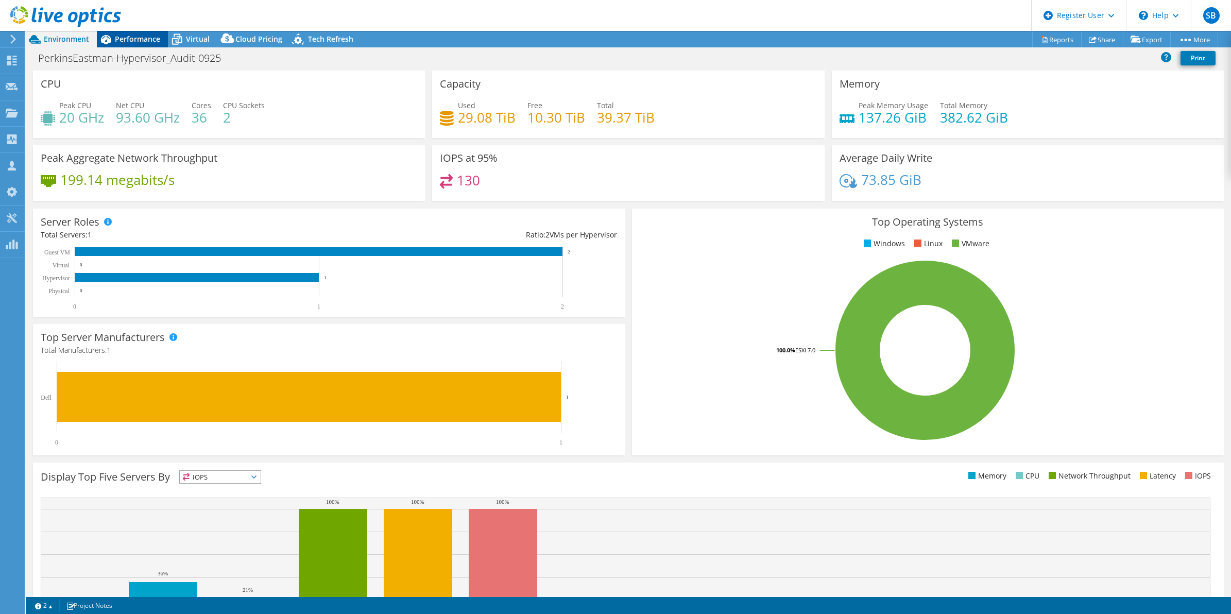
click at [151, 44] on div "Performance" at bounding box center [132, 39] width 71 height 16
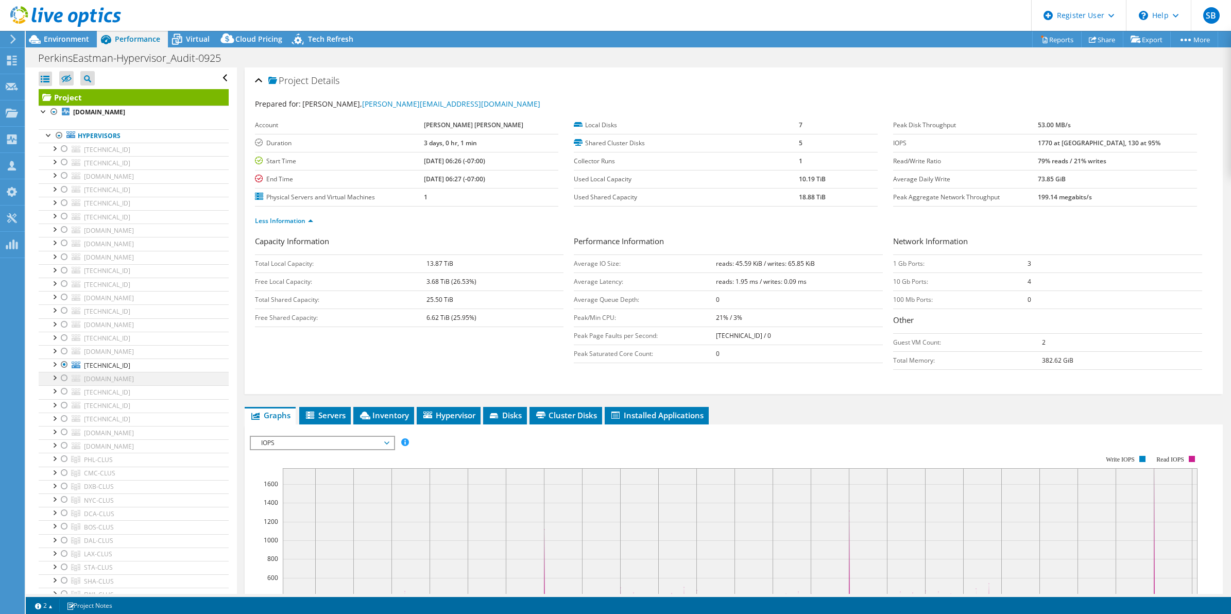
click at [63, 384] on div at bounding box center [64, 378] width 10 height 12
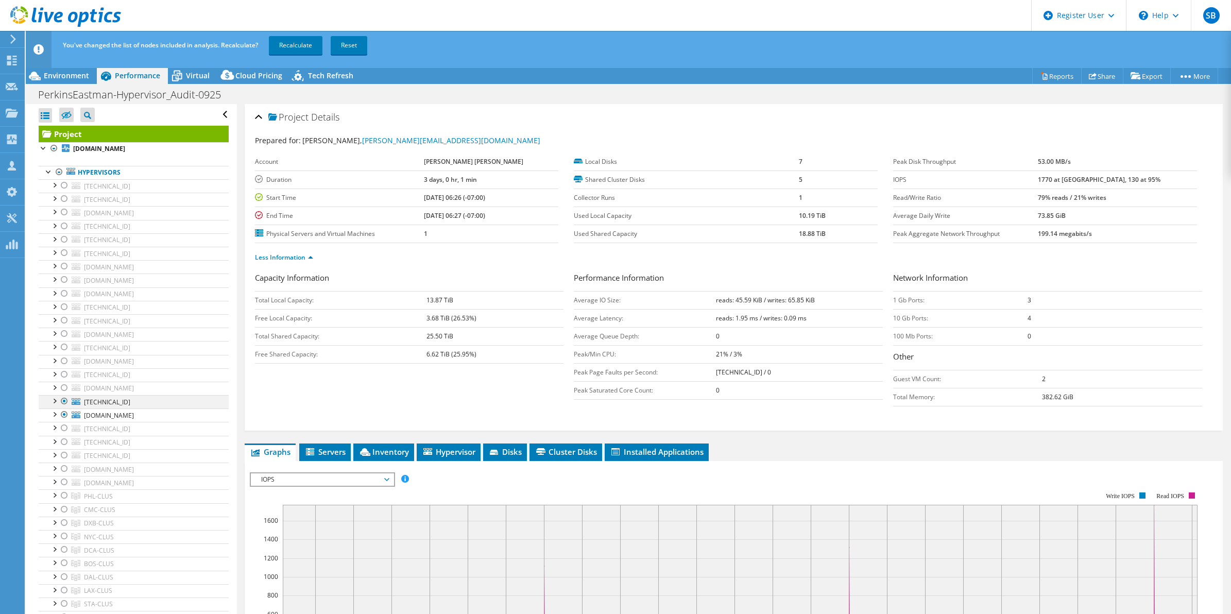
click at [63, 404] on div at bounding box center [64, 401] width 10 height 12
click at [298, 48] on link "Recalculate" at bounding box center [296, 45] width 54 height 19
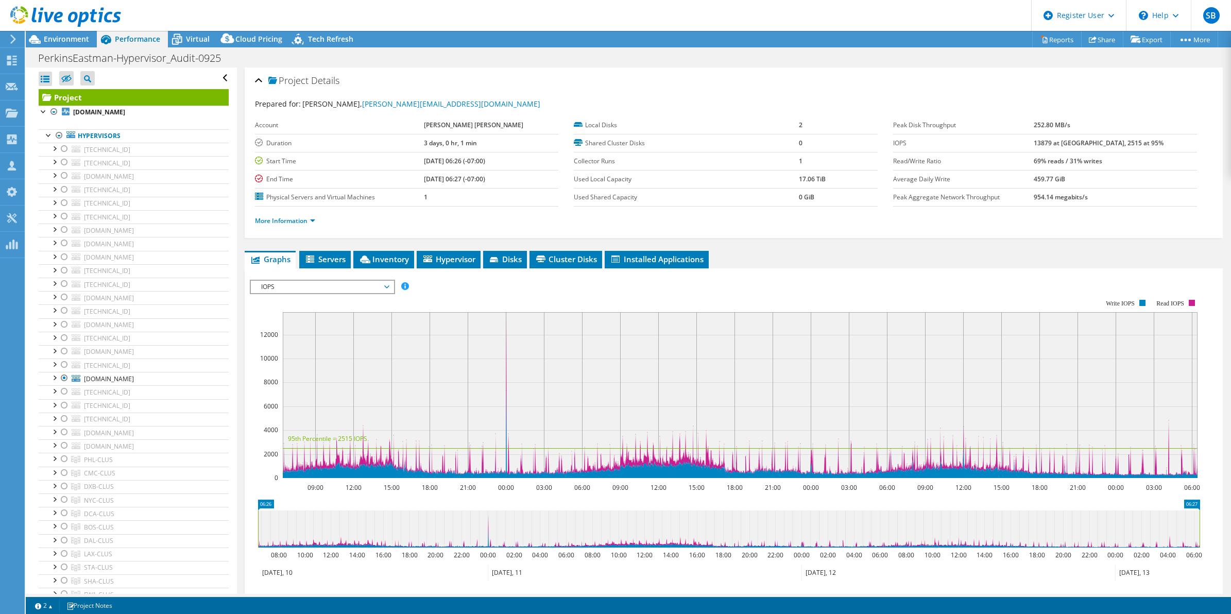
scroll to position [108, 0]
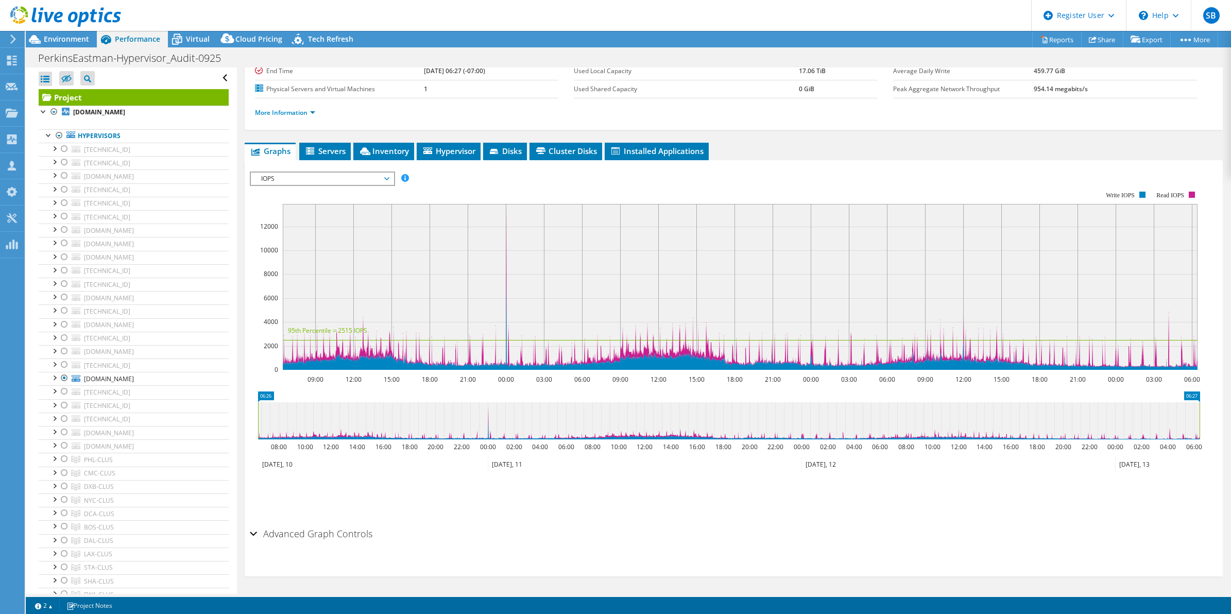
click at [379, 174] on span "IOPS" at bounding box center [322, 179] width 132 height 12
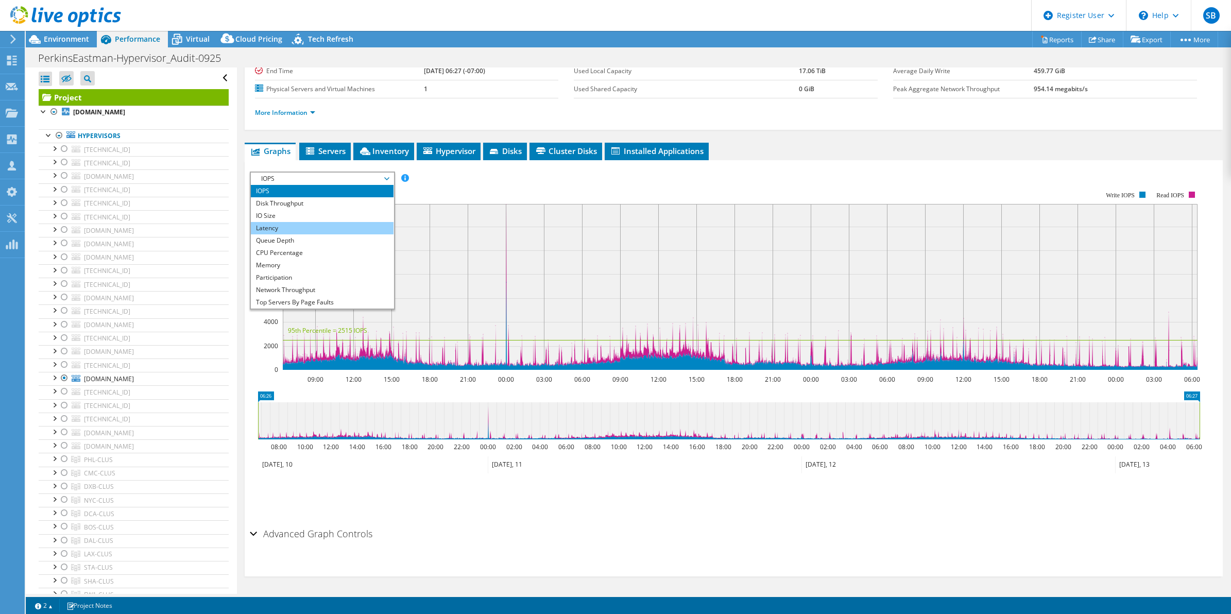
click at [339, 227] on li "Latency" at bounding box center [322, 228] width 143 height 12
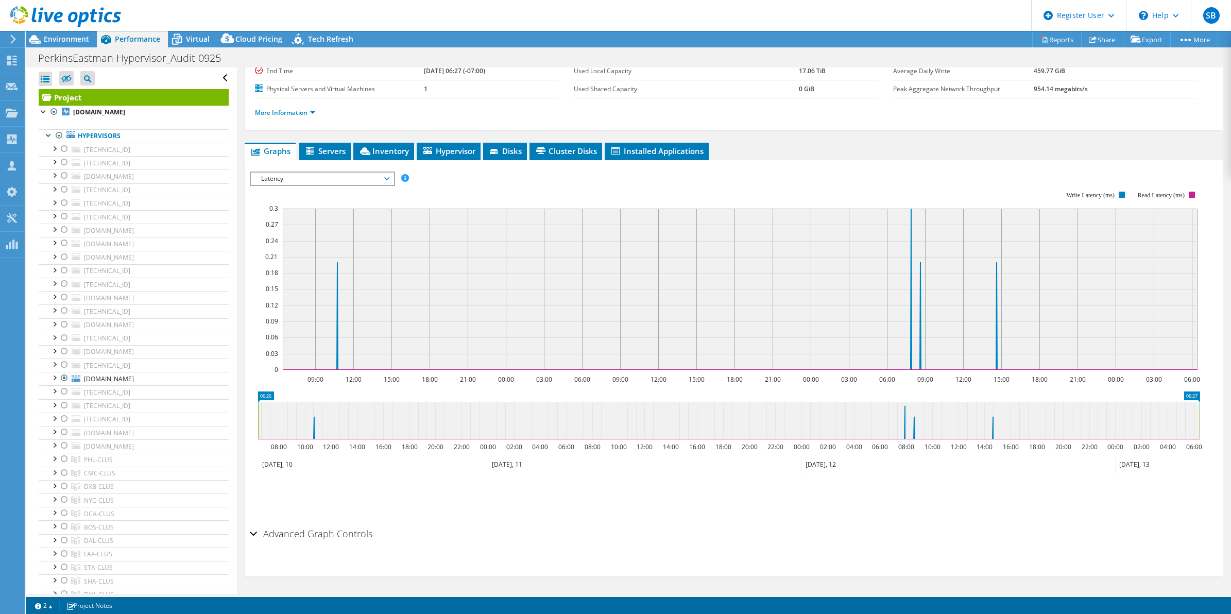
scroll to position [0, 0]
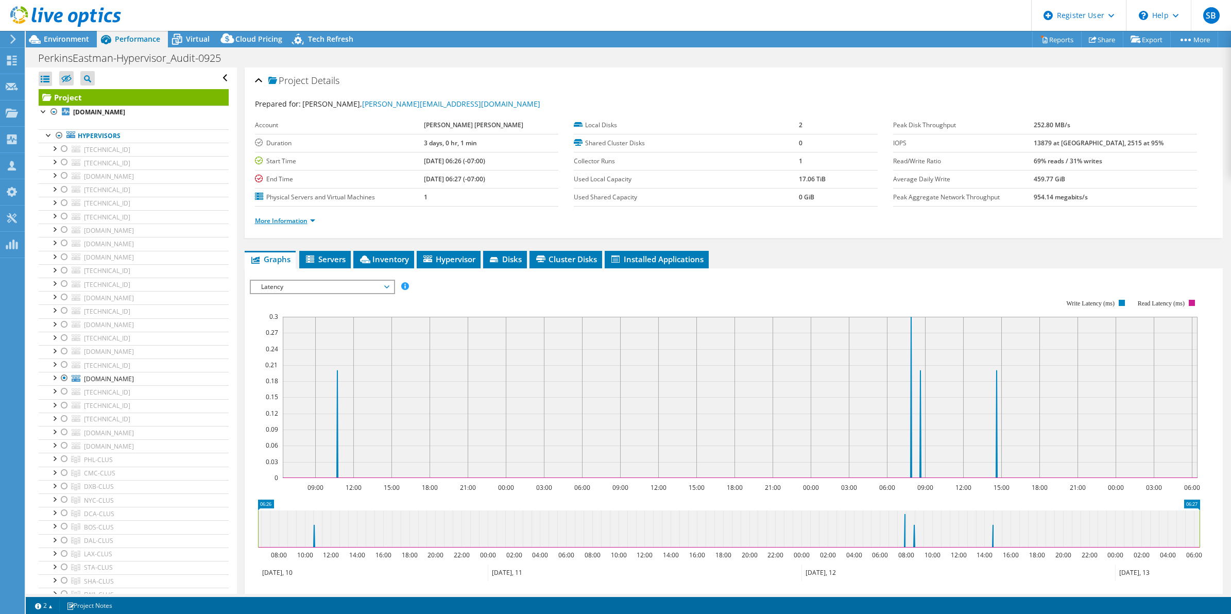
click at [297, 219] on link "More Information" at bounding box center [285, 220] width 60 height 9
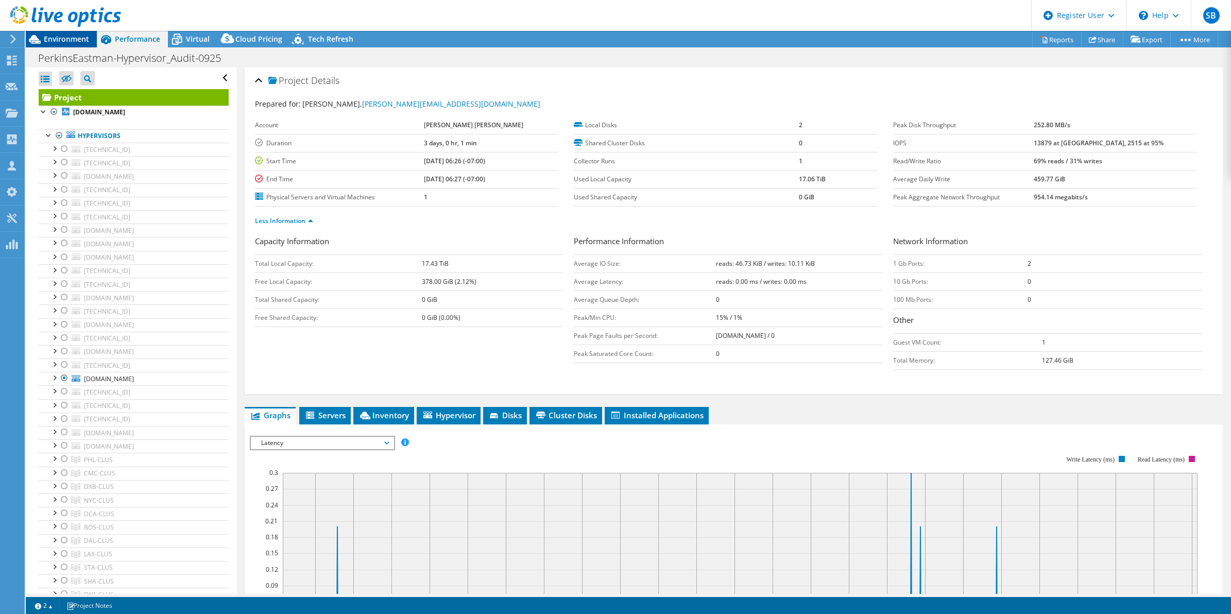
click at [63, 40] on span "Environment" at bounding box center [66, 39] width 45 height 10
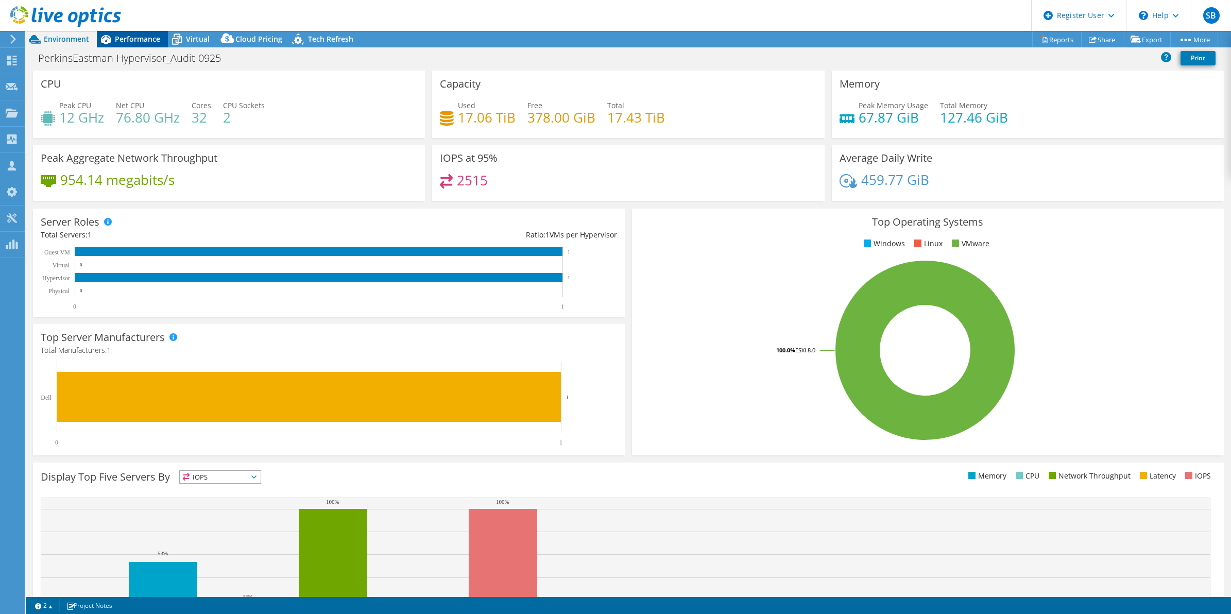
click at [142, 42] on span "Performance" at bounding box center [137, 39] width 45 height 10
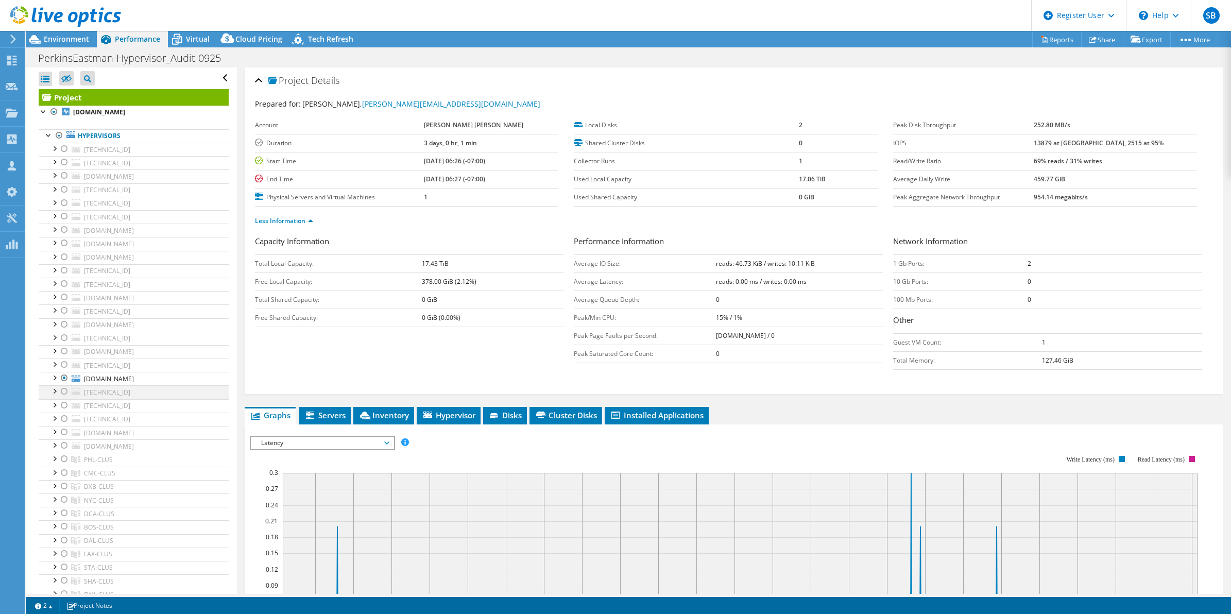
click at [64, 394] on div at bounding box center [64, 391] width 10 height 12
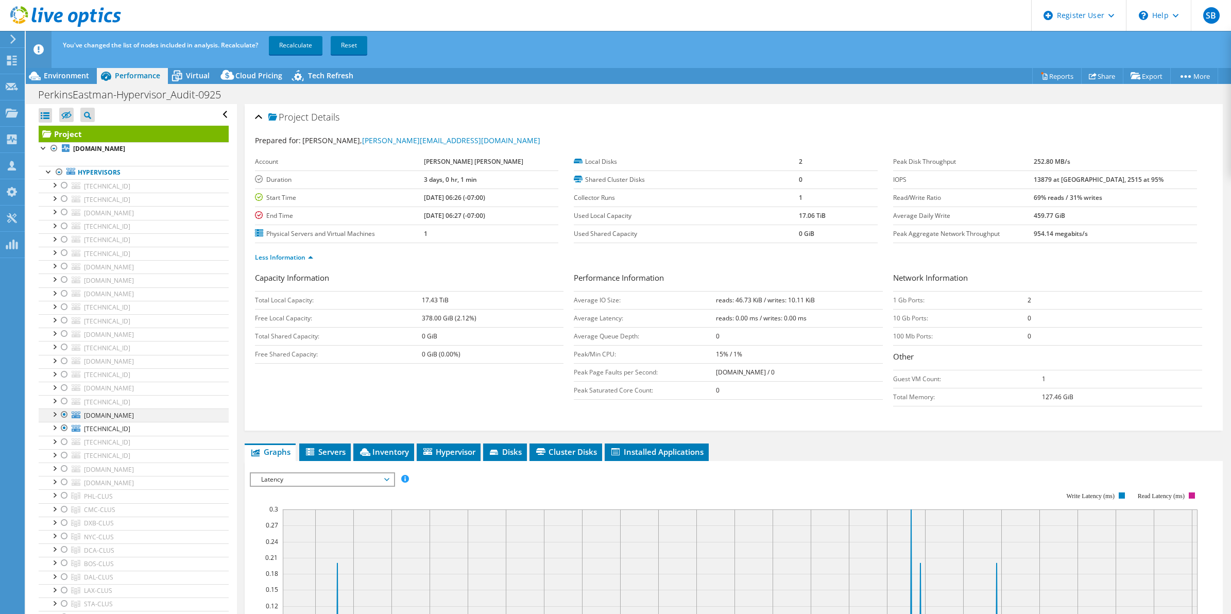
click at [65, 416] on div at bounding box center [64, 415] width 10 height 12
click at [304, 47] on link "Recalculate" at bounding box center [296, 45] width 54 height 19
select select "USD"
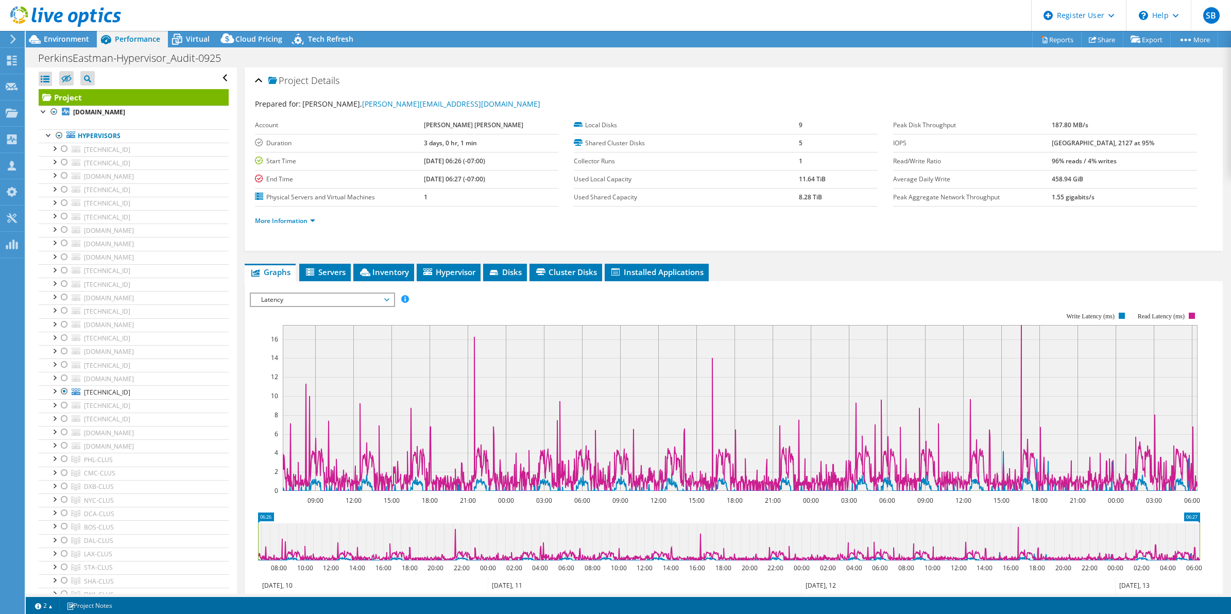
scroll to position [121, 0]
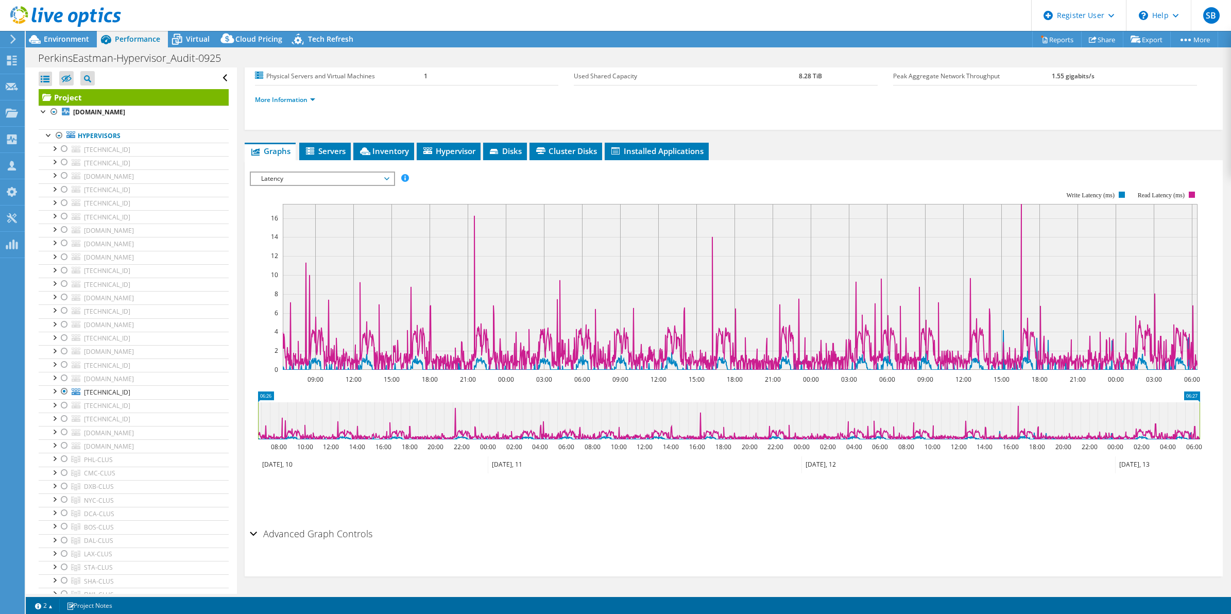
click at [358, 182] on span "Latency" at bounding box center [322, 179] width 132 height 12
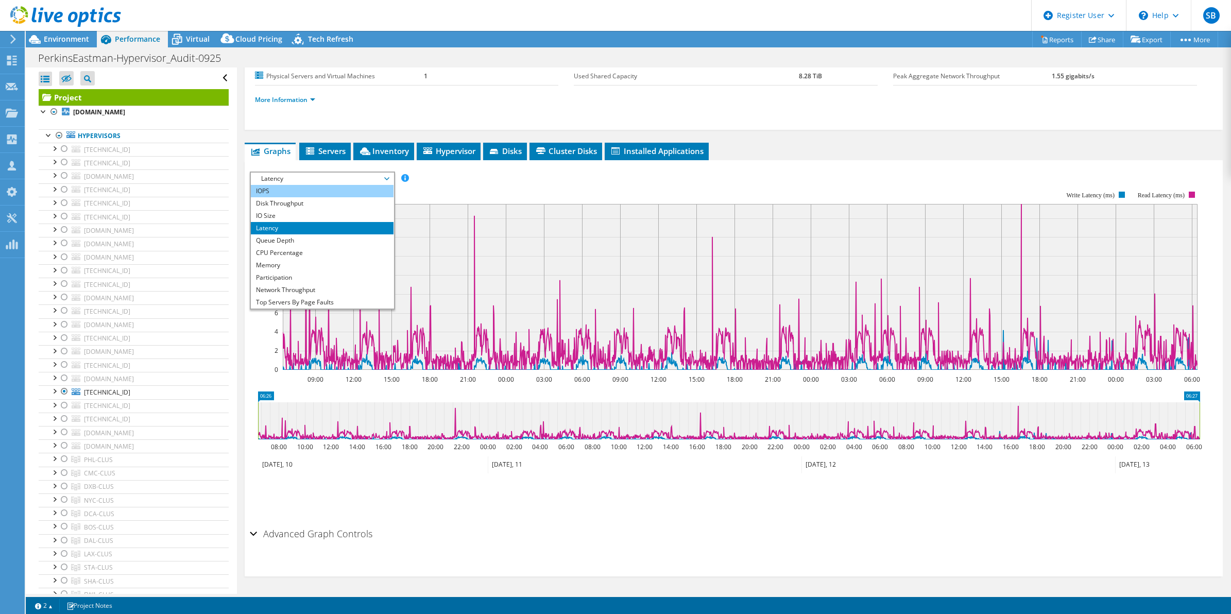
click at [337, 194] on li "IOPS" at bounding box center [322, 191] width 143 height 12
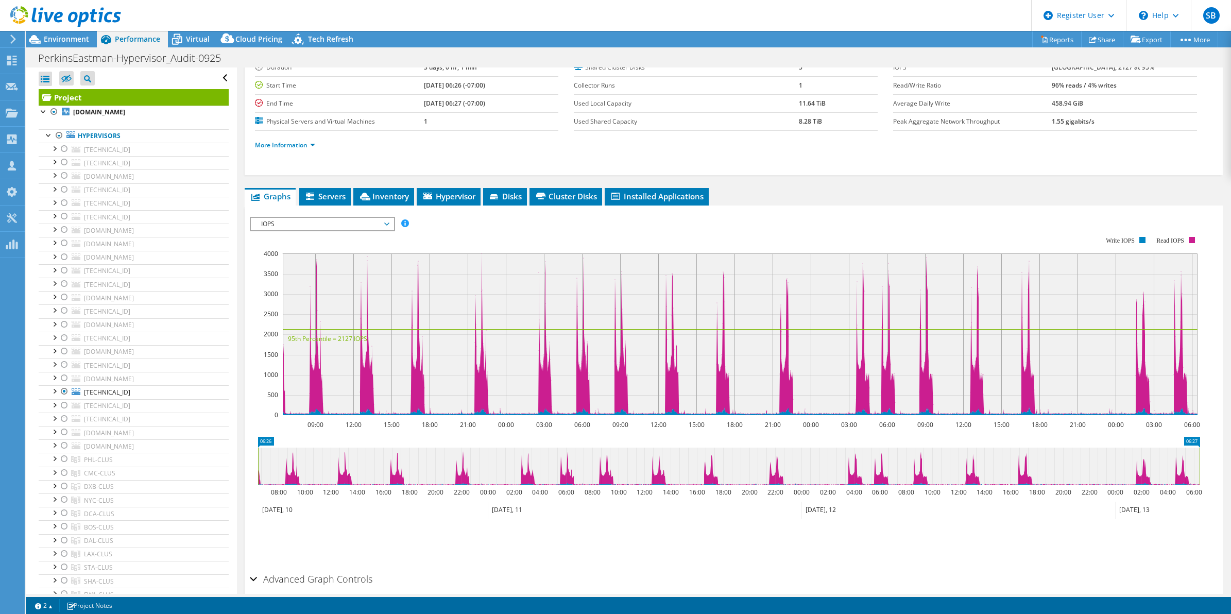
scroll to position [0, 0]
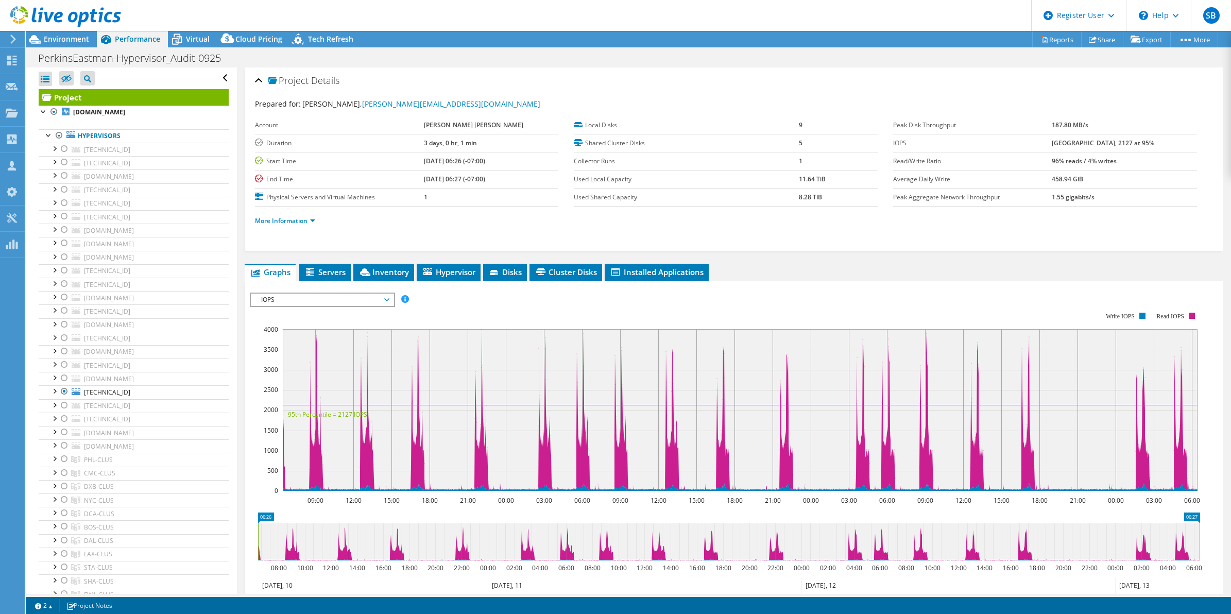
click at [309, 225] on li "More Information" at bounding box center [288, 220] width 66 height 11
click at [304, 220] on link "More Information" at bounding box center [285, 220] width 60 height 9
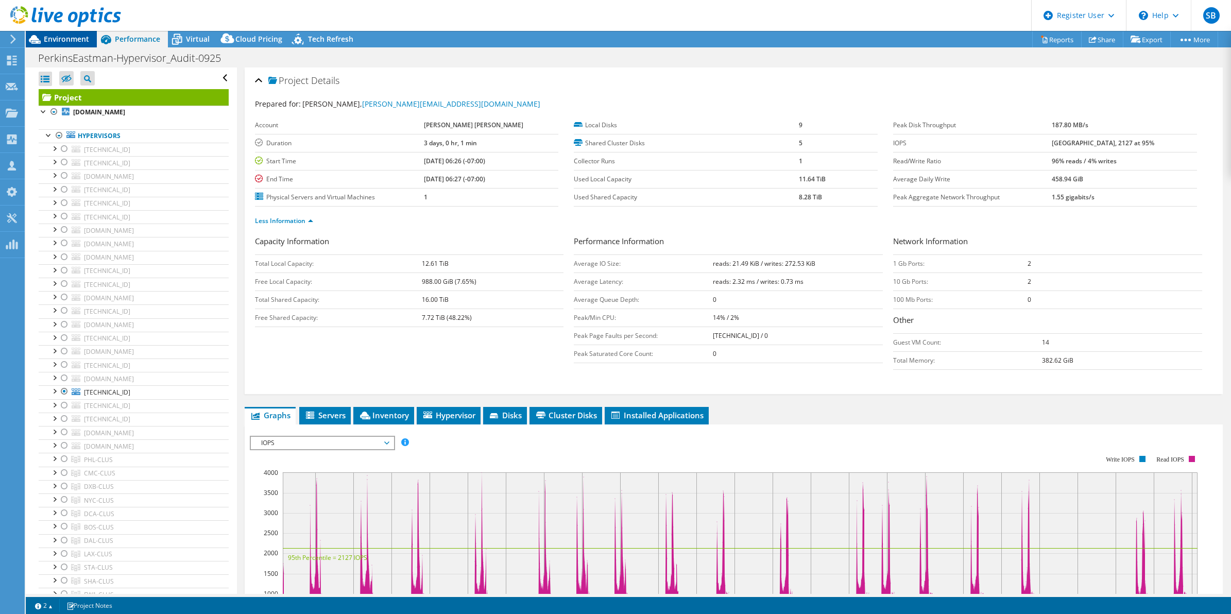
click at [45, 42] on span "Environment" at bounding box center [66, 39] width 45 height 10
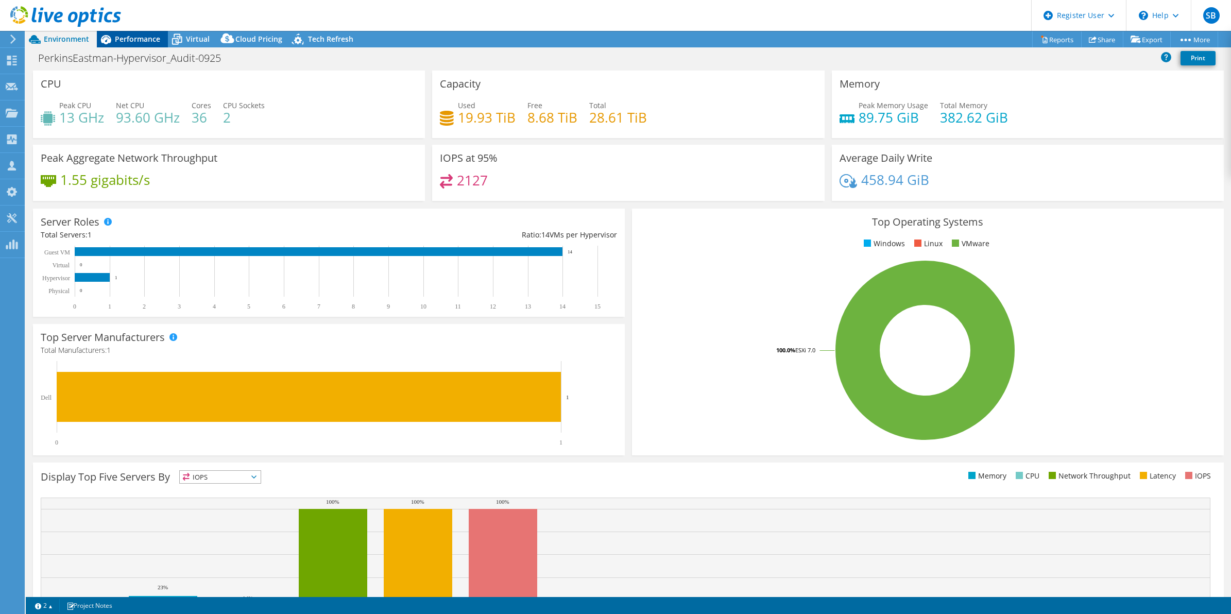
click at [161, 40] on div "Performance" at bounding box center [132, 39] width 71 height 16
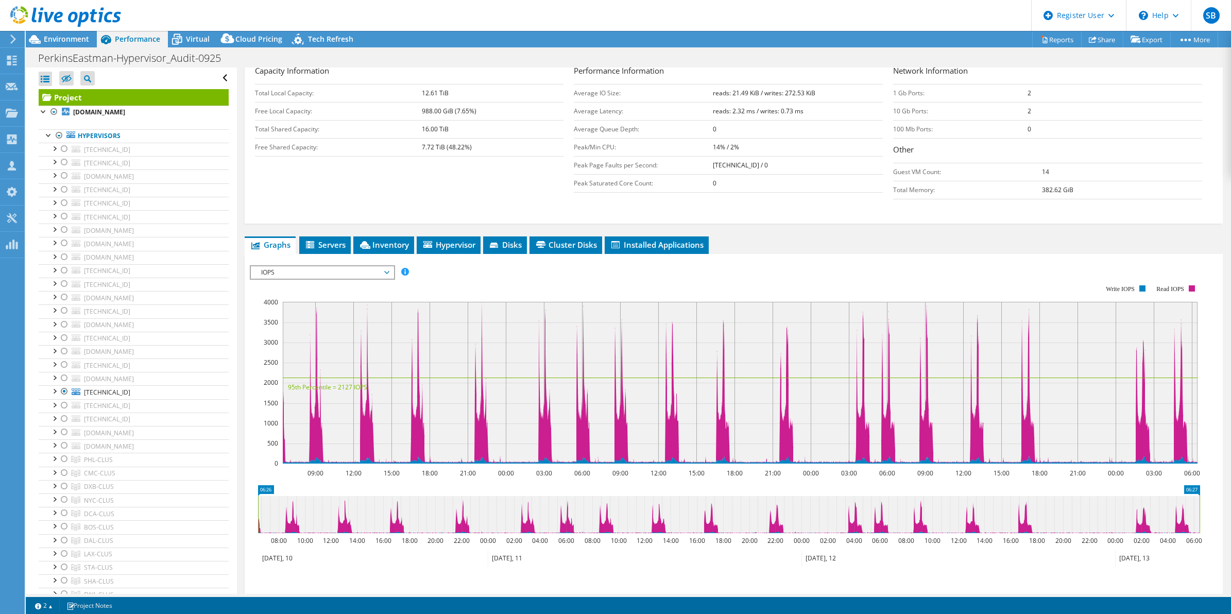
scroll to position [171, 0]
click at [65, 411] on div at bounding box center [64, 405] width 10 height 12
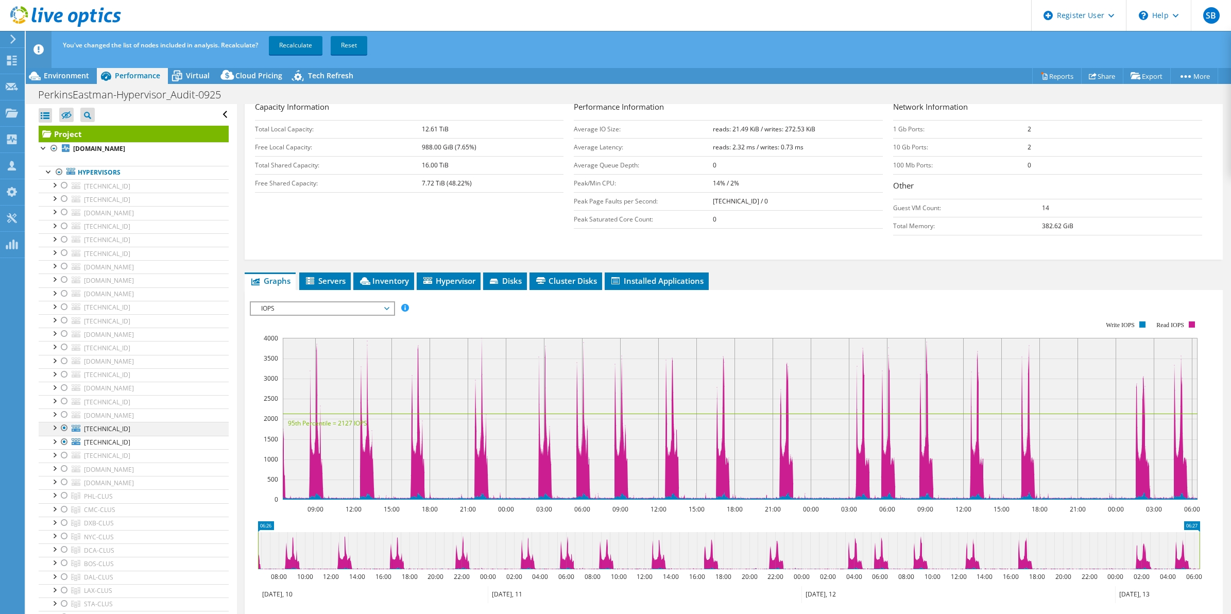
click at [63, 431] on div at bounding box center [64, 428] width 10 height 12
click at [301, 44] on link "Recalculate" at bounding box center [296, 45] width 54 height 19
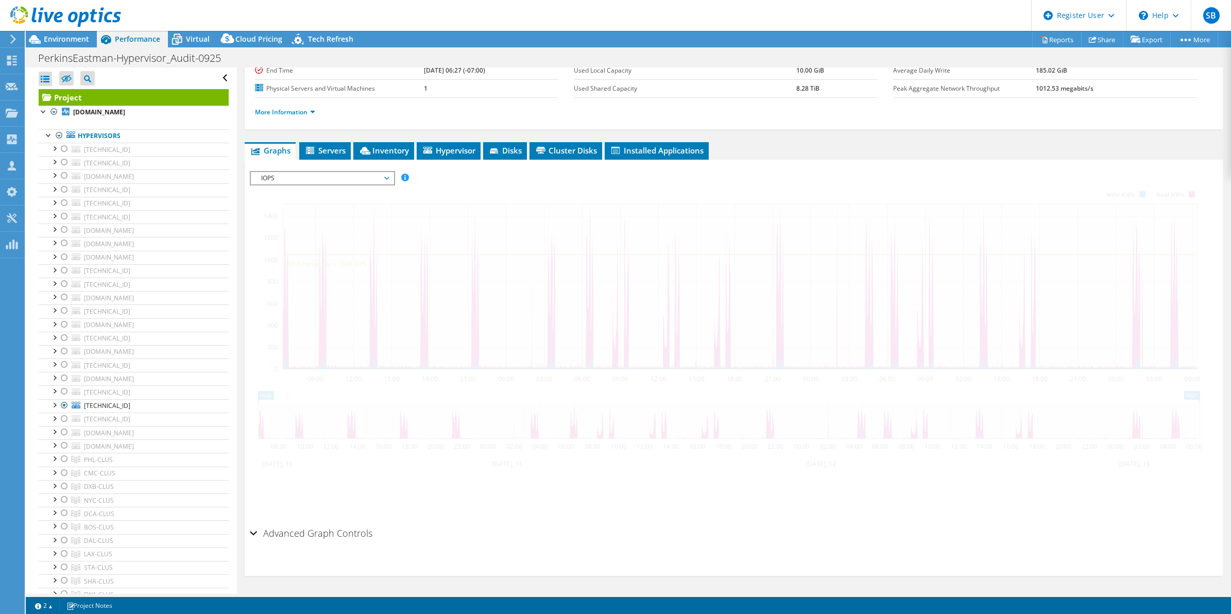
scroll to position [108, 0]
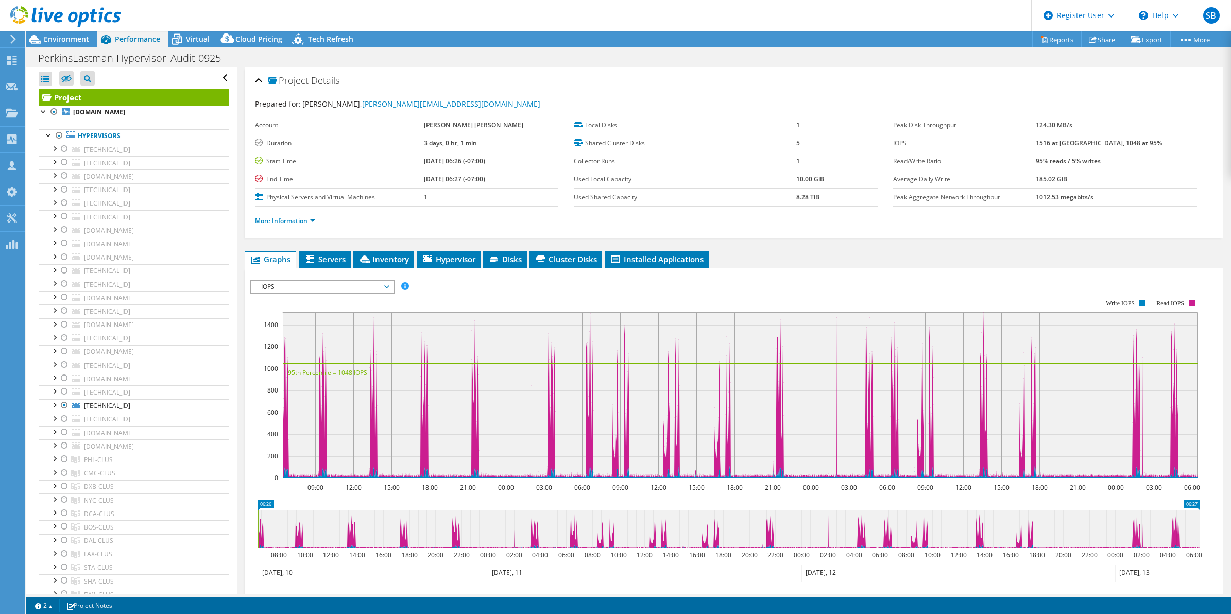
select select "USD"
click at [356, 287] on span "IOPS" at bounding box center [322, 287] width 132 height 12
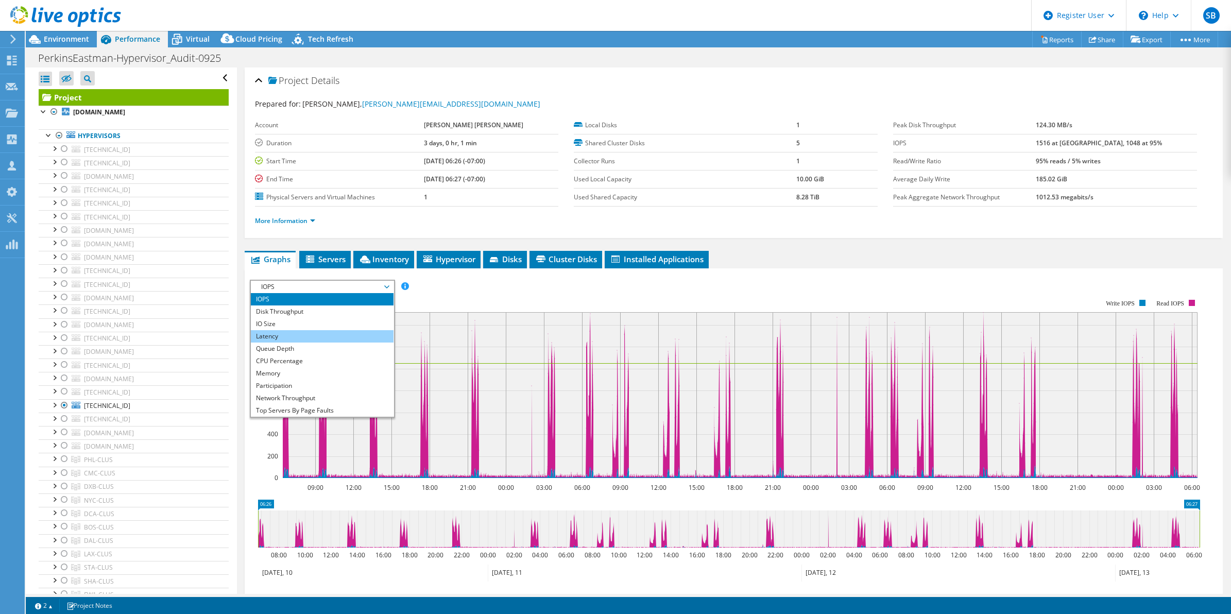
click at [333, 334] on li "Latency" at bounding box center [322, 336] width 143 height 12
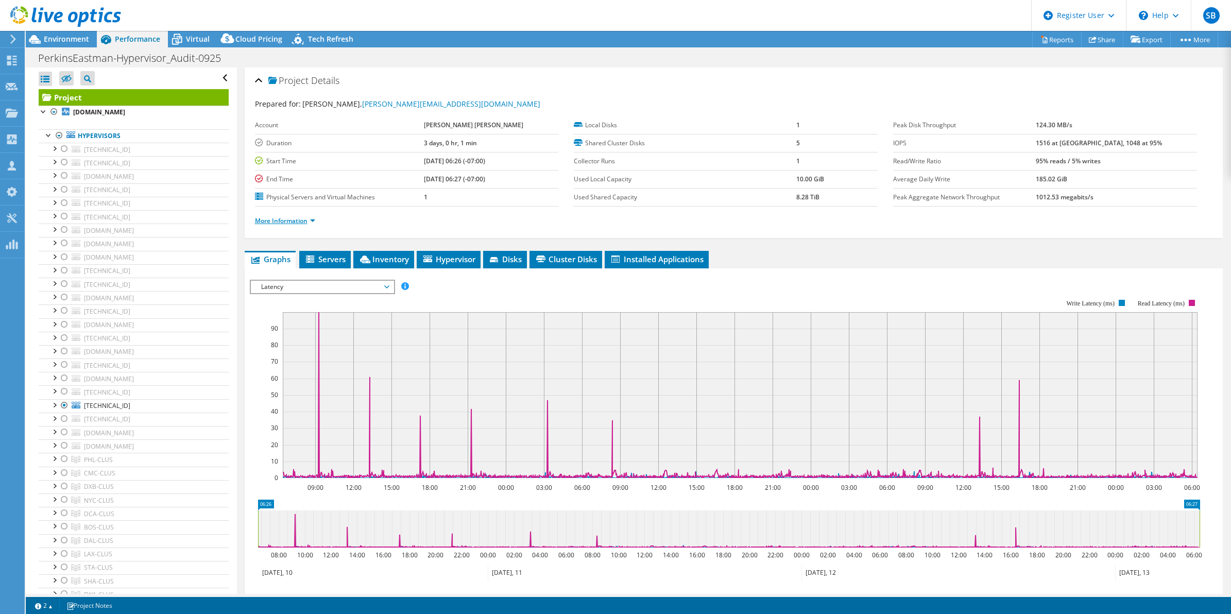
click at [309, 223] on link "More Information" at bounding box center [285, 220] width 60 height 9
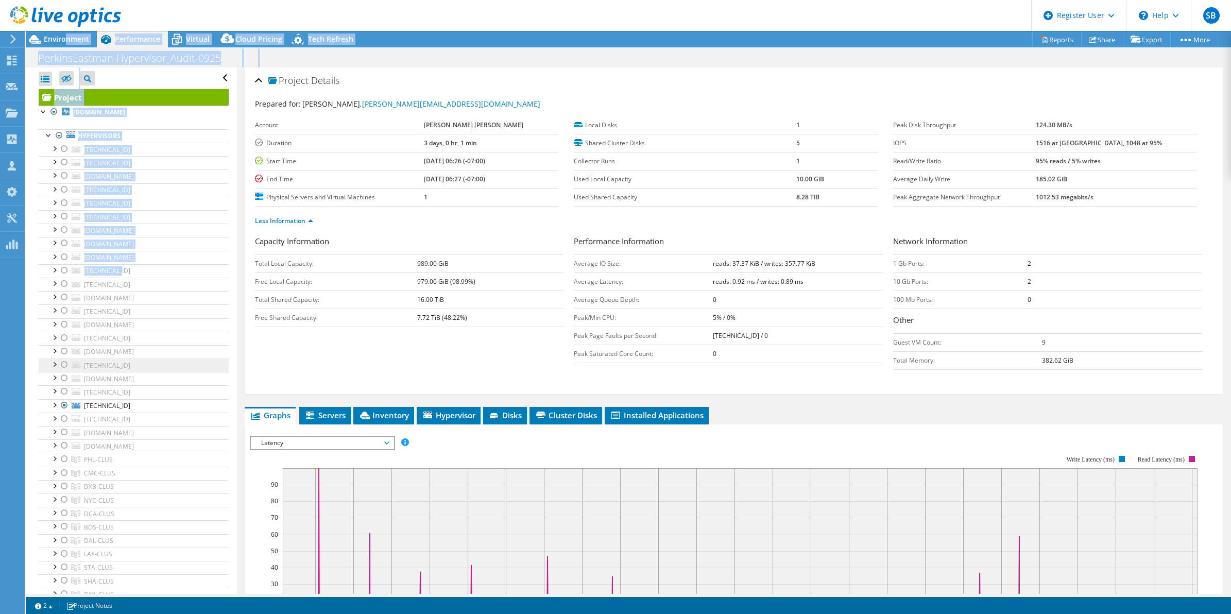
drag, startPoint x: 66, startPoint y: 42, endPoint x: 143, endPoint y: 363, distance: 330.1
click at [143, 363] on div "Project Actions Project Actions Reports Share Export vSAN ReadyNode Sizer" at bounding box center [628, 322] width 1205 height 583
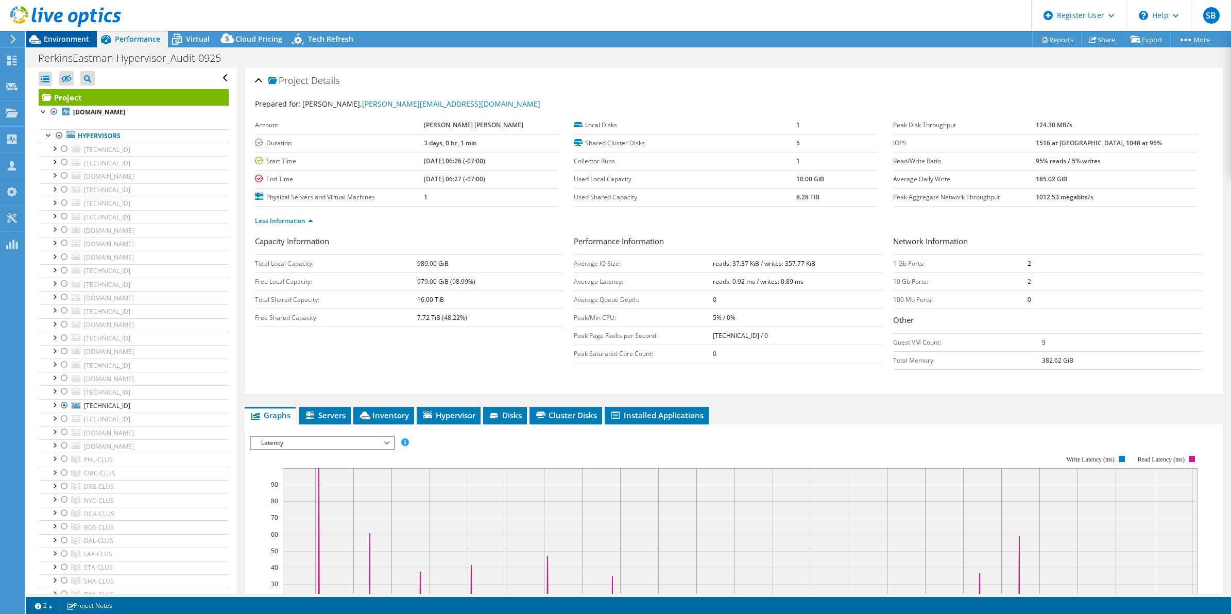
click at [57, 42] on span "Environment" at bounding box center [66, 39] width 45 height 10
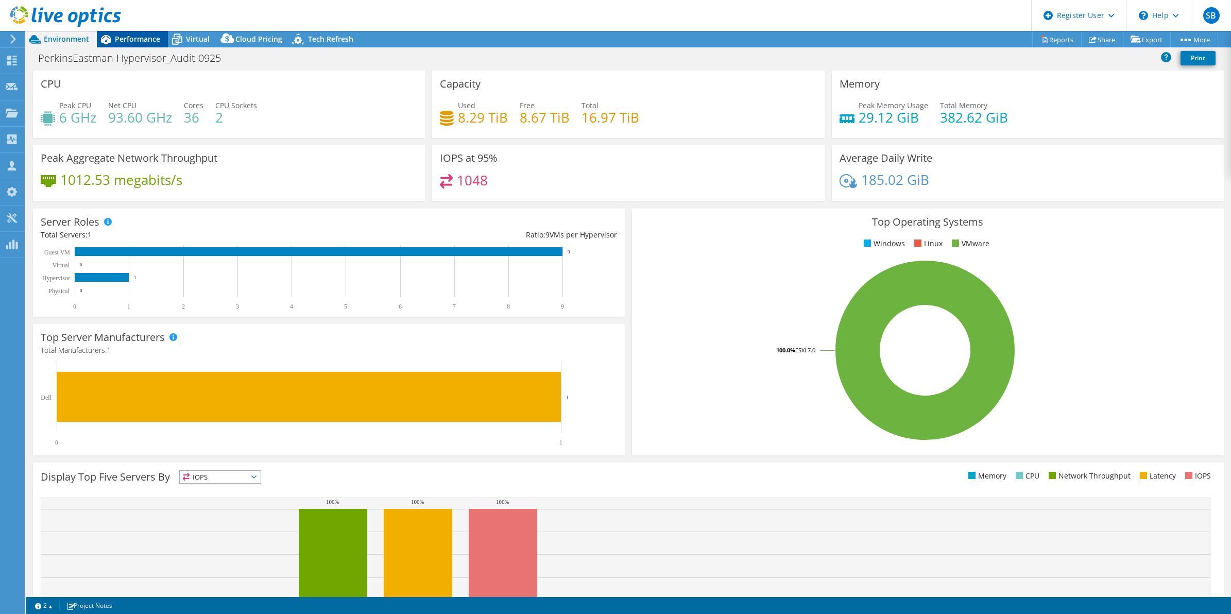
click at [126, 45] on div "Performance" at bounding box center [132, 39] width 71 height 16
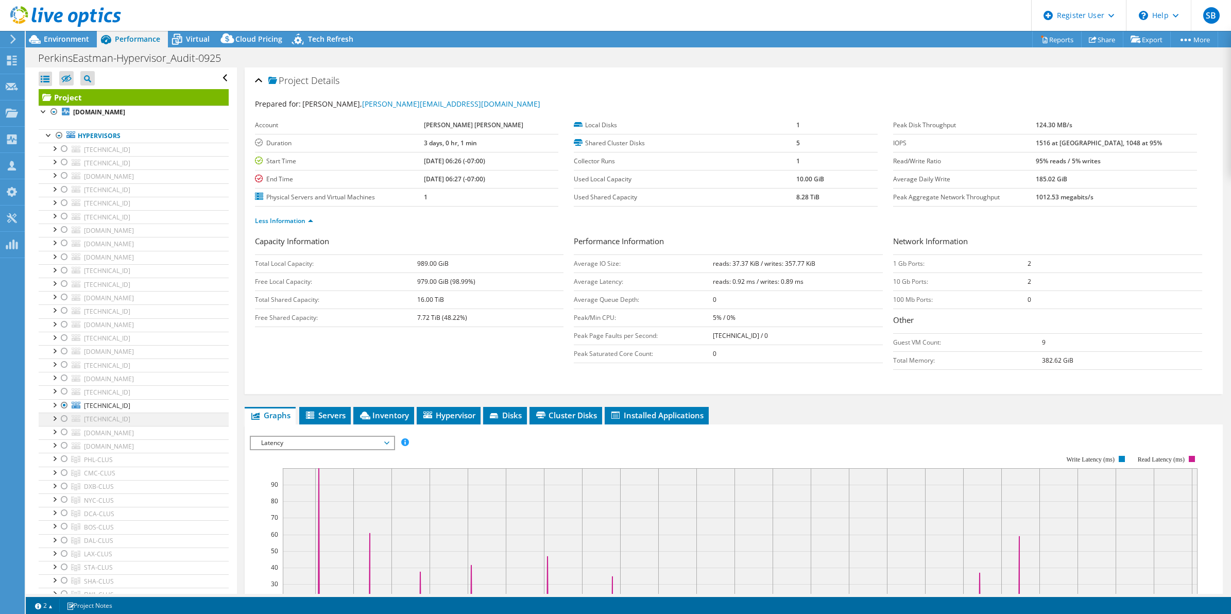
click at [64, 421] on div at bounding box center [64, 419] width 10 height 12
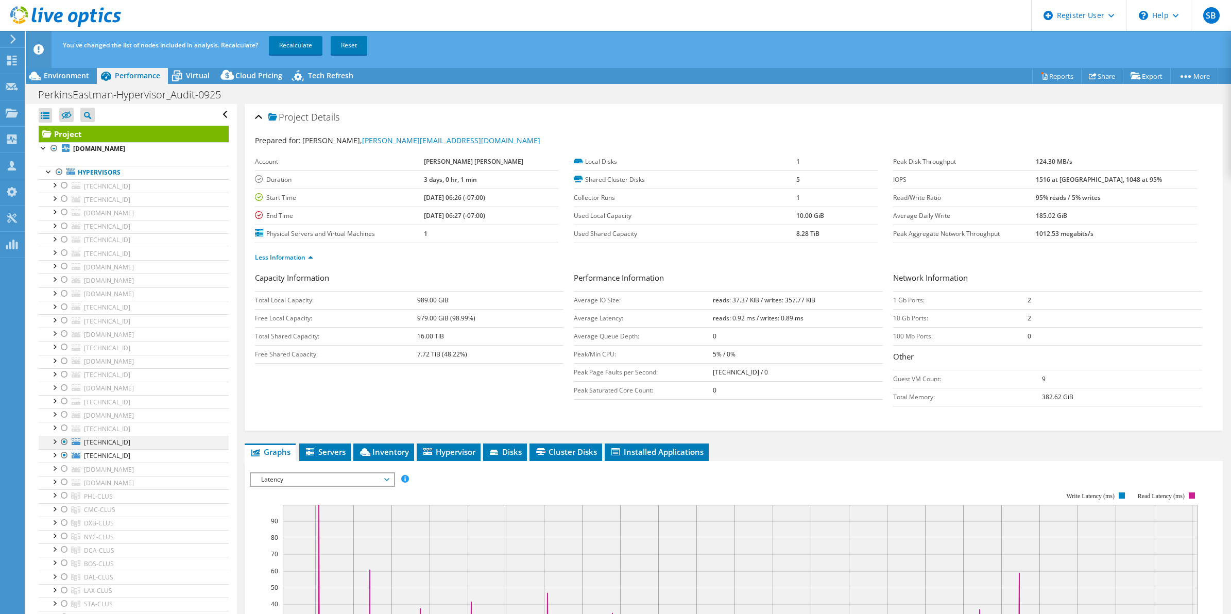
click at [64, 447] on div at bounding box center [64, 442] width 10 height 12
click at [290, 53] on link "Recalculate" at bounding box center [296, 45] width 54 height 19
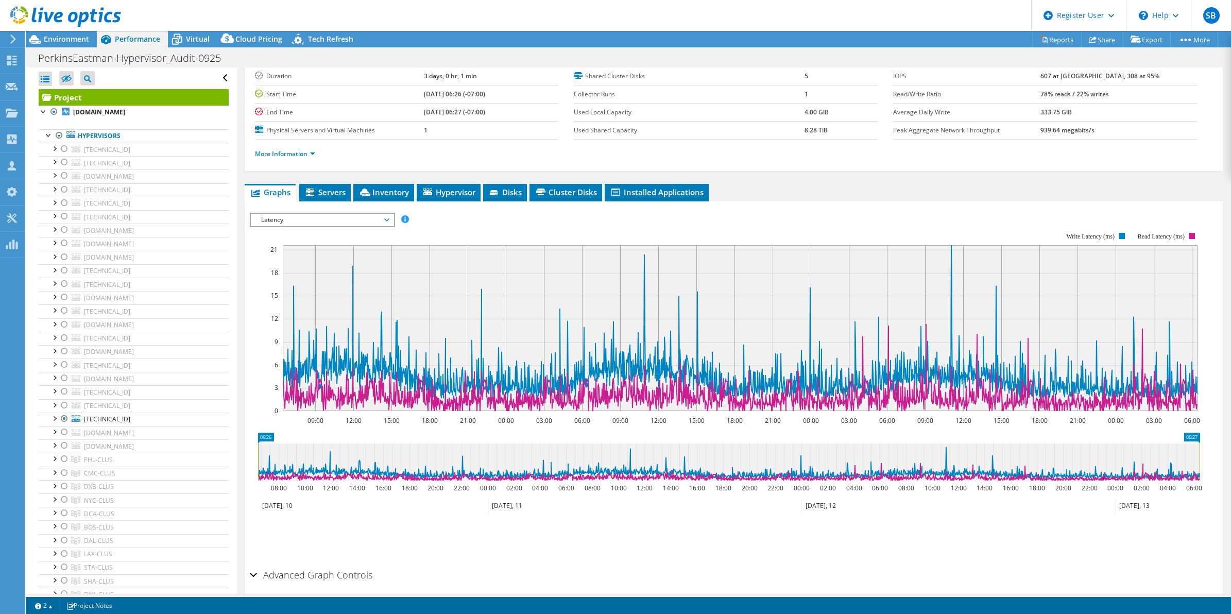
scroll to position [73, 0]
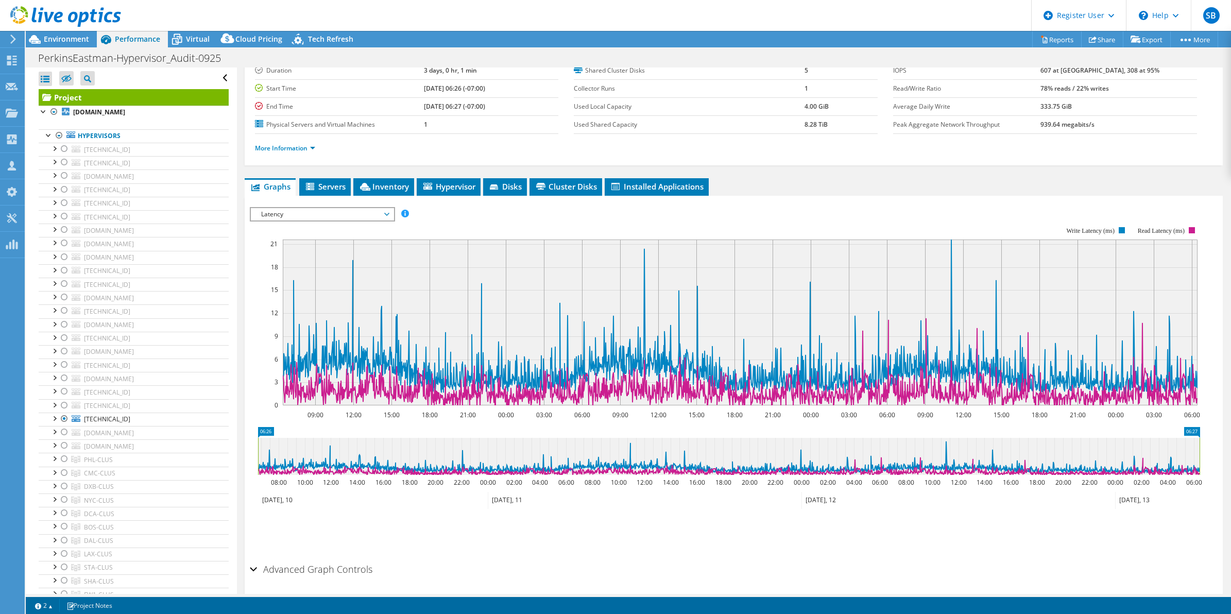
click at [308, 208] on span "Latency" at bounding box center [322, 214] width 132 height 12
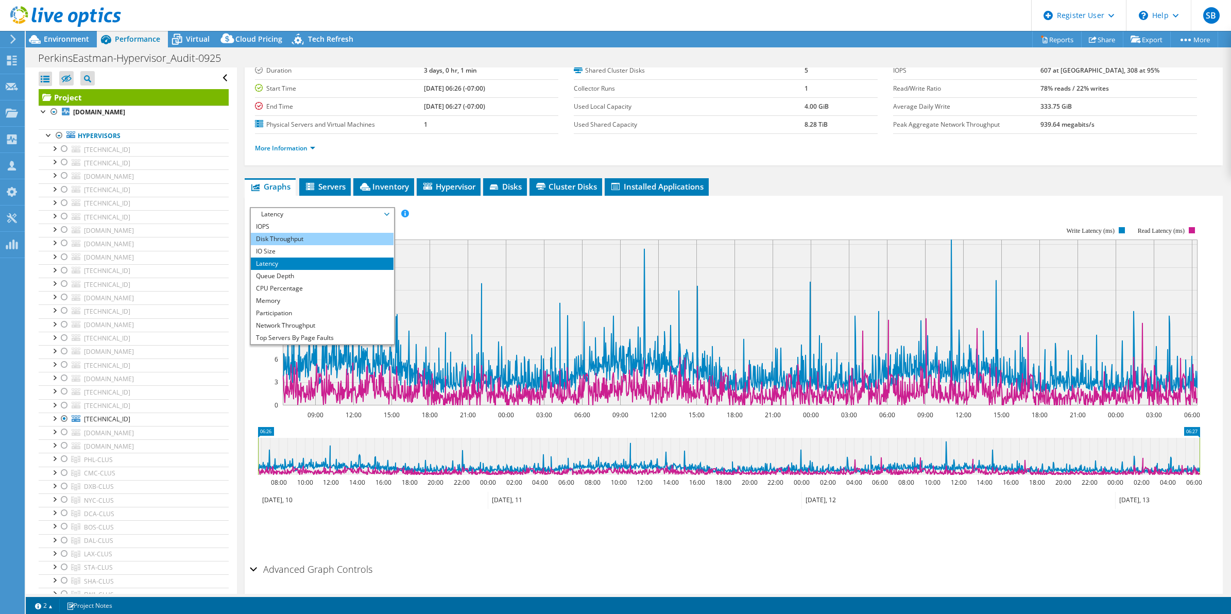
click at [299, 233] on li "Disk Throughput" at bounding box center [322, 239] width 143 height 12
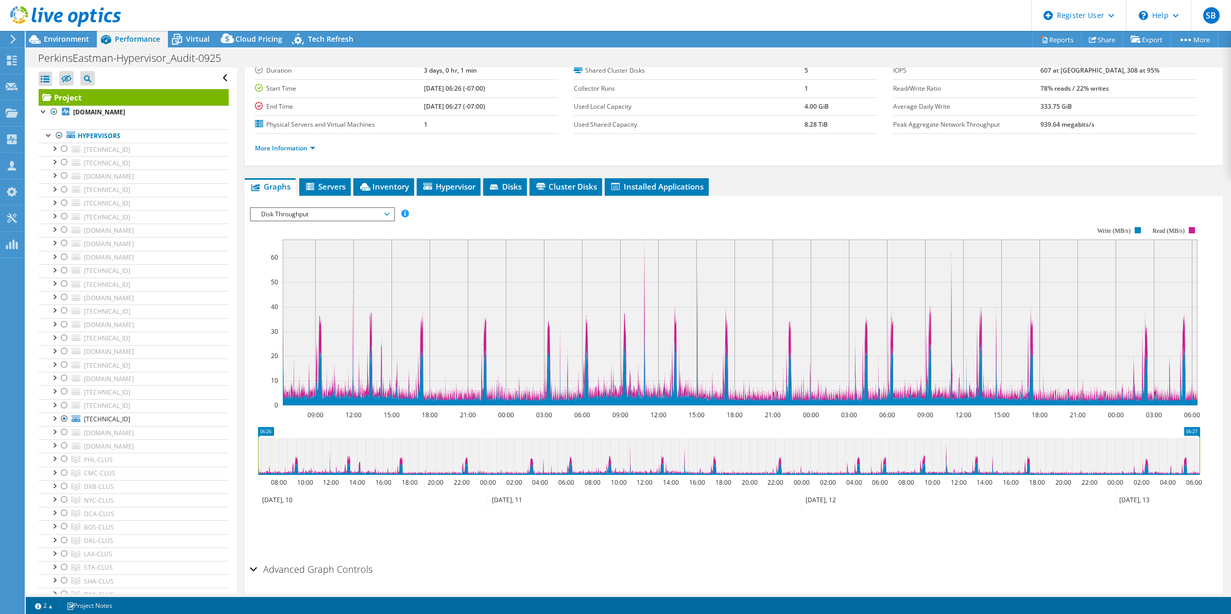
click at [299, 216] on span "Disk Throughput" at bounding box center [322, 214] width 132 height 12
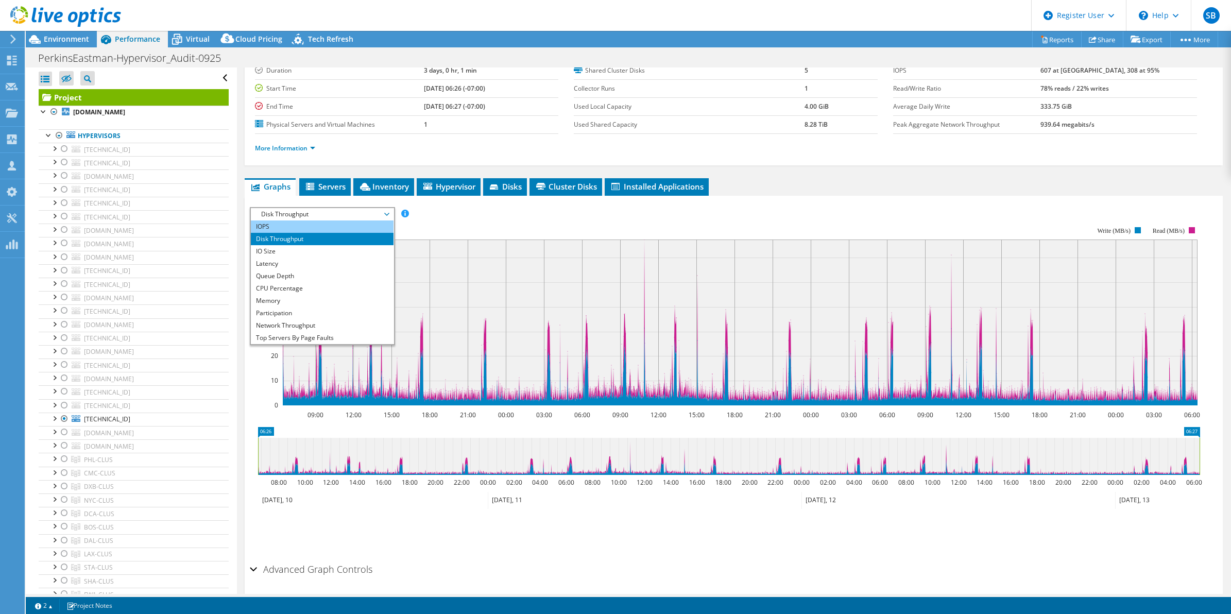
click at [297, 229] on li "IOPS" at bounding box center [322, 226] width 143 height 12
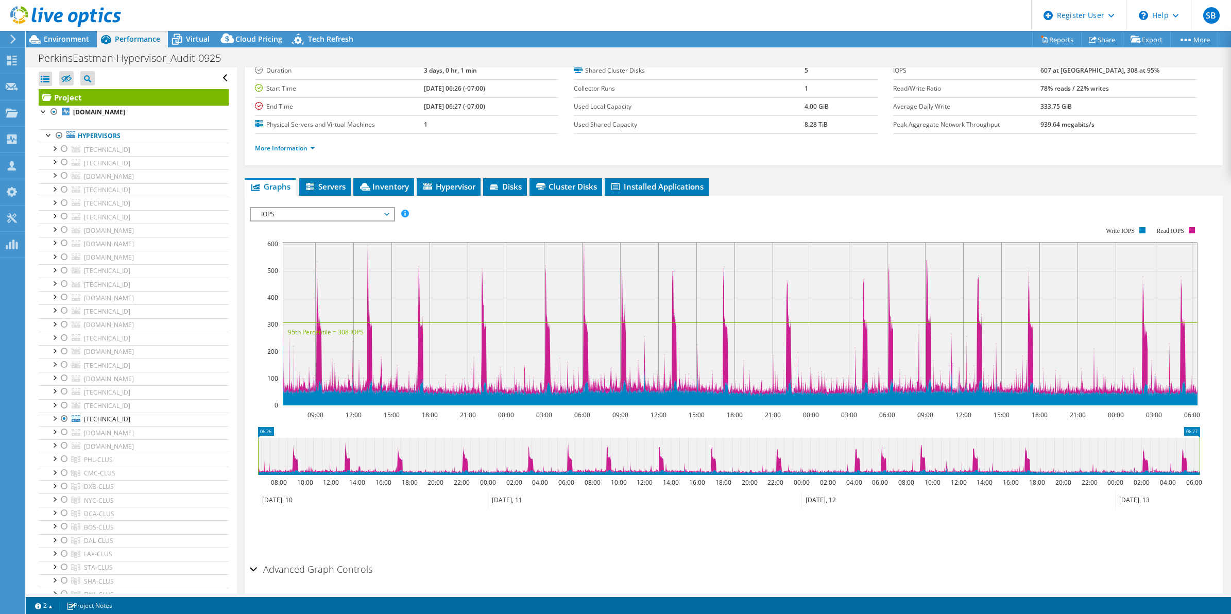
scroll to position [0, 0]
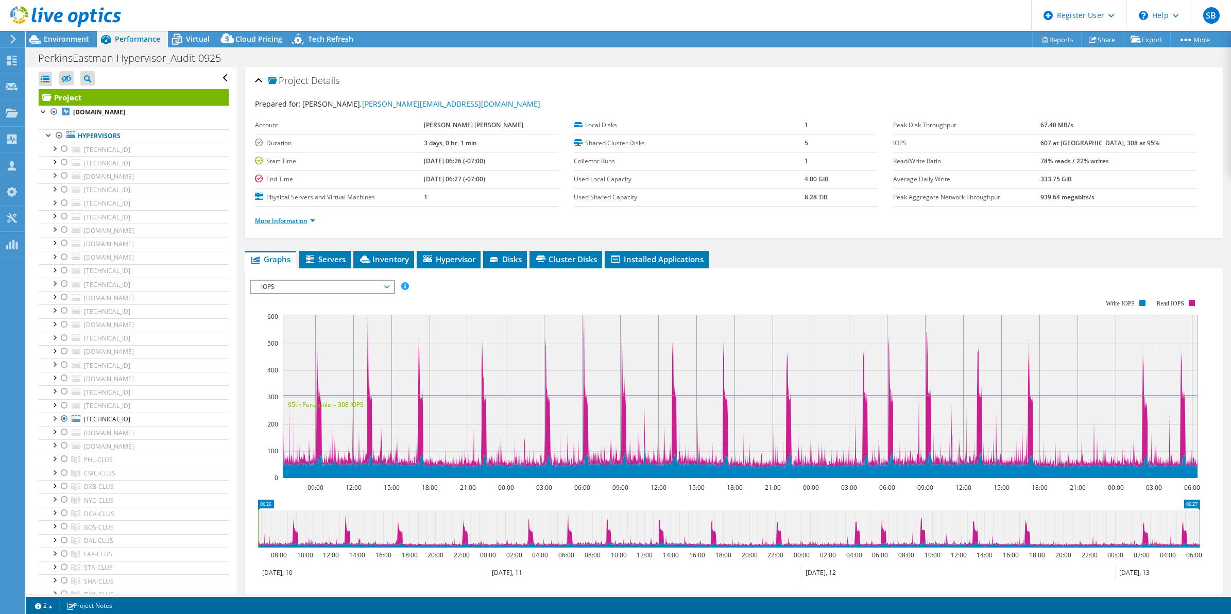
click at [305, 225] on link "More Information" at bounding box center [285, 220] width 60 height 9
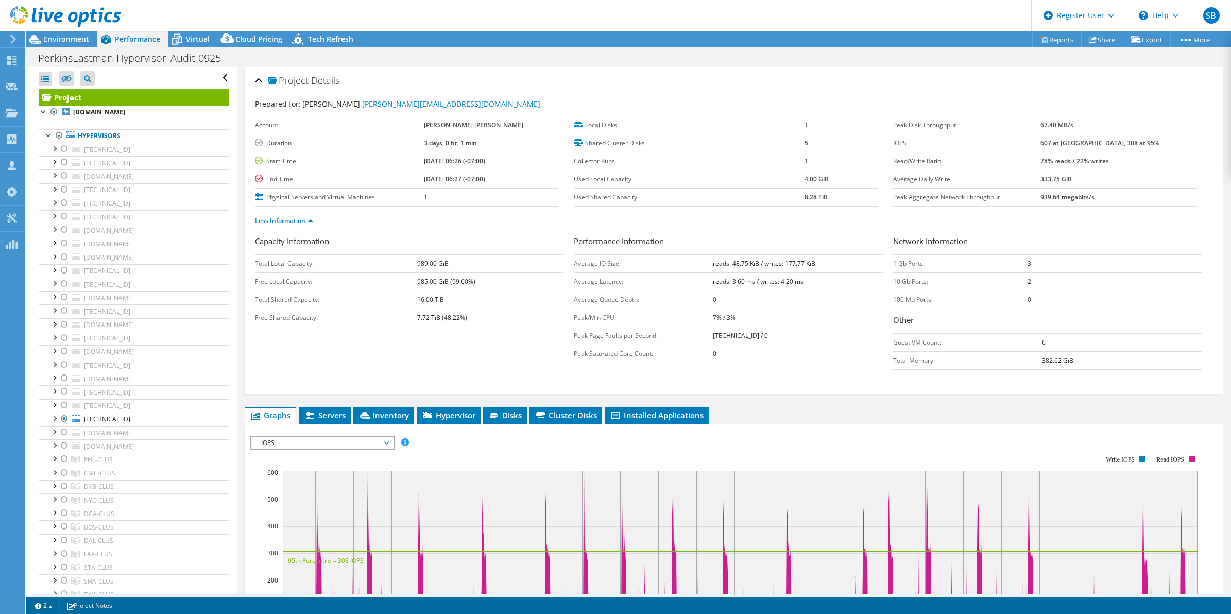
click at [63, 27] on icon at bounding box center [65, 16] width 111 height 21
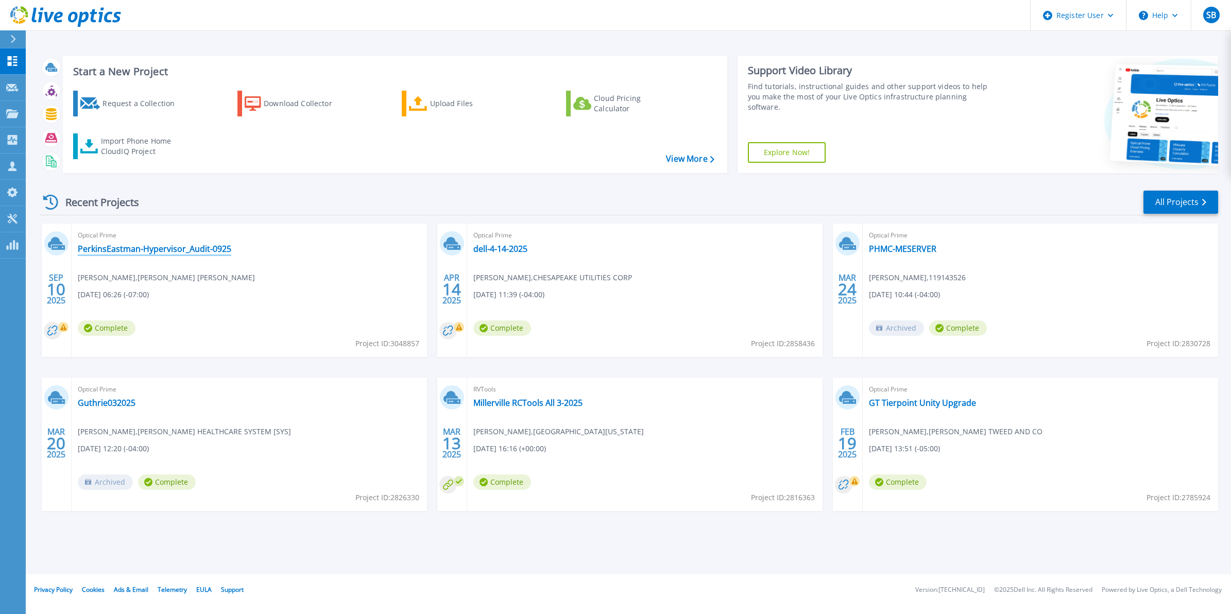
click at [133, 247] on link "PerkinsEastman-Hypervisor_Audit-0925" at bounding box center [155, 249] width 154 height 10
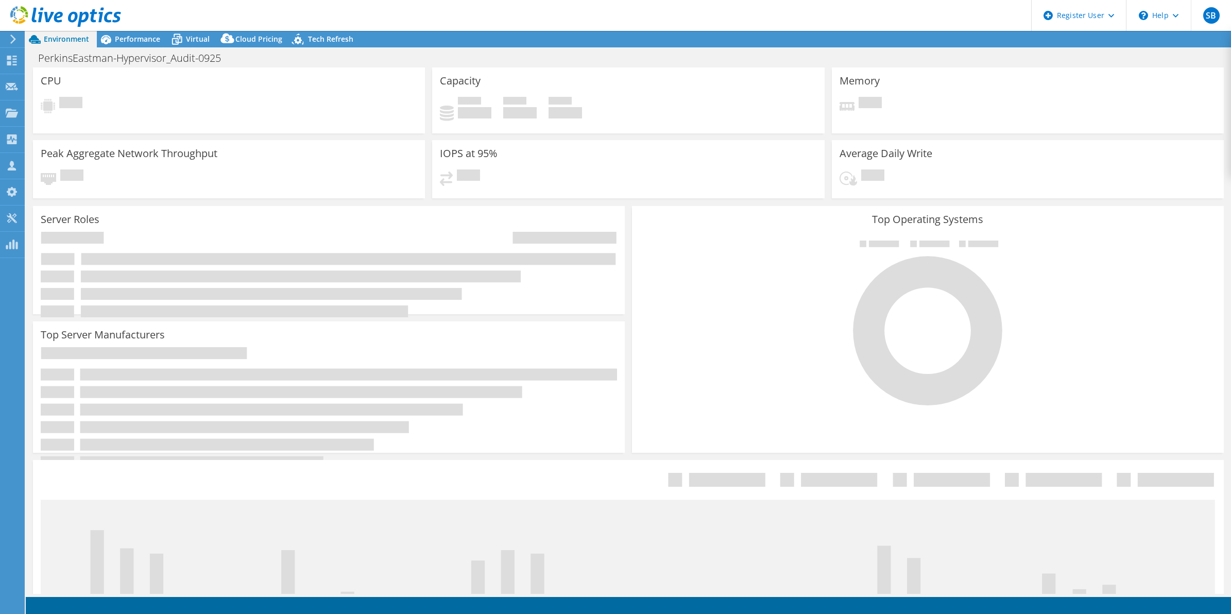
select select "USD"
click at [129, 37] on span "Performance" at bounding box center [137, 39] width 45 height 10
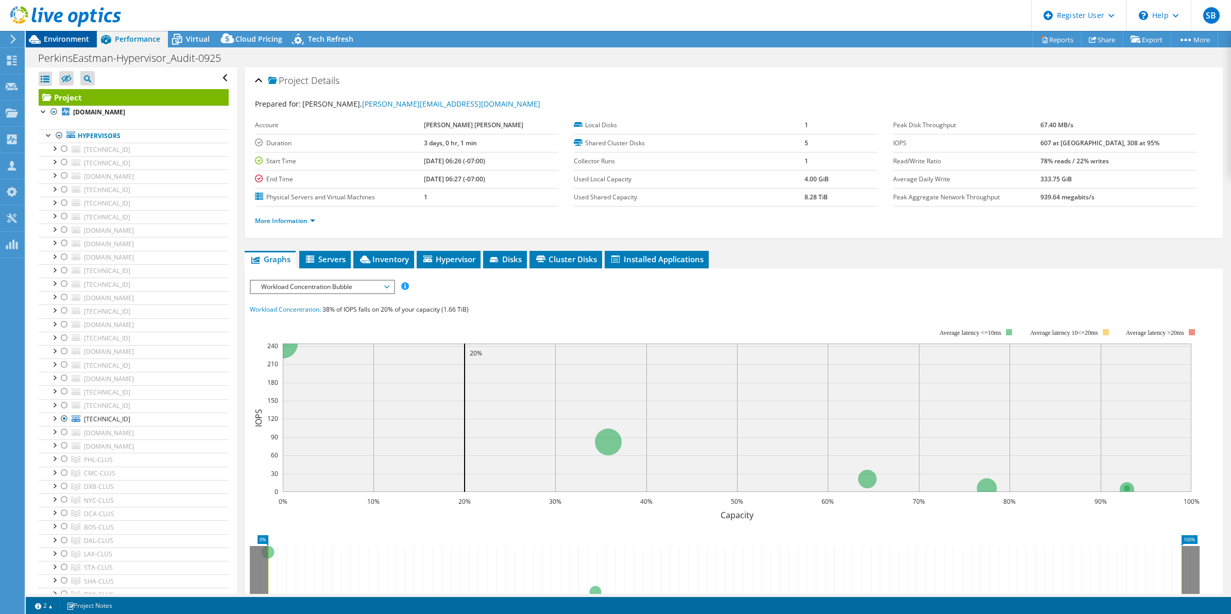
click at [55, 37] on span "Environment" at bounding box center [66, 39] width 45 height 10
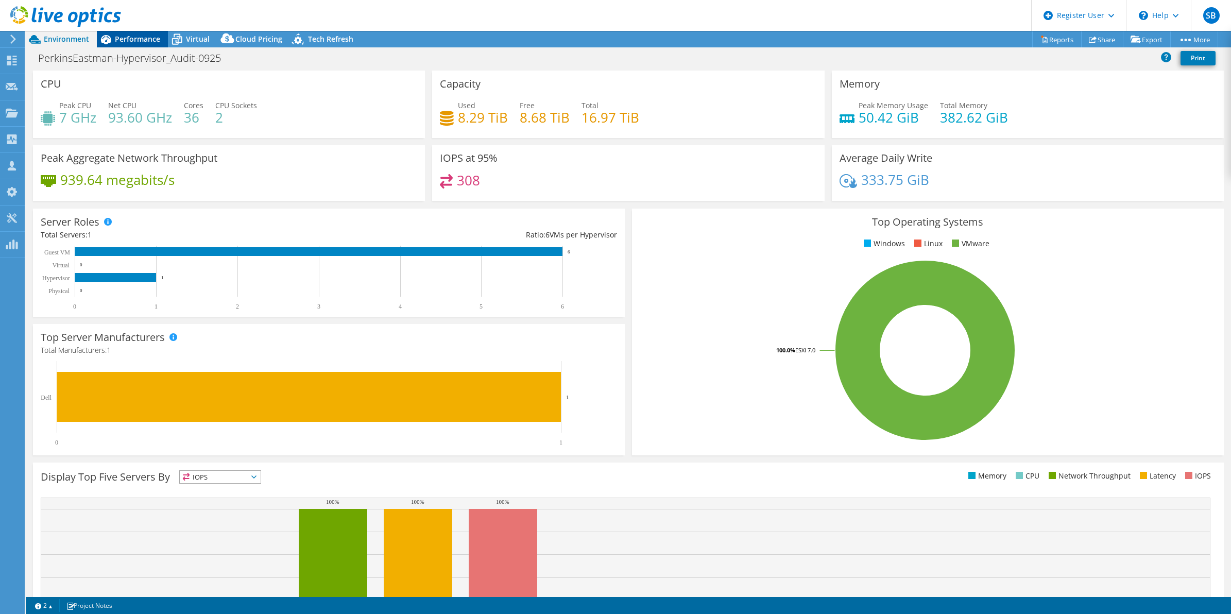
click at [138, 40] on span "Performance" at bounding box center [137, 39] width 45 height 10
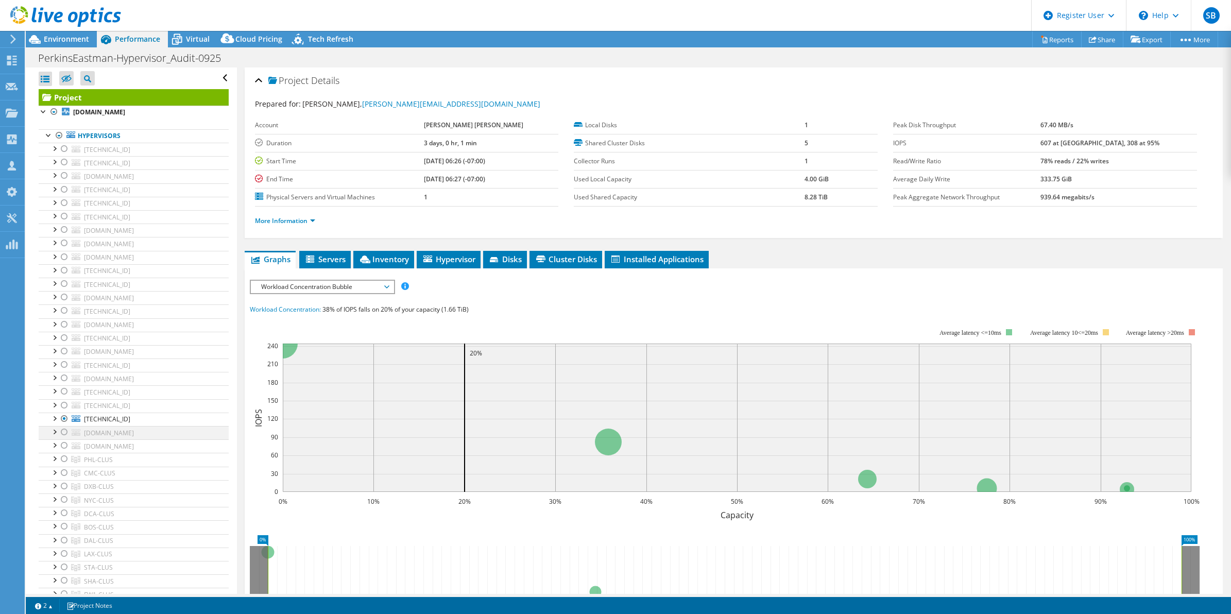
click at [63, 434] on div at bounding box center [64, 432] width 10 height 12
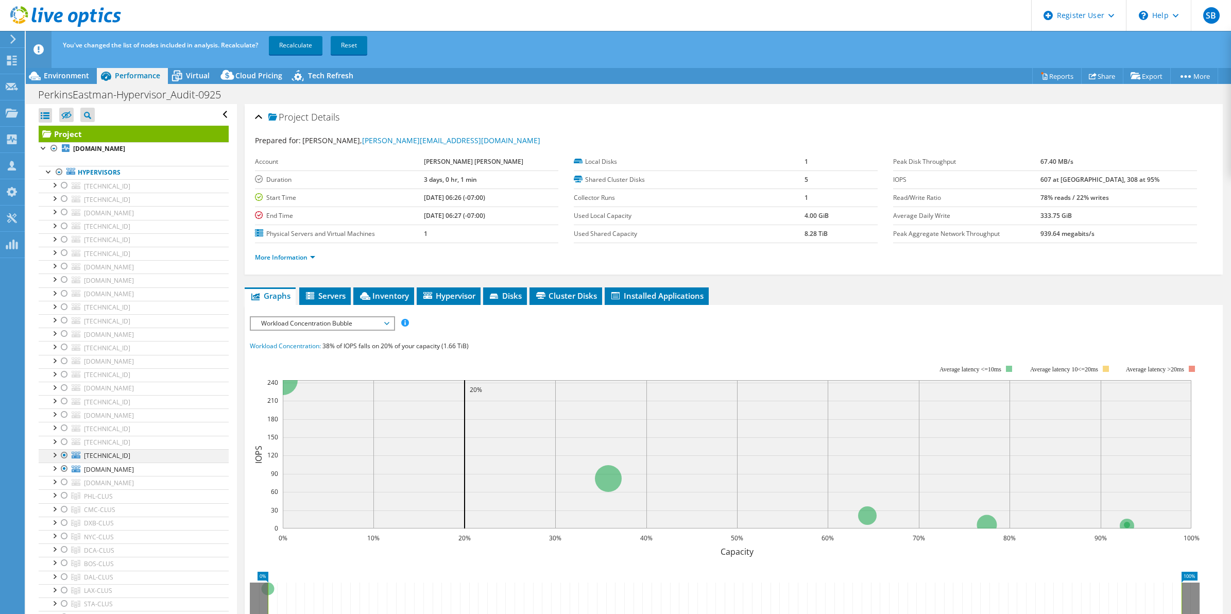
click at [63, 457] on div at bounding box center [64, 455] width 10 height 12
click at [302, 44] on link "Recalculate" at bounding box center [296, 45] width 54 height 19
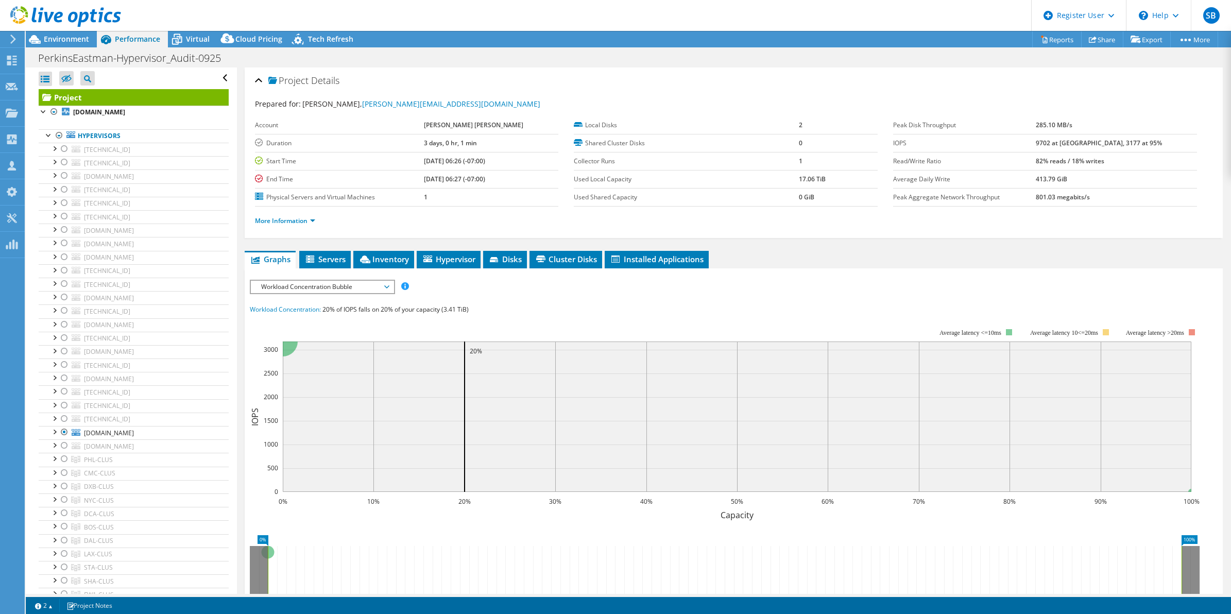
click at [376, 288] on span "Workload Concentration Bubble" at bounding box center [322, 287] width 132 height 12
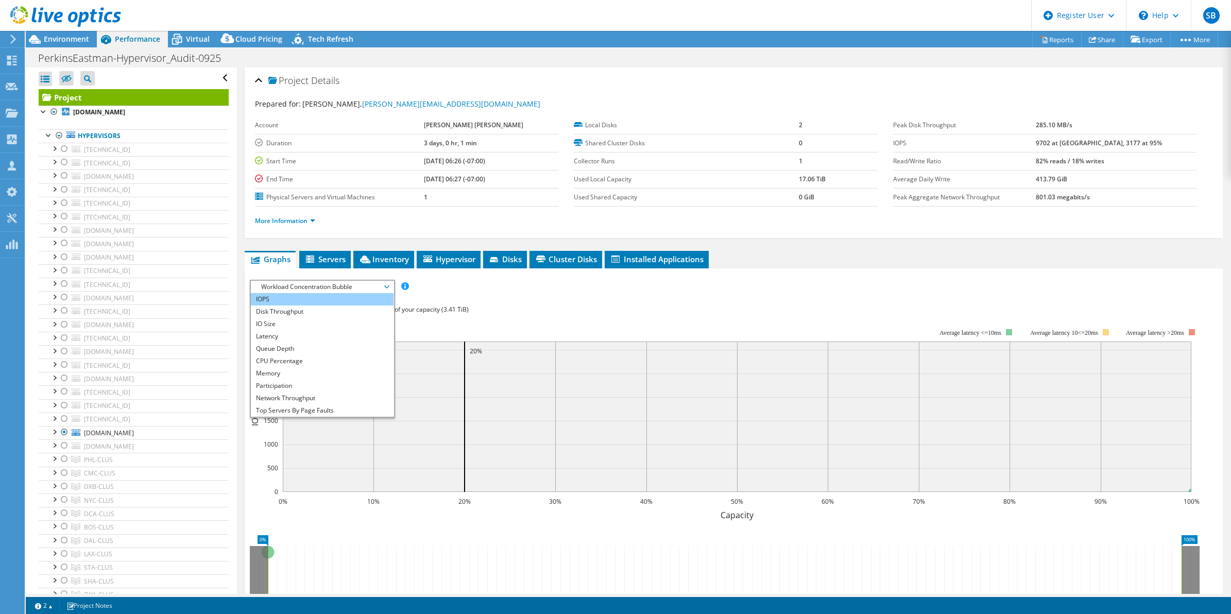
click at [353, 300] on li "IOPS" at bounding box center [322, 299] width 143 height 12
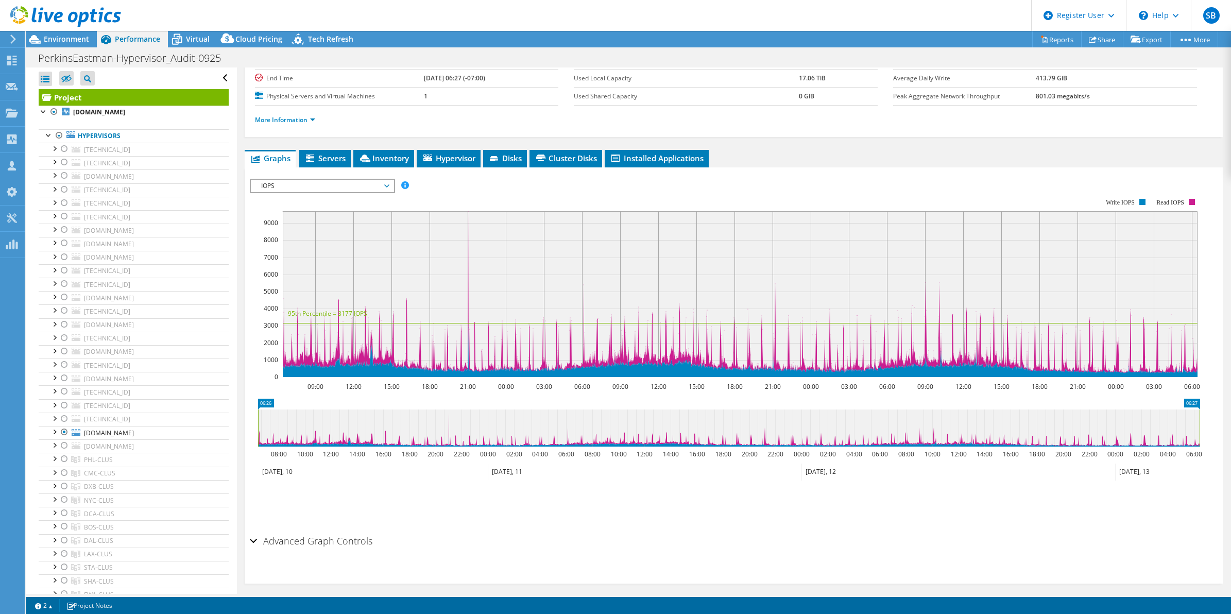
scroll to position [108, 0]
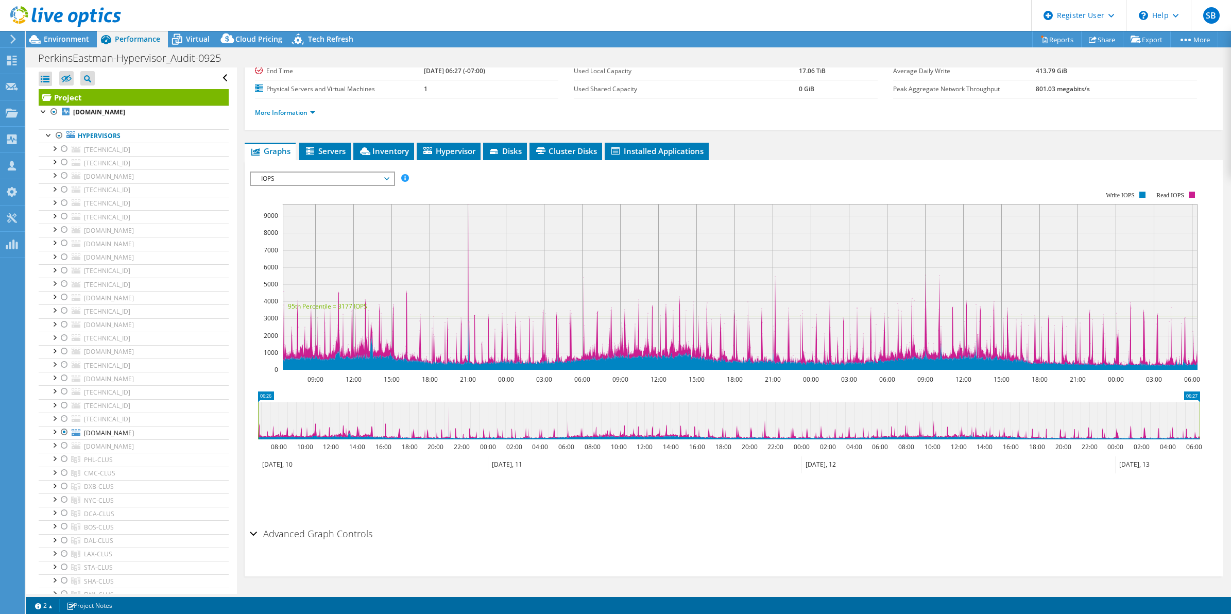
click at [383, 179] on span "IOPS" at bounding box center [322, 179] width 132 height 12
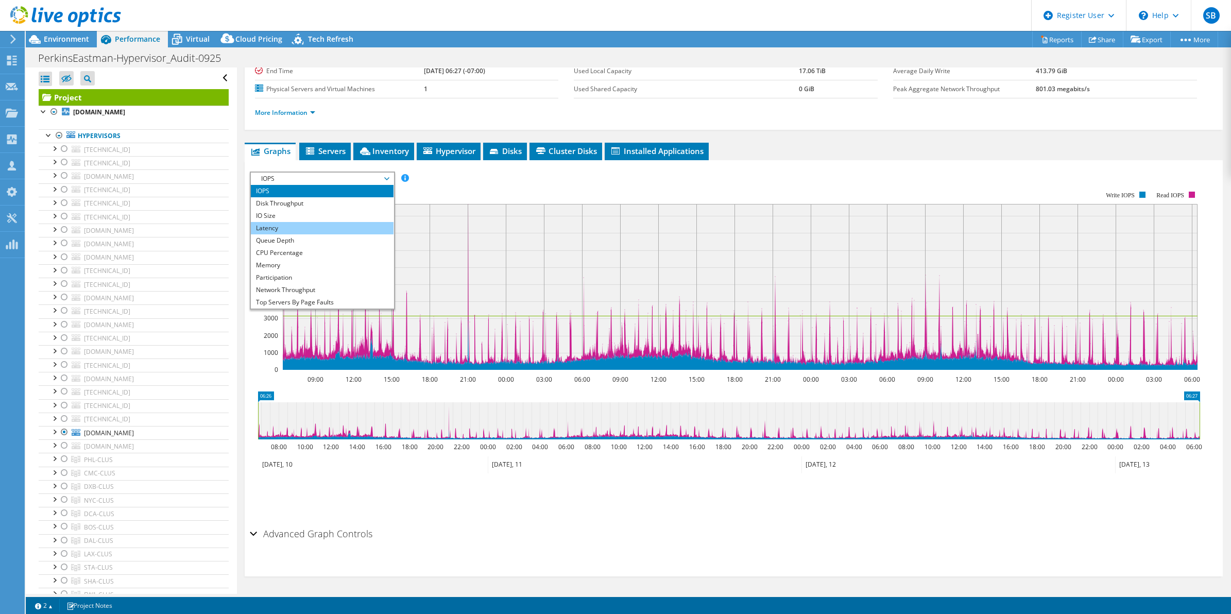
click at [297, 224] on li "Latency" at bounding box center [322, 228] width 143 height 12
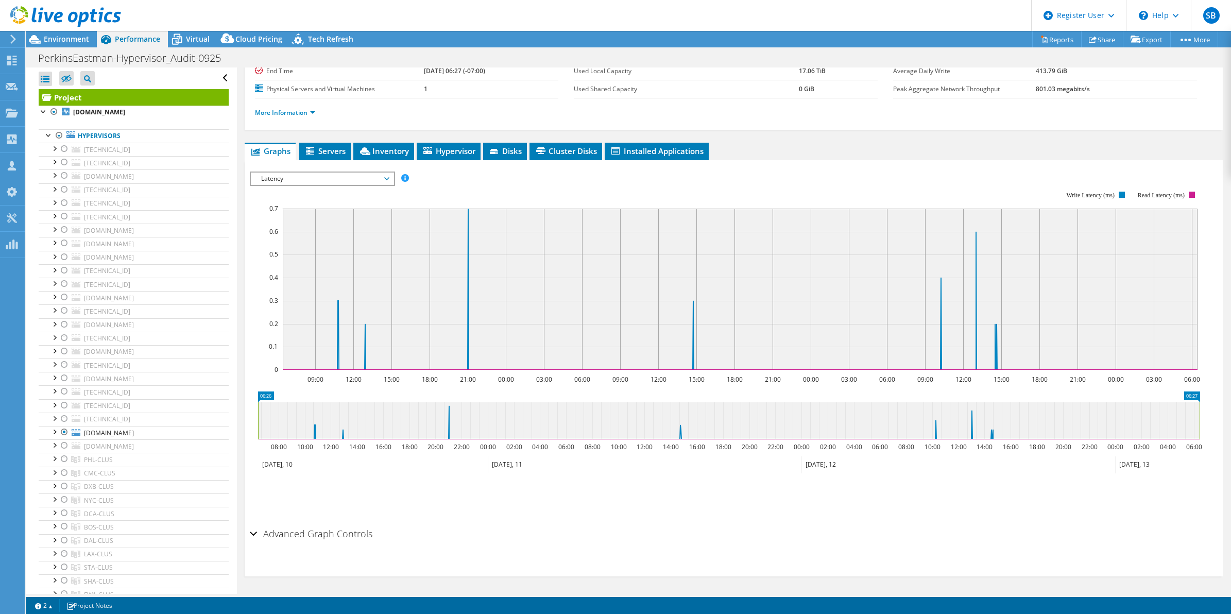
scroll to position [0, 0]
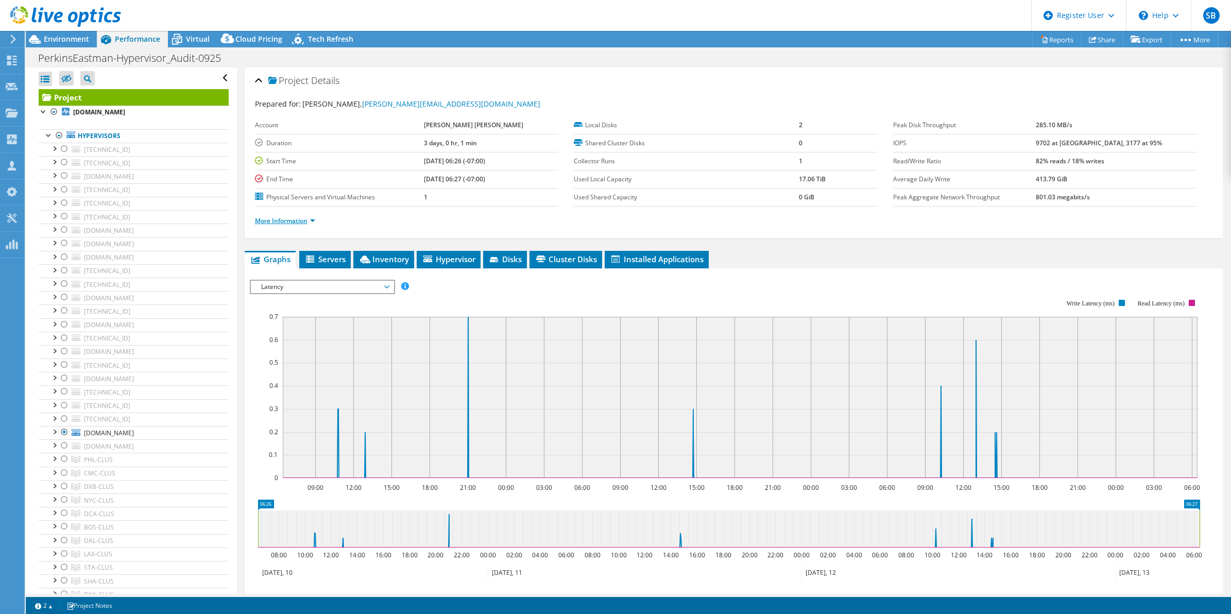
click at [300, 225] on link "More Information" at bounding box center [285, 220] width 60 height 9
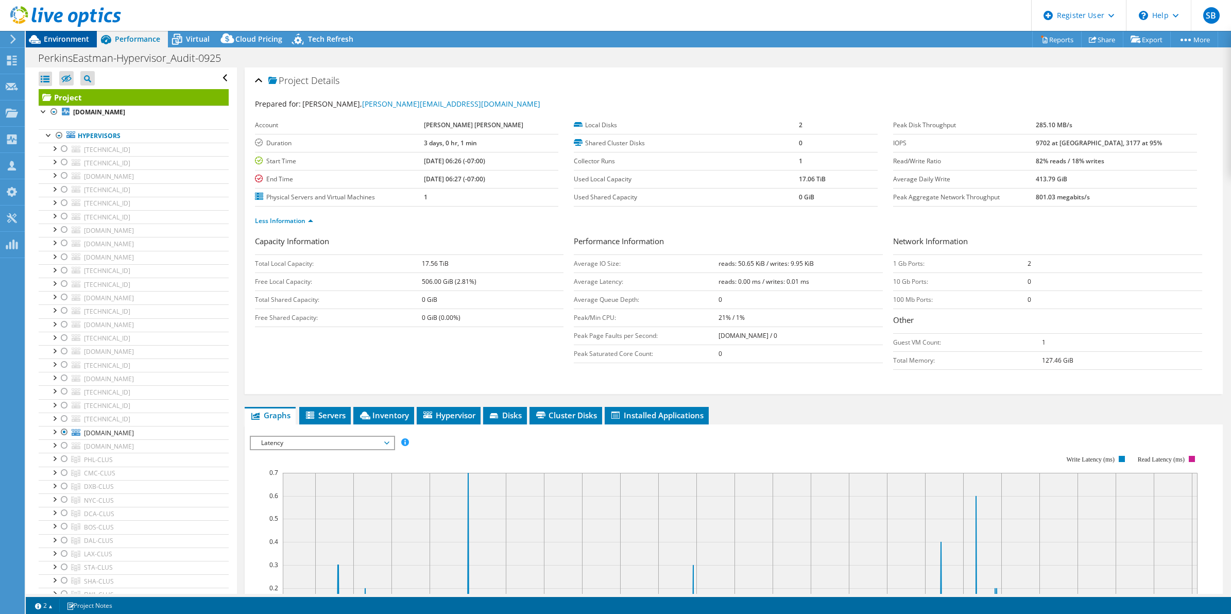
click at [62, 40] on span "Environment" at bounding box center [66, 39] width 45 height 10
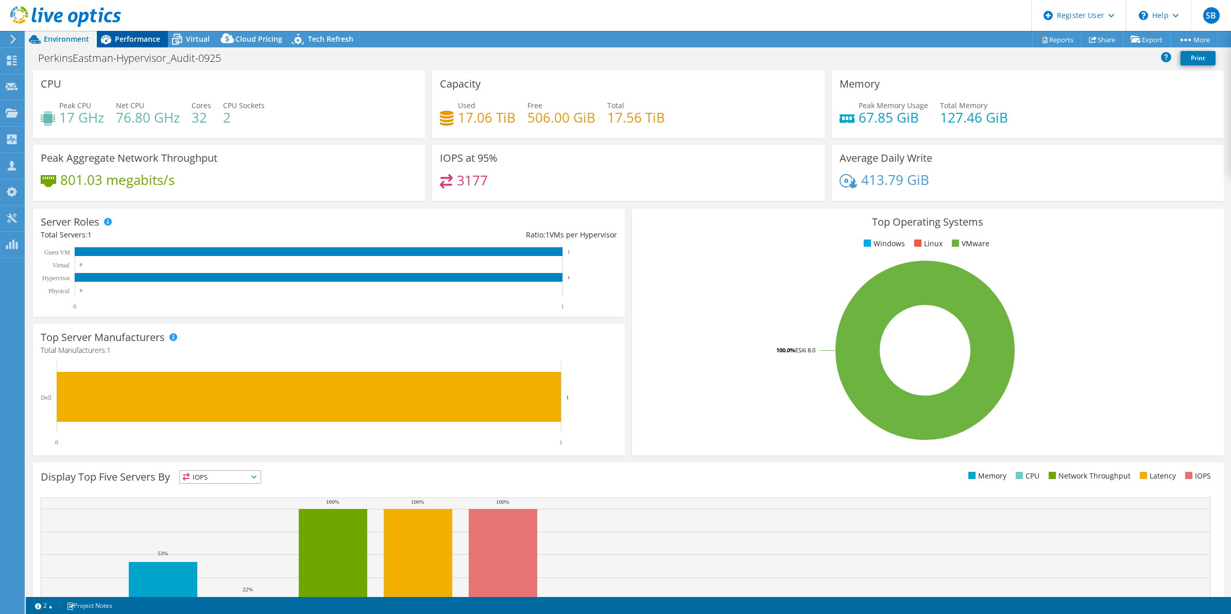
click at [123, 37] on span "Performance" at bounding box center [137, 39] width 45 height 10
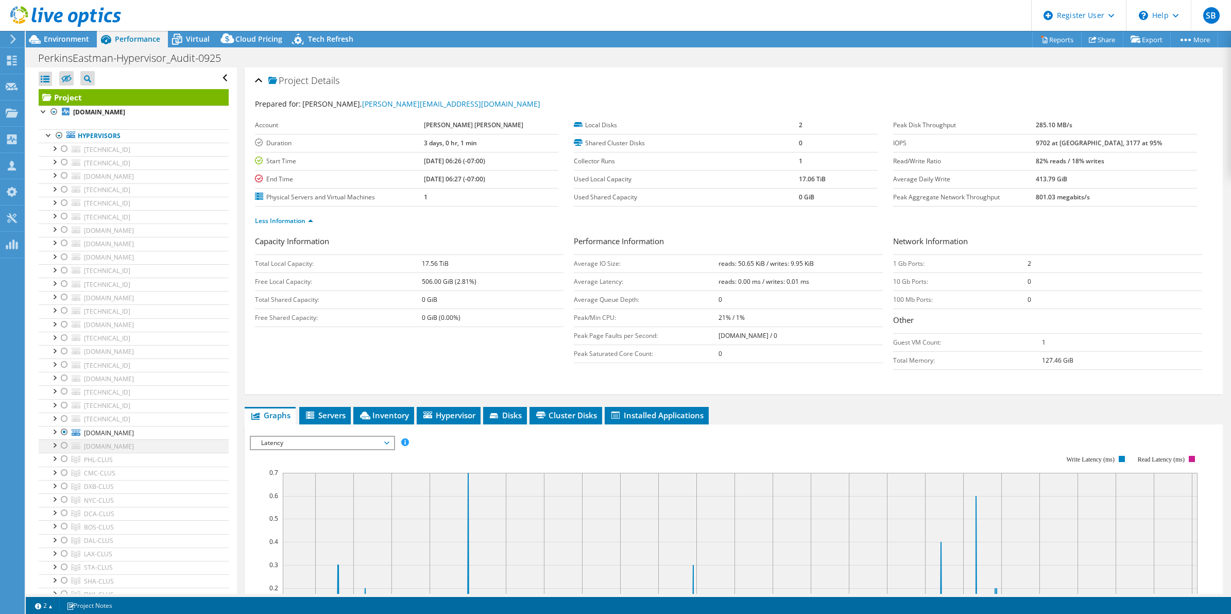
click at [61, 449] on div at bounding box center [64, 445] width 10 height 12
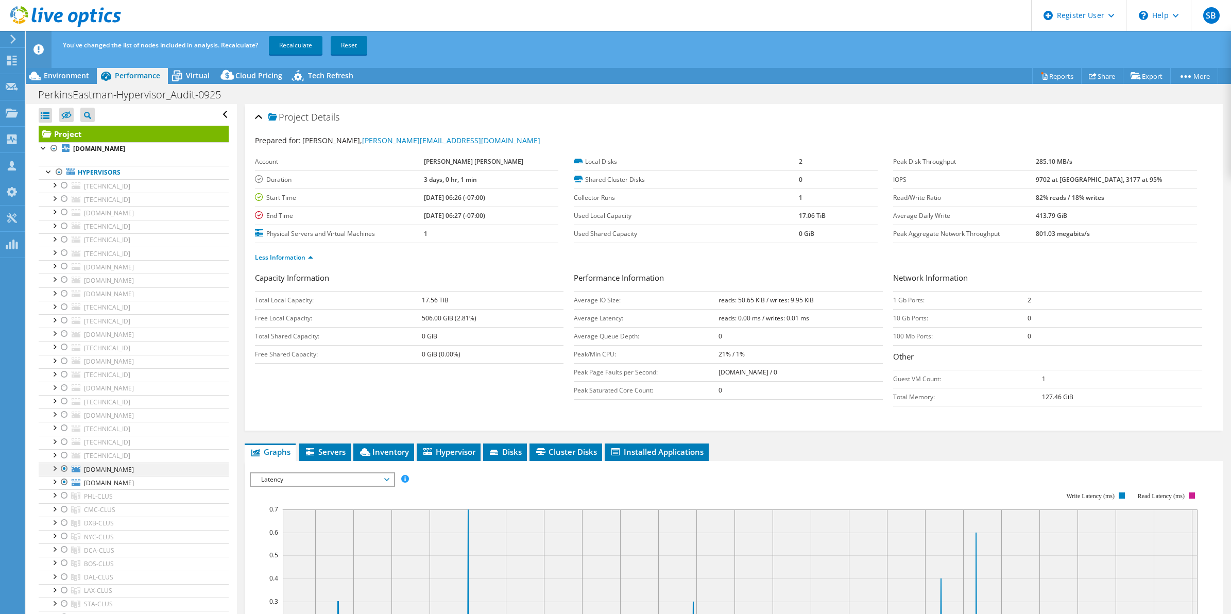
click at [64, 470] on div at bounding box center [64, 469] width 10 height 12
click at [282, 46] on link "Recalculate" at bounding box center [296, 45] width 54 height 19
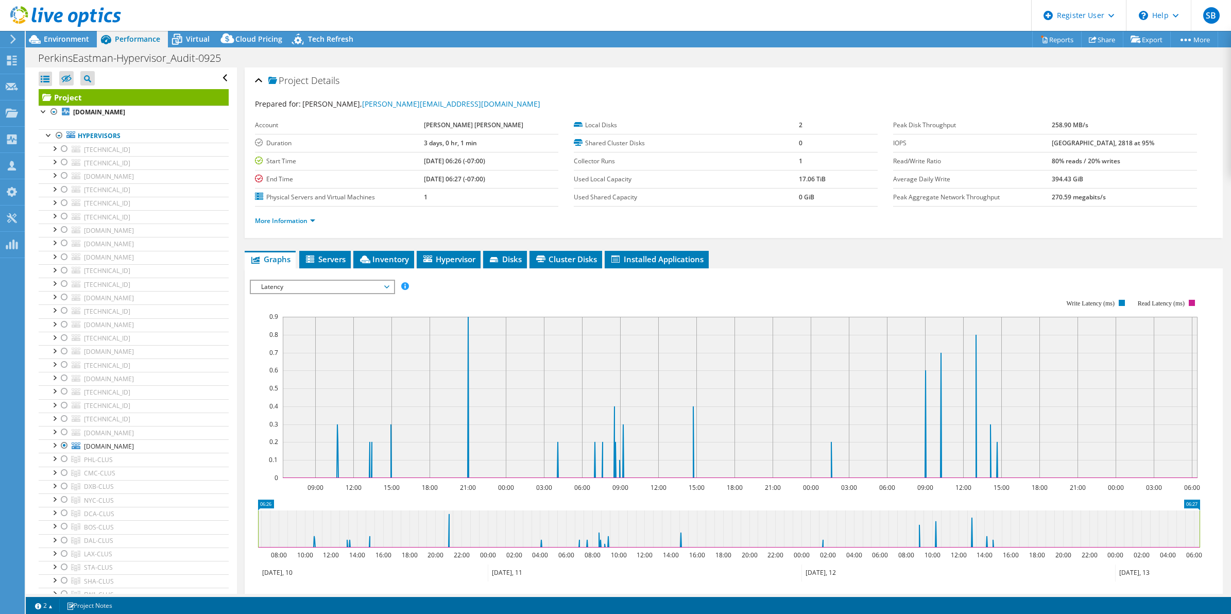
scroll to position [108, 0]
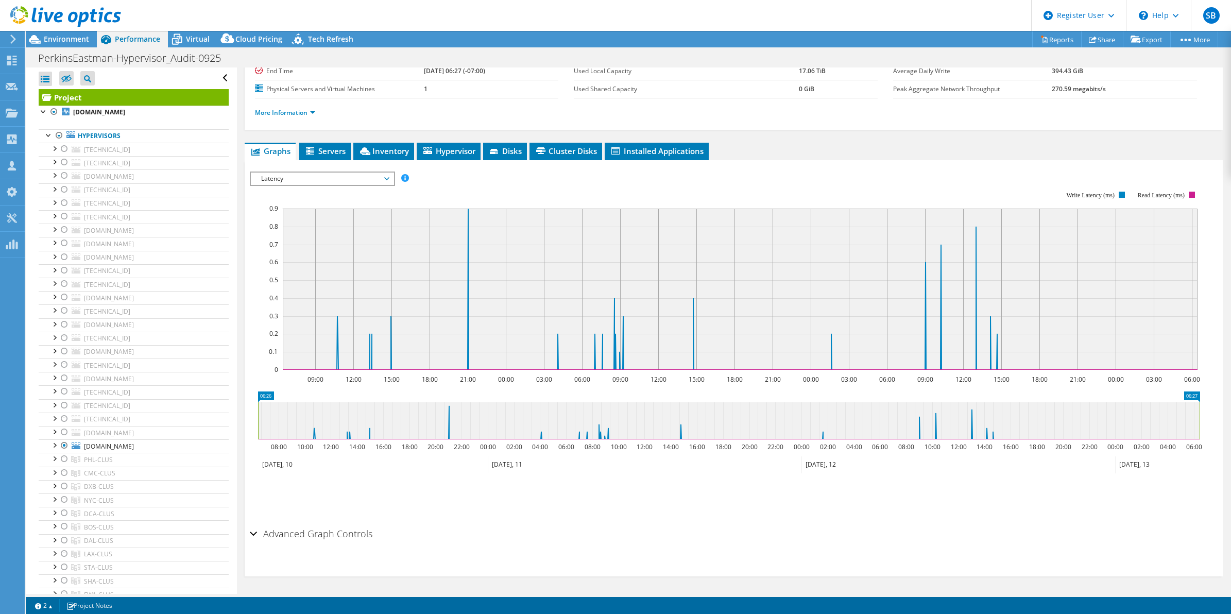
click at [367, 179] on span "Latency" at bounding box center [322, 179] width 132 height 12
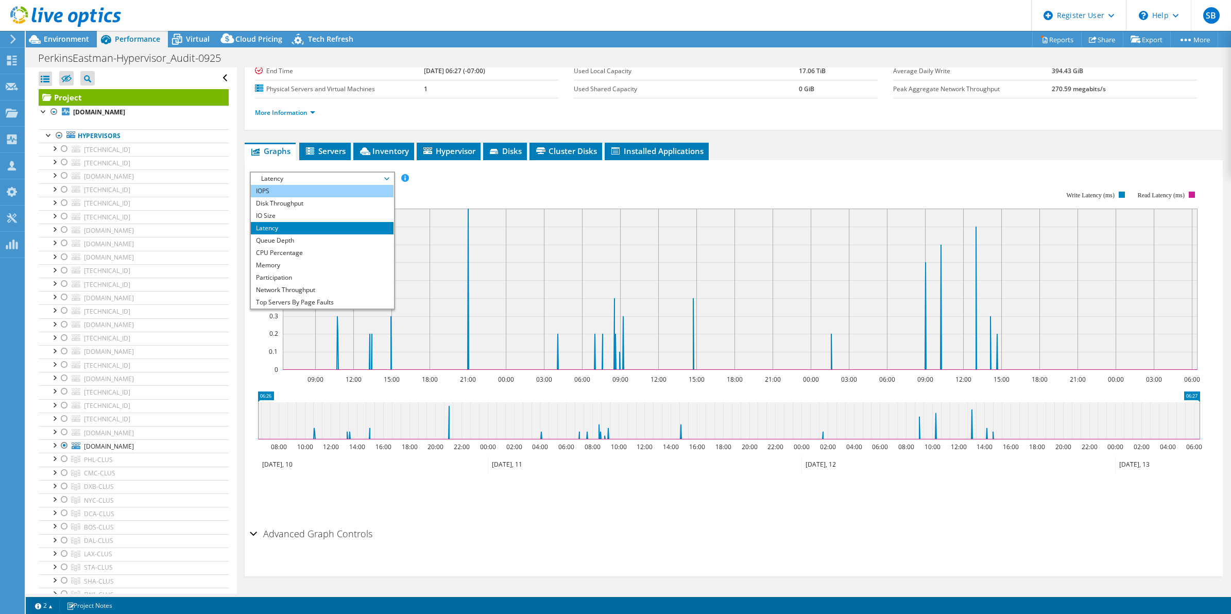
click at [326, 195] on li "IOPS" at bounding box center [322, 191] width 143 height 12
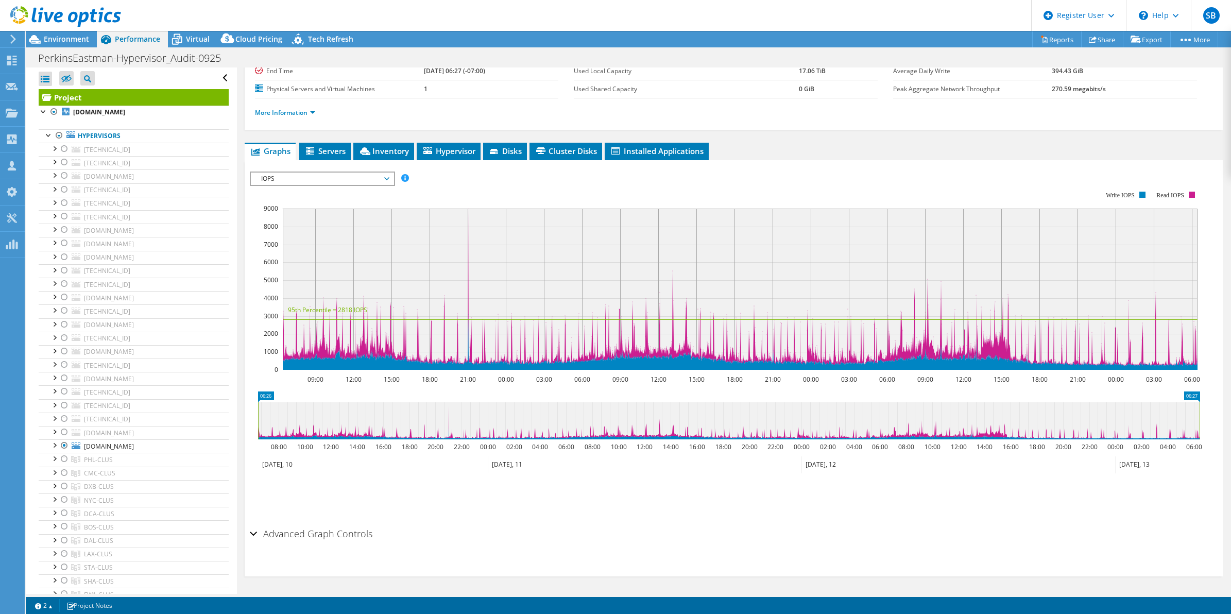
scroll to position [0, 0]
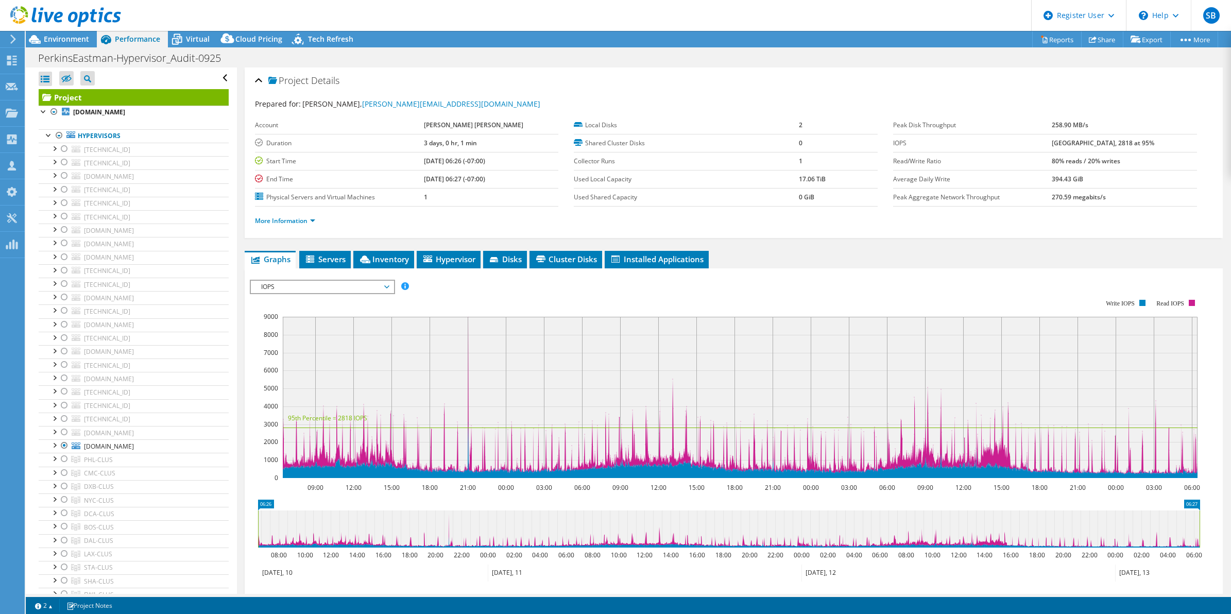
click at [299, 215] on ul "More Information" at bounding box center [734, 220] width 958 height 14
click at [300, 223] on link "More Information" at bounding box center [285, 220] width 60 height 9
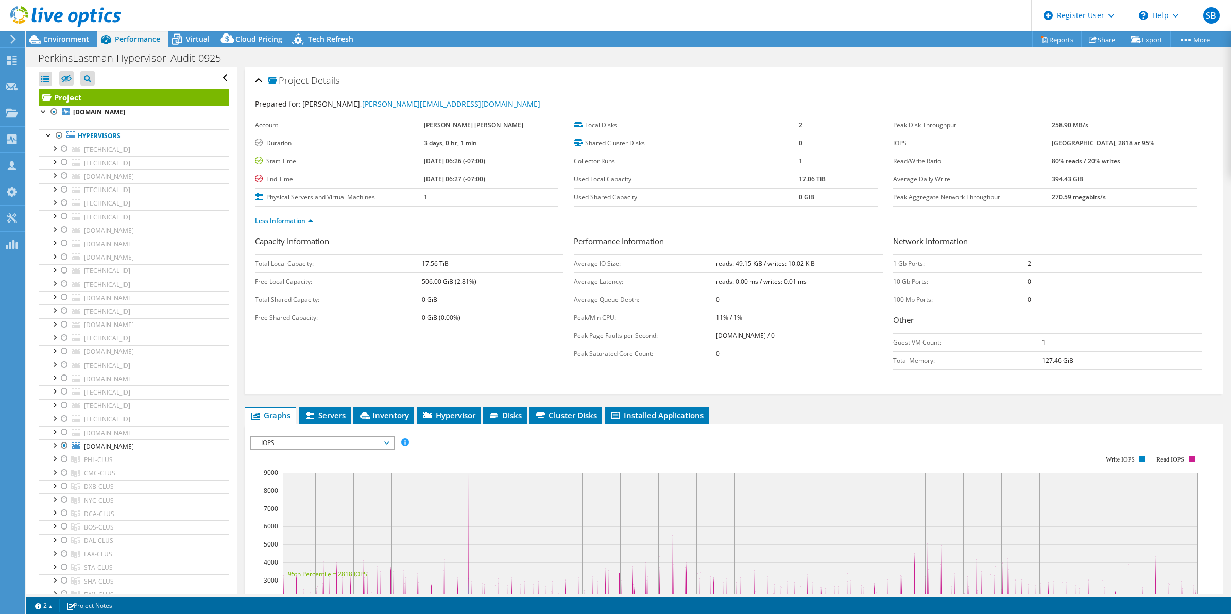
click at [57, 31] on div at bounding box center [60, 17] width 121 height 35
click at [63, 42] on span "Environment" at bounding box center [66, 39] width 45 height 10
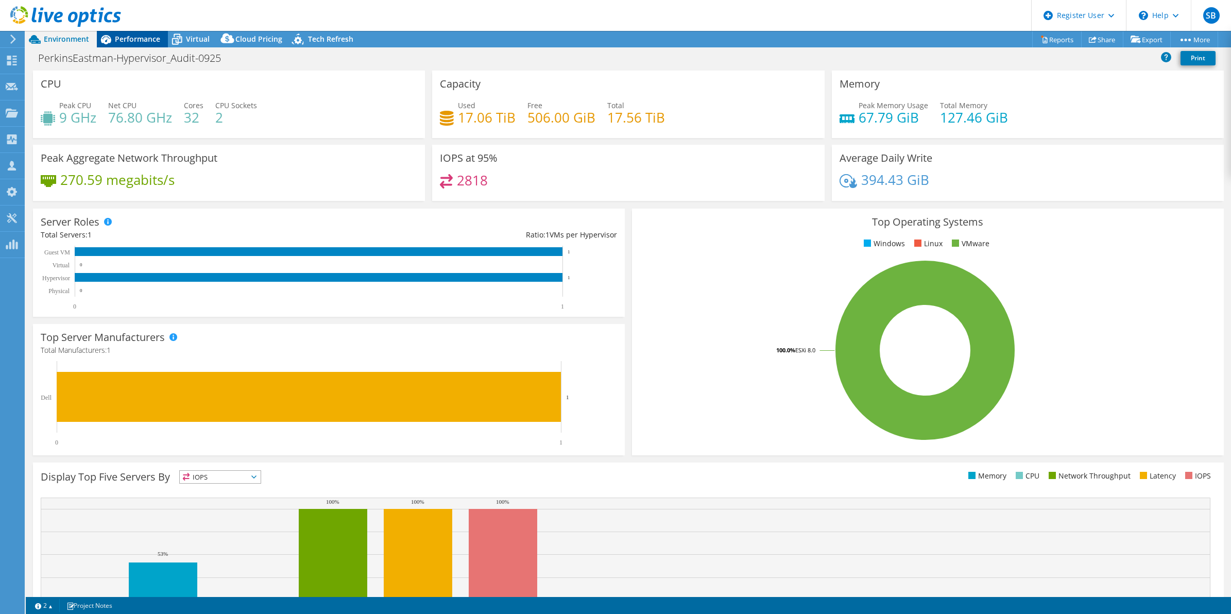
click at [129, 36] on span "Performance" at bounding box center [137, 39] width 45 height 10
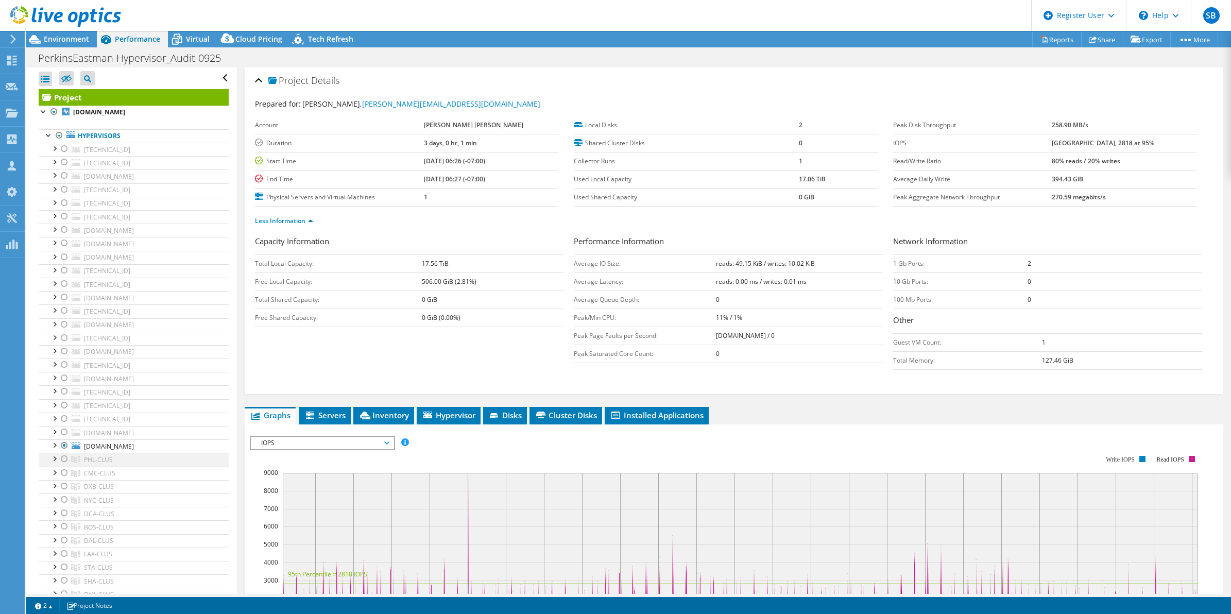
click at [62, 464] on div at bounding box center [64, 459] width 10 height 12
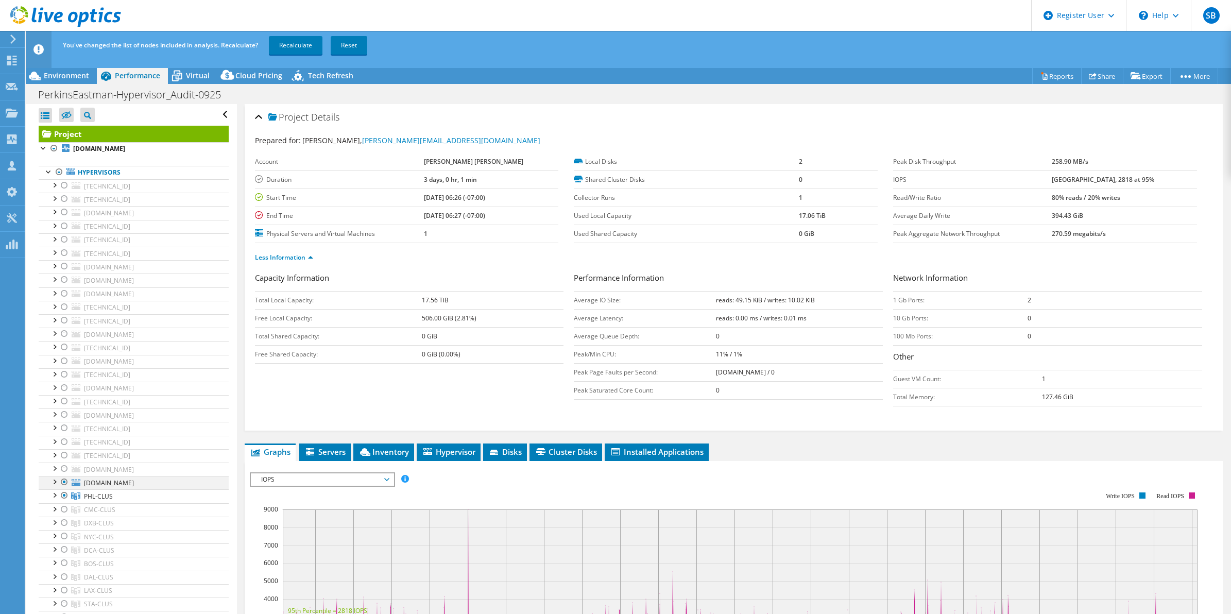
click at [62, 486] on div at bounding box center [64, 482] width 10 height 12
click at [299, 42] on link "Recalculate" at bounding box center [296, 45] width 54 height 19
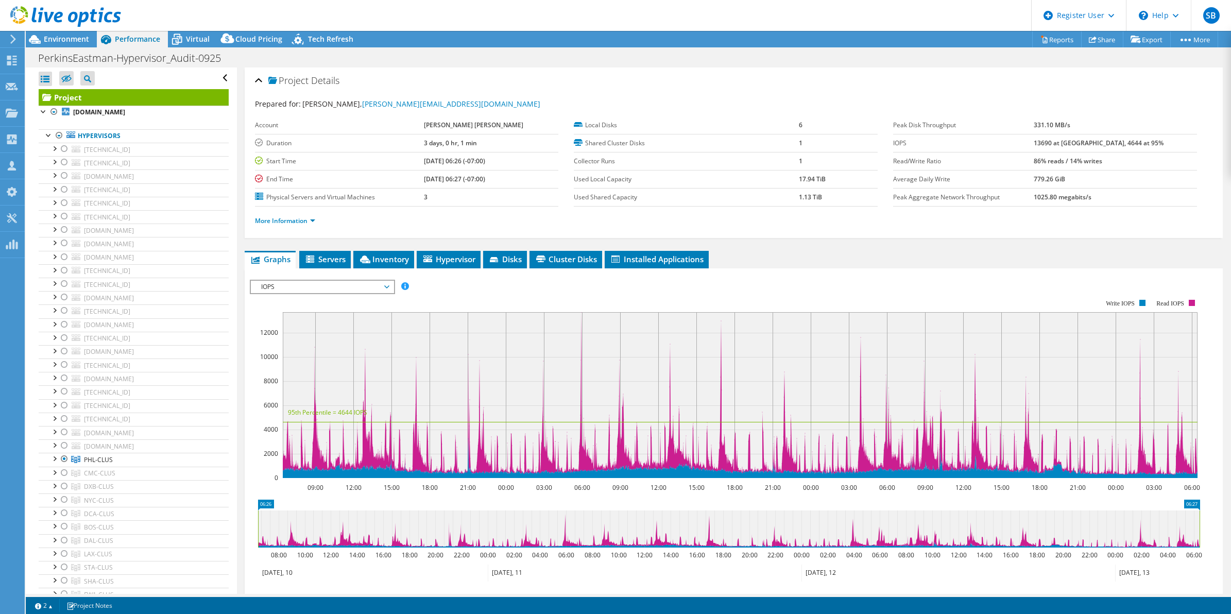
scroll to position [108, 0]
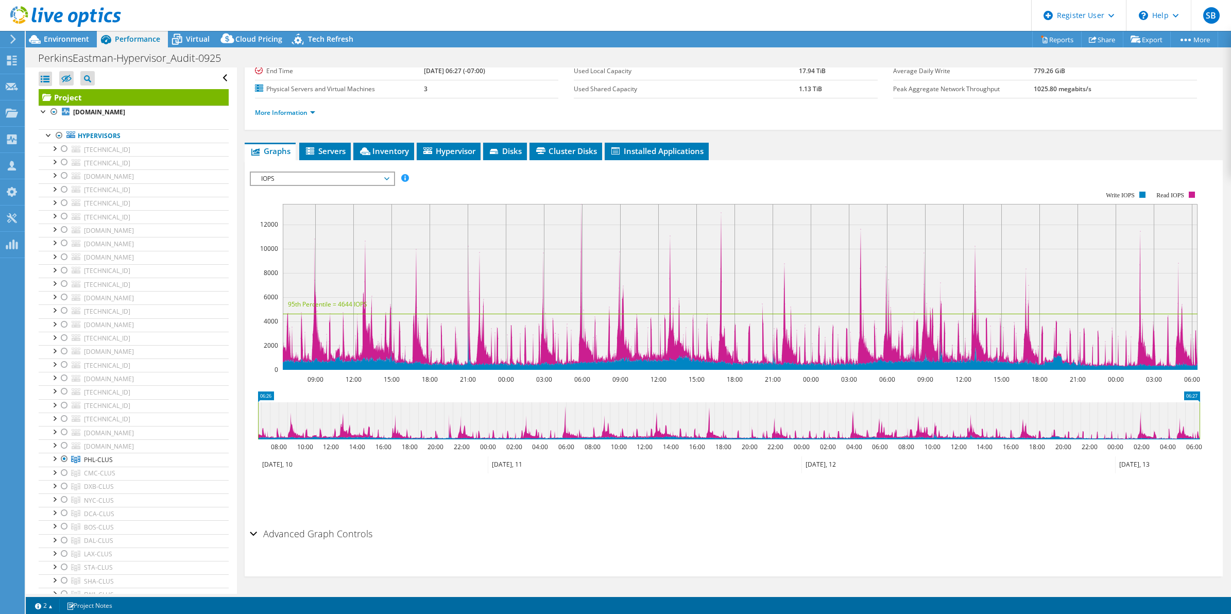
click at [359, 176] on span "IOPS" at bounding box center [322, 179] width 132 height 12
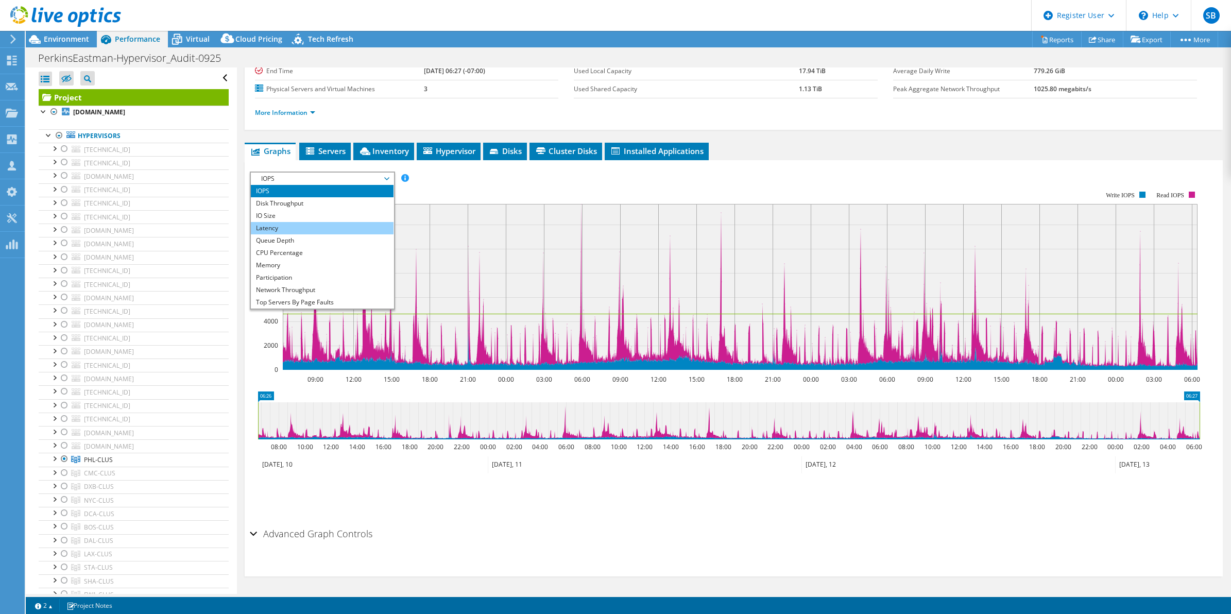
click at [328, 230] on li "Latency" at bounding box center [322, 228] width 143 height 12
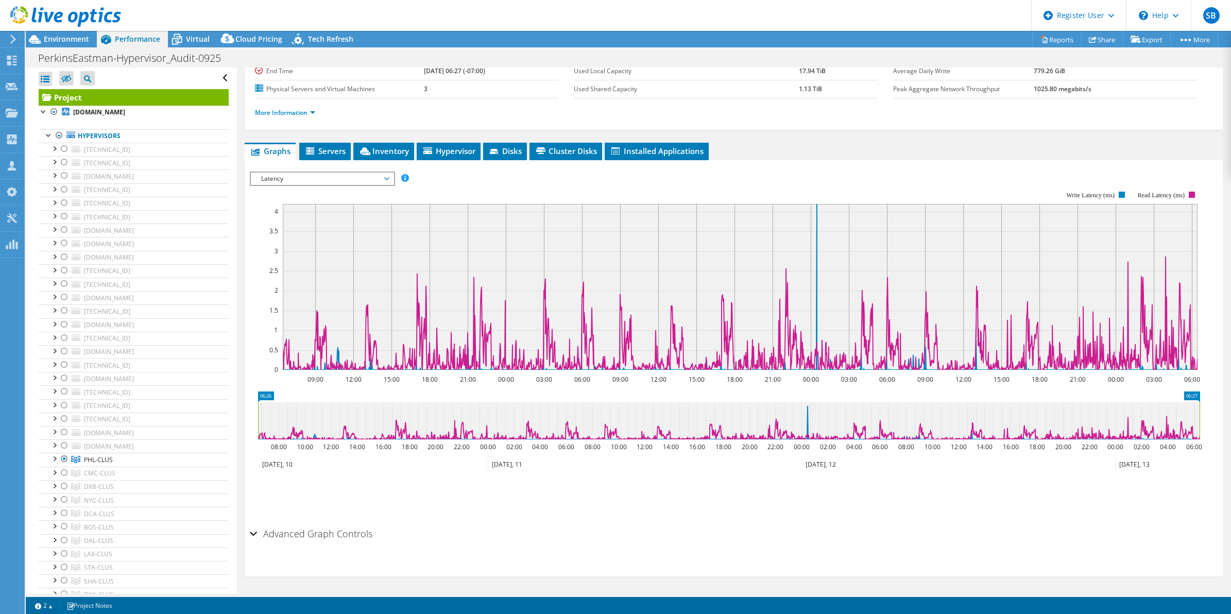
scroll to position [0, 0]
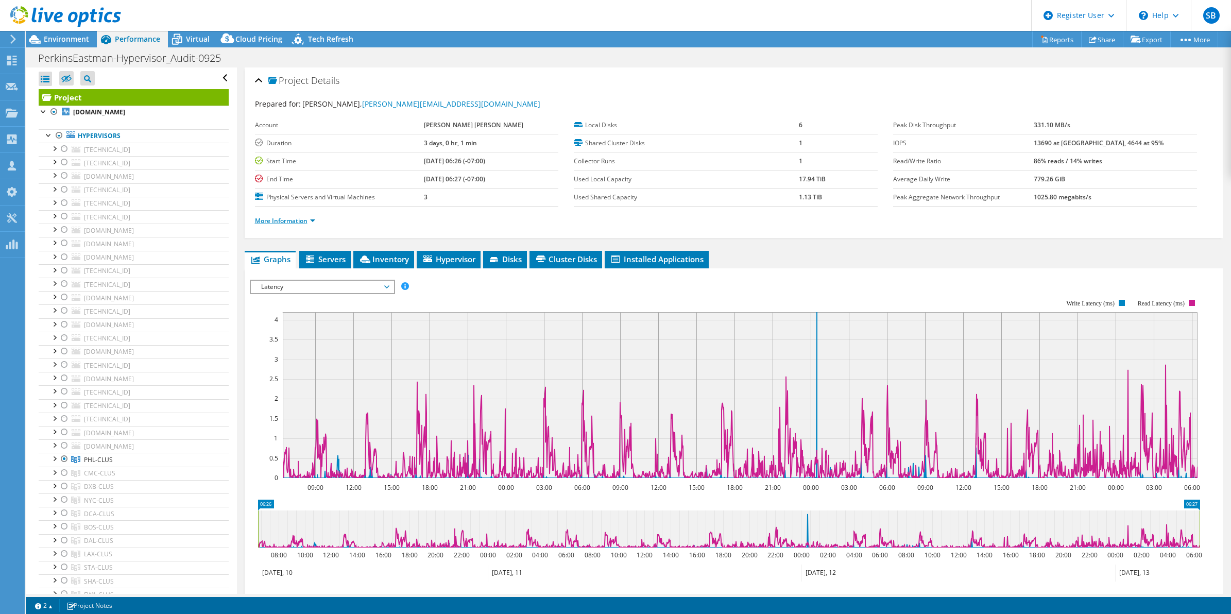
click at [278, 223] on link "More Information" at bounding box center [285, 220] width 60 height 9
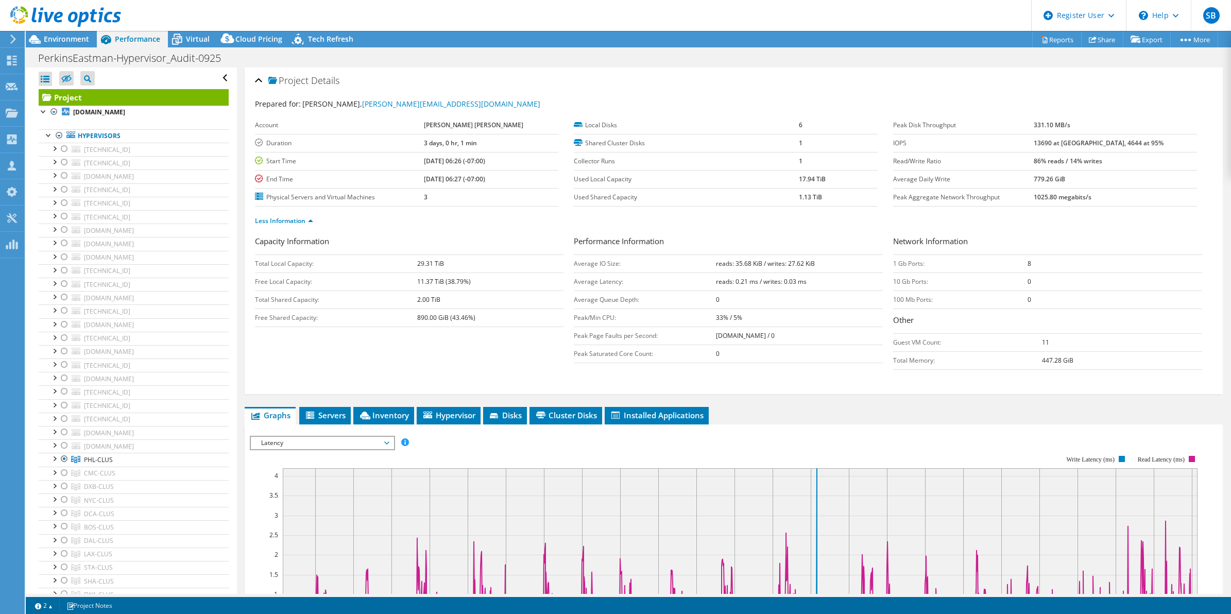
click at [46, 32] on div at bounding box center [60, 17] width 121 height 35
click at [56, 42] on span "Environment" at bounding box center [66, 39] width 45 height 10
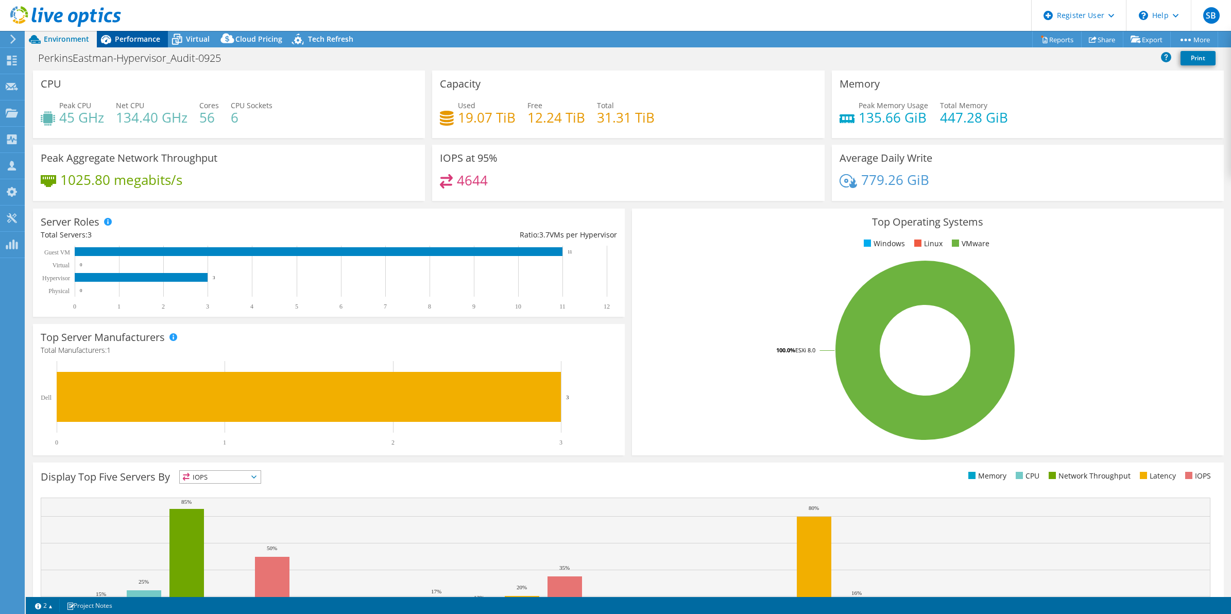
click at [133, 33] on div "Performance" at bounding box center [132, 39] width 71 height 16
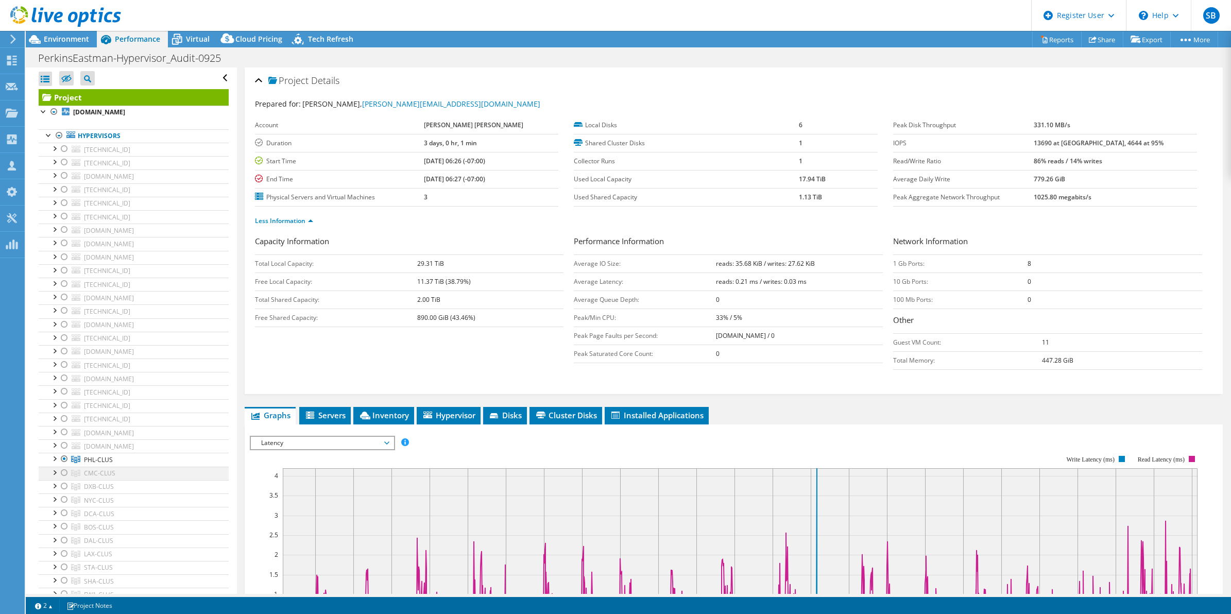
click at [64, 479] on div at bounding box center [64, 473] width 10 height 12
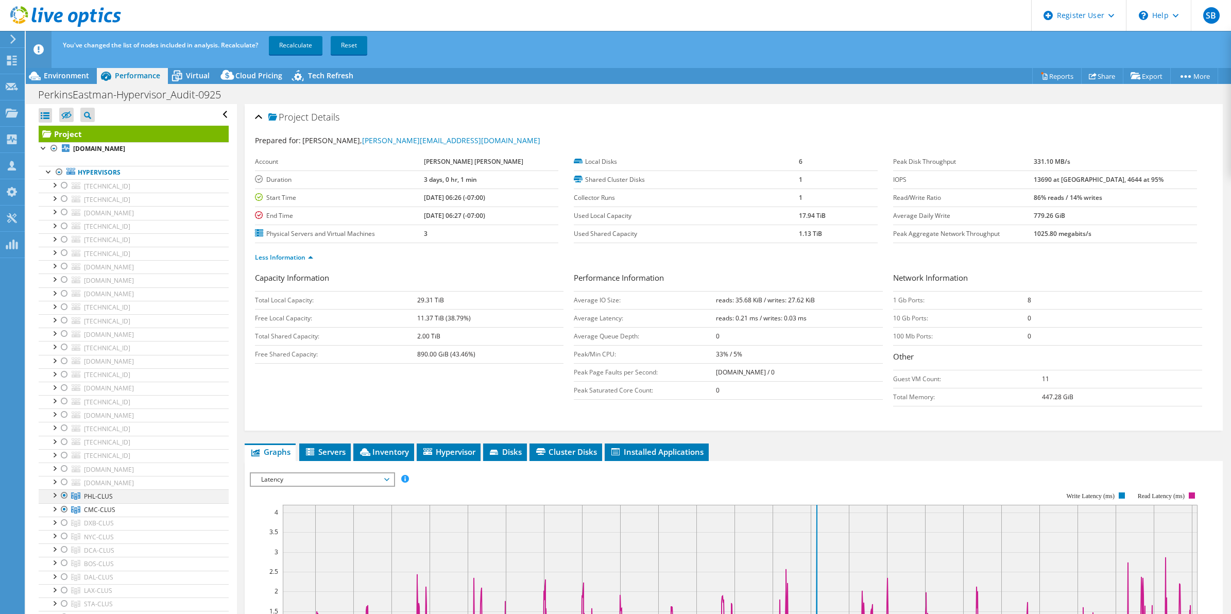
click at [64, 502] on div at bounding box center [64, 495] width 10 height 12
click at [284, 52] on link "Recalculate" at bounding box center [296, 45] width 54 height 19
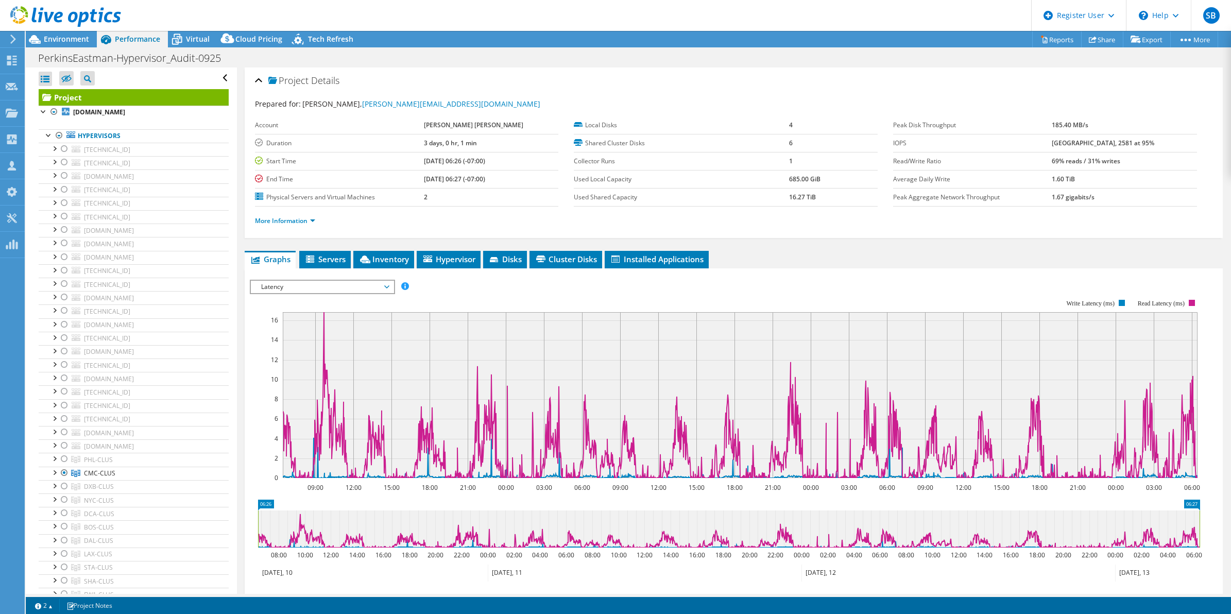
select select "USD"
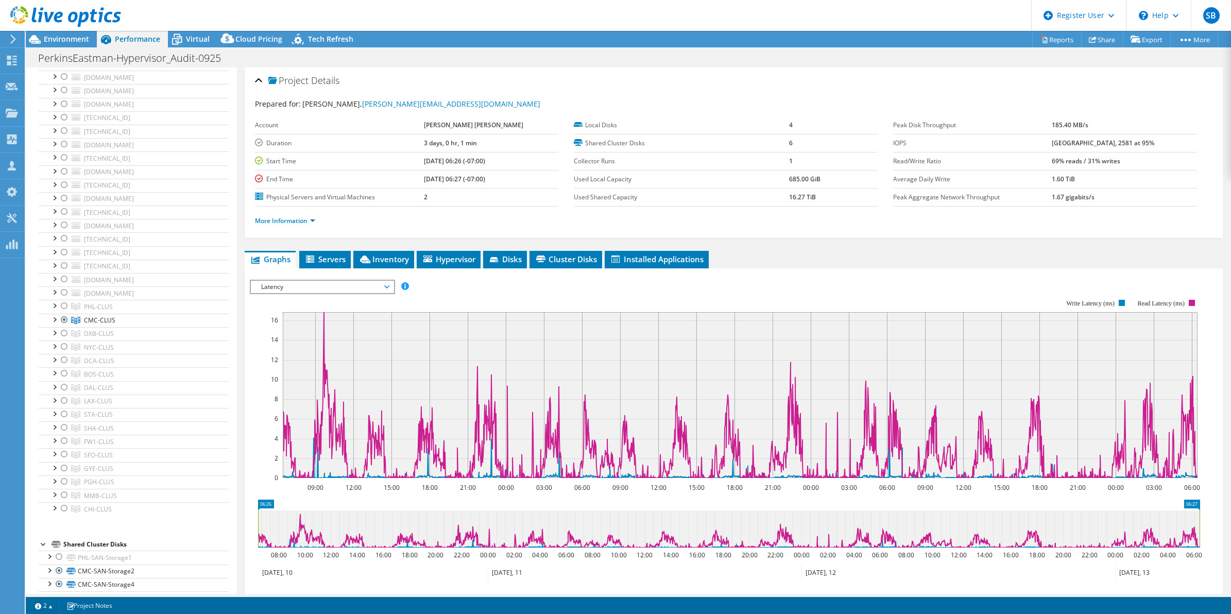
scroll to position [108, 0]
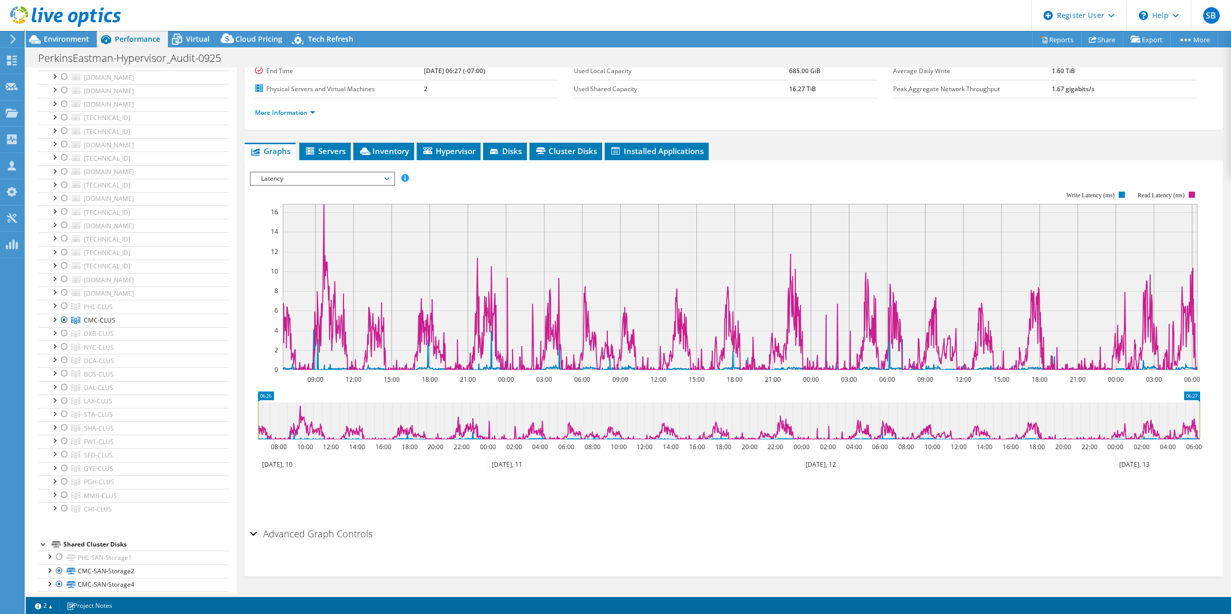
click at [331, 176] on span "Latency" at bounding box center [322, 179] width 132 height 12
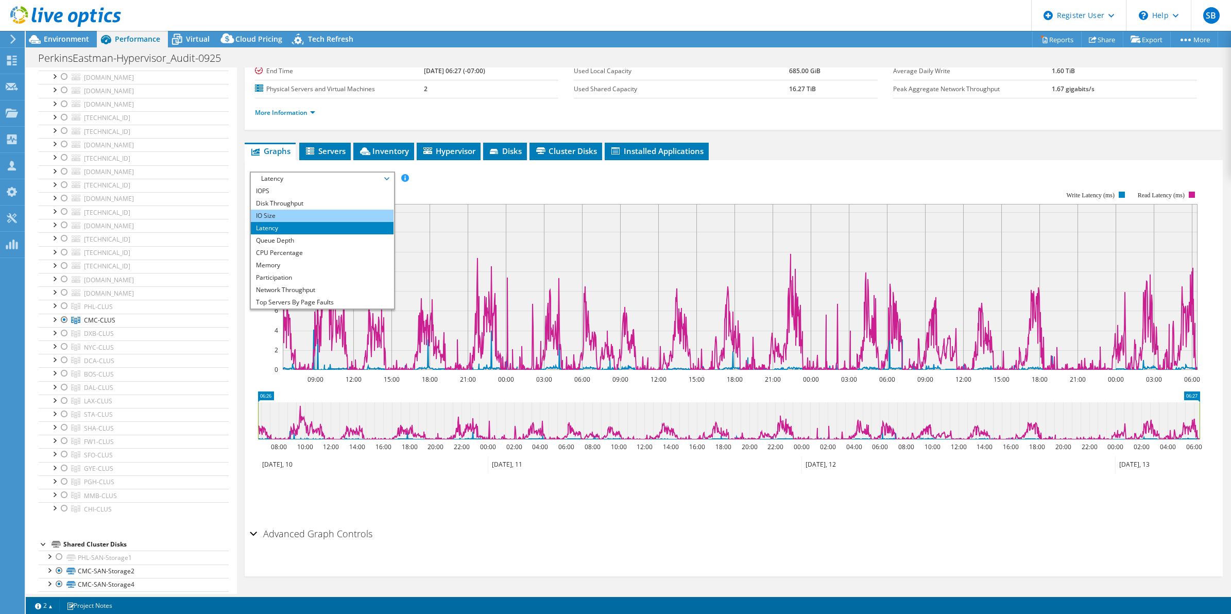
click at [316, 216] on li "IO Size" at bounding box center [322, 216] width 143 height 12
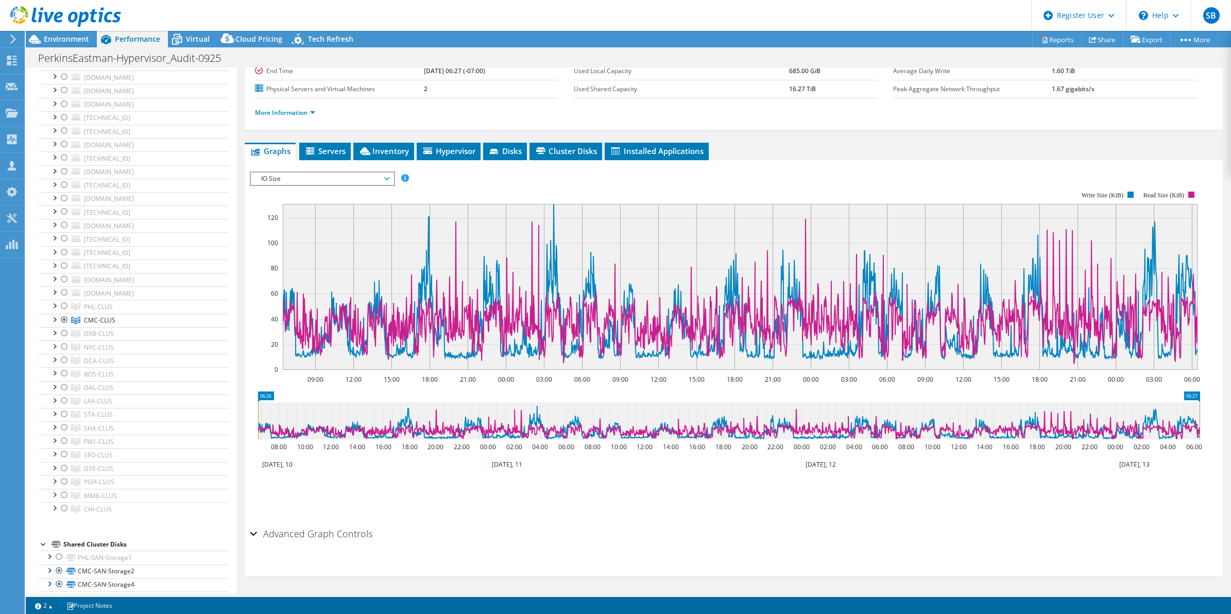
click at [308, 182] on span "IO Size" at bounding box center [322, 179] width 132 height 12
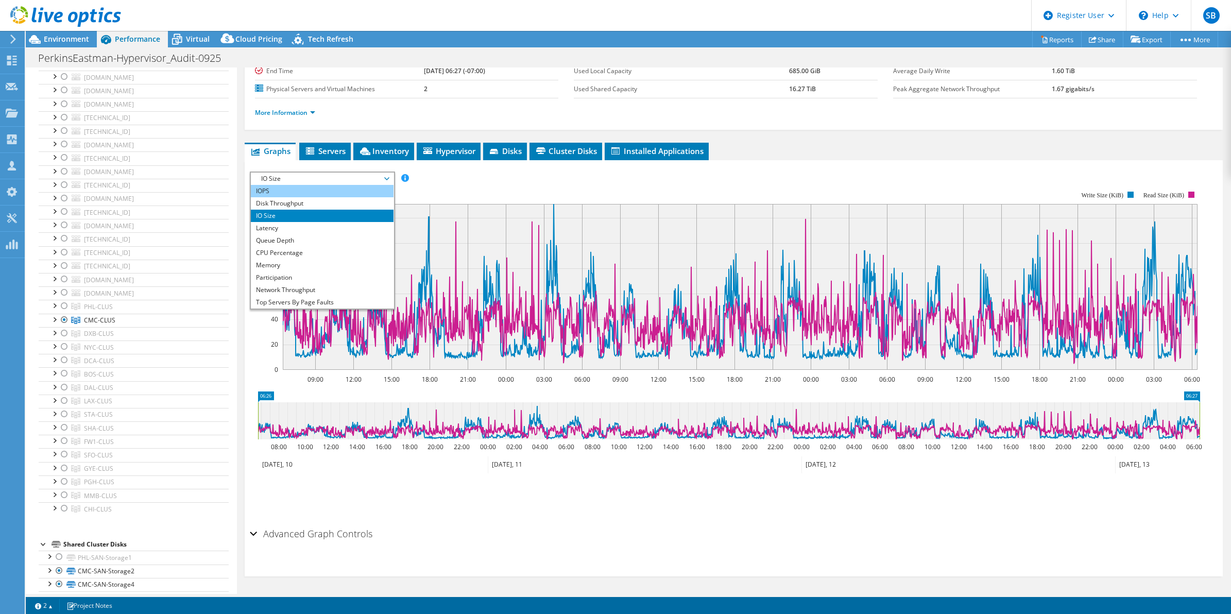
click at [305, 191] on li "IOPS" at bounding box center [322, 191] width 143 height 12
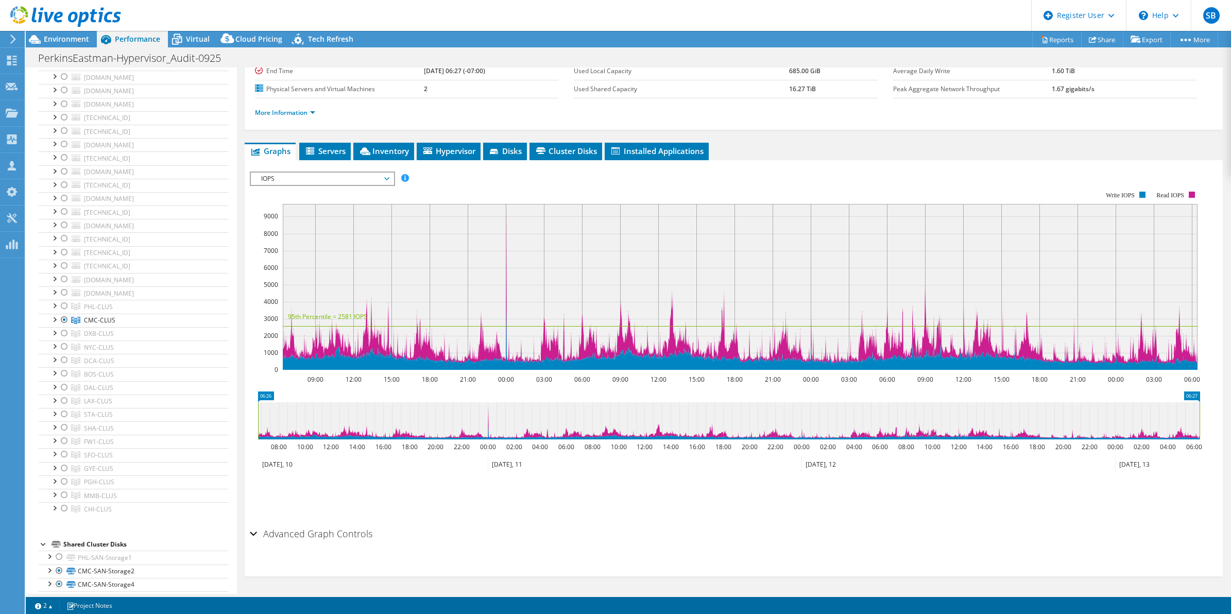
scroll to position [0, 0]
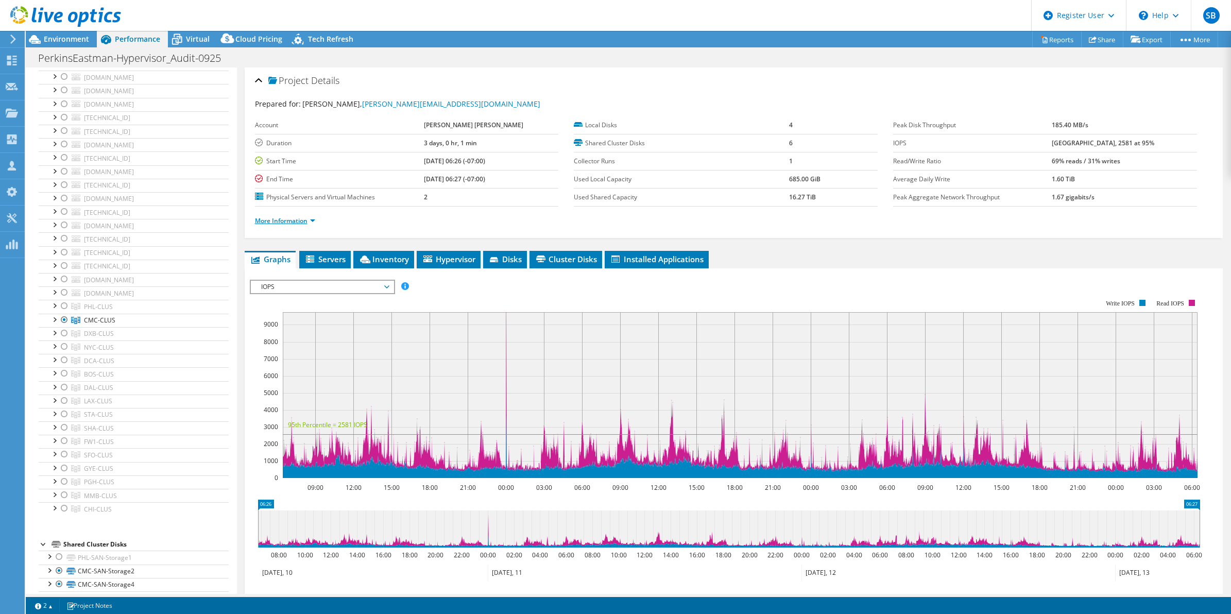
click at [277, 217] on link "More Information" at bounding box center [285, 220] width 60 height 9
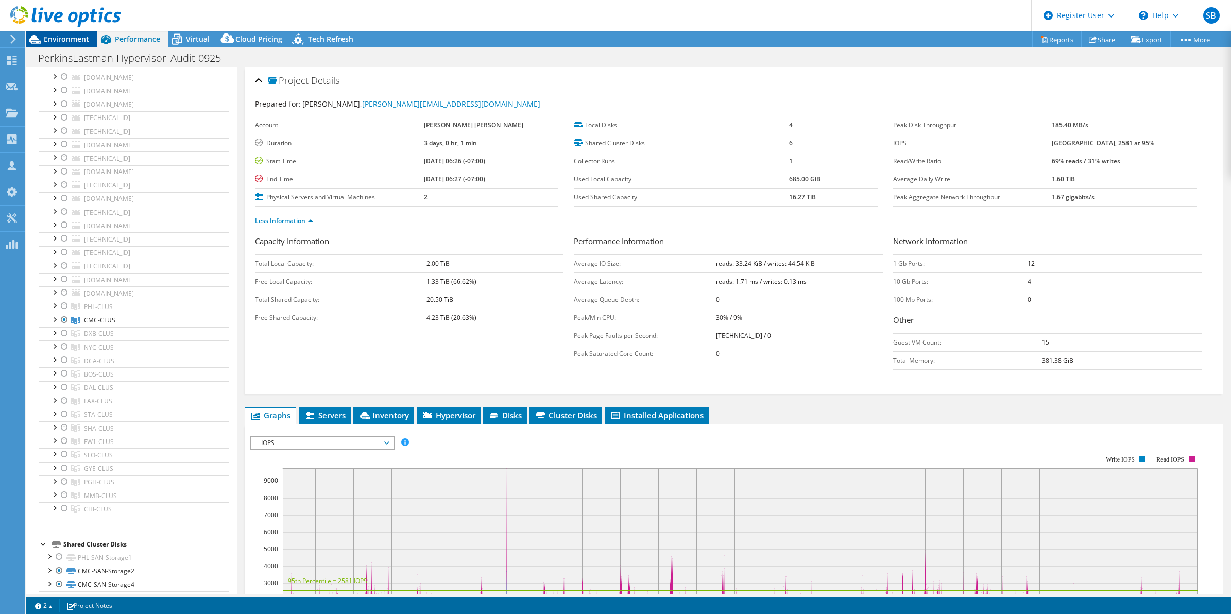
click at [67, 35] on span "Environment" at bounding box center [66, 39] width 45 height 10
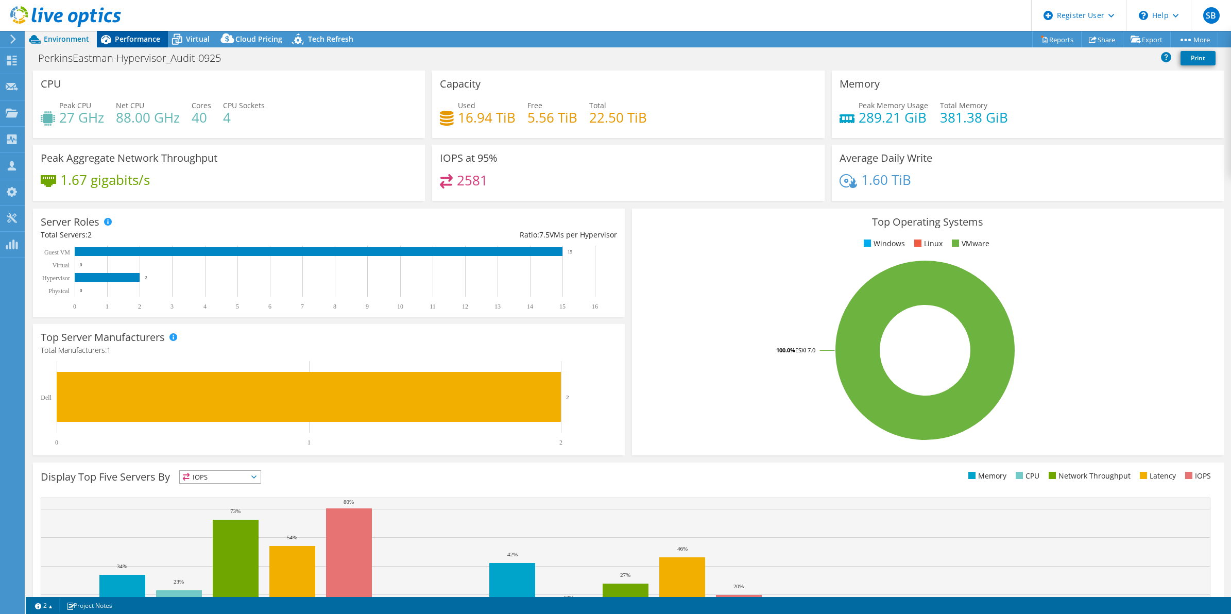
click at [134, 39] on span "Performance" at bounding box center [137, 39] width 45 height 10
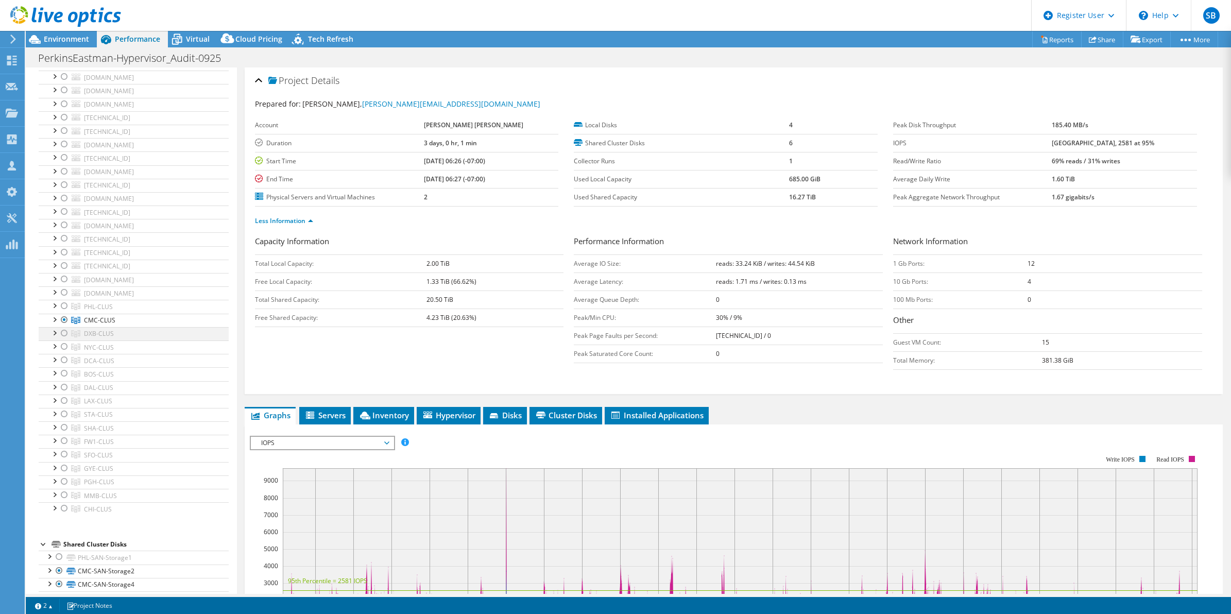
click at [61, 334] on div at bounding box center [64, 333] width 10 height 12
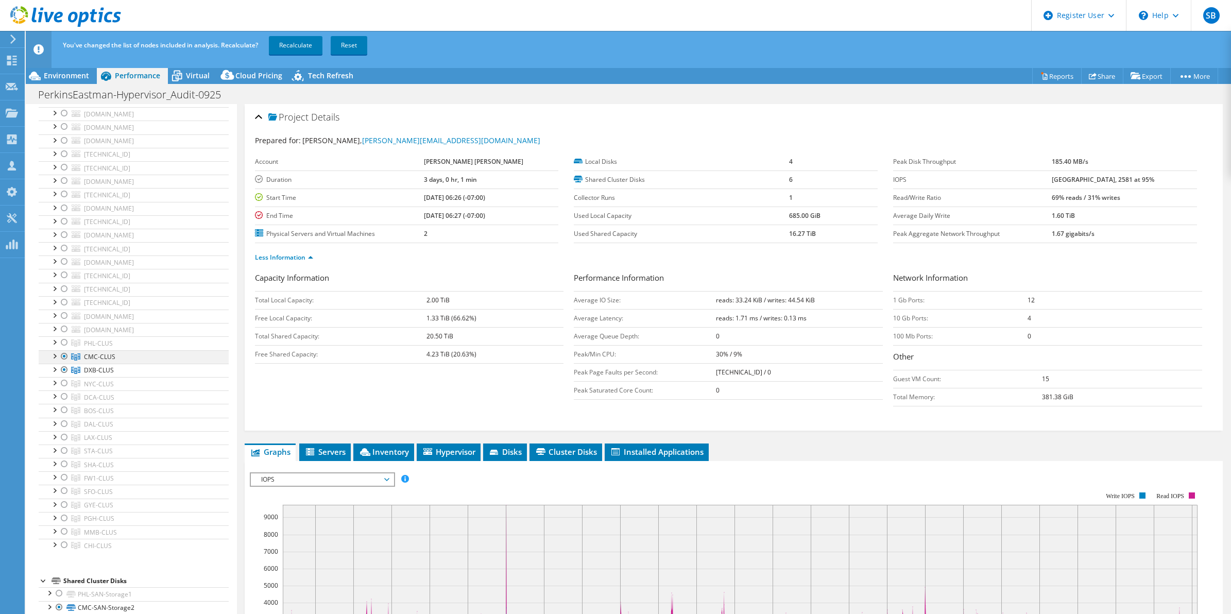
click at [64, 358] on div at bounding box center [64, 356] width 10 height 12
click at [302, 45] on link "Recalculate" at bounding box center [296, 45] width 54 height 19
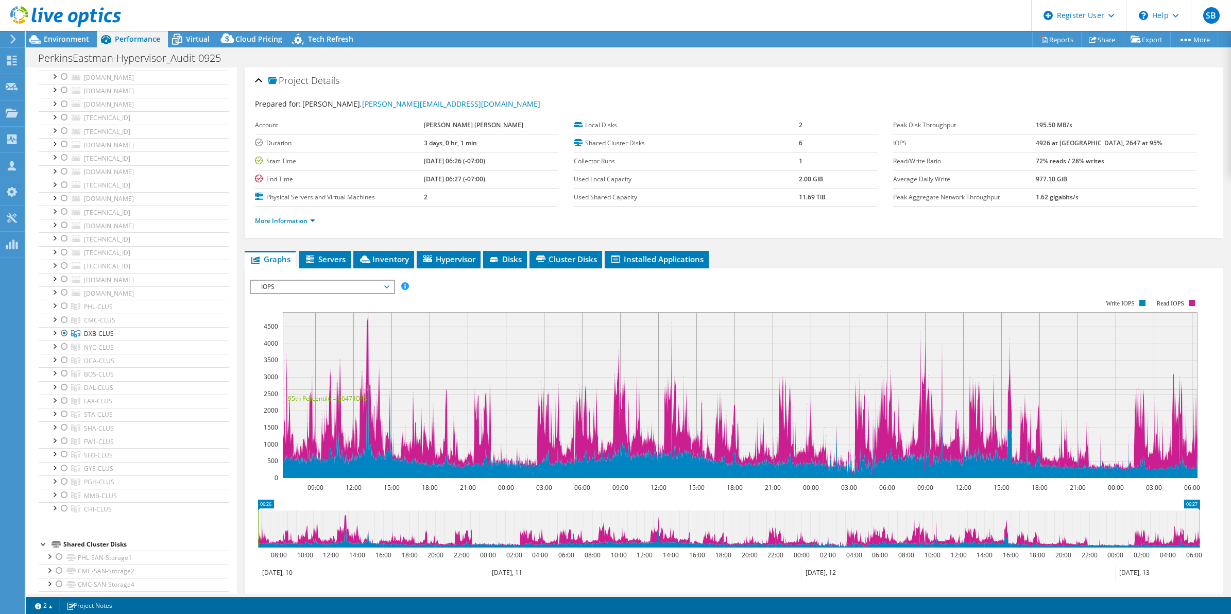
scroll to position [108, 0]
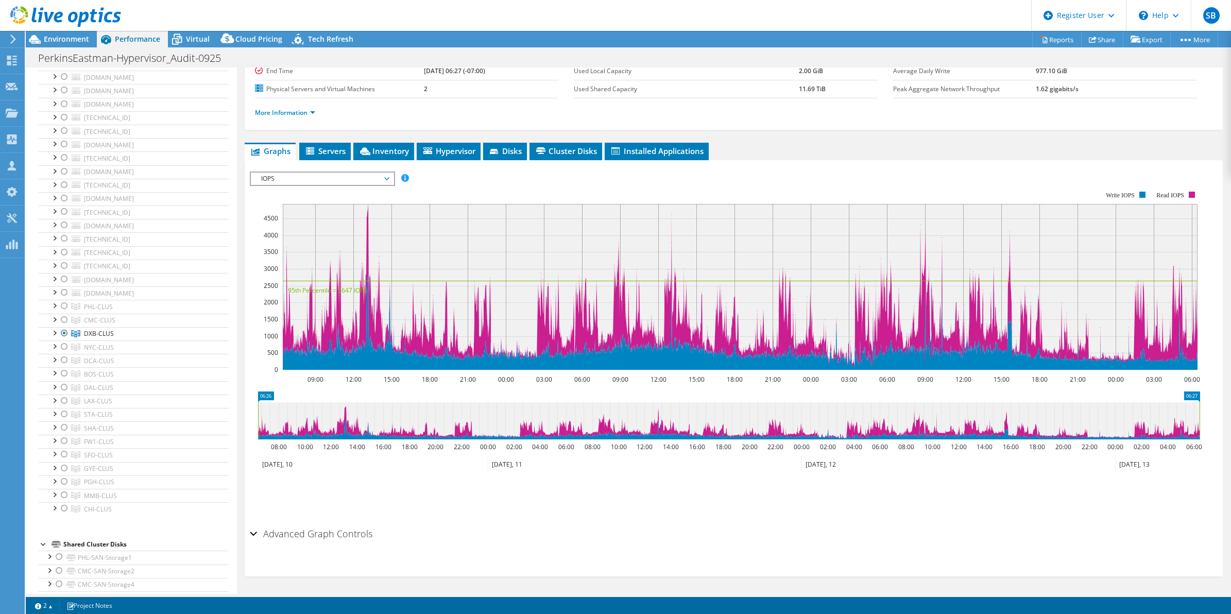
click at [369, 185] on rect at bounding box center [725, 281] width 950 height 206
click at [366, 173] on span "IOPS" at bounding box center [322, 179] width 132 height 12
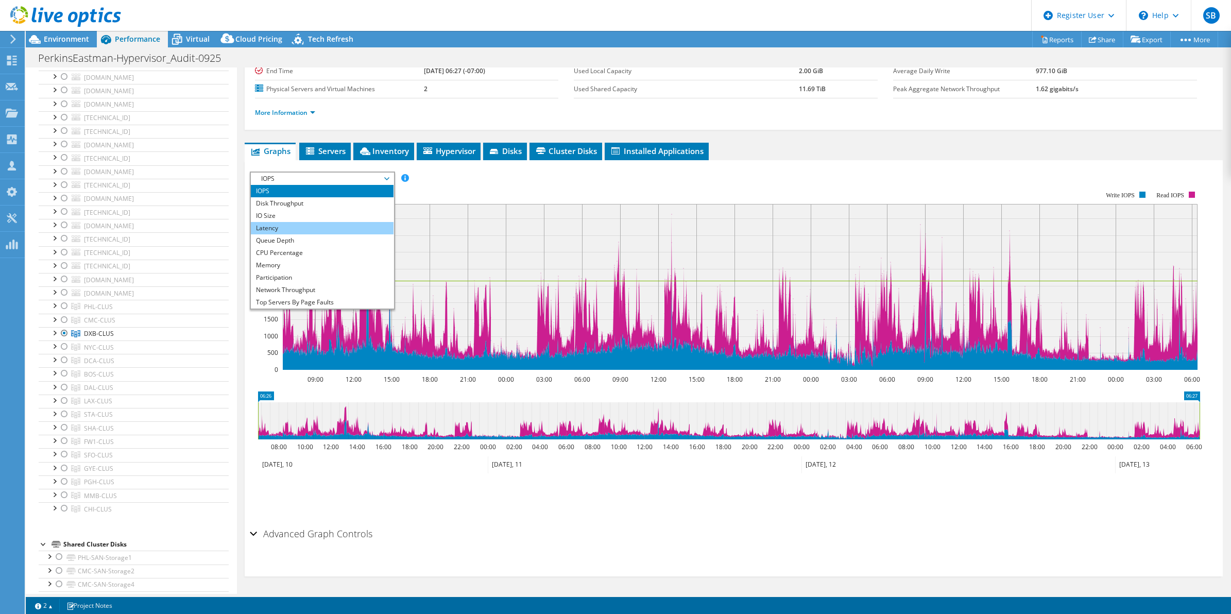
click at [311, 228] on li "Latency" at bounding box center [322, 228] width 143 height 12
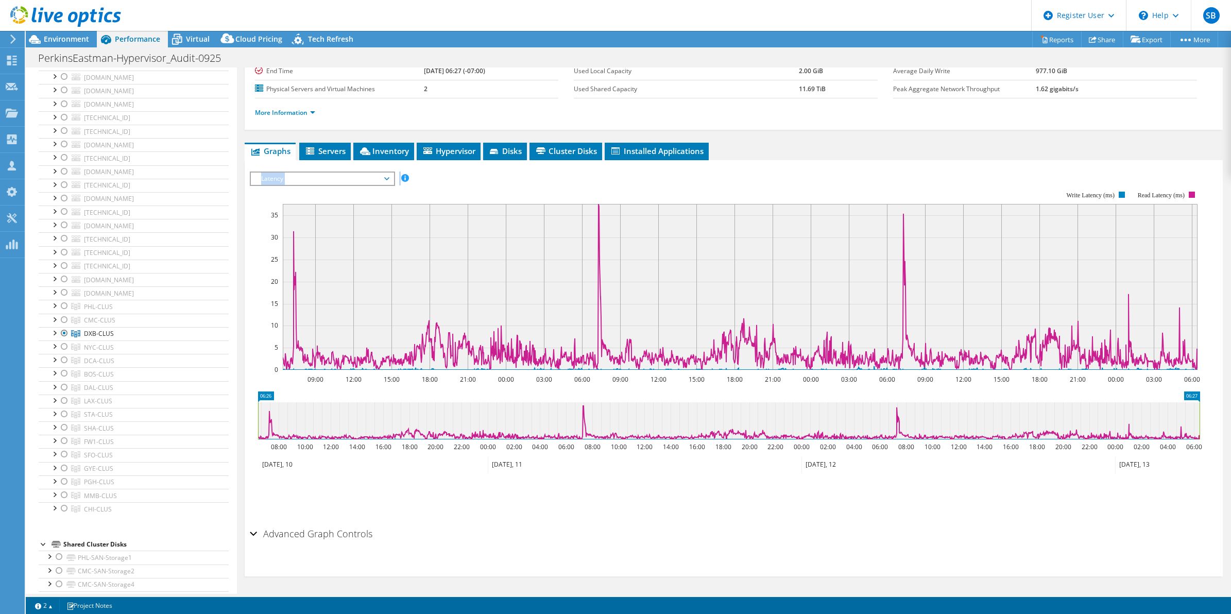
drag, startPoint x: 245, startPoint y: 163, endPoint x: 935, endPoint y: 469, distance: 754.9
click at [935, 469] on section "IOPS Disk Throughput IO Size Latency Queue Depth CPU Percentage Memory Page Fau…" at bounding box center [734, 368] width 979 height 416
click at [704, 593] on div "Project Details Prepared for: Ray Stone, r.stone@perkinseastman.com Account Per…" at bounding box center [734, 276] width 994 height 635
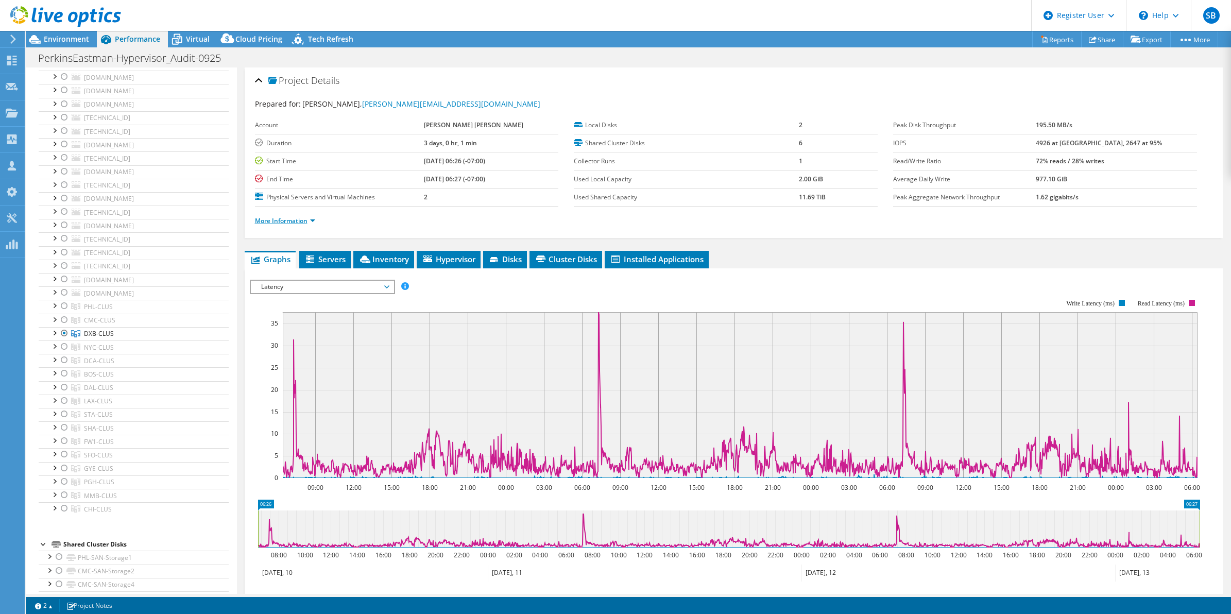
click at [281, 219] on link "More Information" at bounding box center [285, 220] width 60 height 9
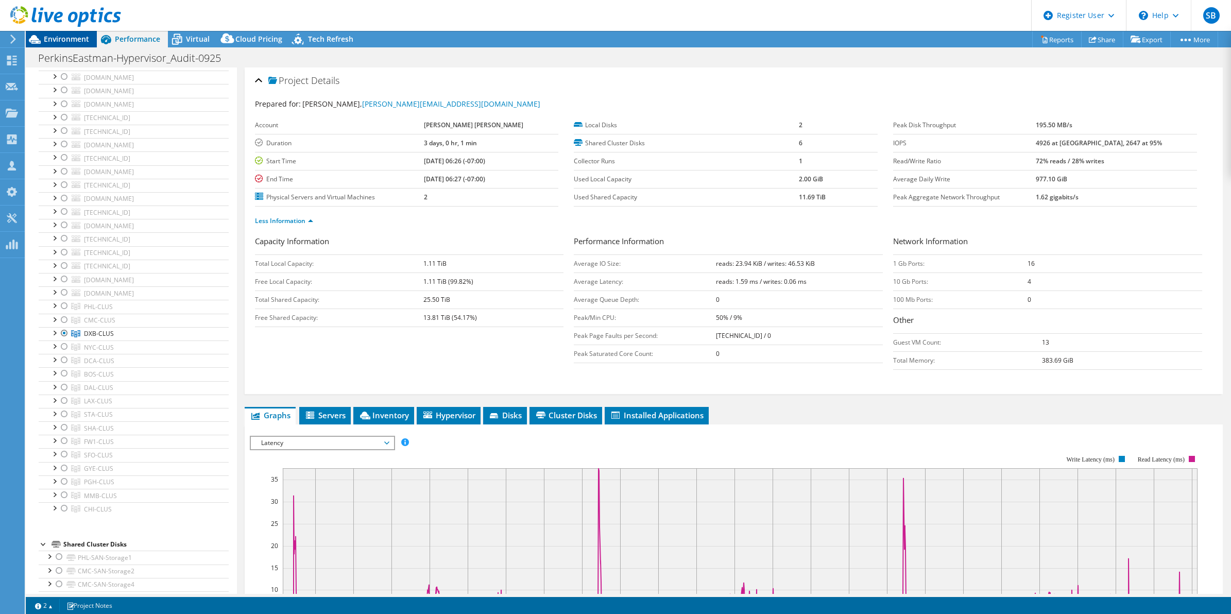
click at [50, 41] on span "Environment" at bounding box center [66, 39] width 45 height 10
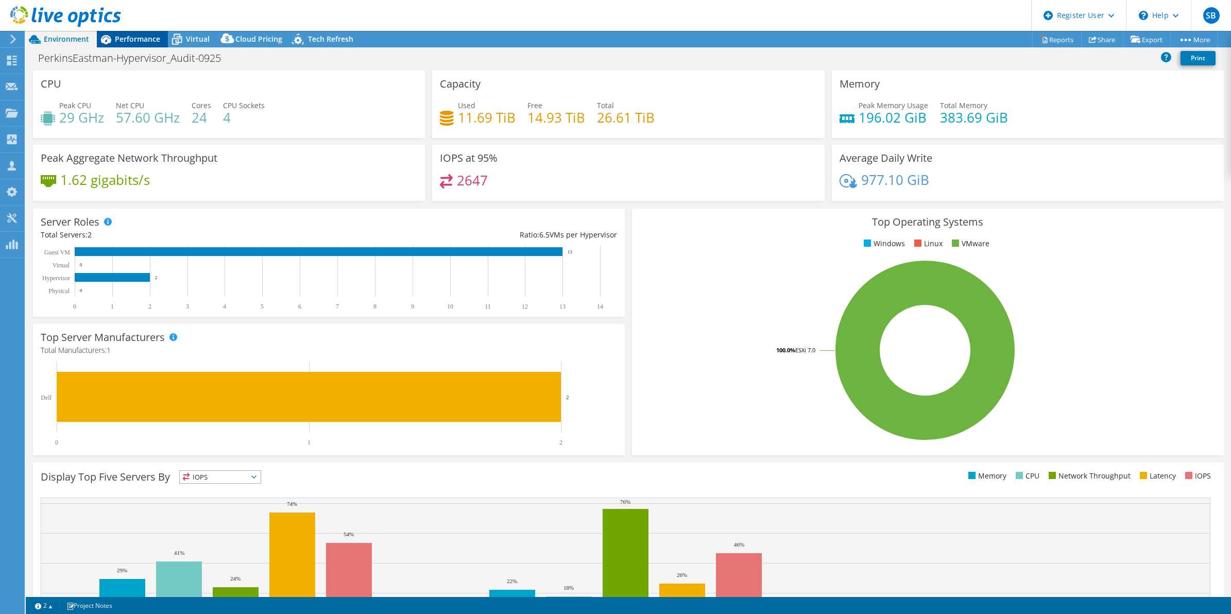
click at [119, 44] on div "Performance" at bounding box center [132, 39] width 71 height 16
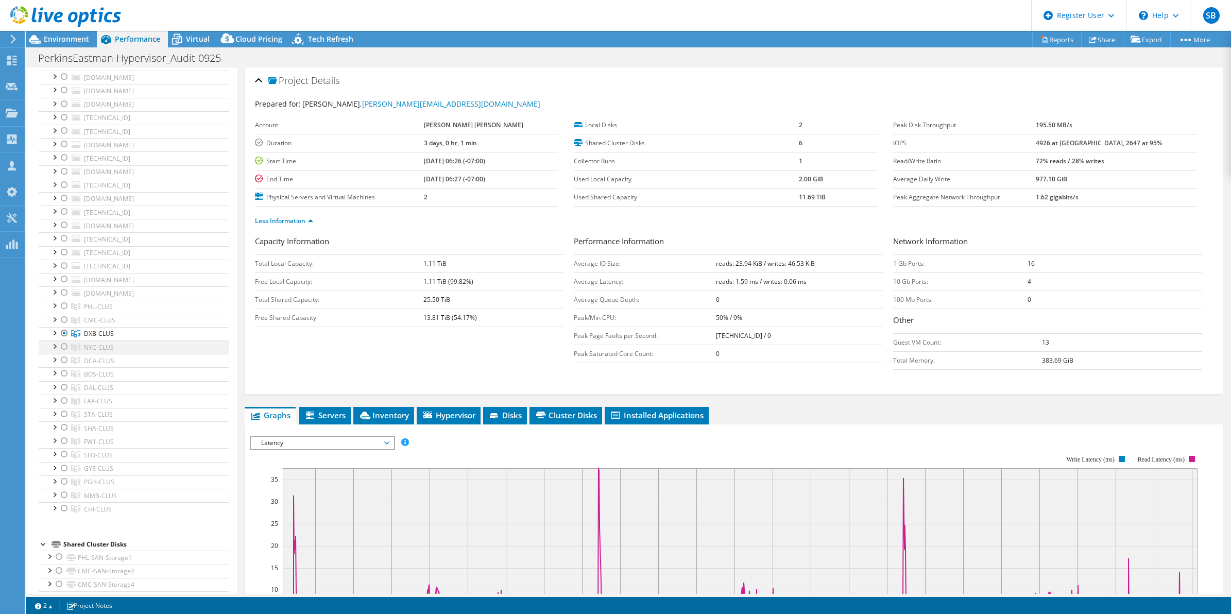
click at [60, 349] on div at bounding box center [64, 347] width 10 height 12
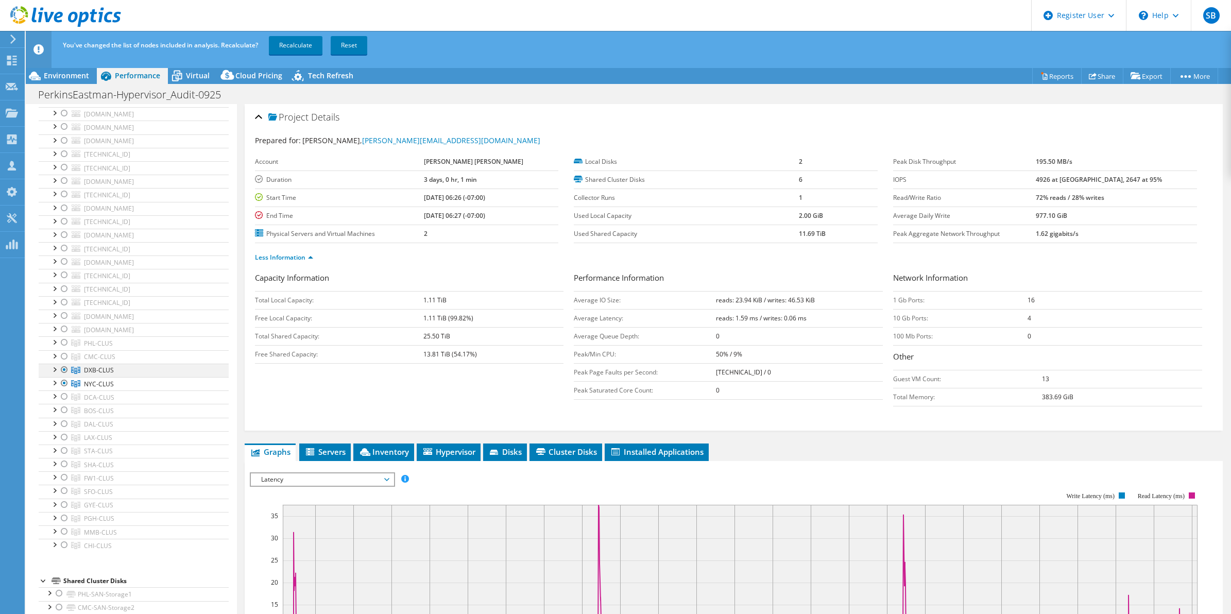
click at [64, 374] on div at bounding box center [64, 370] width 10 height 12
click at [294, 45] on link "Recalculate" at bounding box center [296, 45] width 54 height 19
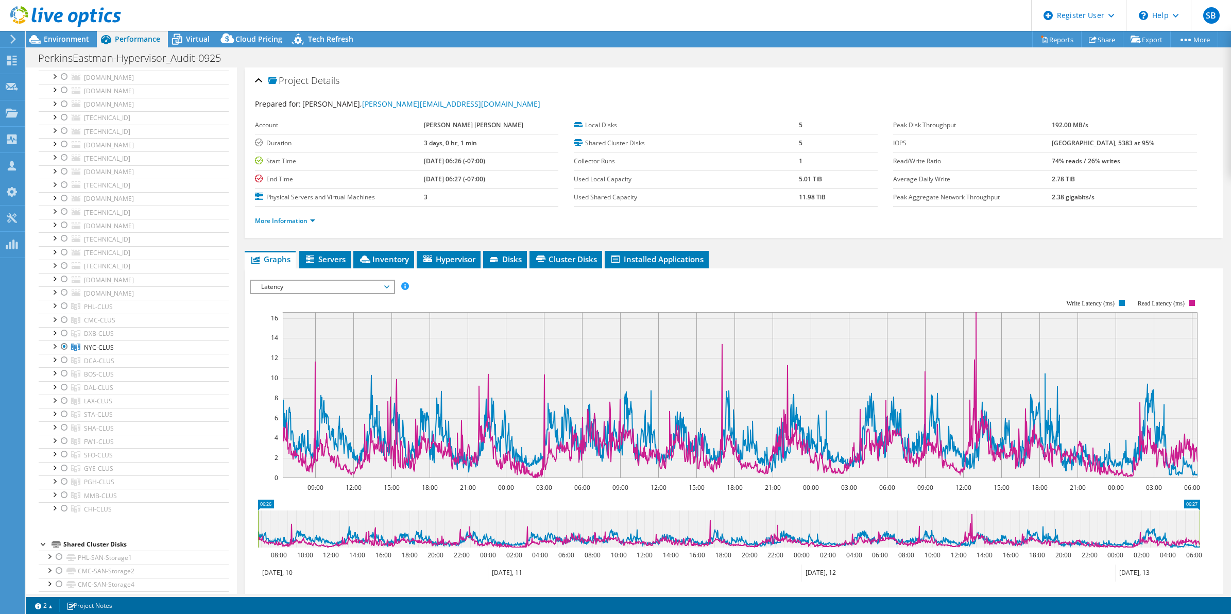
scroll to position [108, 0]
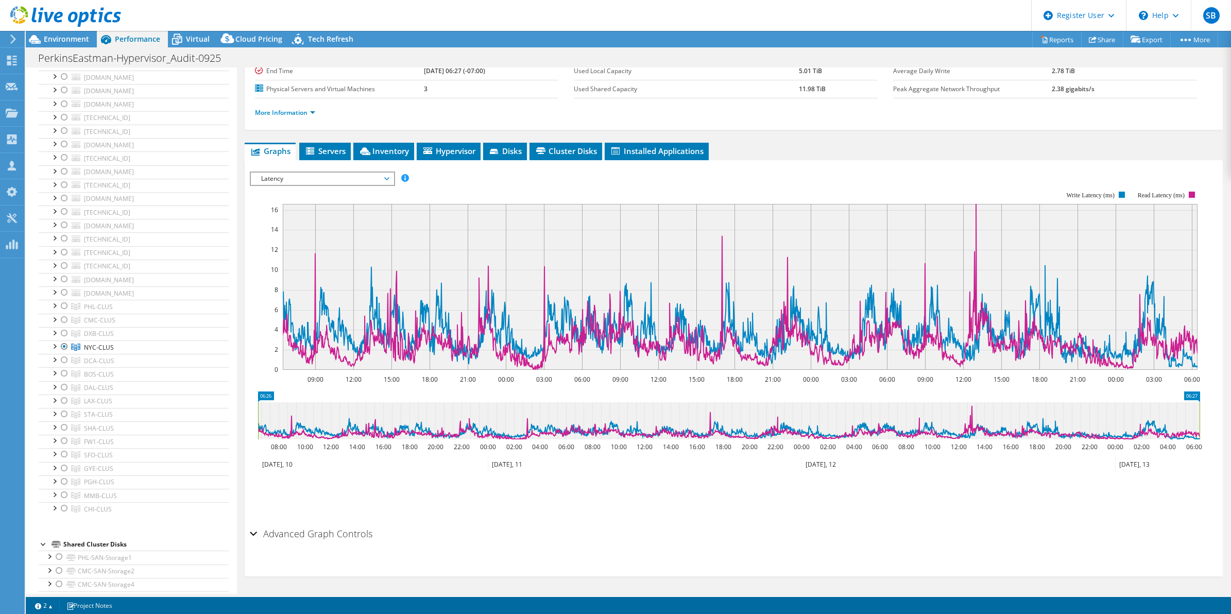
click at [353, 181] on span "Latency" at bounding box center [322, 179] width 132 height 12
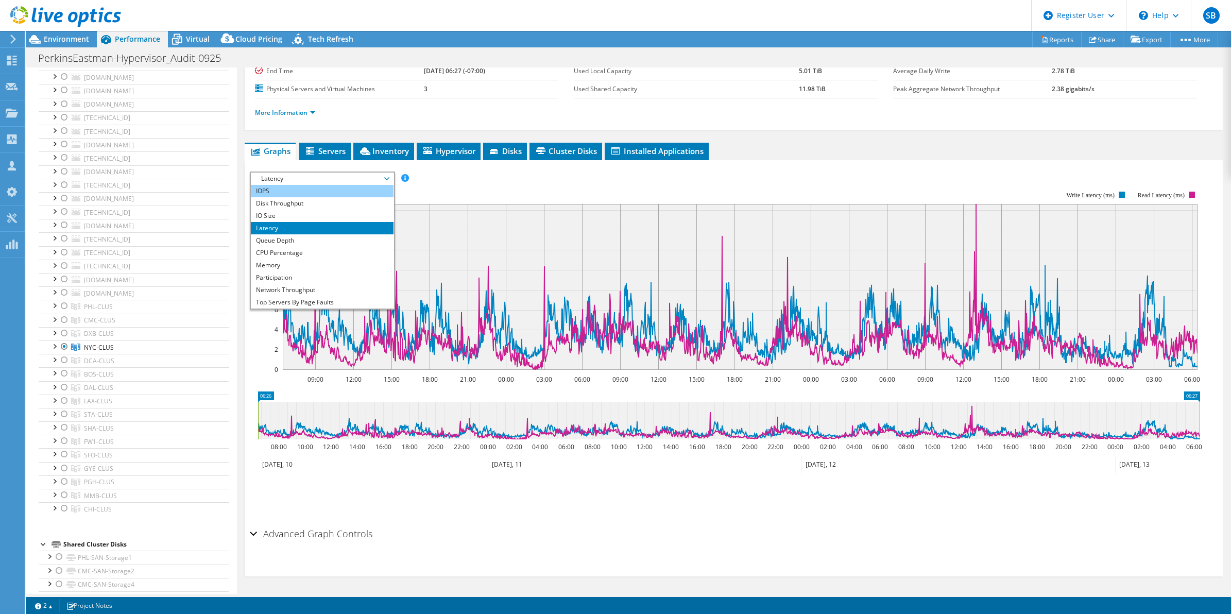
click at [338, 192] on li "IOPS" at bounding box center [322, 191] width 143 height 12
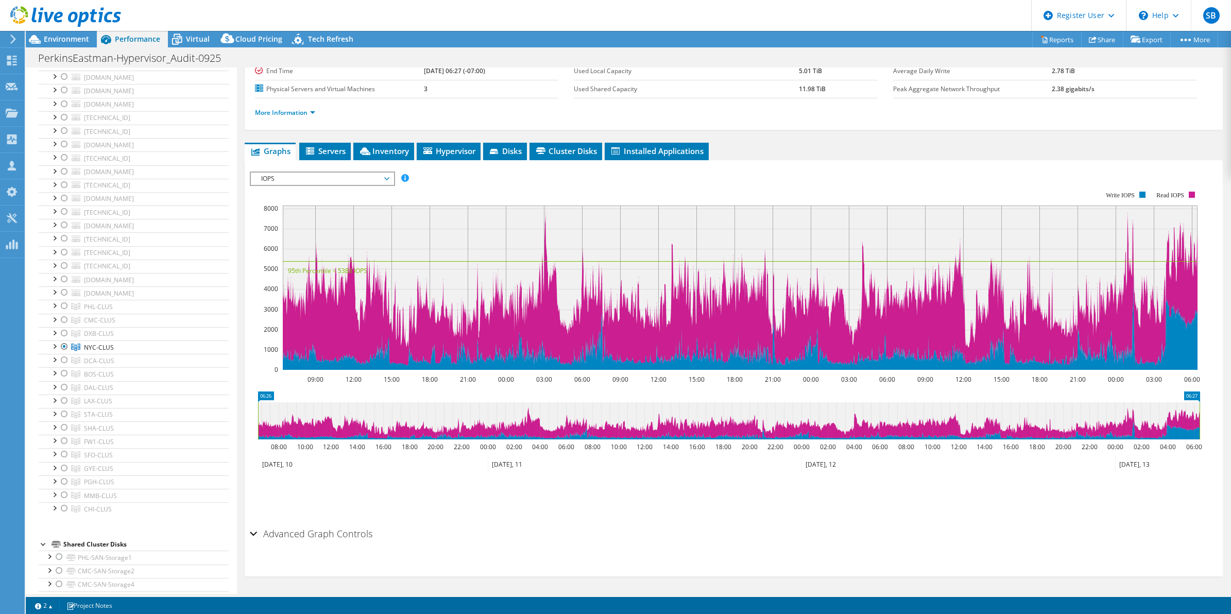
scroll to position [0, 0]
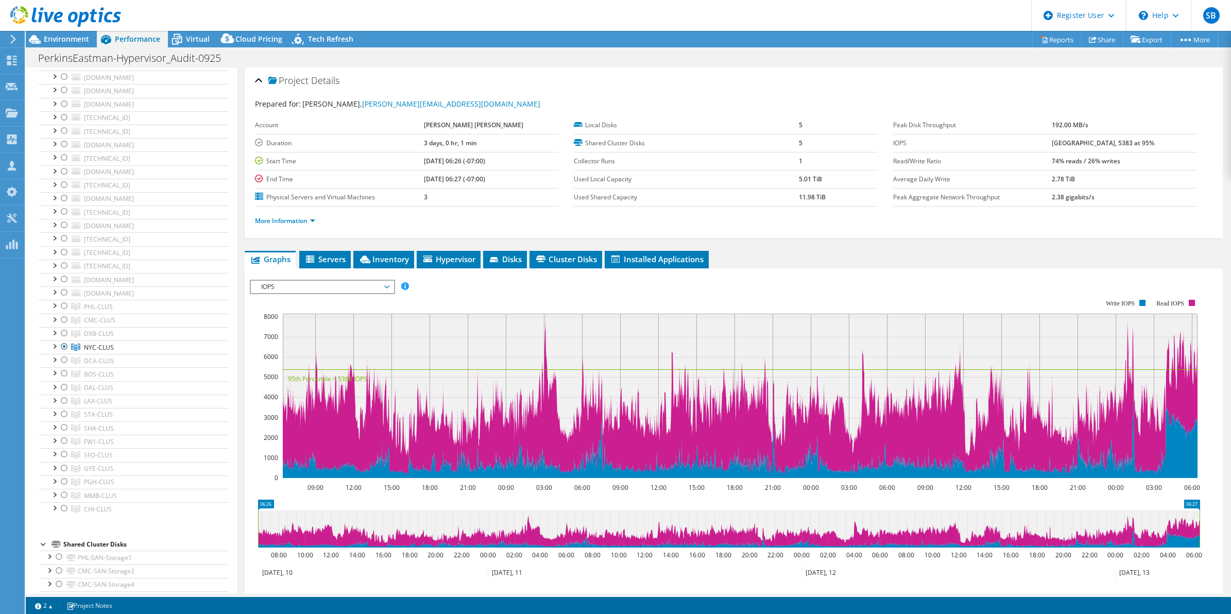
click at [284, 215] on li "More Information" at bounding box center [288, 220] width 66 height 11
click at [287, 220] on link "More Information" at bounding box center [285, 220] width 60 height 9
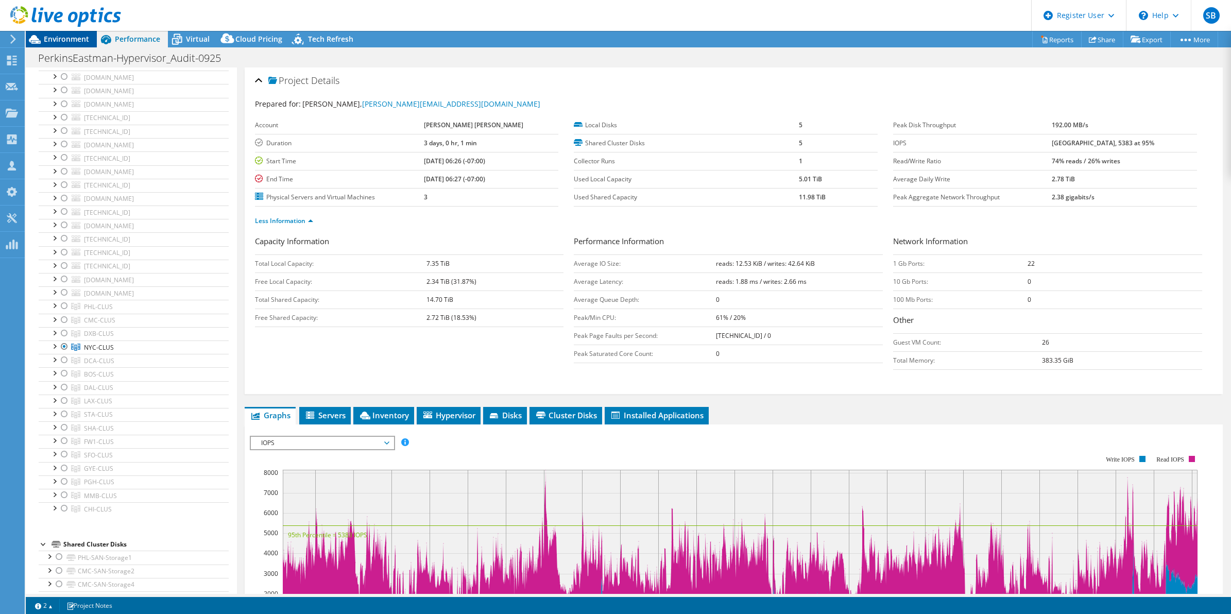
click at [63, 37] on span "Environment" at bounding box center [66, 39] width 45 height 10
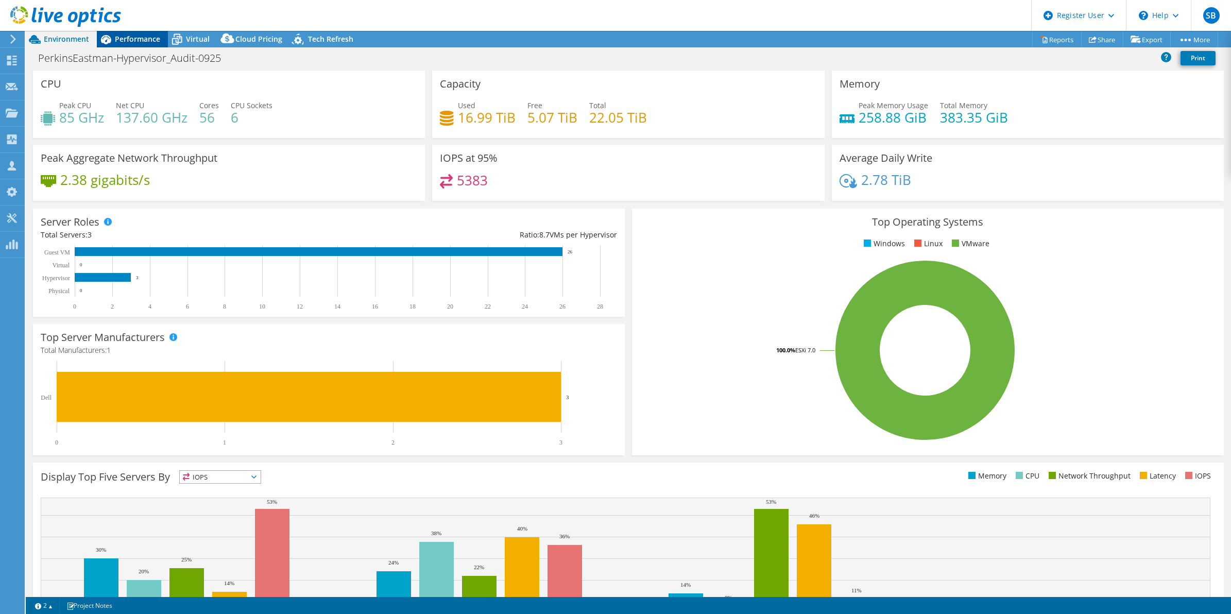
click at [133, 45] on div "Performance" at bounding box center [132, 39] width 71 height 16
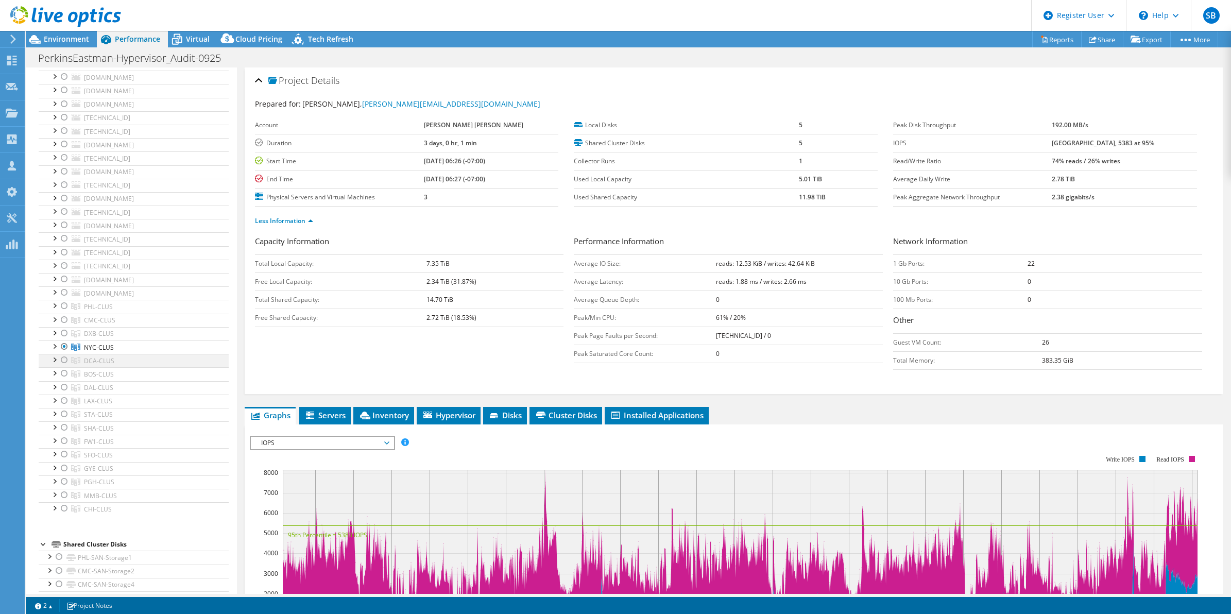
click at [63, 362] on div at bounding box center [64, 360] width 10 height 12
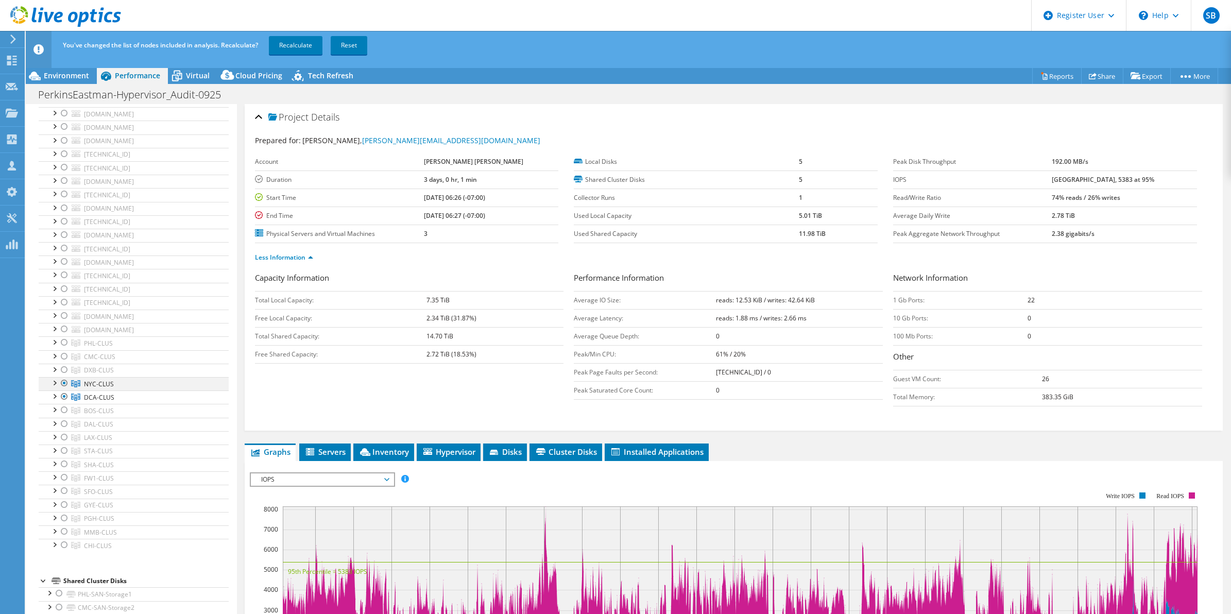
click at [65, 385] on div at bounding box center [64, 383] width 10 height 12
click at [294, 44] on link "Recalculate" at bounding box center [296, 45] width 54 height 19
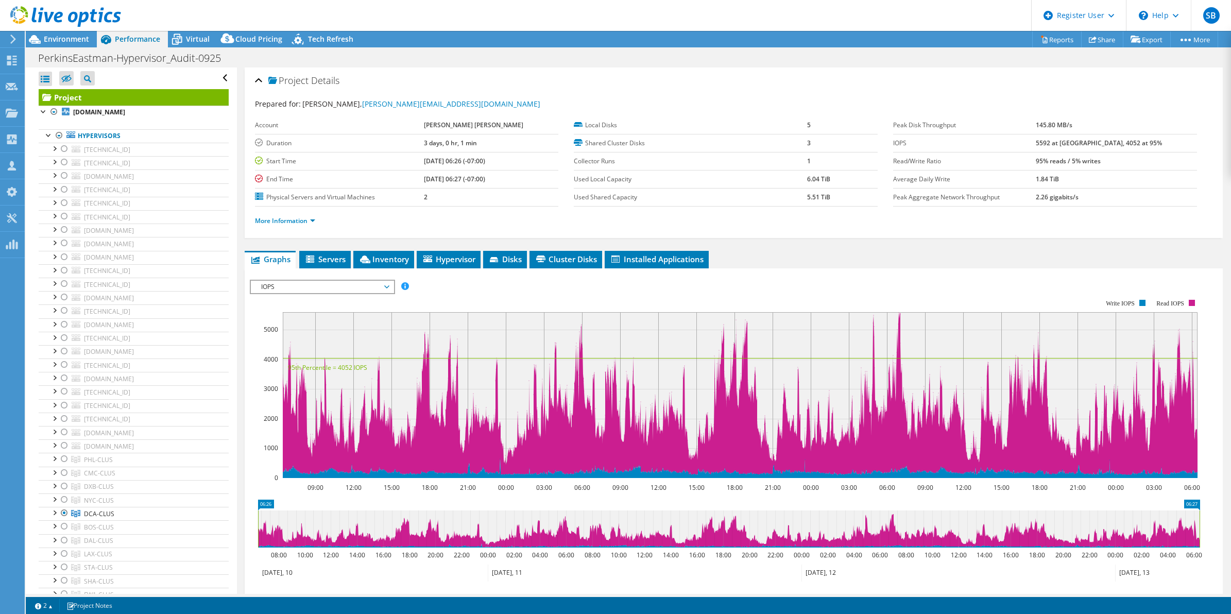
select select "USD"
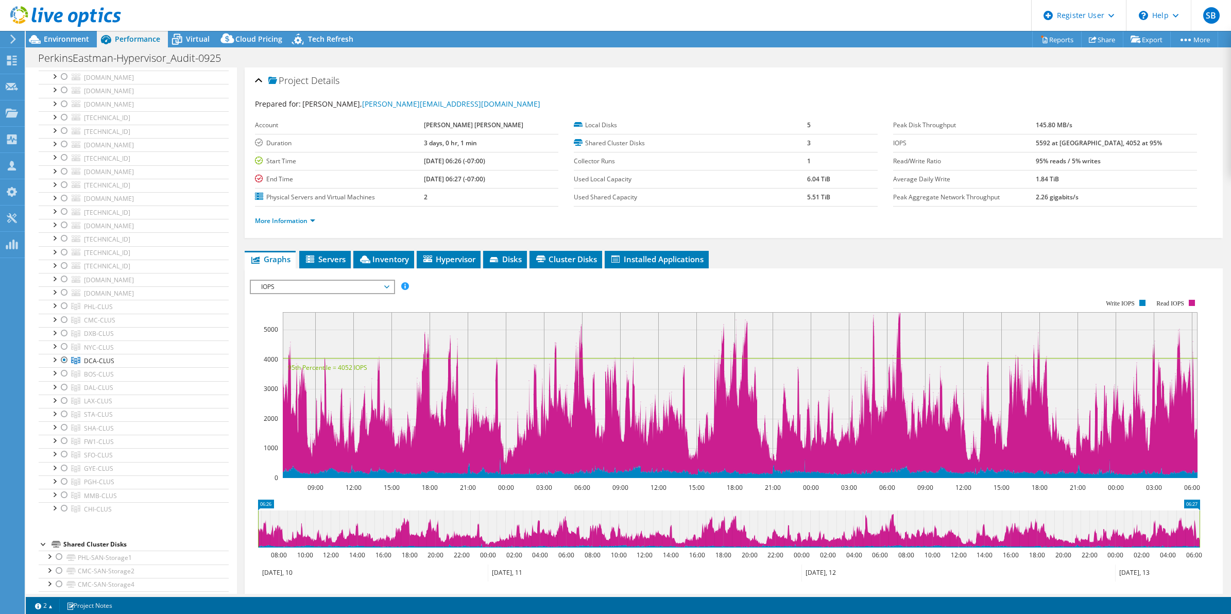
scroll to position [108, 0]
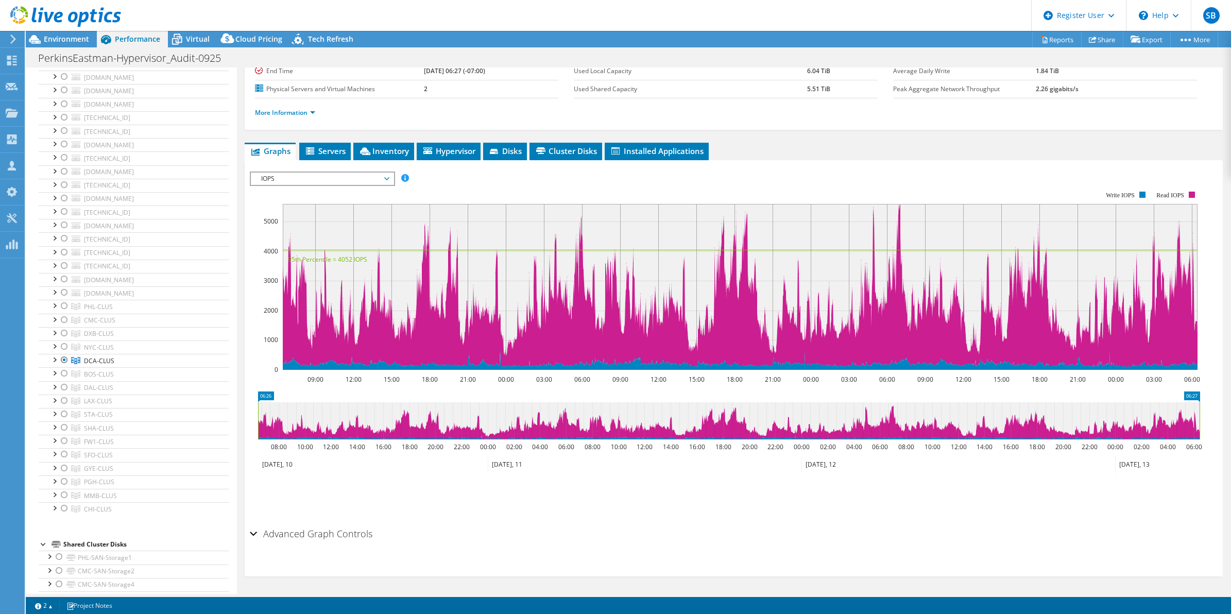
click at [371, 177] on span "IOPS" at bounding box center [322, 179] width 132 height 12
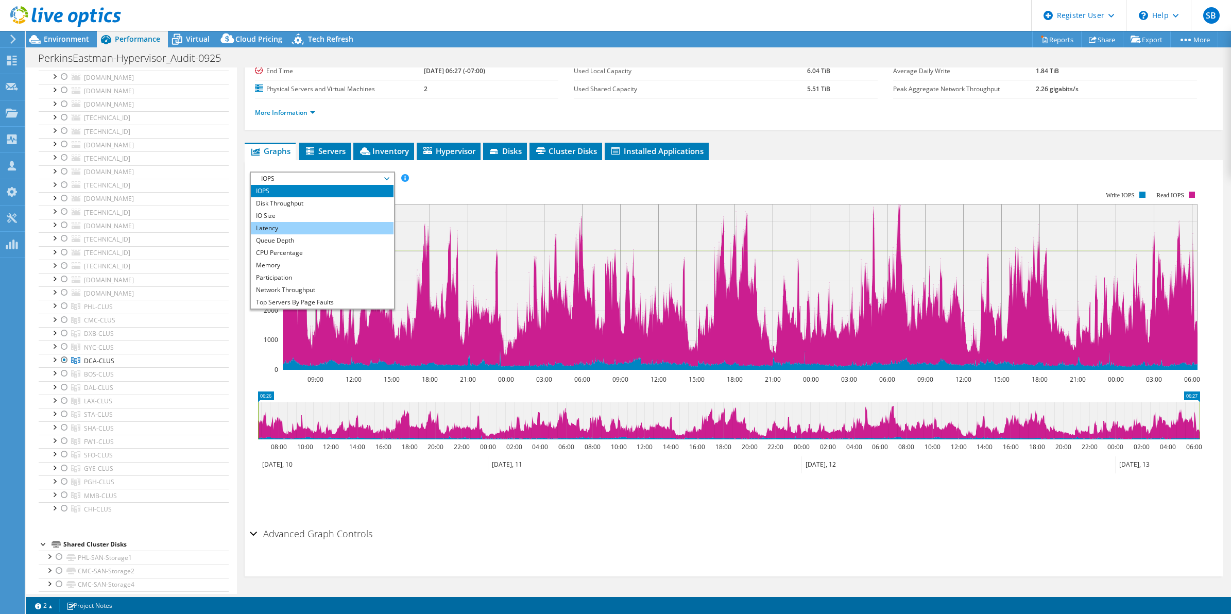
click at [327, 227] on li "Latency" at bounding box center [322, 228] width 143 height 12
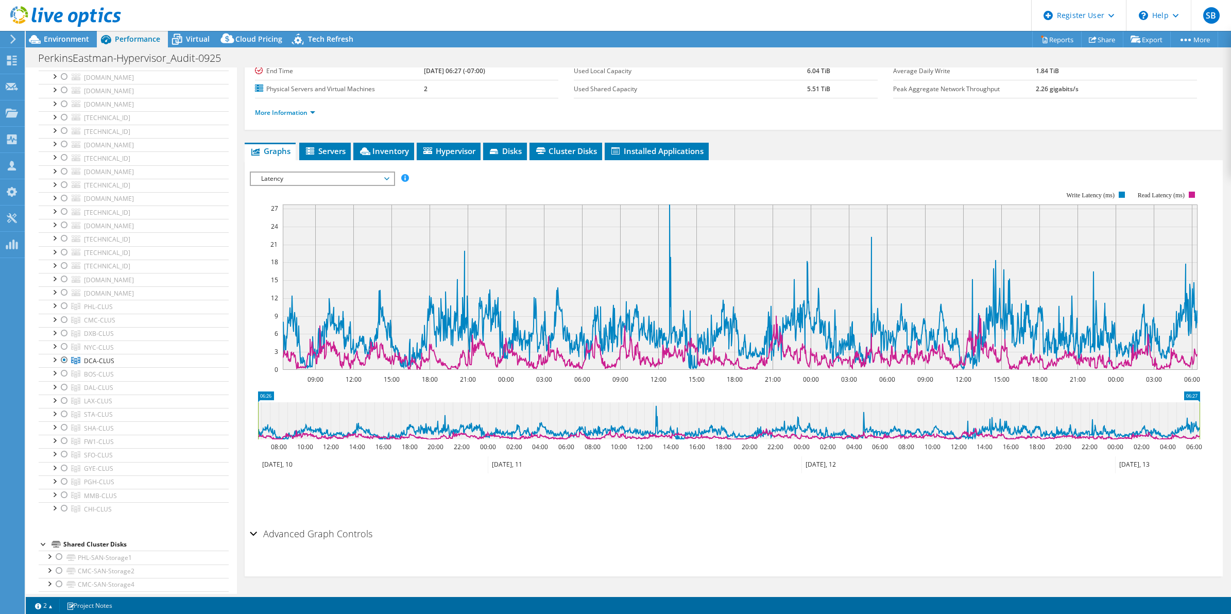
scroll to position [0, 0]
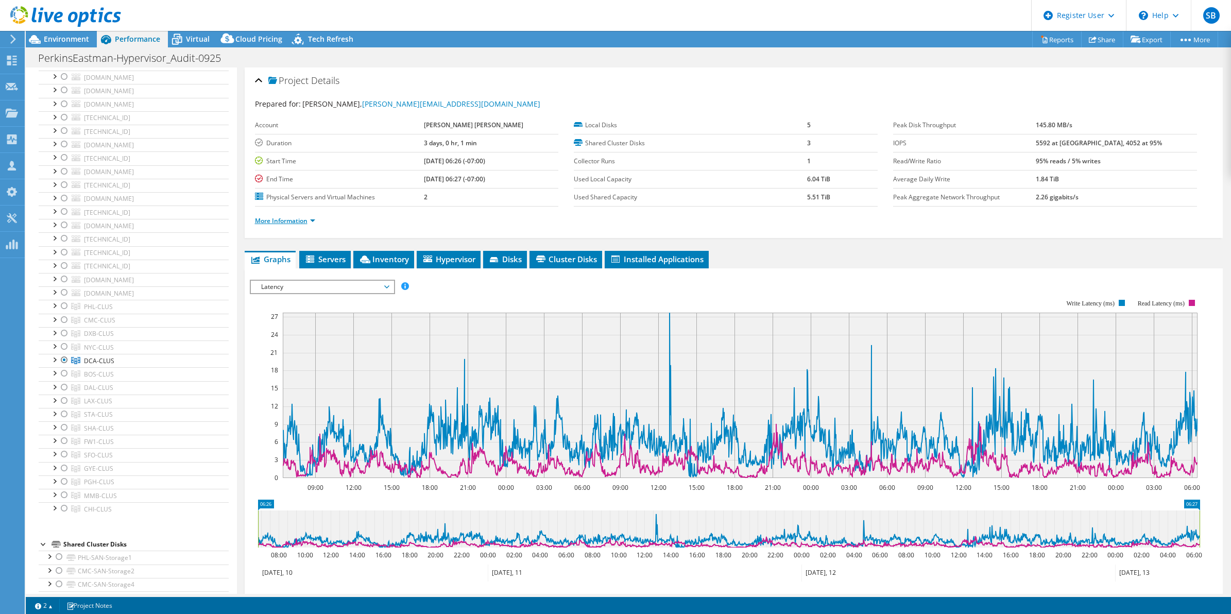
click at [281, 223] on link "More Information" at bounding box center [285, 220] width 60 height 9
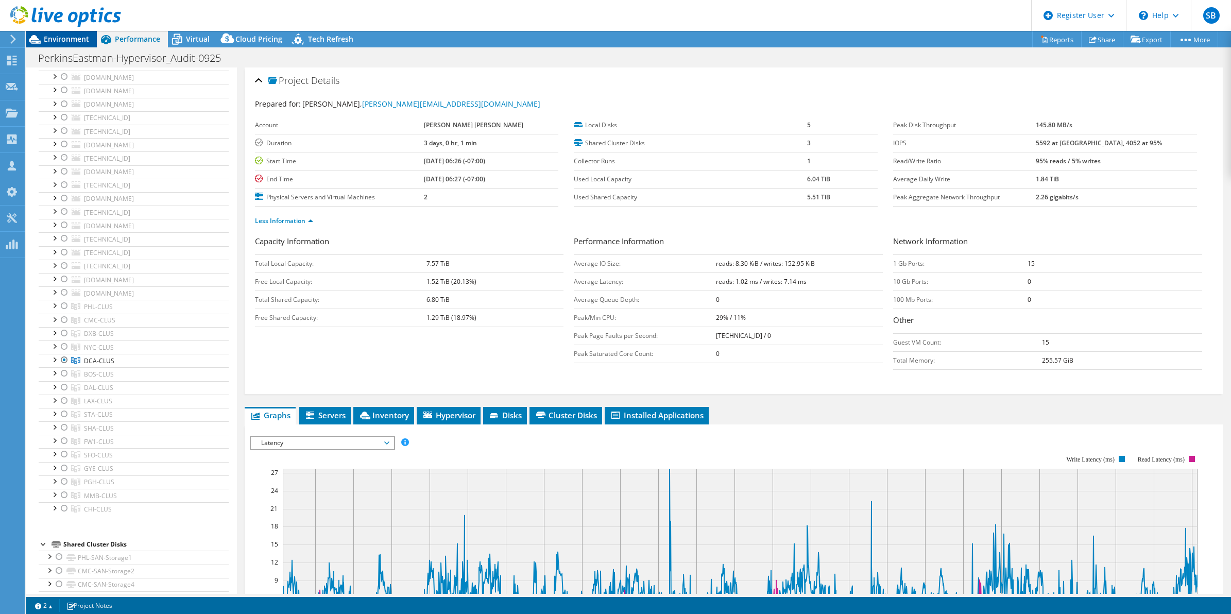
click at [57, 42] on span "Environment" at bounding box center [66, 39] width 45 height 10
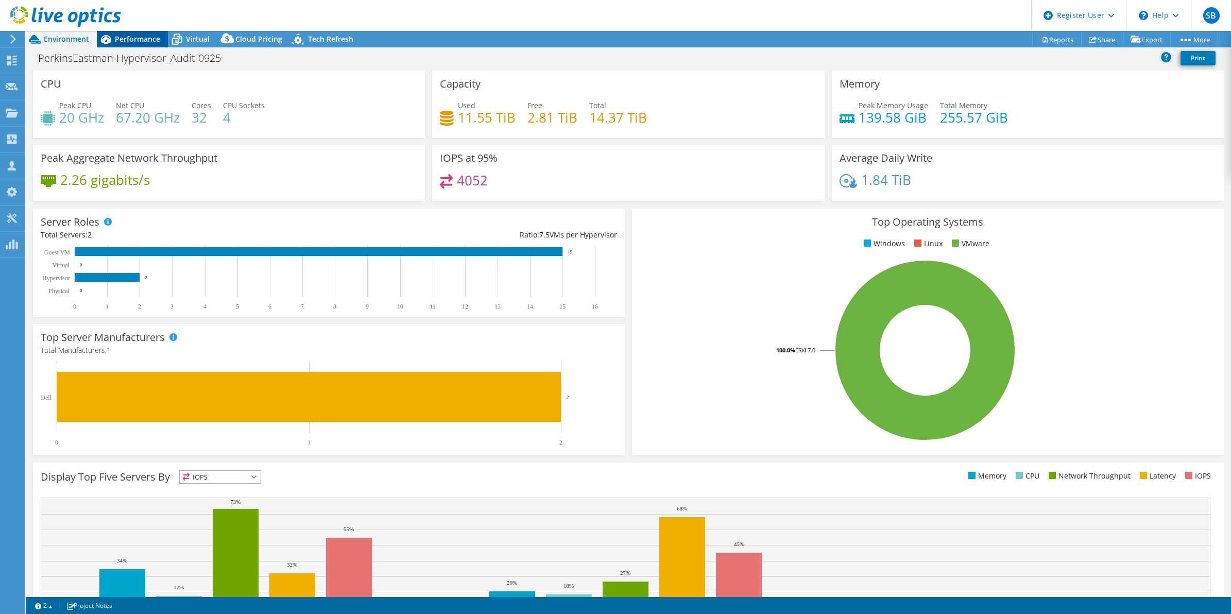
click at [129, 42] on span "Performance" at bounding box center [137, 39] width 45 height 10
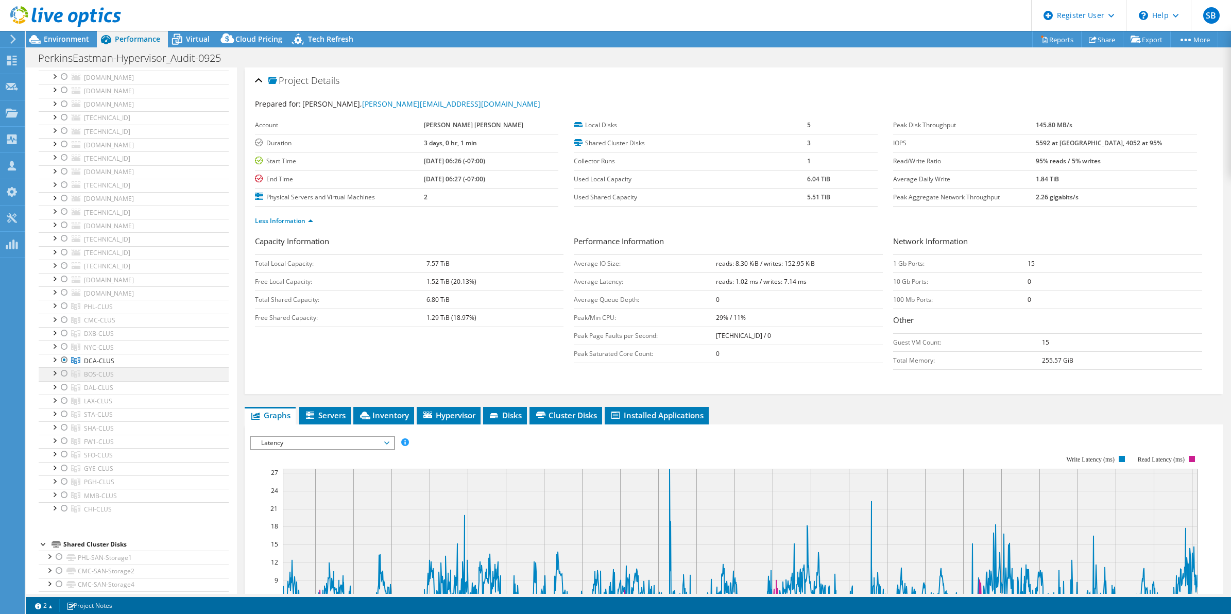
click at [63, 380] on div at bounding box center [64, 373] width 10 height 12
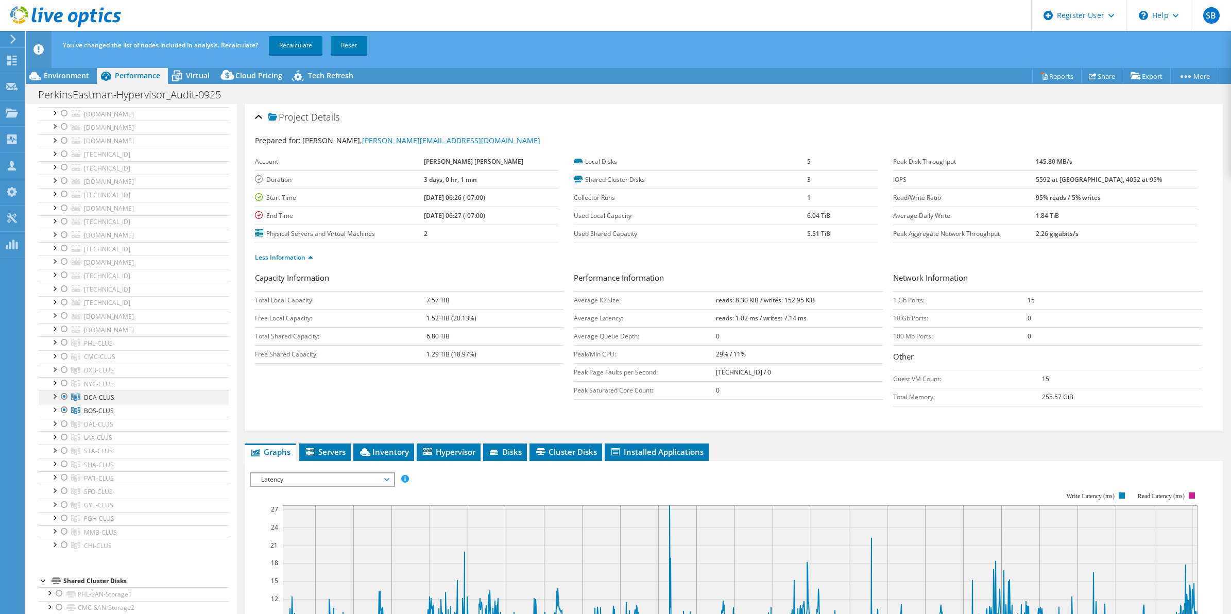
click at [63, 397] on div at bounding box center [64, 396] width 10 height 12
click at [294, 49] on link "Recalculate" at bounding box center [296, 45] width 54 height 19
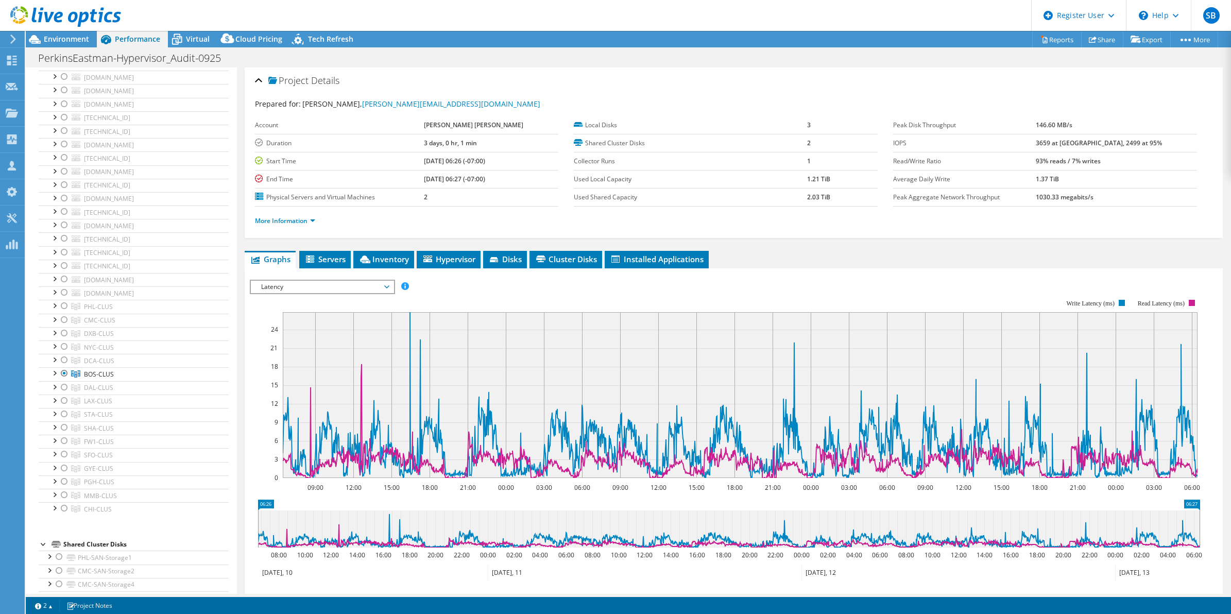
scroll to position [108, 0]
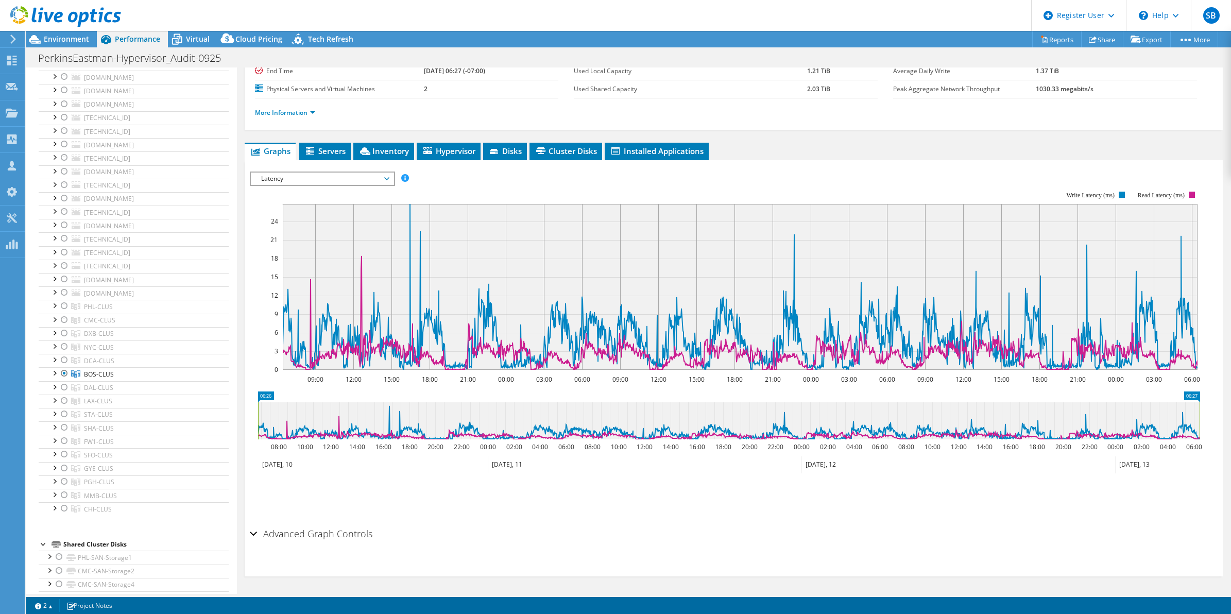
click at [384, 177] on span "Latency" at bounding box center [322, 179] width 132 height 12
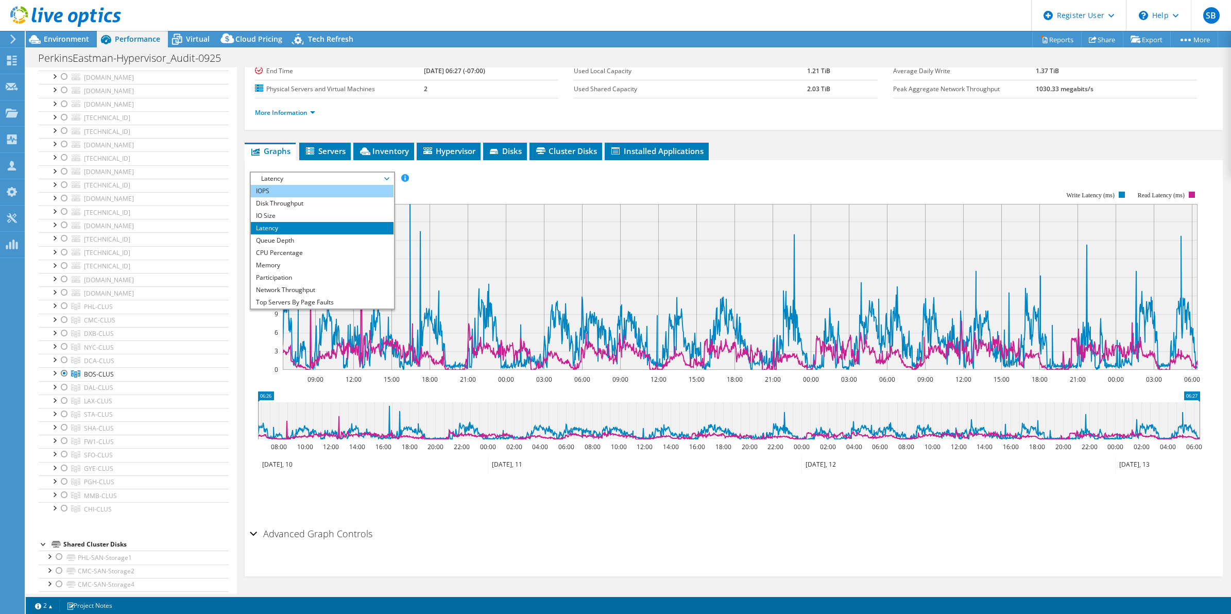
click at [302, 191] on li "IOPS" at bounding box center [322, 191] width 143 height 12
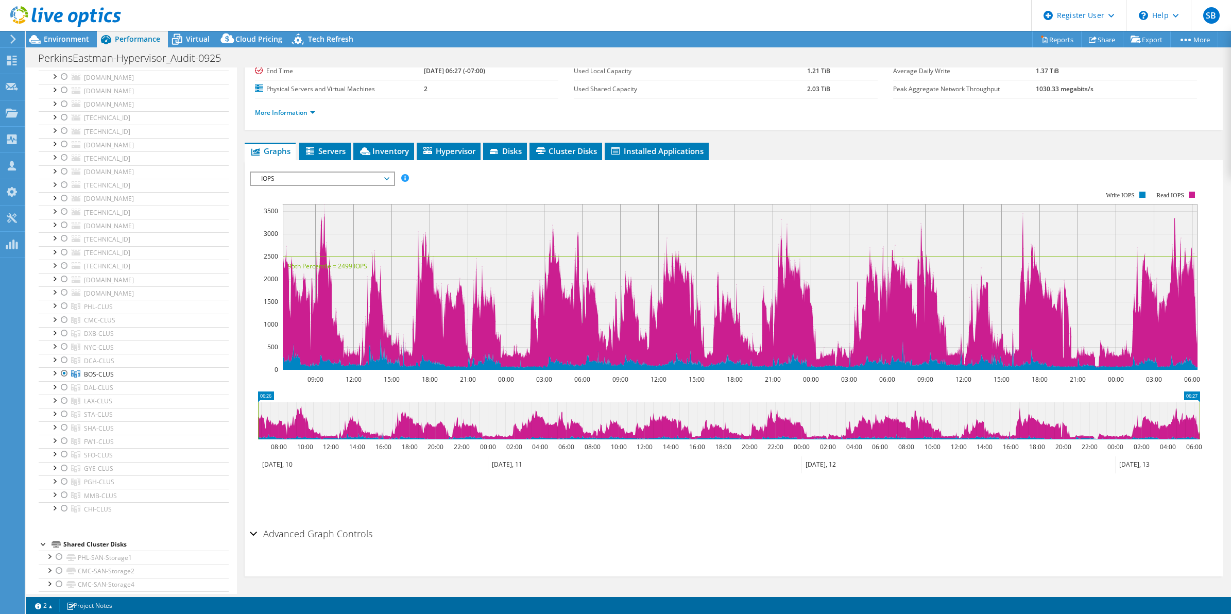
scroll to position [0, 0]
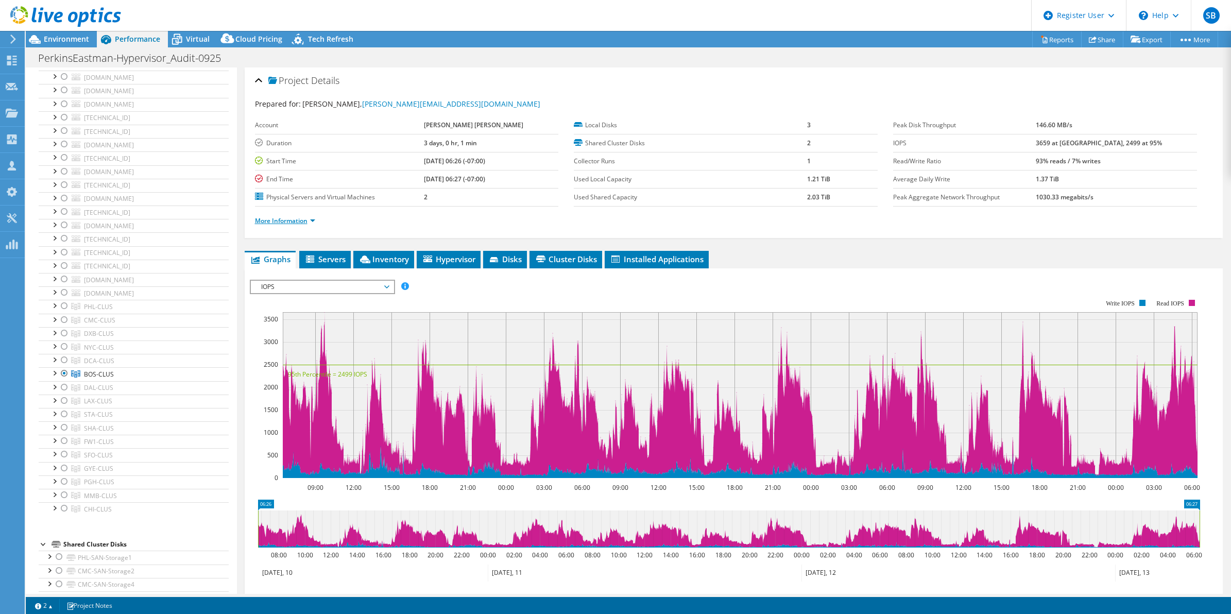
click at [290, 222] on link "More Information" at bounding box center [285, 220] width 60 height 9
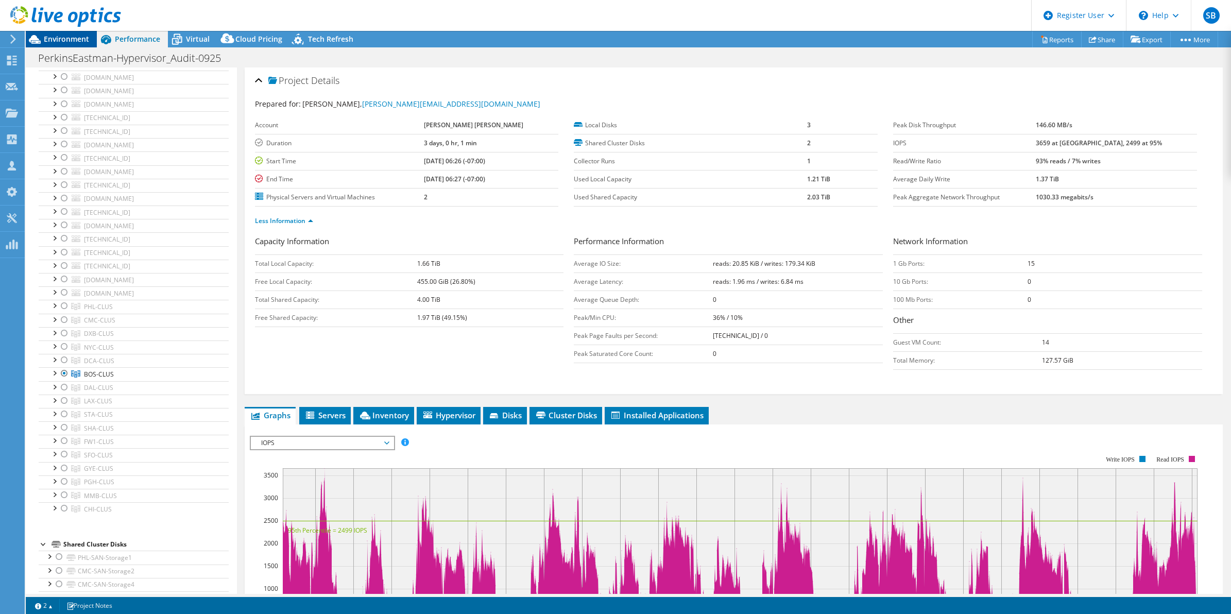
click at [56, 44] on div "Environment" at bounding box center [61, 39] width 71 height 16
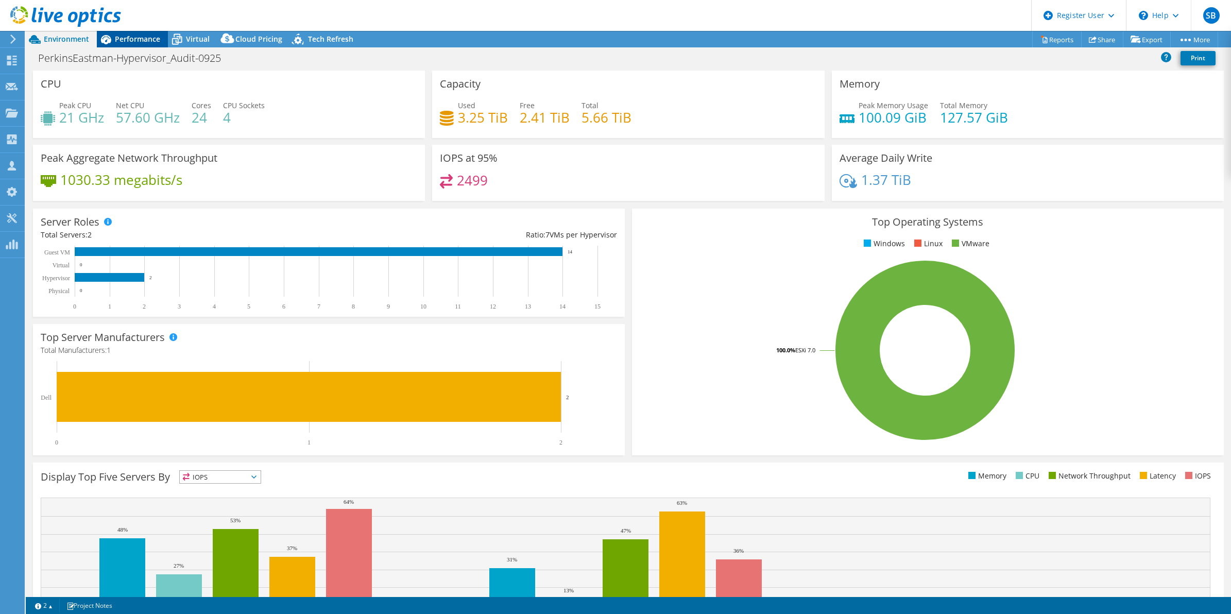
click at [142, 42] on span "Performance" at bounding box center [137, 39] width 45 height 10
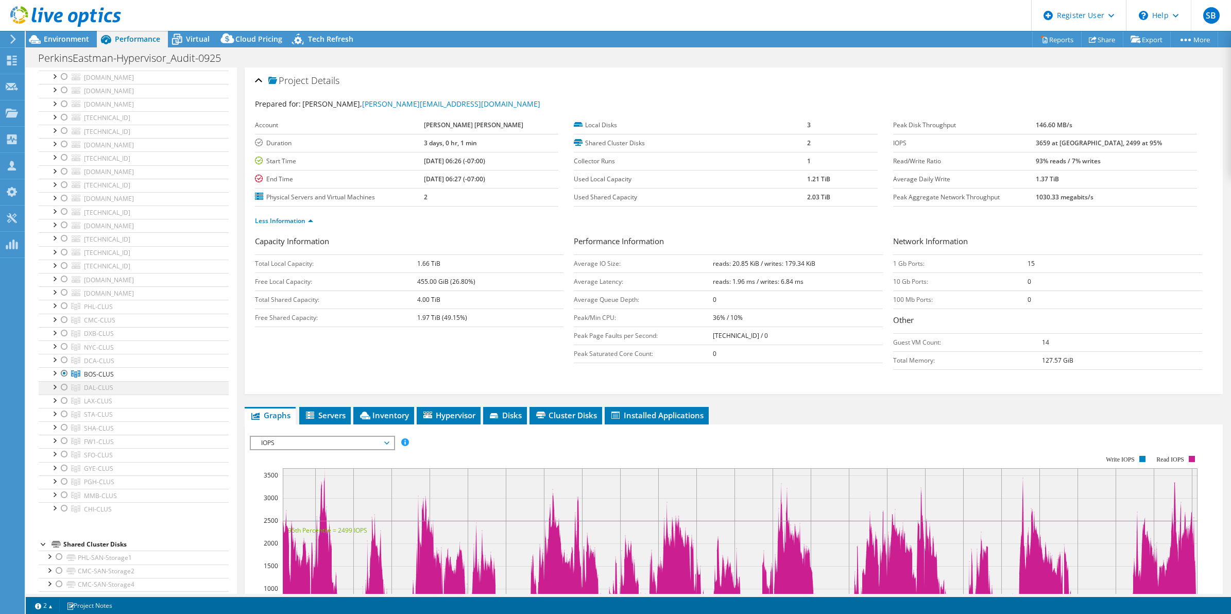
click at [66, 390] on div at bounding box center [64, 387] width 10 height 12
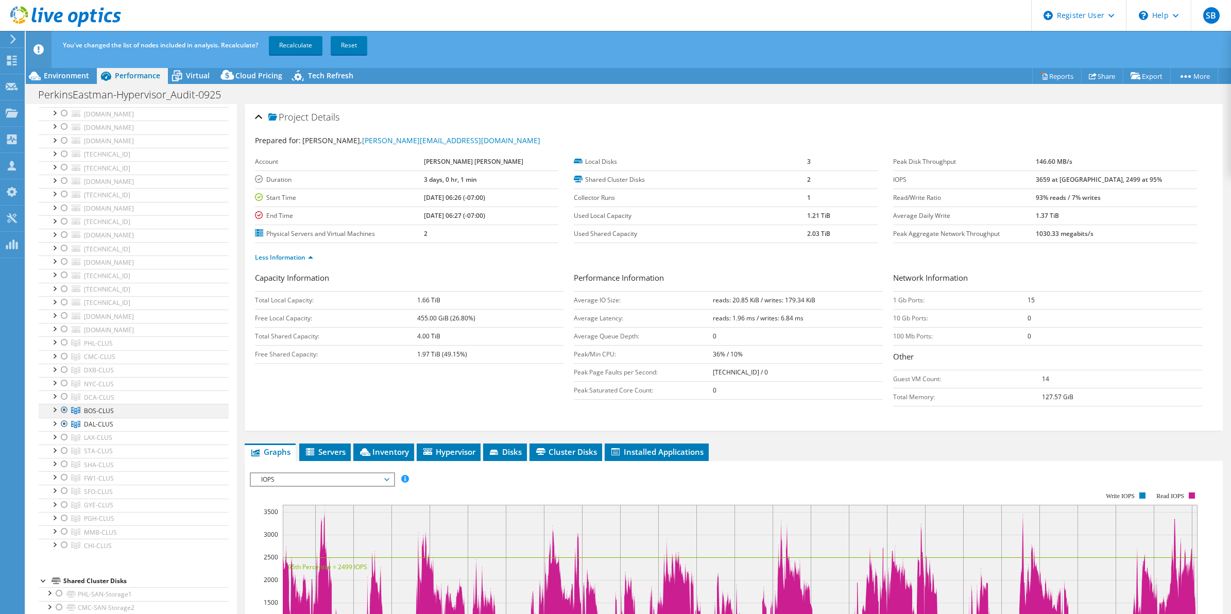
click at [66, 411] on div at bounding box center [64, 410] width 10 height 12
click at [290, 42] on link "Recalculate" at bounding box center [296, 45] width 54 height 19
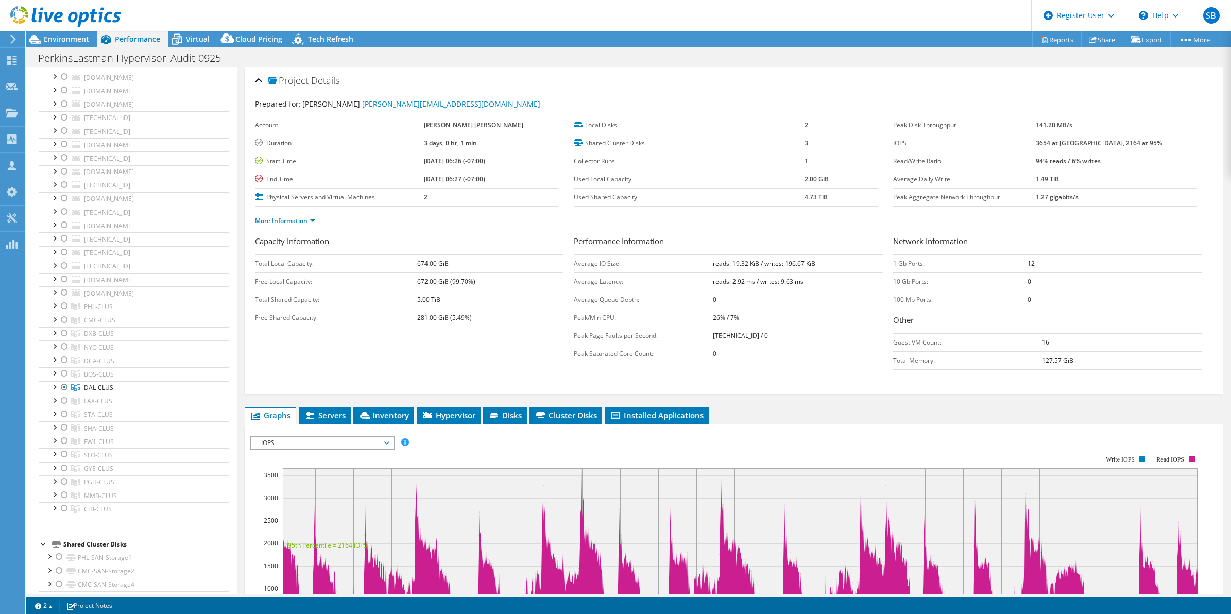
scroll to position [265, 0]
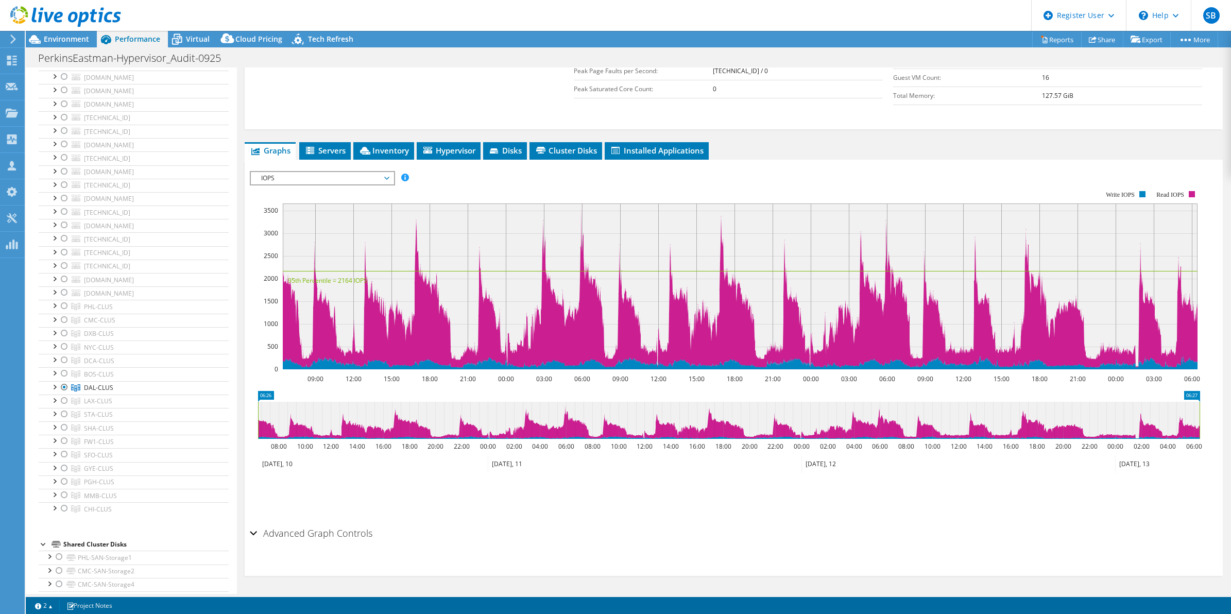
click at [384, 179] on span "IOPS" at bounding box center [322, 178] width 132 height 12
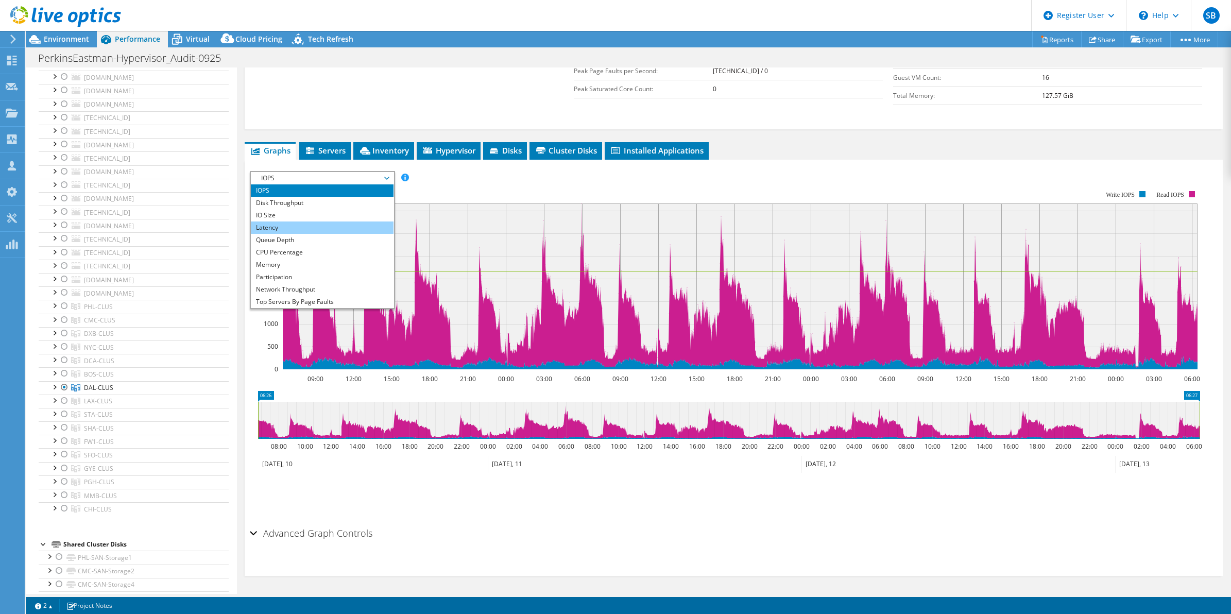
click at [321, 225] on li "Latency" at bounding box center [322, 228] width 143 height 12
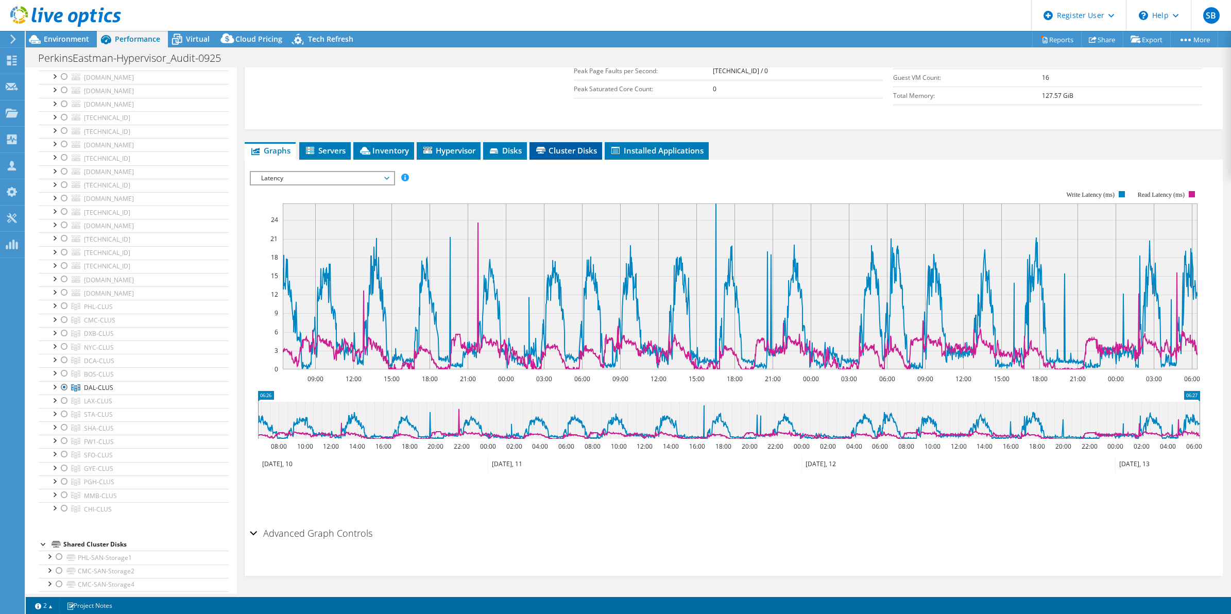
scroll to position [0, 0]
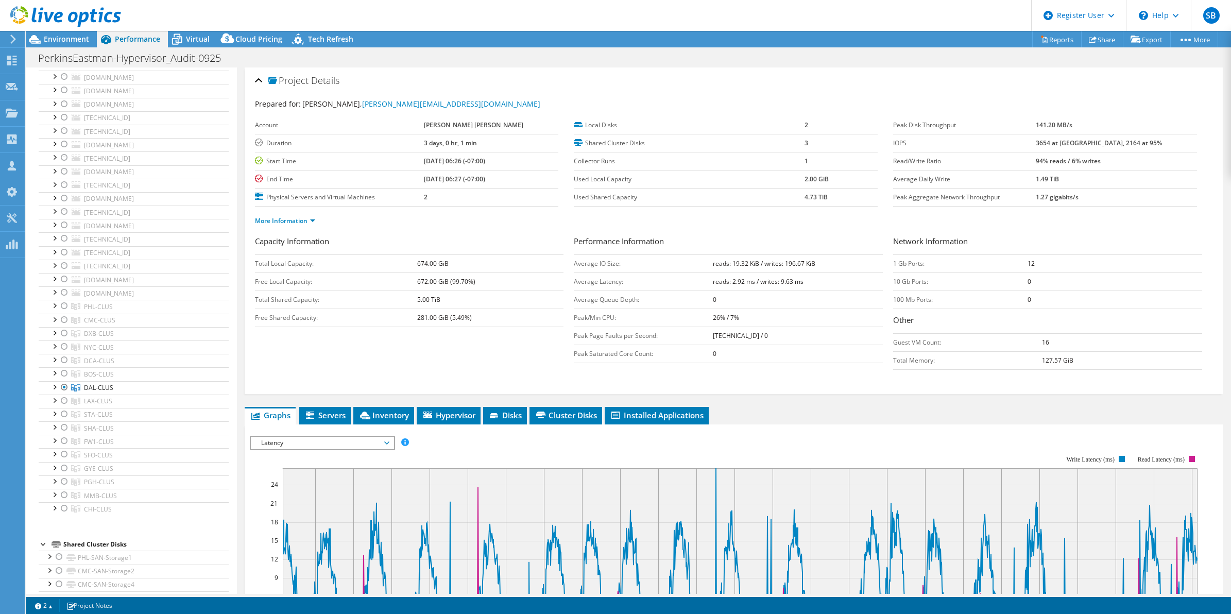
drag, startPoint x: 379, startPoint y: 283, endPoint x: 245, endPoint y: 91, distance: 234.5
click at [245, 91] on div "Project Details Prepared for: Ray Stone, r.stone@perkinseastman.com Account Per…" at bounding box center [734, 230] width 979 height 327
select select "USD"
click at [407, 375] on div "Capacity Information Total Local Capacity: 674.00 GiB Free Local Capacity: 672.…" at bounding box center [734, 305] width 958 height 140
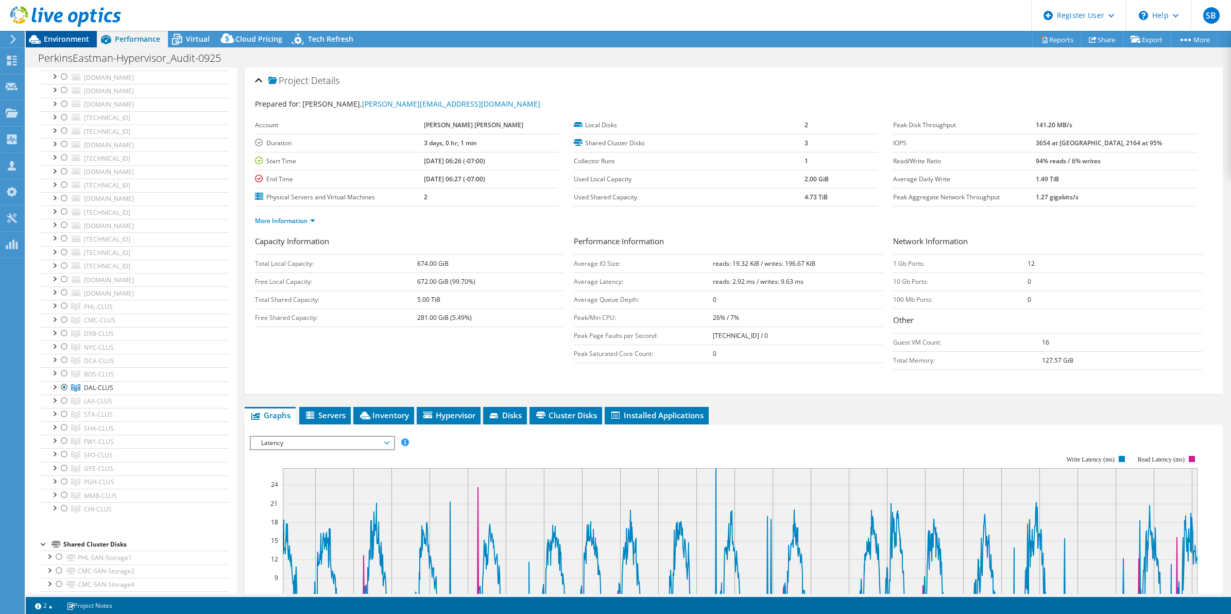
click at [54, 36] on span "Environment" at bounding box center [66, 39] width 45 height 10
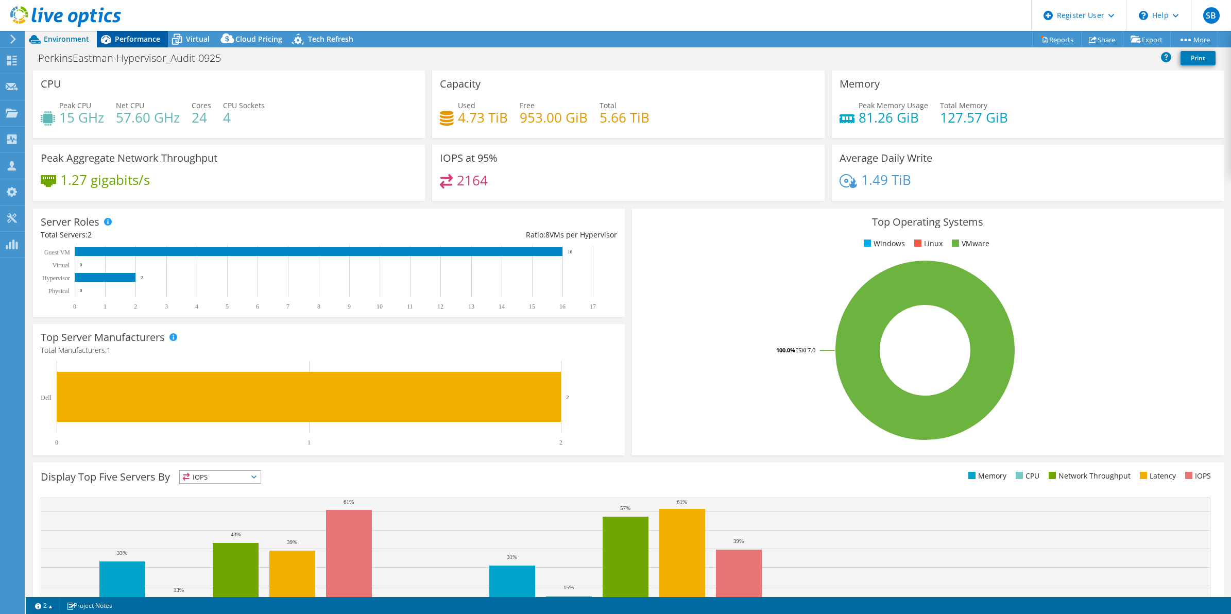
click at [137, 37] on span "Performance" at bounding box center [137, 39] width 45 height 10
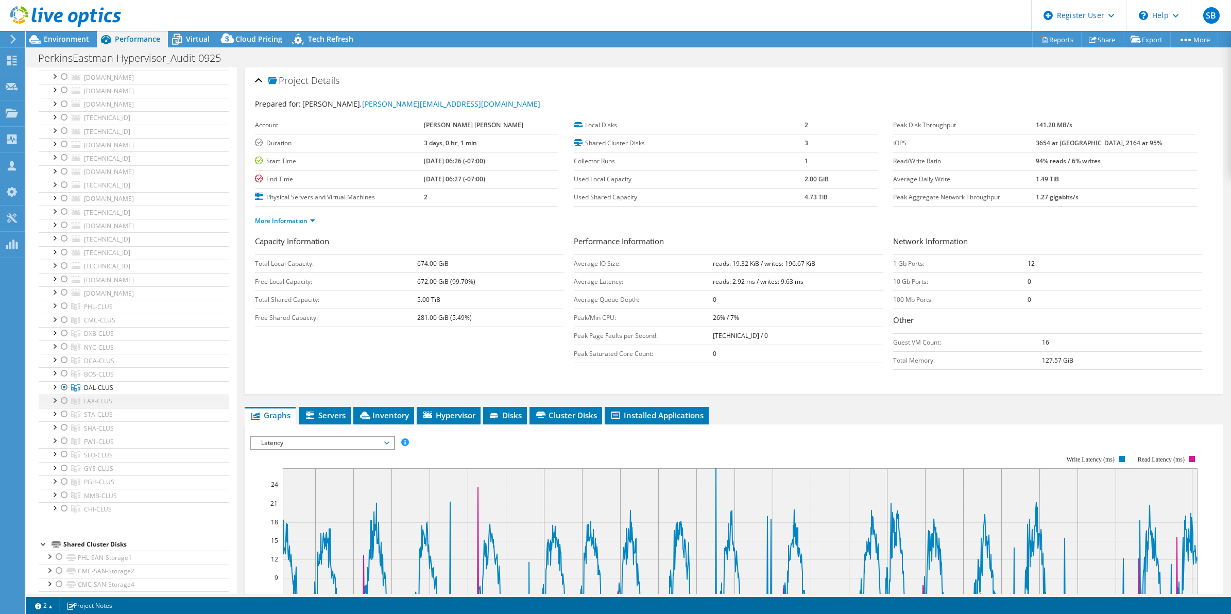
click at [63, 405] on div at bounding box center [64, 401] width 10 height 12
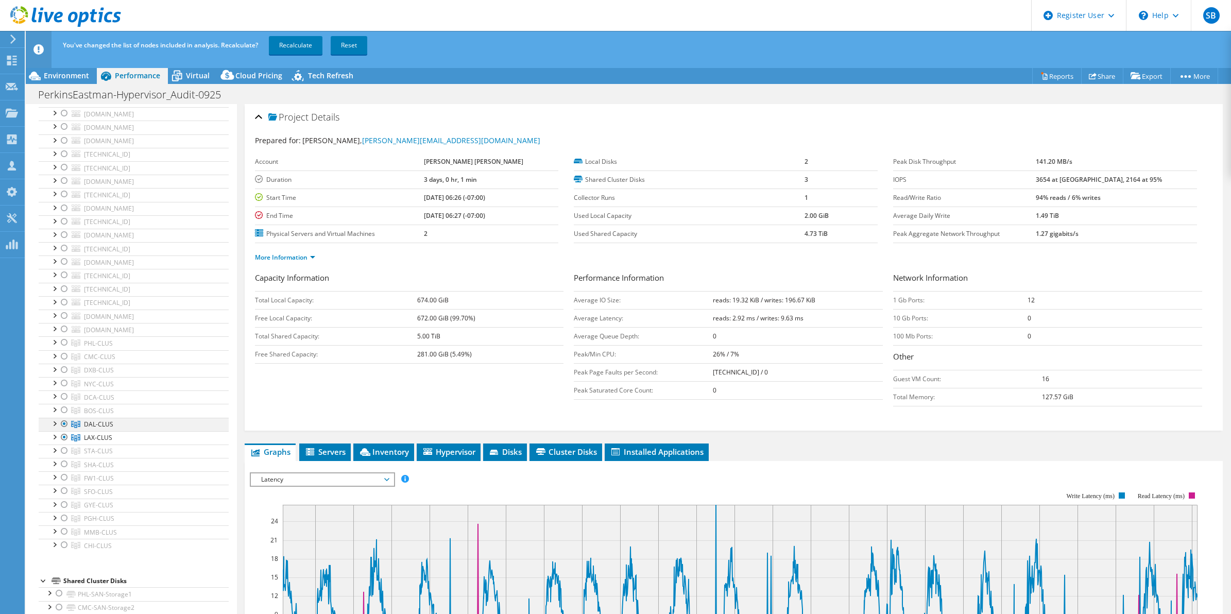
click at [63, 426] on div at bounding box center [64, 424] width 10 height 12
click at [305, 53] on link "Recalculate" at bounding box center [296, 45] width 54 height 19
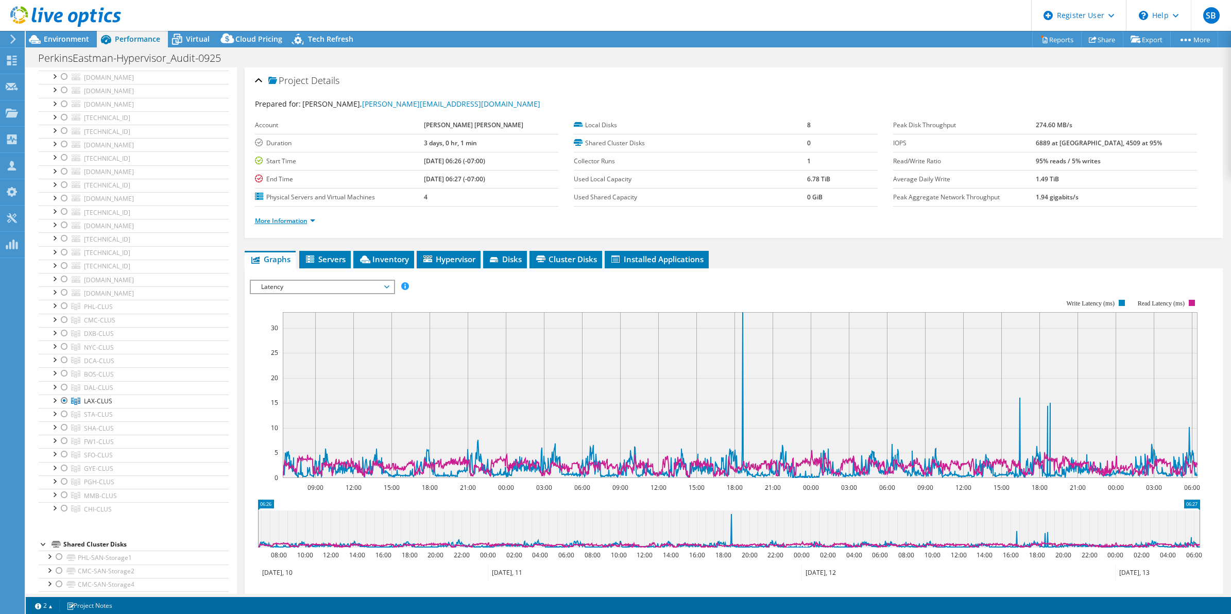
click at [296, 218] on link "More Information" at bounding box center [285, 220] width 60 height 9
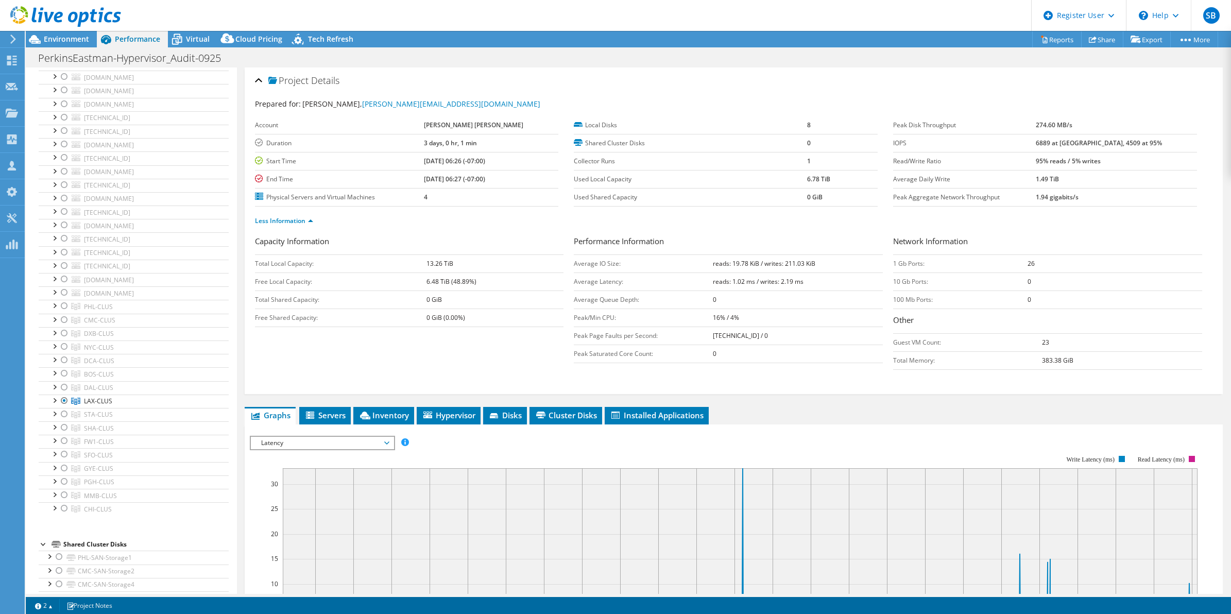
scroll to position [265, 0]
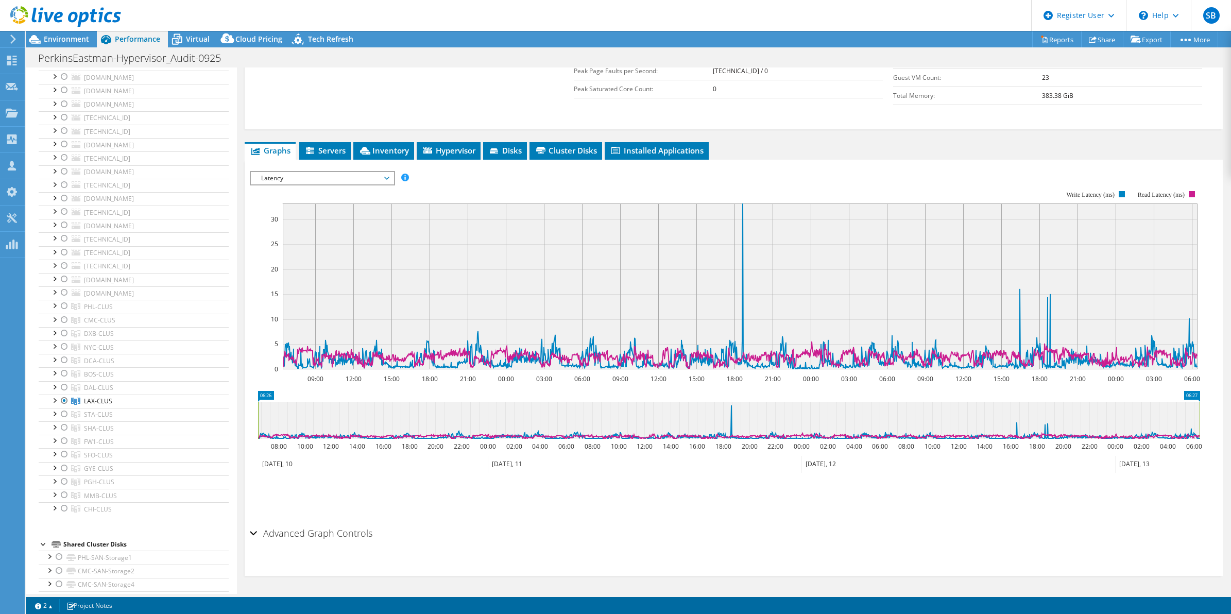
click at [324, 173] on span "Latency" at bounding box center [322, 178] width 132 height 12
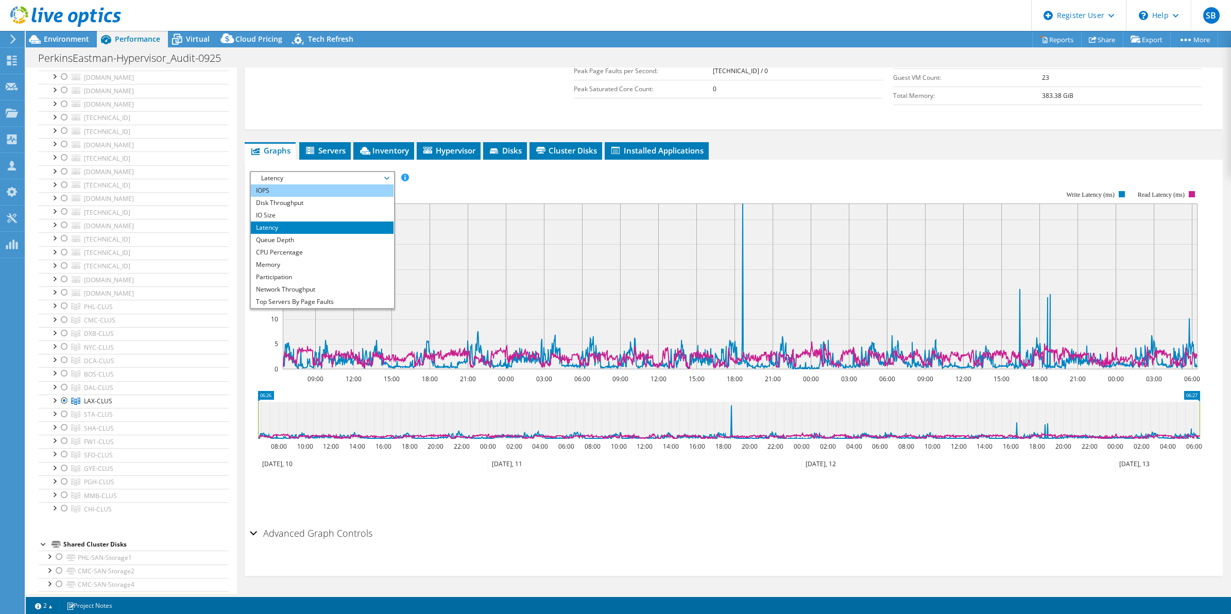
click at [317, 192] on li "IOPS" at bounding box center [322, 190] width 143 height 12
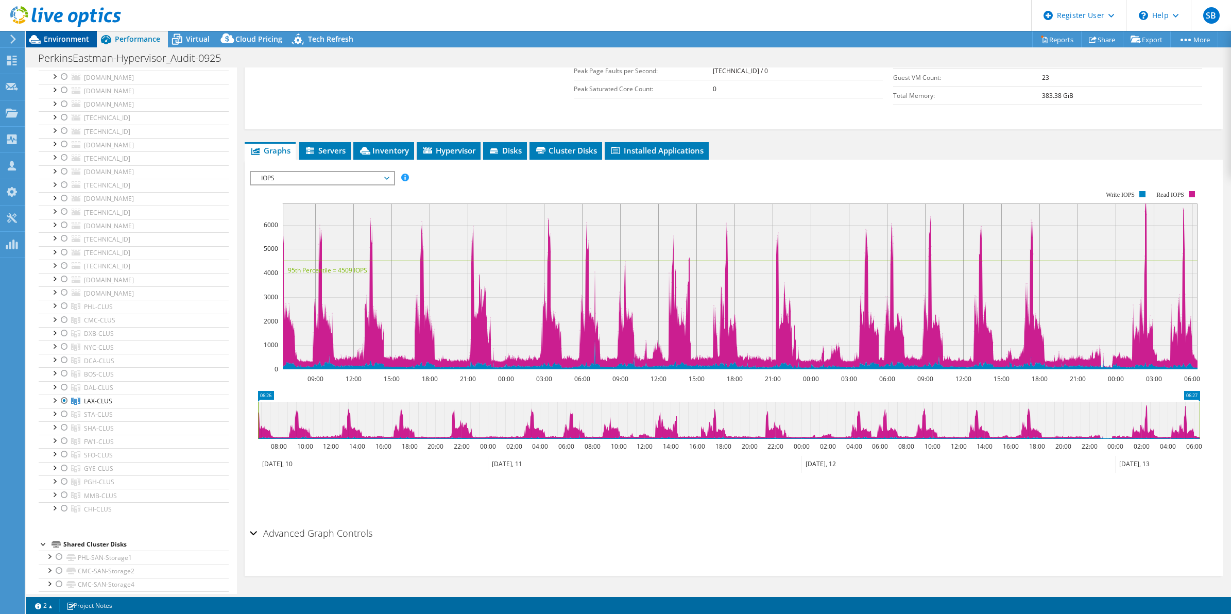
click at [74, 37] on span "Environment" at bounding box center [66, 39] width 45 height 10
